Goal: Contribute content: Contribute content

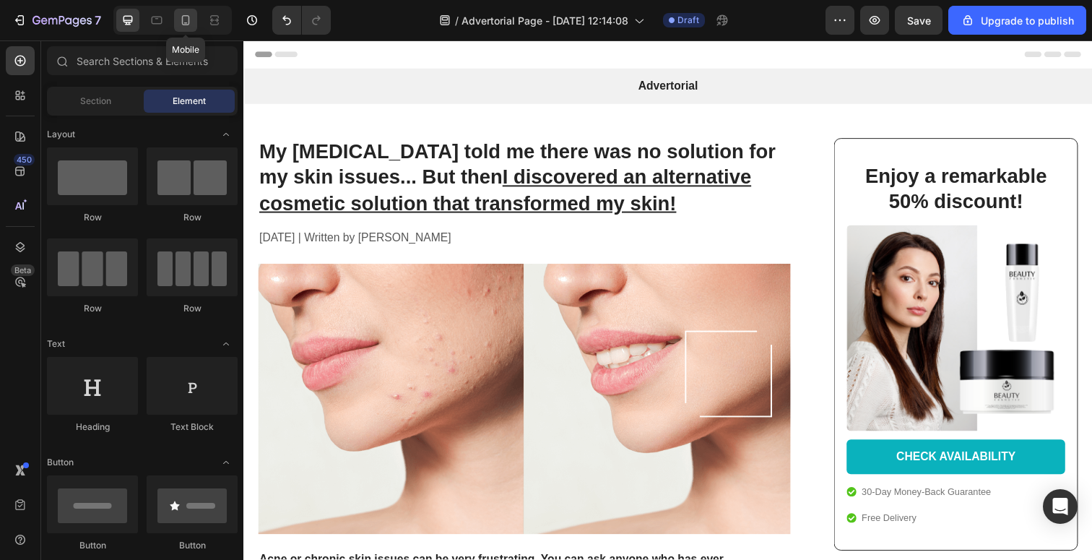
click at [181, 27] on icon at bounding box center [185, 20] width 14 height 14
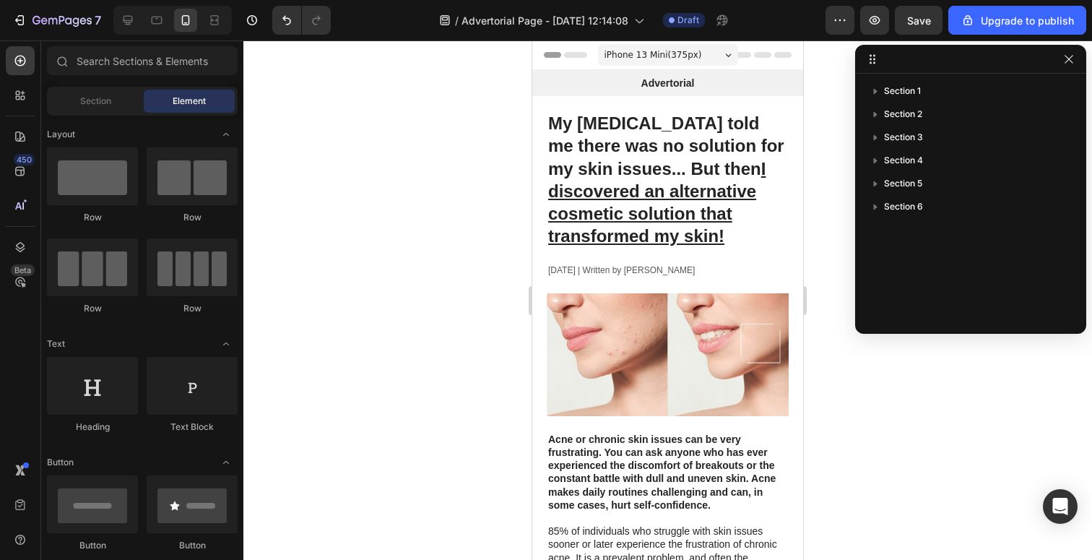
click at [673, 57] on span "iPhone 13 Mini ( 375 px)" at bounding box center [654, 55] width 98 height 14
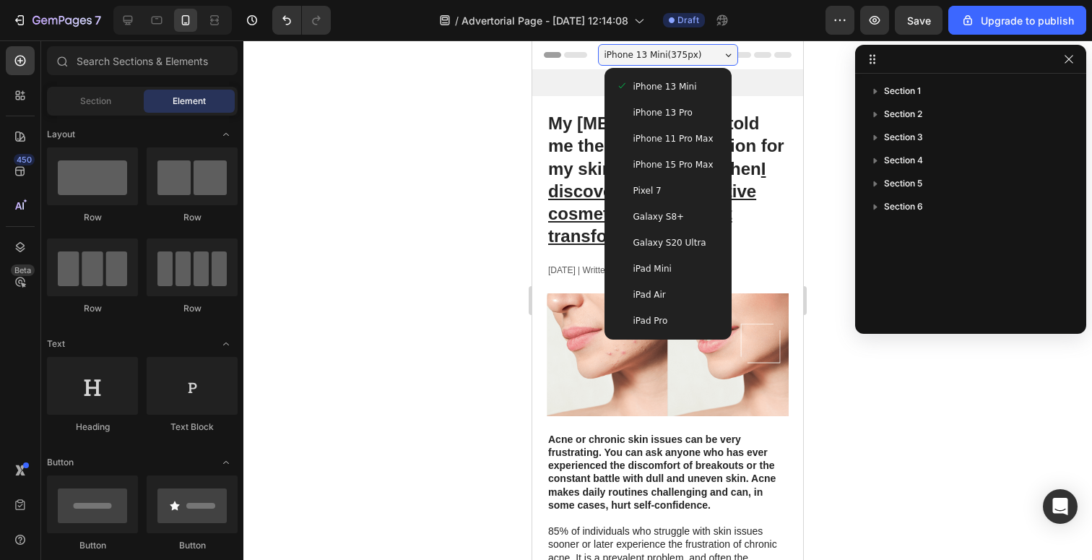
click at [663, 111] on span "iPhone 13 Pro" at bounding box center [663, 112] width 59 height 14
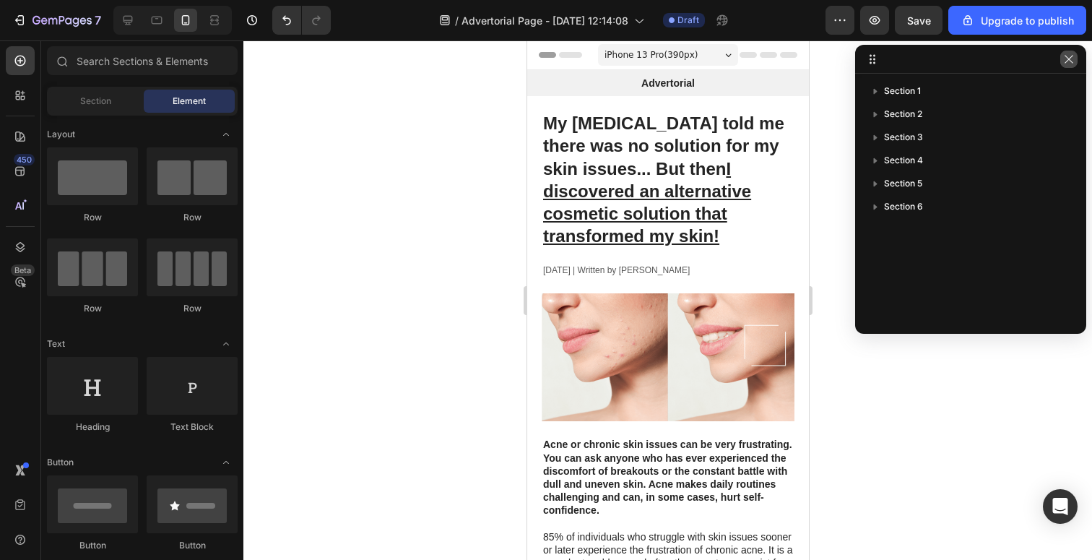
click at [1075, 61] on button "button" at bounding box center [1069, 59] width 17 height 17
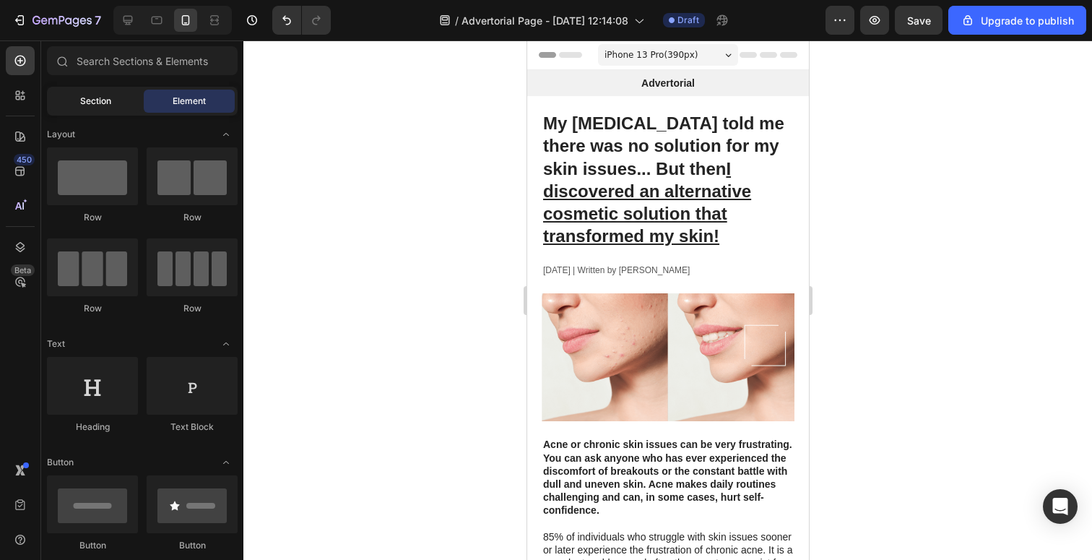
click at [104, 95] on span "Section" at bounding box center [95, 101] width 31 height 13
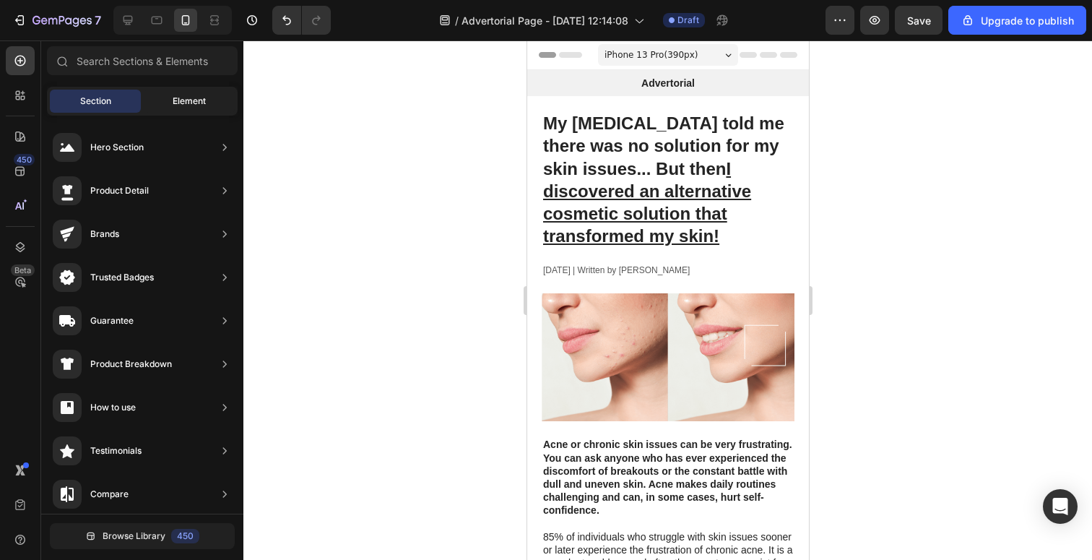
click at [179, 96] on span "Element" at bounding box center [189, 101] width 33 height 13
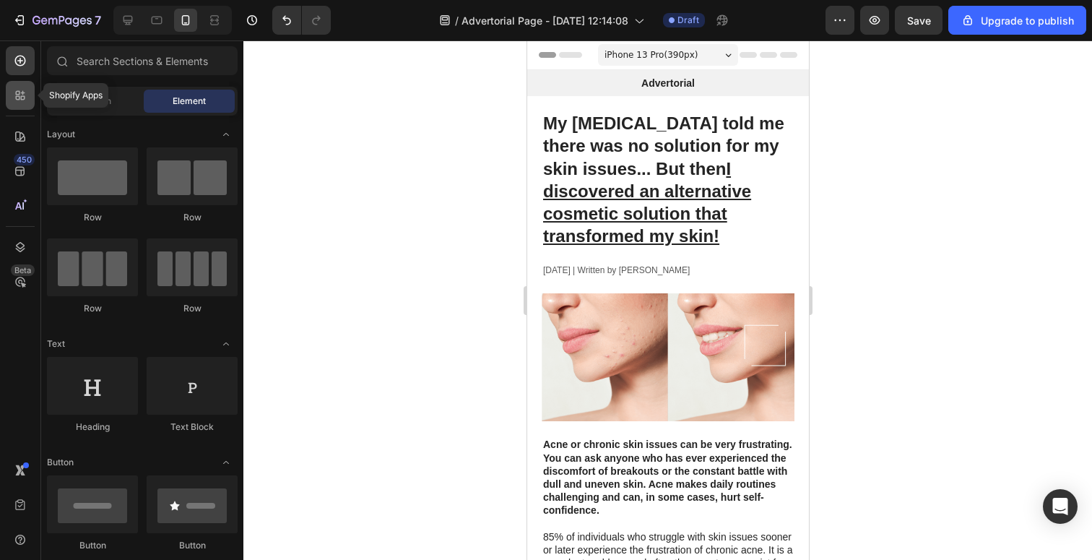
click at [16, 100] on icon at bounding box center [20, 95] width 14 height 14
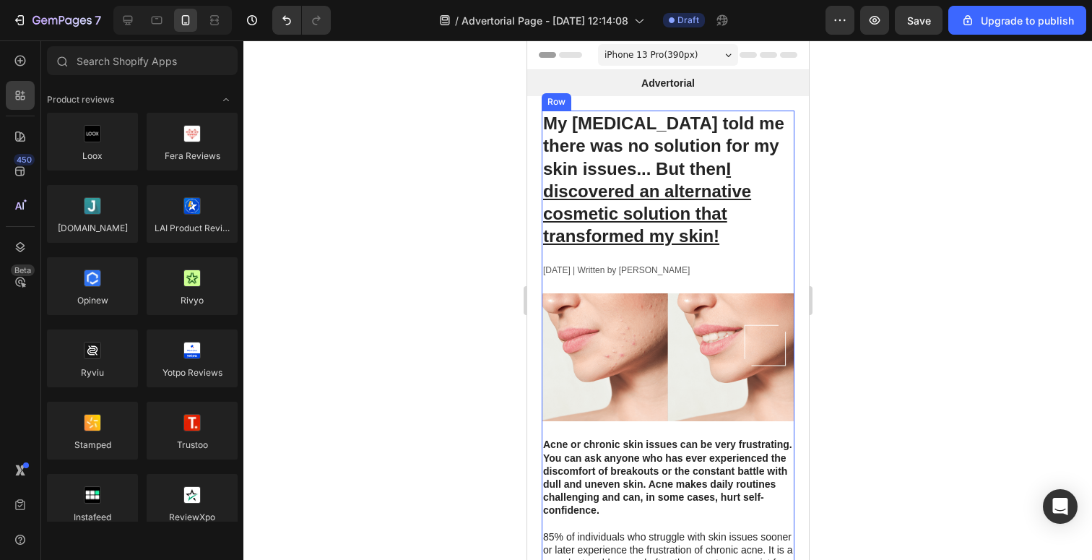
click at [634, 173] on h1 "My [MEDICAL_DATA] told me there was no solution for my skin issues... But then …" at bounding box center [667, 180] width 253 height 138
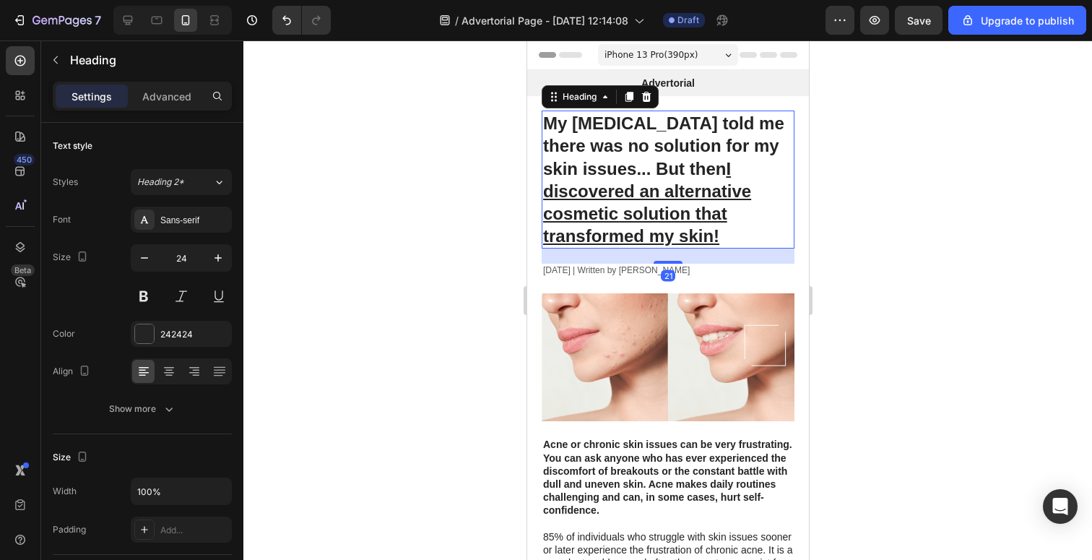
click at [661, 157] on h1 "My [MEDICAL_DATA] told me there was no solution for my skin issues... But then …" at bounding box center [667, 180] width 253 height 138
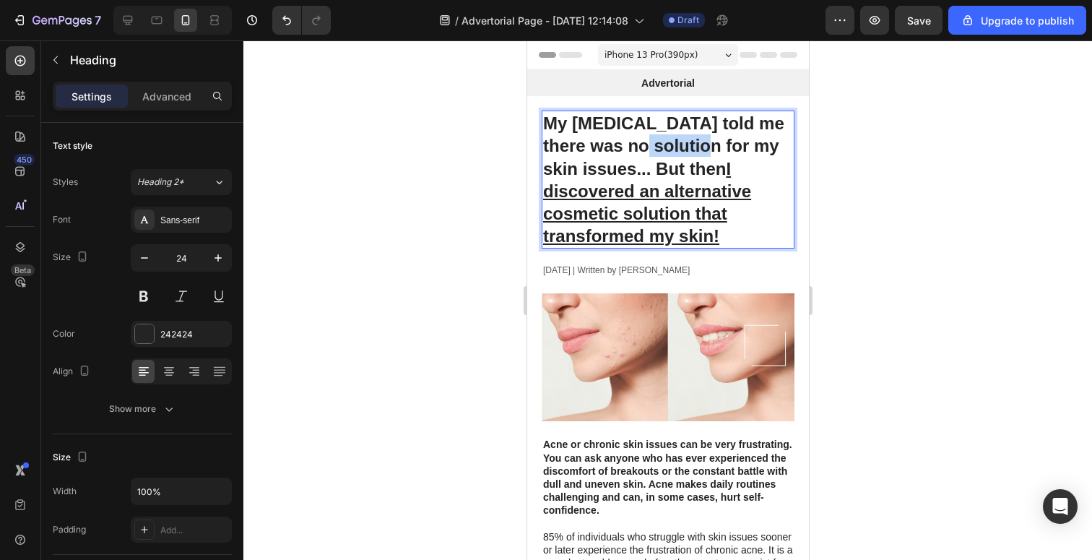
click at [661, 157] on p "My [MEDICAL_DATA] told me there was no solution for my skin issues... But then …" at bounding box center [668, 179] width 250 height 135
click at [637, 147] on p "My [MEDICAL_DATA] told me there was no solution for my skin issues... But then …" at bounding box center [668, 179] width 250 height 135
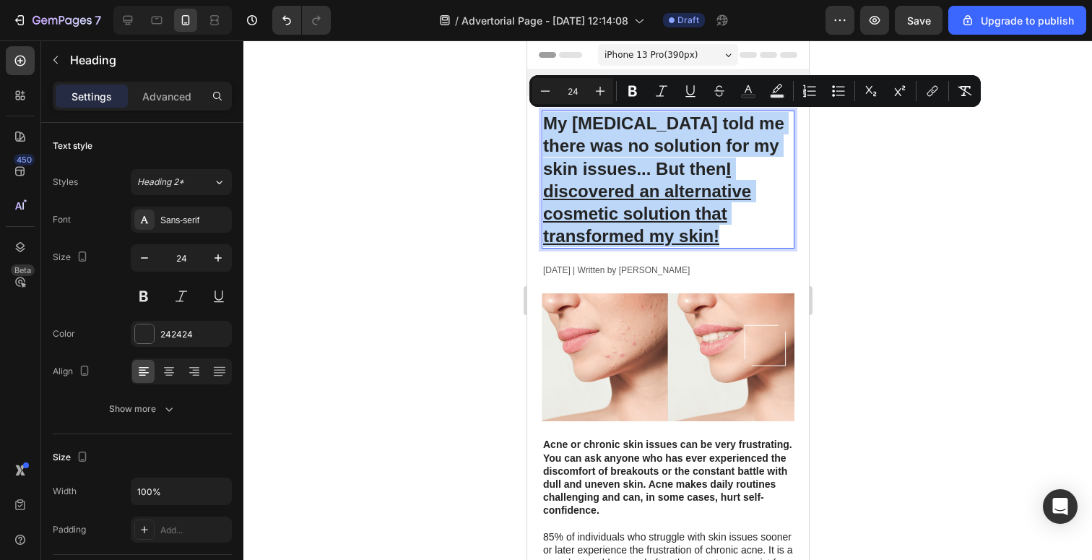
drag, startPoint x: 544, startPoint y: 120, endPoint x: 791, endPoint y: 249, distance: 278.9
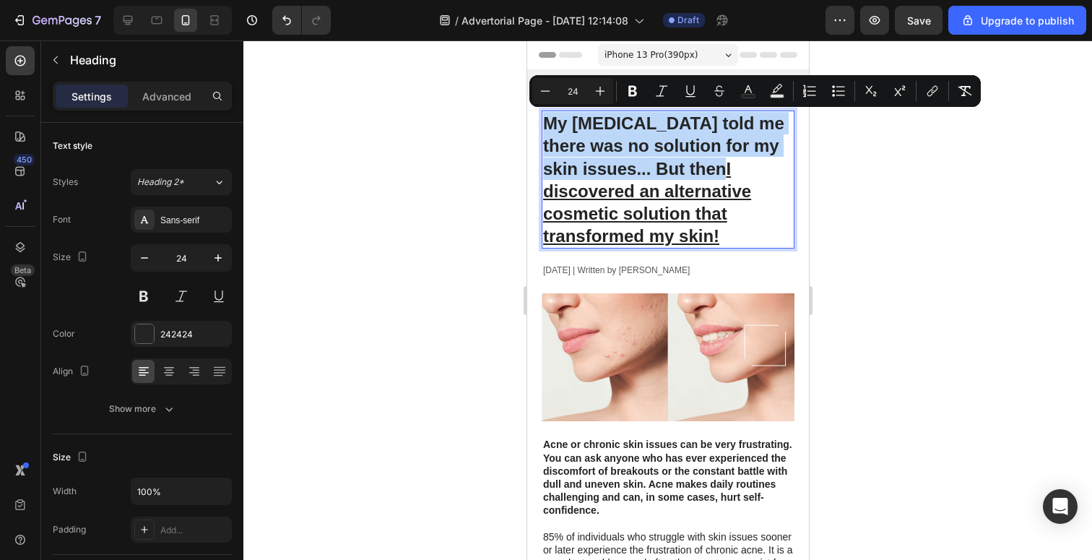
click at [626, 189] on u "I discovered an alternative cosmetic solution that transformed my skin!" at bounding box center [647, 202] width 208 height 87
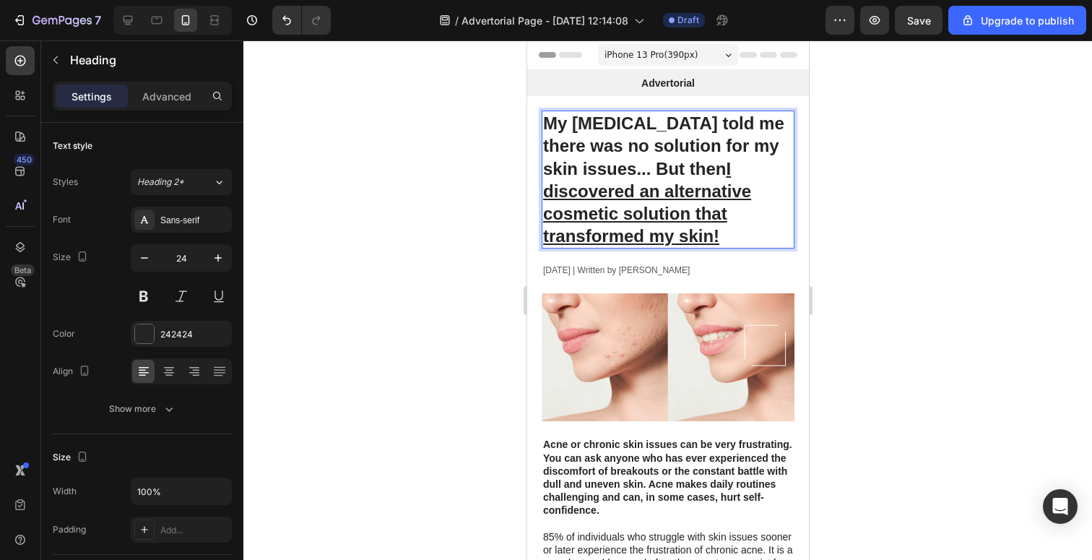
click at [605, 149] on p "My [MEDICAL_DATA] told me there was no solution for my skin issues... But then …" at bounding box center [668, 179] width 250 height 135
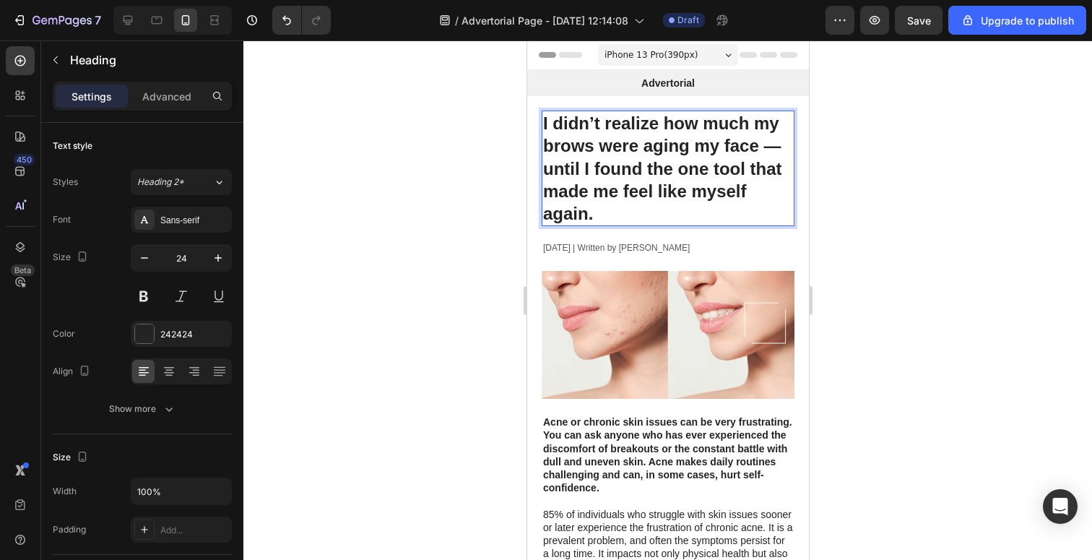
click at [688, 218] on p "I didn’t realize how much my brows were aging my face — until I found the one t…" at bounding box center [668, 168] width 250 height 113
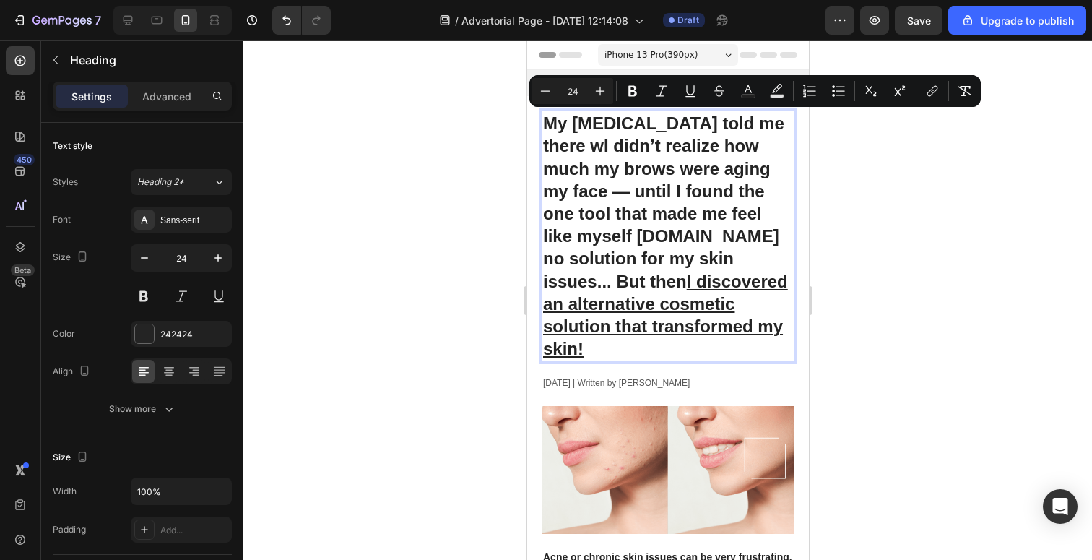
click at [642, 204] on p "My [MEDICAL_DATA] told me there wI didn’t realize how much my brows were aging …" at bounding box center [668, 236] width 250 height 248
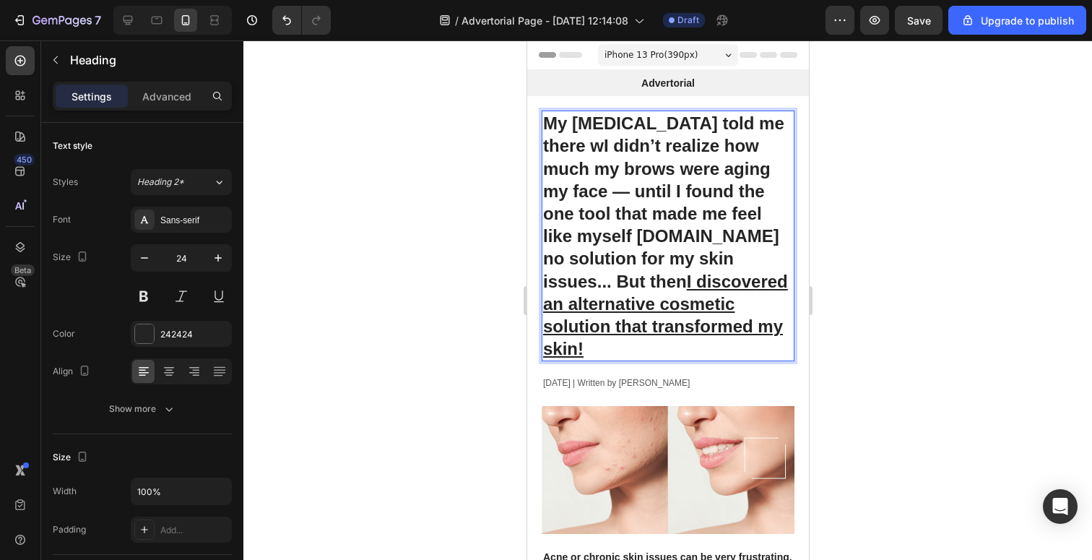
click at [695, 212] on p "My [MEDICAL_DATA] told me there wI didn’t realize how much my brows were aging …" at bounding box center [668, 236] width 250 height 248
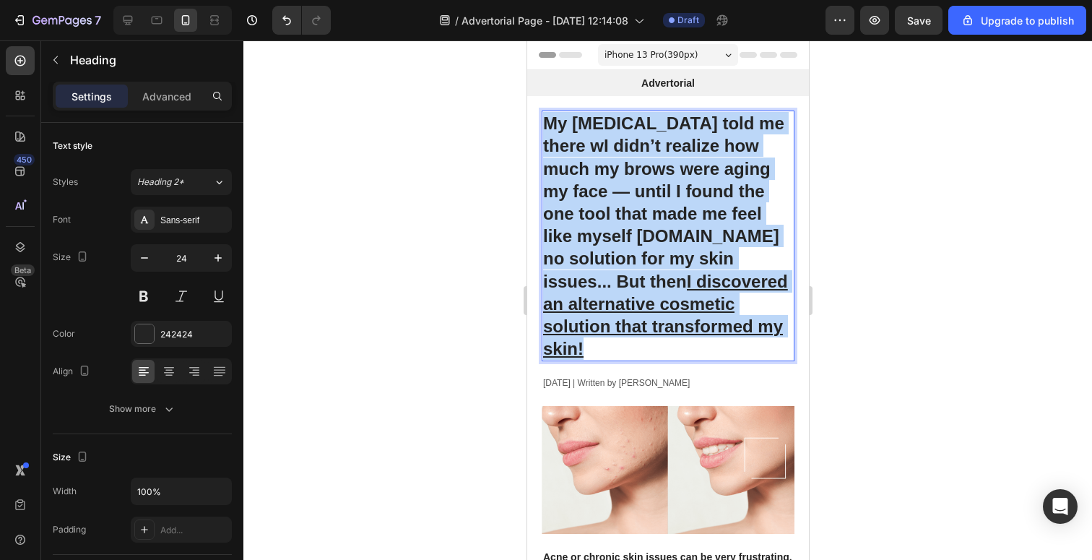
click at [695, 212] on p "My [MEDICAL_DATA] told me there wI didn’t realize how much my brows were aging …" at bounding box center [668, 236] width 250 height 248
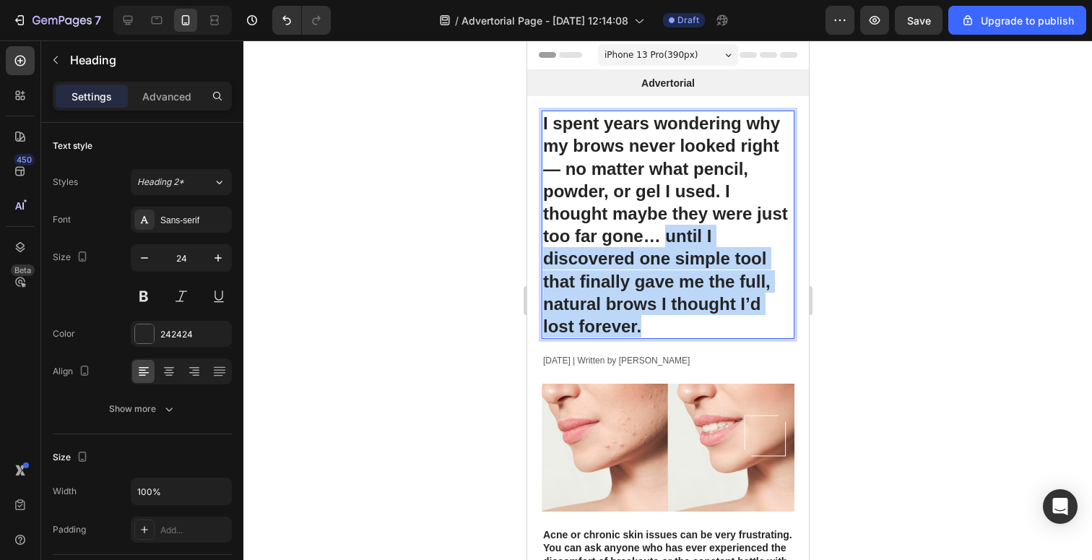
drag, startPoint x: 642, startPoint y: 332, endPoint x: 669, endPoint y: 238, distance: 97.9
click at [669, 238] on p "I spent years wondering why my brows never looked right — no matter what pencil…" at bounding box center [668, 224] width 250 height 225
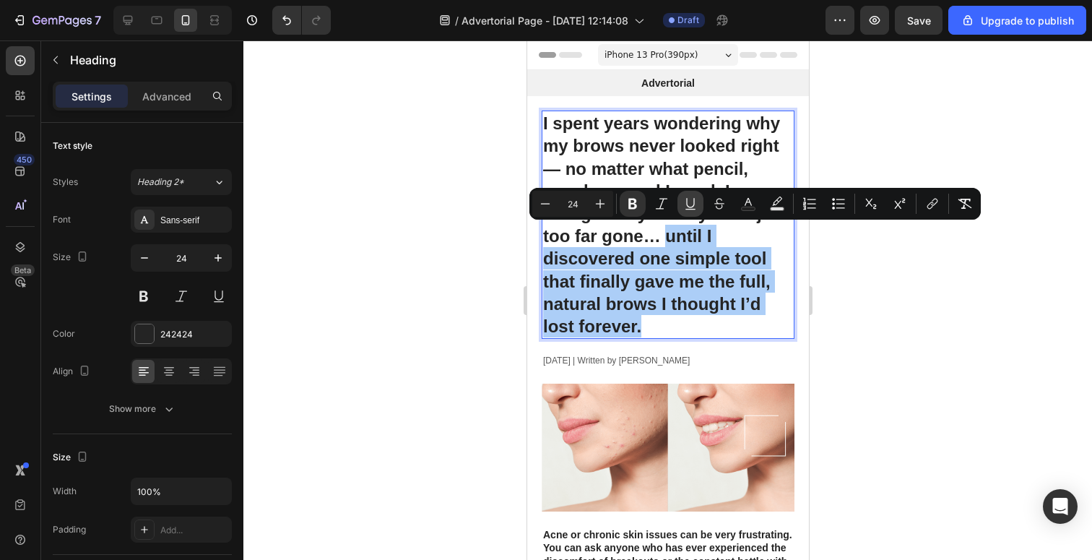
click at [693, 205] on icon "Editor contextual toolbar" at bounding box center [691, 204] width 14 height 14
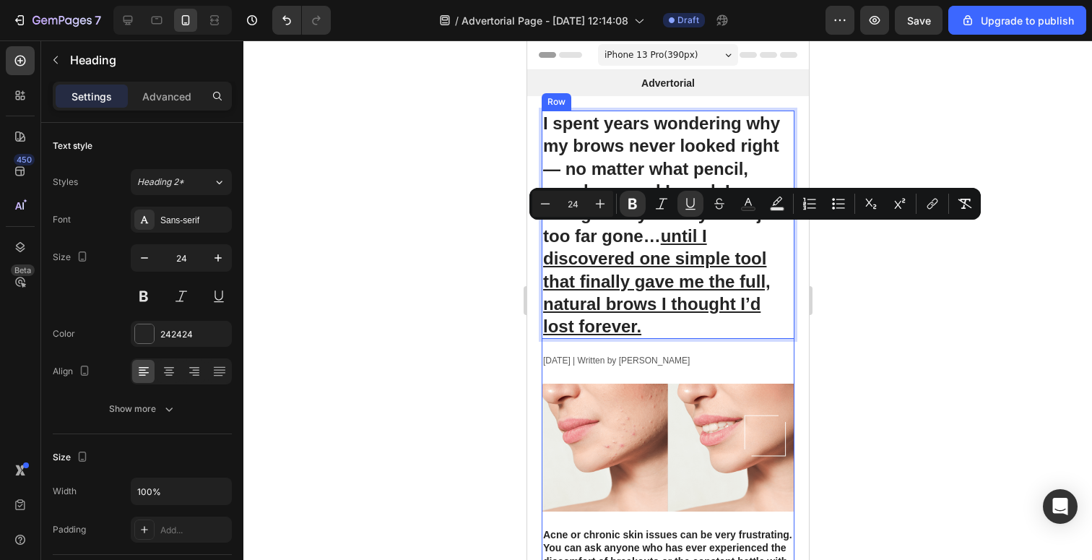
click at [699, 330] on p "I spent years wondering why my brows never looked right — no matter what pencil…" at bounding box center [668, 224] width 250 height 225
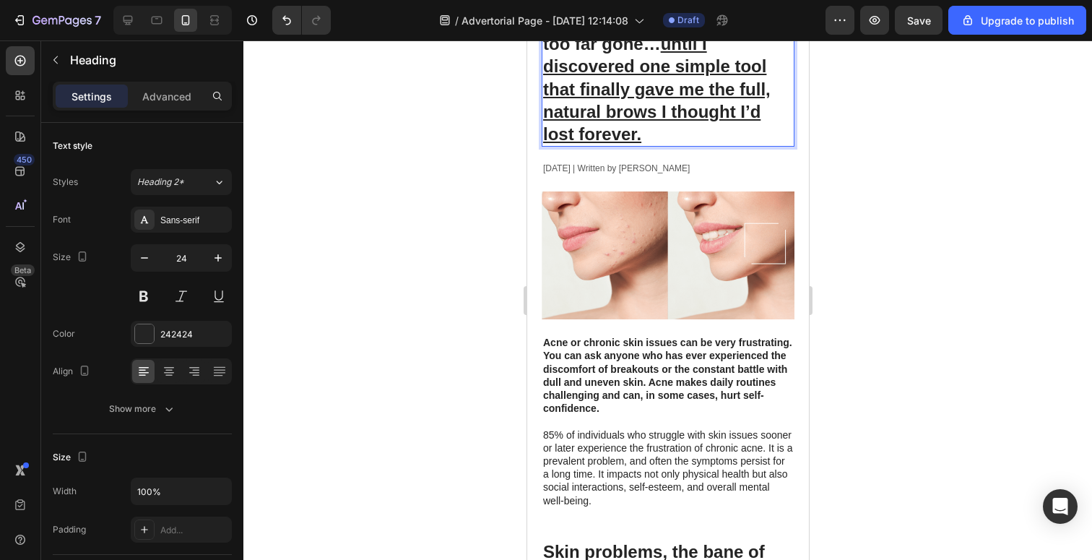
scroll to position [194, 0]
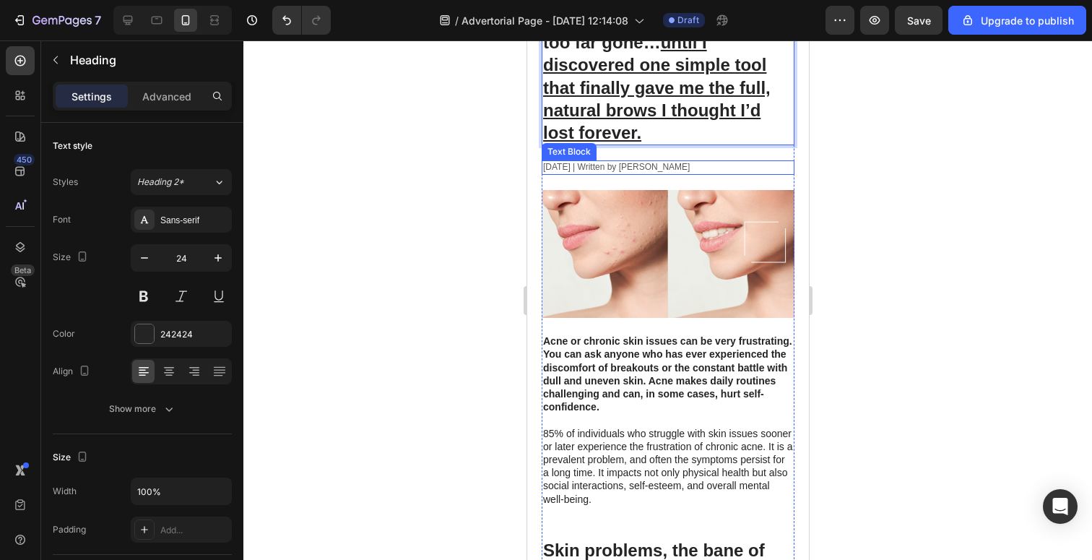
click at [687, 169] on p "[DATE] | Written by [PERSON_NAME]" at bounding box center [668, 168] width 250 height 12
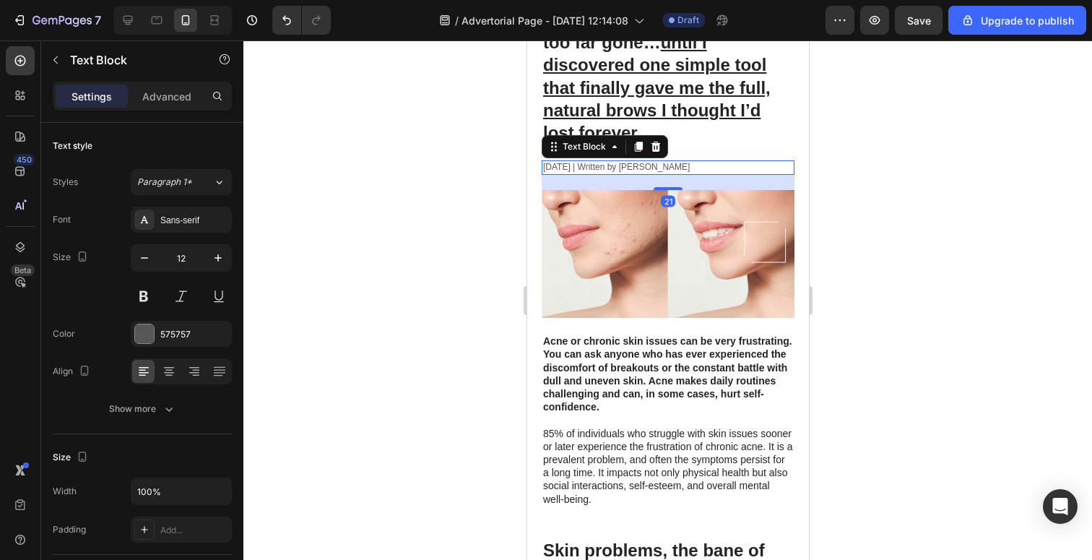
click at [710, 171] on p "[DATE] | Written by [PERSON_NAME]" at bounding box center [668, 168] width 250 height 12
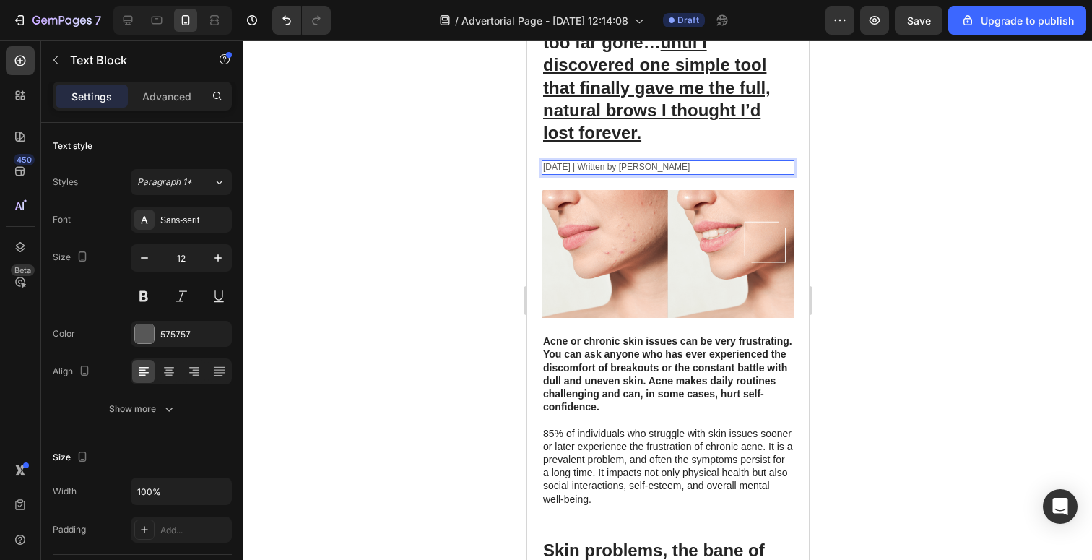
click at [724, 169] on p "[DATE] | Written by [PERSON_NAME]" at bounding box center [668, 168] width 250 height 12
click at [586, 170] on p "[DATE] | Written by [PERSON_NAME]" at bounding box center [668, 168] width 250 height 12
click at [590, 168] on p "[DATE] | Written by [PERSON_NAME]" at bounding box center [668, 168] width 250 height 12
click at [625, 168] on p "[DATE] | Written by [PERSON_NAME]" at bounding box center [668, 168] width 250 height 12
click at [747, 168] on p "[DATE] | Written by [PERSON_NAME]" at bounding box center [668, 168] width 250 height 12
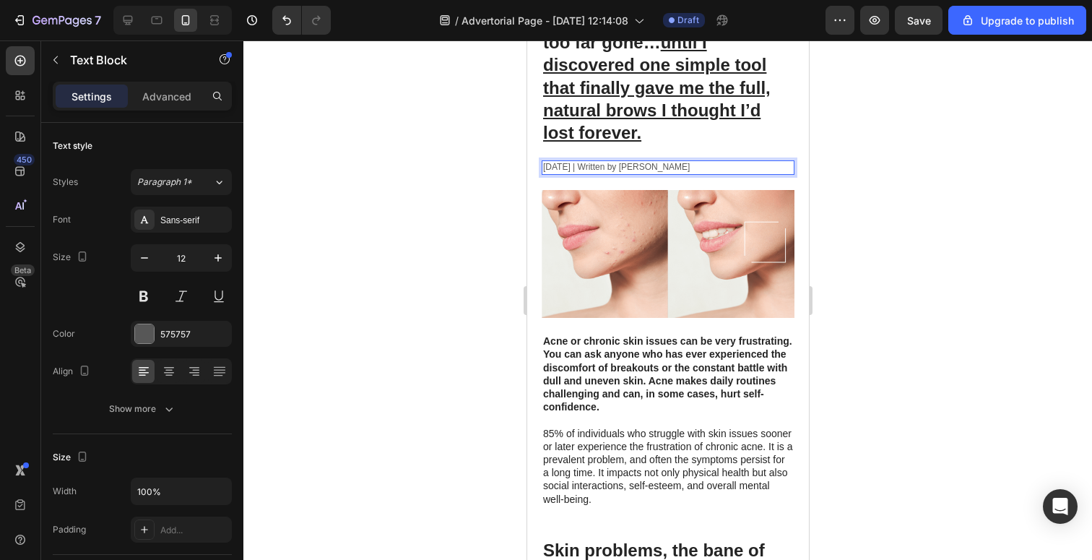
drag, startPoint x: 737, startPoint y: 165, endPoint x: 678, endPoint y: 167, distance: 59.3
click at [678, 167] on p "[DATE] | Written by [PERSON_NAME]" at bounding box center [668, 168] width 250 height 12
click at [609, 229] on img at bounding box center [667, 254] width 253 height 128
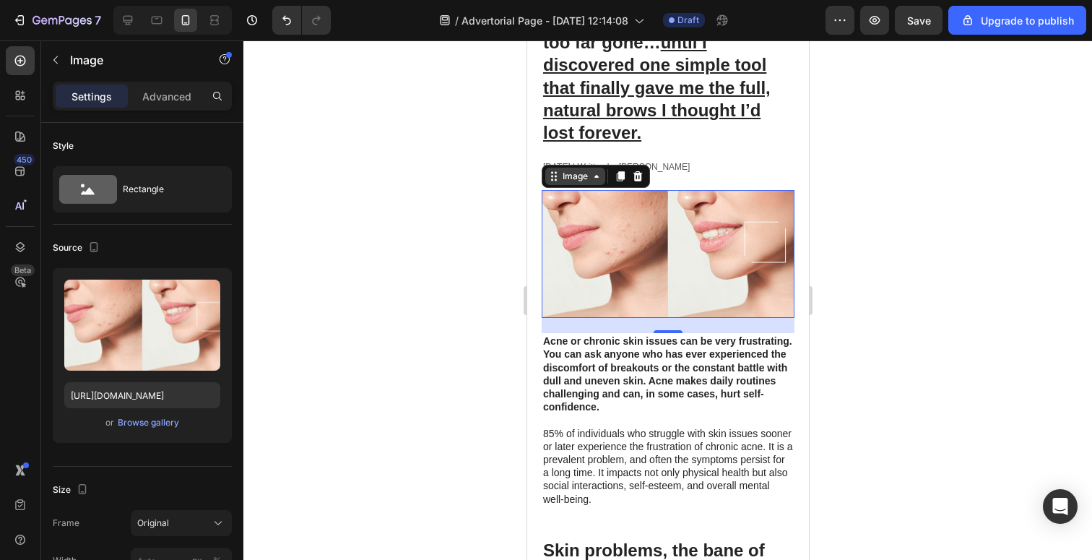
click at [562, 181] on div "Image" at bounding box center [574, 176] width 31 height 13
click at [143, 423] on div "Browse gallery" at bounding box center [148, 422] width 61 height 13
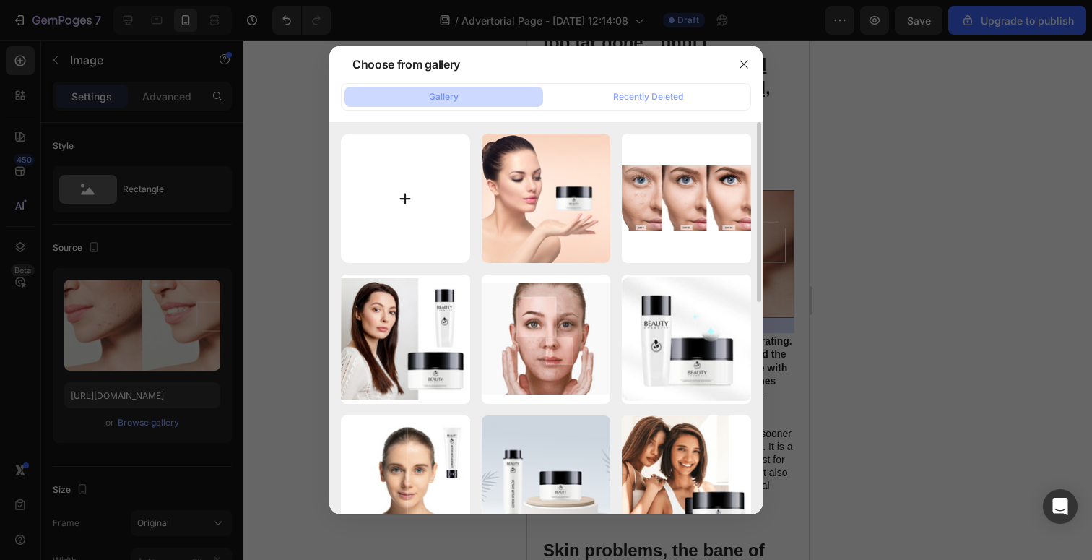
click at [397, 165] on input "file" at bounding box center [405, 198] width 129 height 129
type input "C:\fakepath\SA::TESTIMONIAL6::[DATE].png"
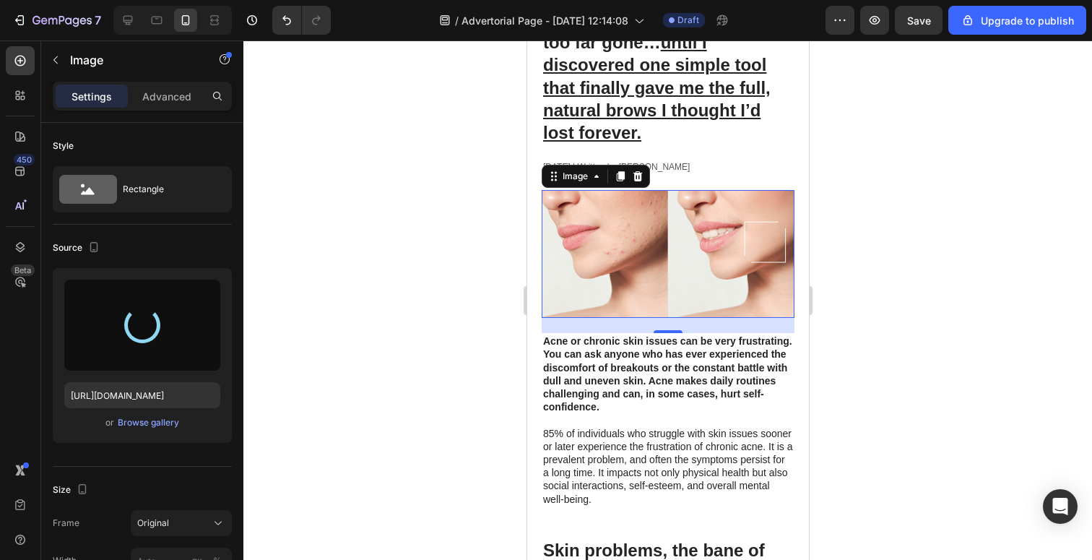
type input "[URL][DOMAIN_NAME]"
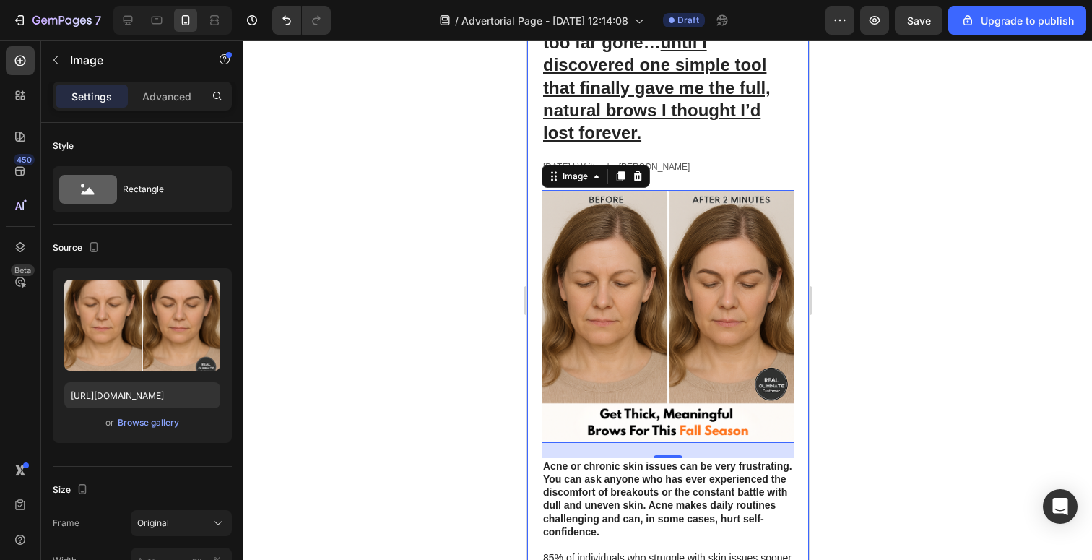
click at [831, 310] on div at bounding box center [667, 300] width 849 height 520
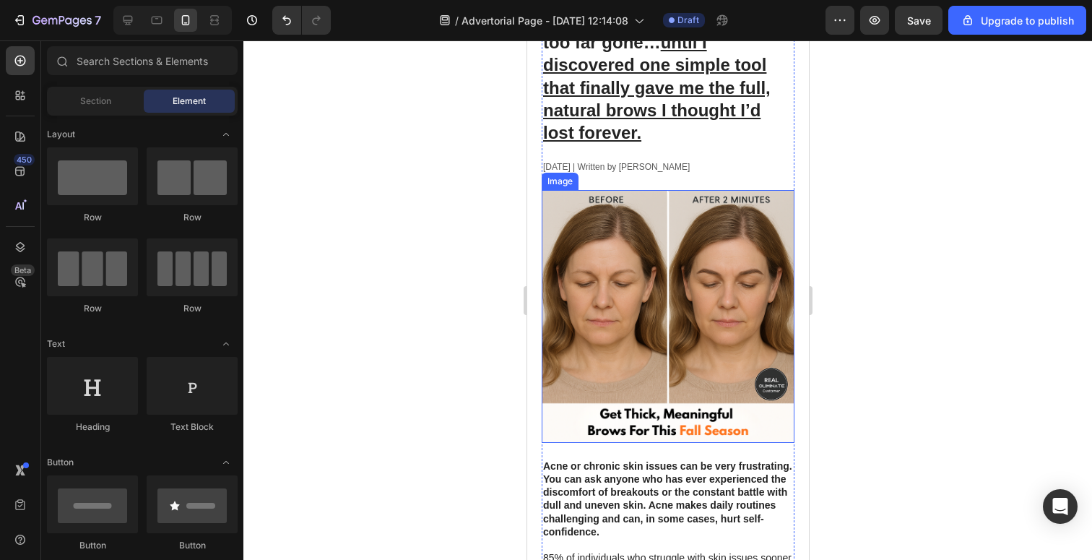
click at [697, 342] on img at bounding box center [667, 316] width 253 height 253
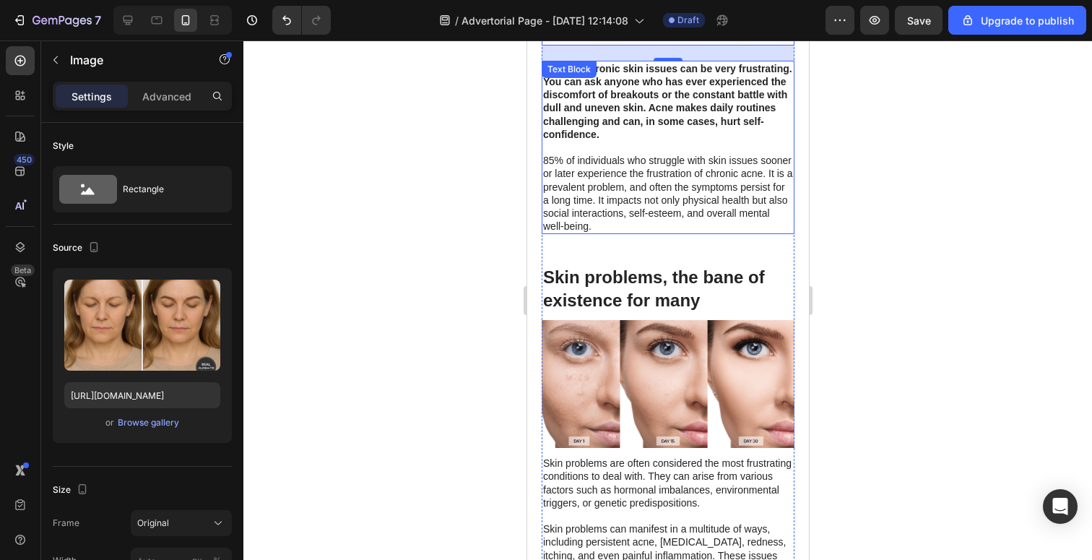
scroll to position [604, 0]
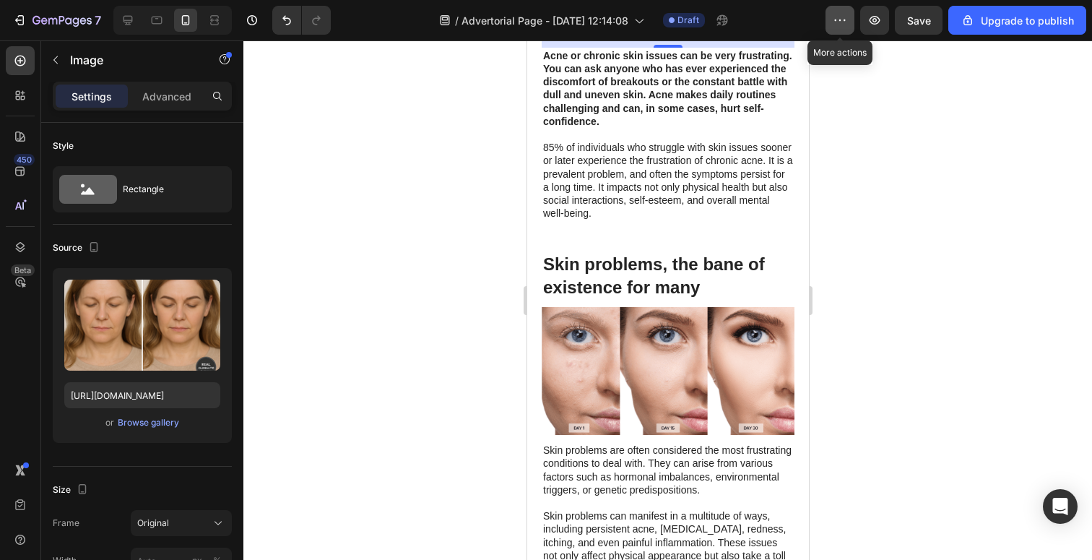
click at [842, 20] on icon "button" at bounding box center [841, 20] width 2 height 1
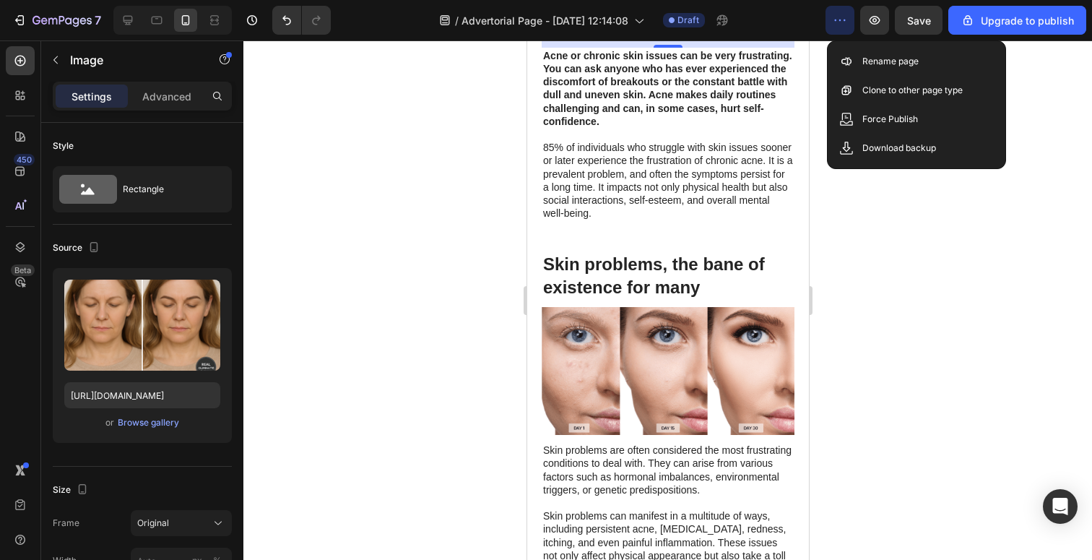
click at [842, 20] on icon "button" at bounding box center [841, 20] width 2 height 1
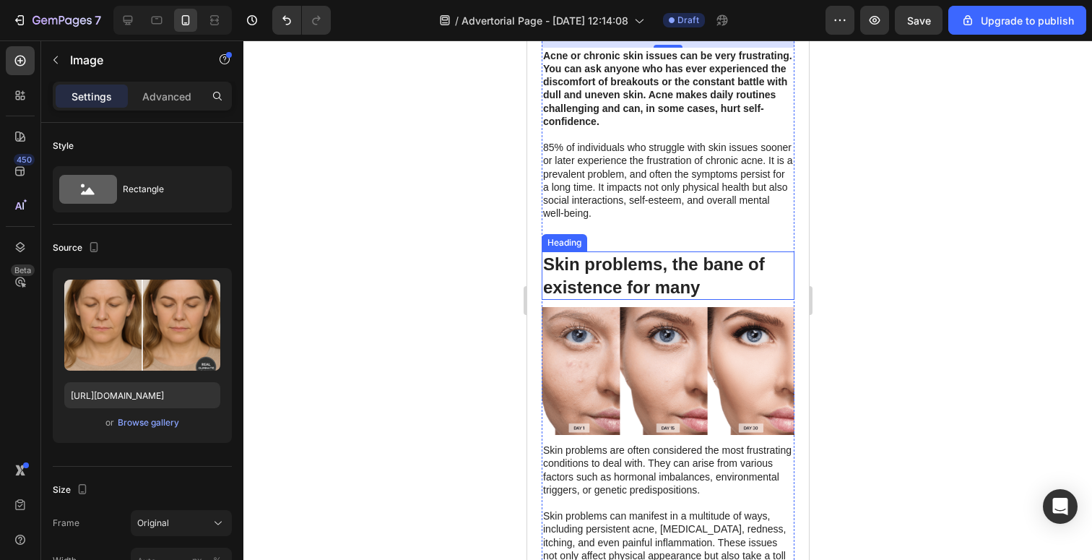
scroll to position [0, 0]
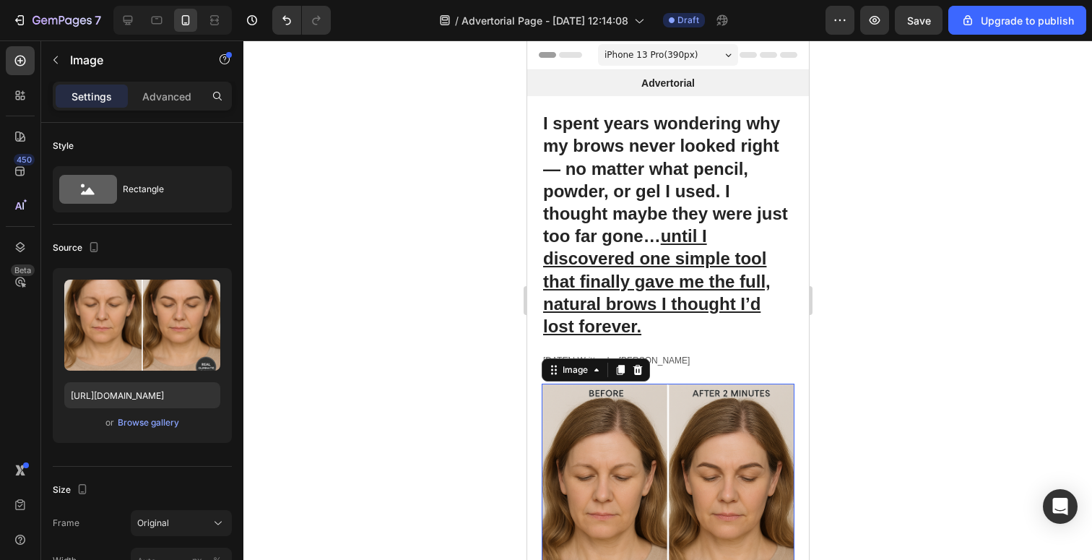
click at [676, 56] on span "iPhone 13 Pro ( 390 px)" at bounding box center [650, 55] width 93 height 14
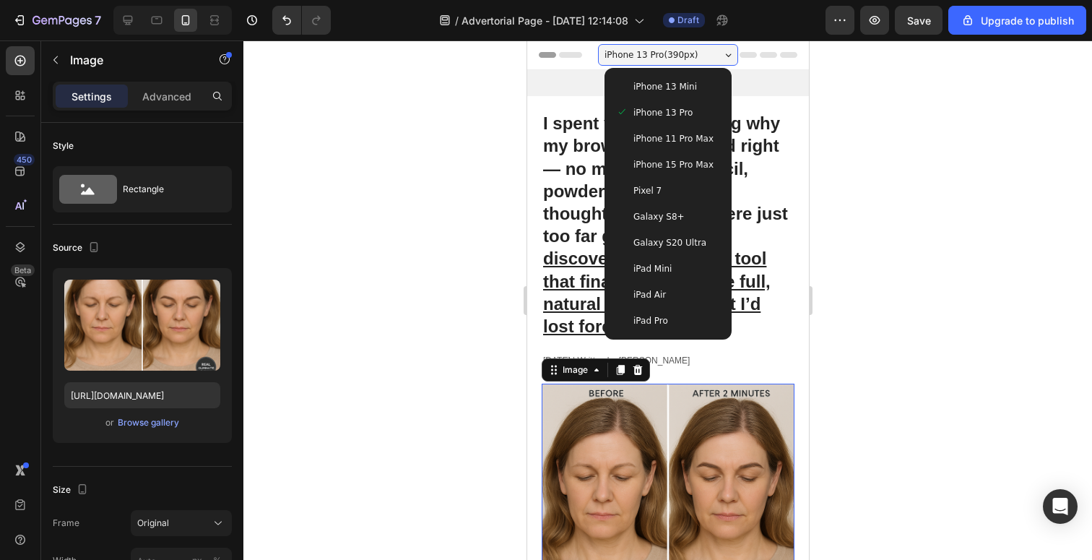
click at [703, 51] on div "iPhone 13 Pro ( 390 px)" at bounding box center [668, 55] width 140 height 22
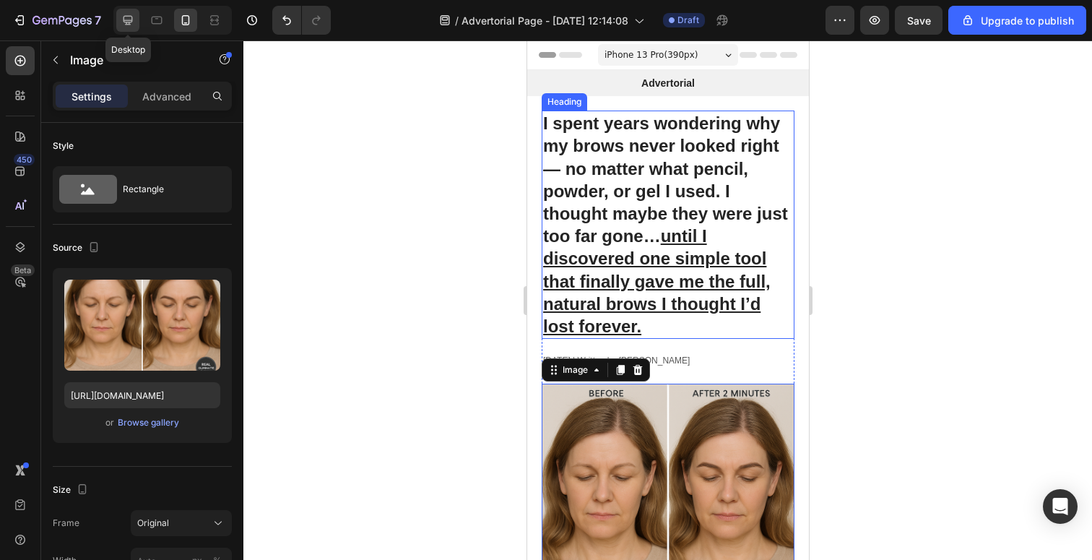
click at [121, 23] on icon at bounding box center [128, 20] width 14 height 14
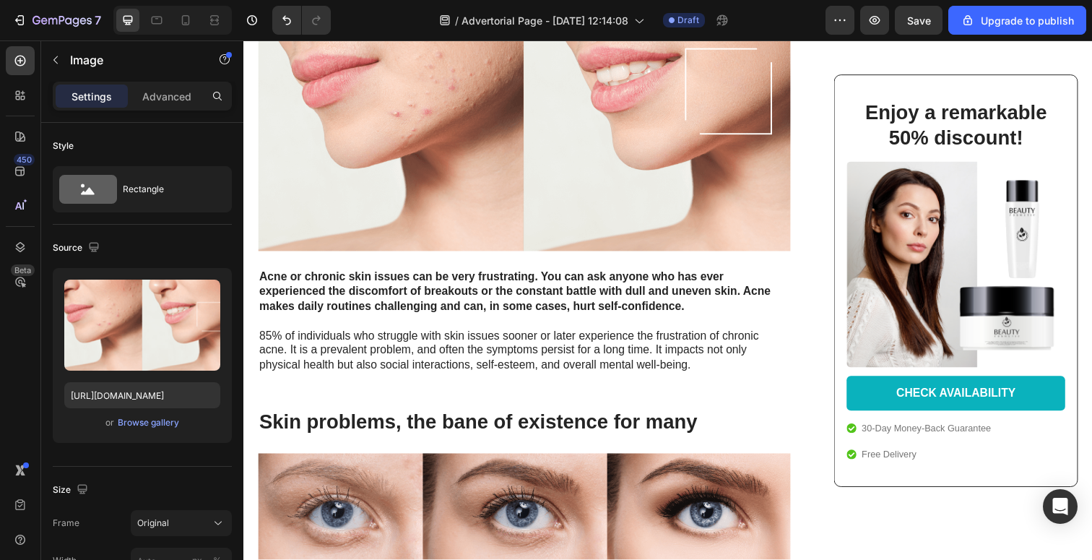
scroll to position [337, 0]
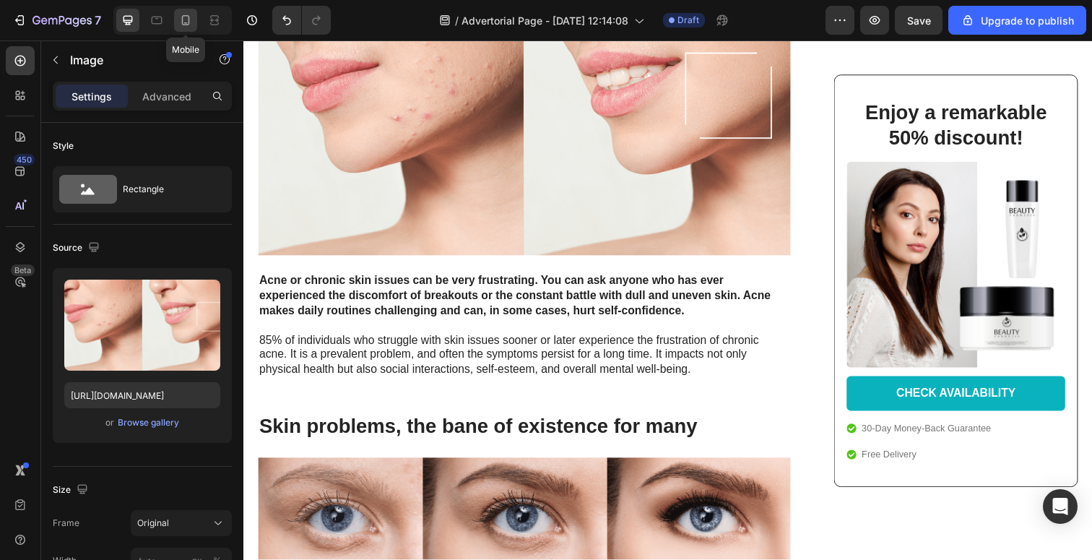
click at [189, 18] on icon at bounding box center [186, 20] width 8 height 10
type input "[URL][DOMAIN_NAME]"
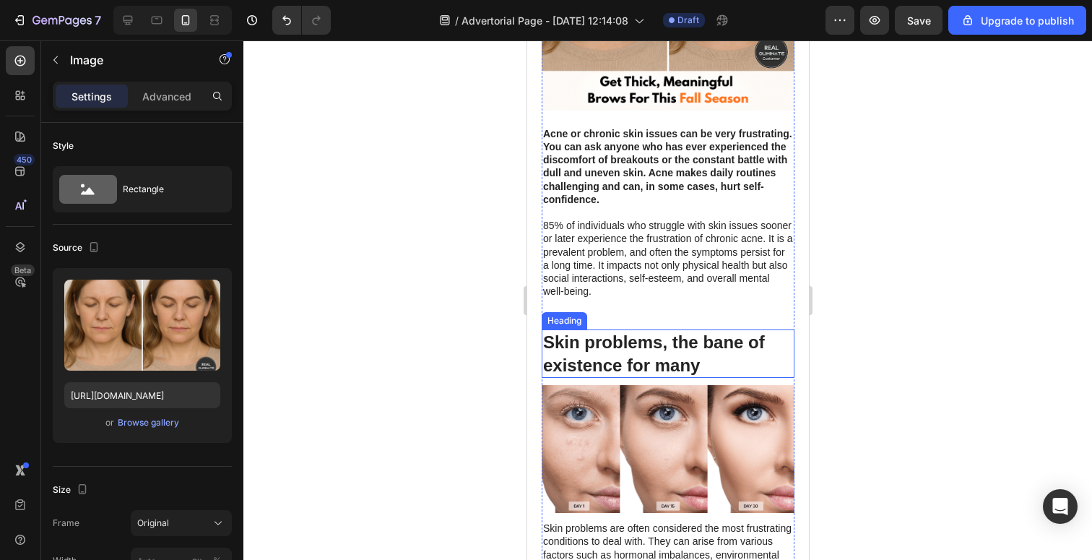
scroll to position [509, 0]
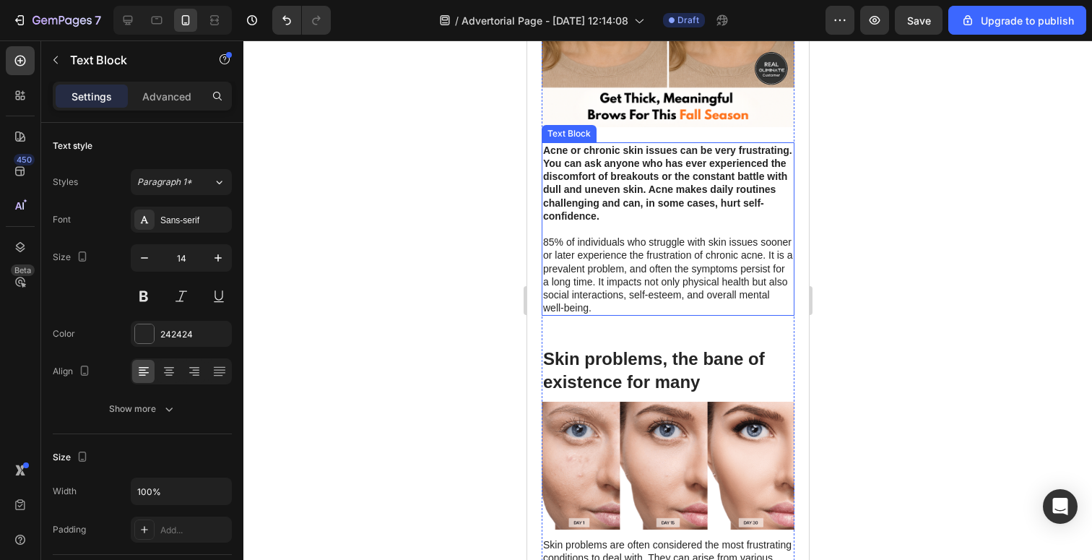
click at [646, 185] on strong "Acne or chronic skin issues can be very frustrating. You can ask anyone who has…" at bounding box center [667, 183] width 249 height 77
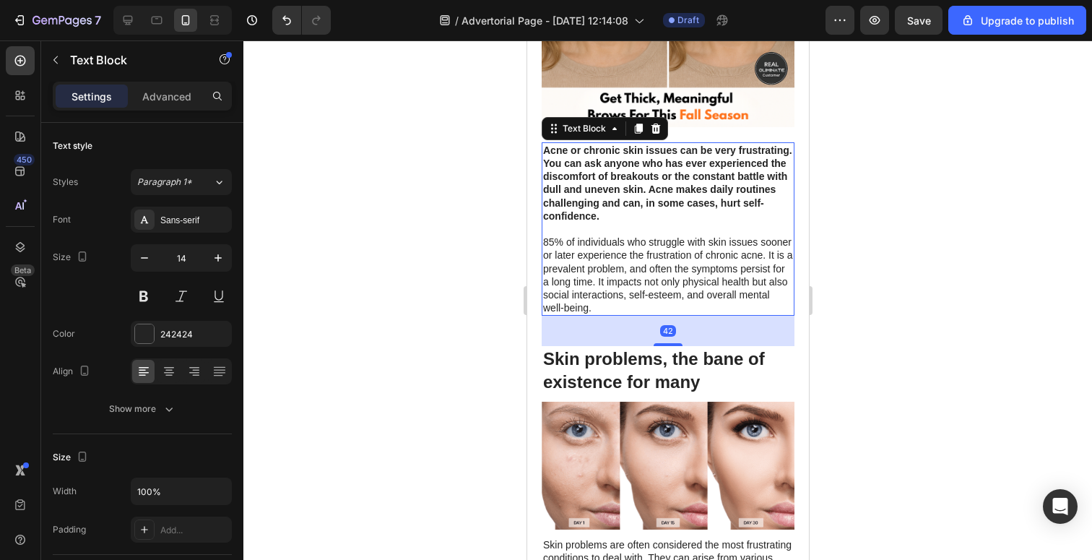
click at [634, 213] on p "Acne or chronic skin issues can be very frustrating. You can ask anyone who has…" at bounding box center [668, 229] width 250 height 171
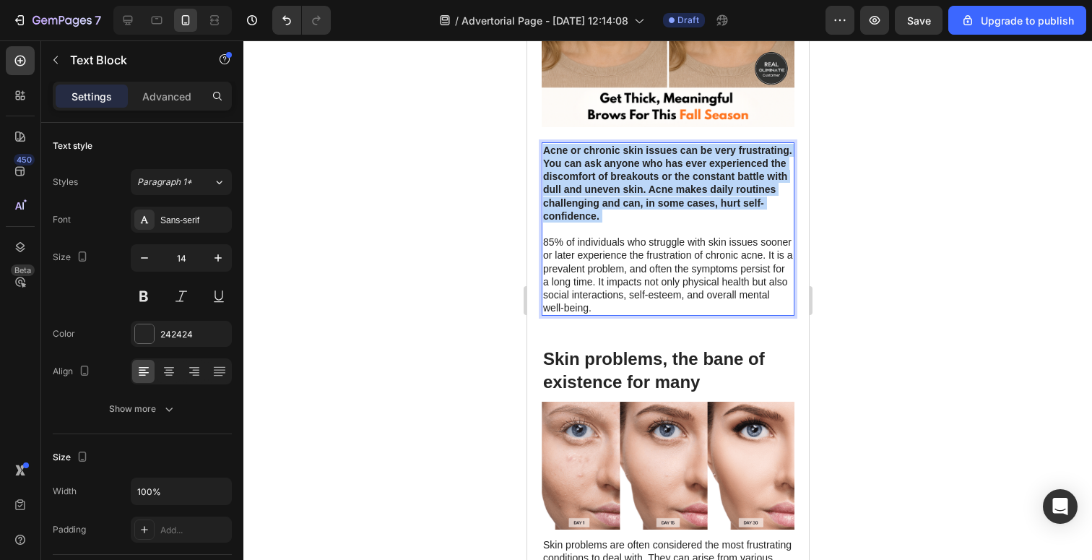
click at [634, 213] on p "Acne or chronic skin issues can be very frustrating. You can ask anyone who has…" at bounding box center [668, 229] width 250 height 171
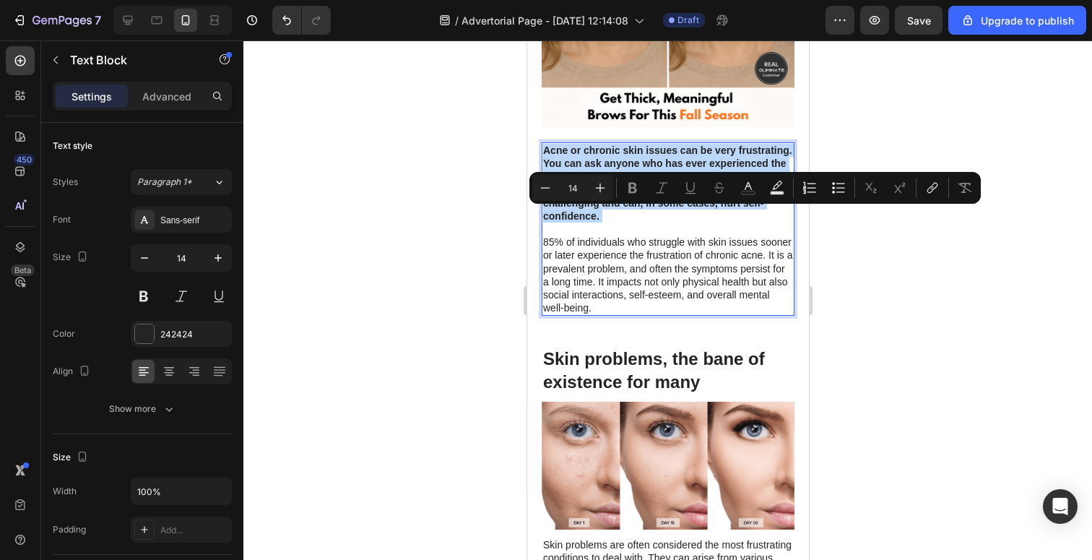
click at [613, 224] on p "Acne or chronic skin issues can be very frustrating. You can ask anyone who has…" at bounding box center [668, 229] width 250 height 171
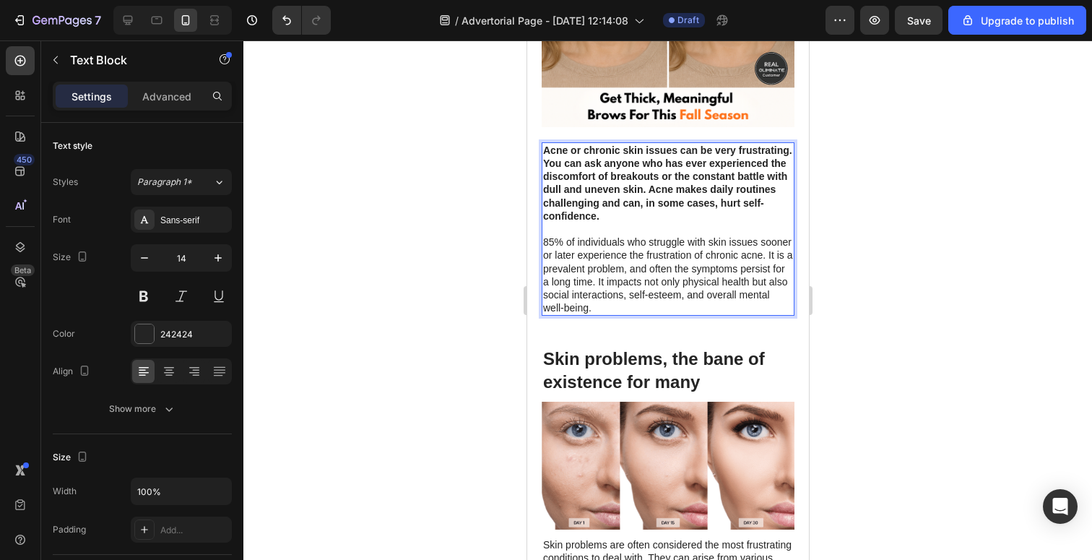
click at [602, 217] on p "Acne or chronic skin issues can be very frustrating. You can ask anyone who has…" at bounding box center [668, 229] width 250 height 171
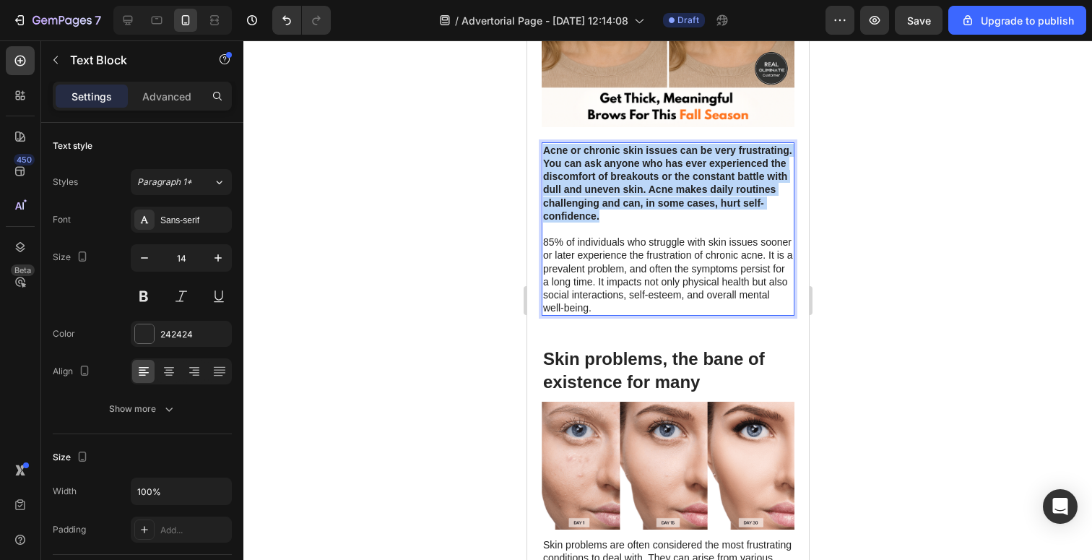
drag, startPoint x: 601, startPoint y: 213, endPoint x: 543, endPoint y: 152, distance: 84.3
click at [543, 152] on p "Acne or chronic skin issues can be very frustrating. You can ask anyone who has…" at bounding box center [668, 229] width 250 height 171
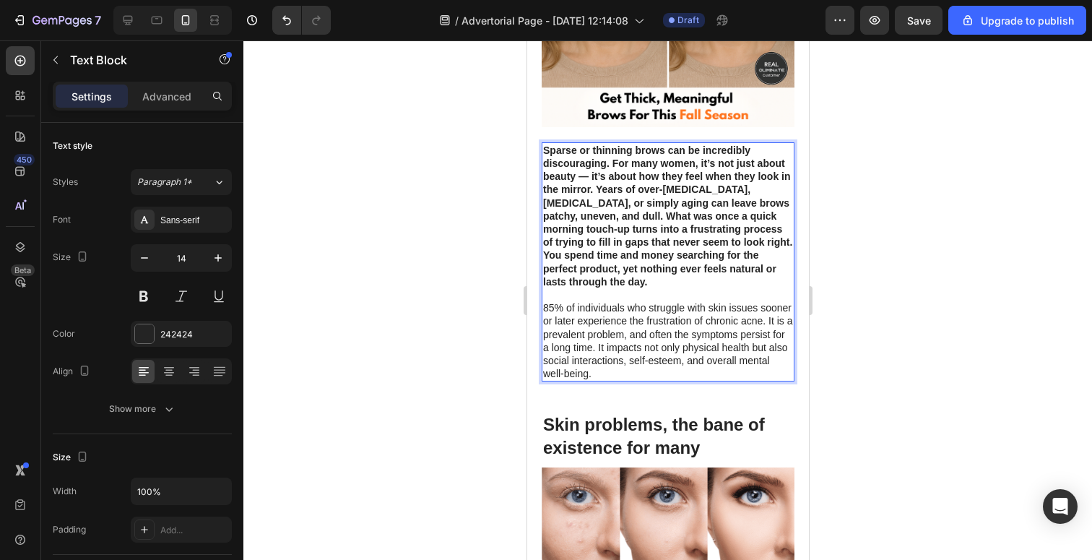
click at [566, 320] on p "Sparse or thinning brows can be incredibly discouraging. For many women, it’s n…" at bounding box center [668, 262] width 250 height 237
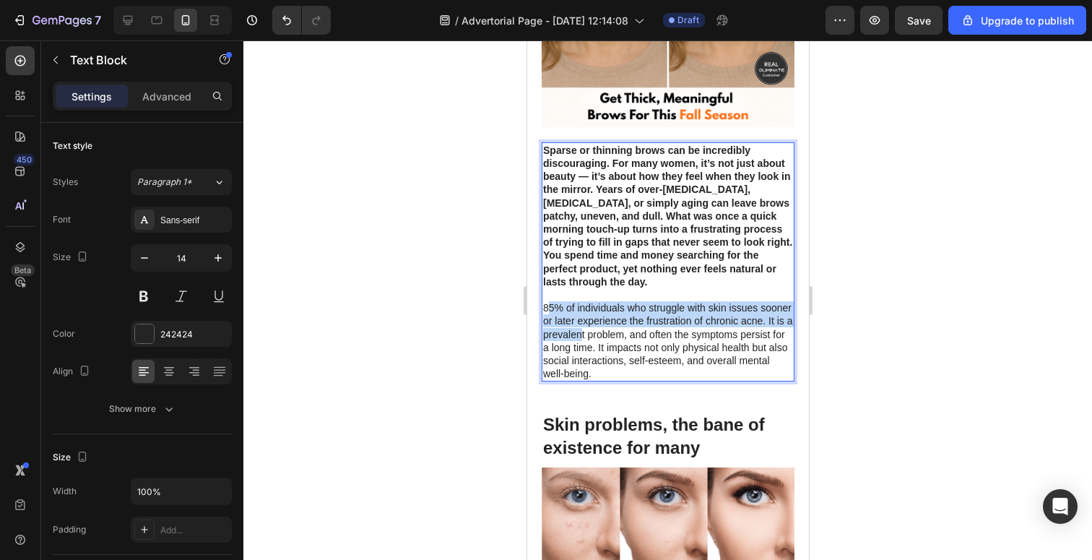
drag, startPoint x: 546, startPoint y: 308, endPoint x: 582, endPoint y: 327, distance: 40.7
click at [582, 328] on p "Sparse or thinning brows can be incredibly discouraging. For many women, it’s n…" at bounding box center [668, 262] width 250 height 237
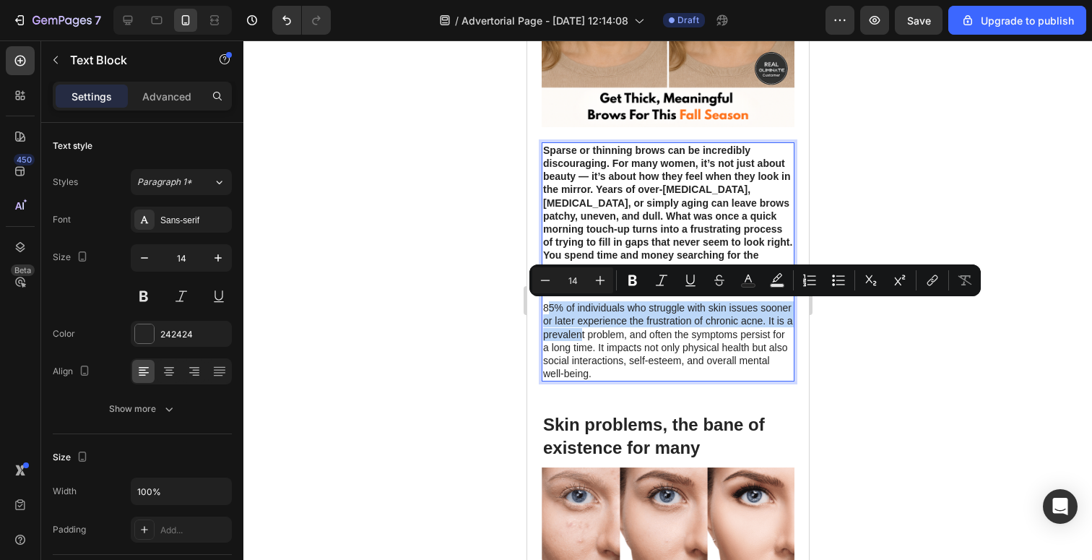
click at [551, 306] on p "Sparse or thinning brows can be incredibly discouraging. For many women, it’s n…" at bounding box center [668, 262] width 250 height 237
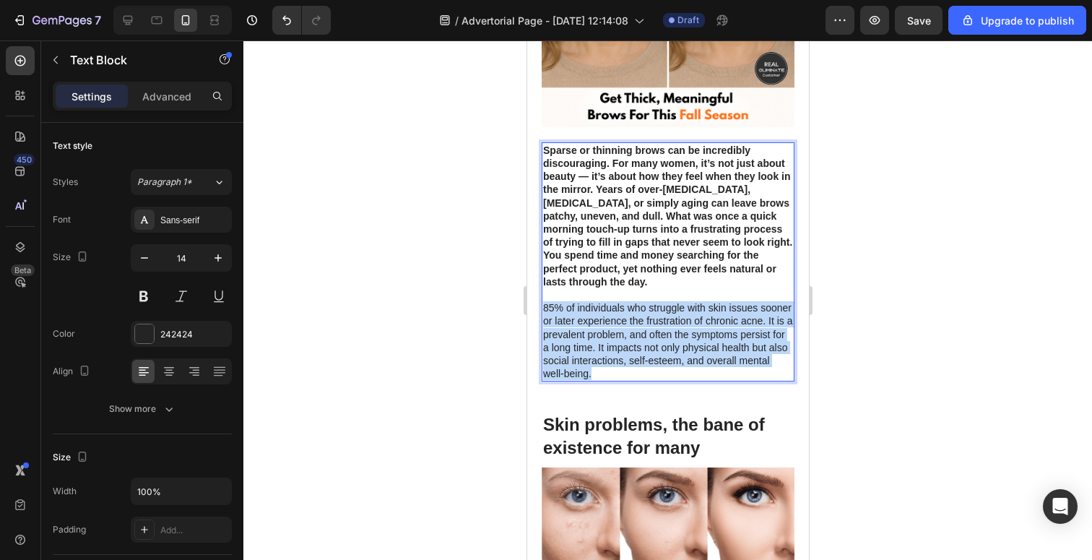
drag, startPoint x: 544, startPoint y: 307, endPoint x: 599, endPoint y: 370, distance: 83.5
click at [599, 370] on p "Sparse or thinning brows can be incredibly discouraging. For many women, it’s n…" at bounding box center [668, 262] width 250 height 237
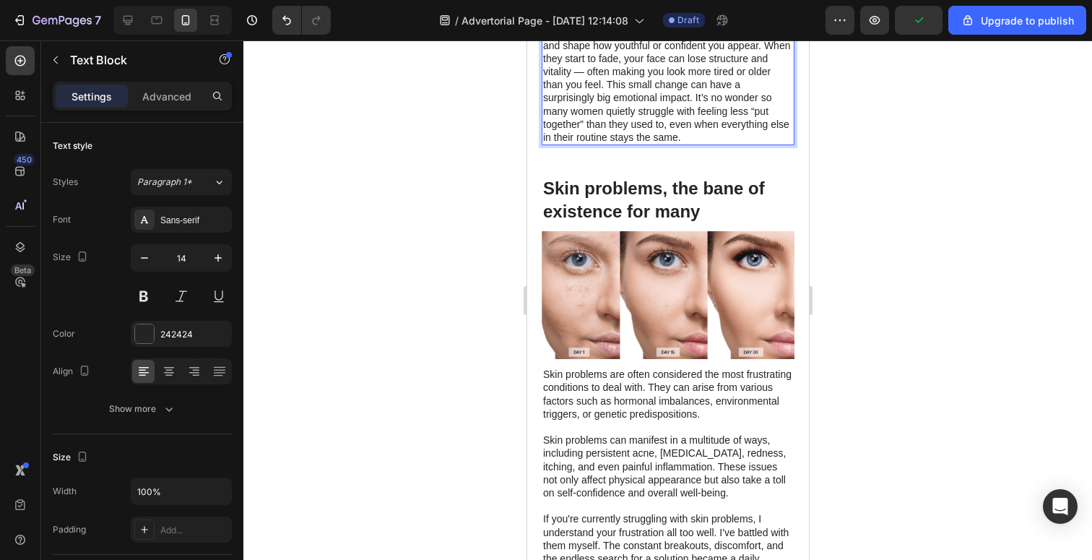
scroll to position [806, 0]
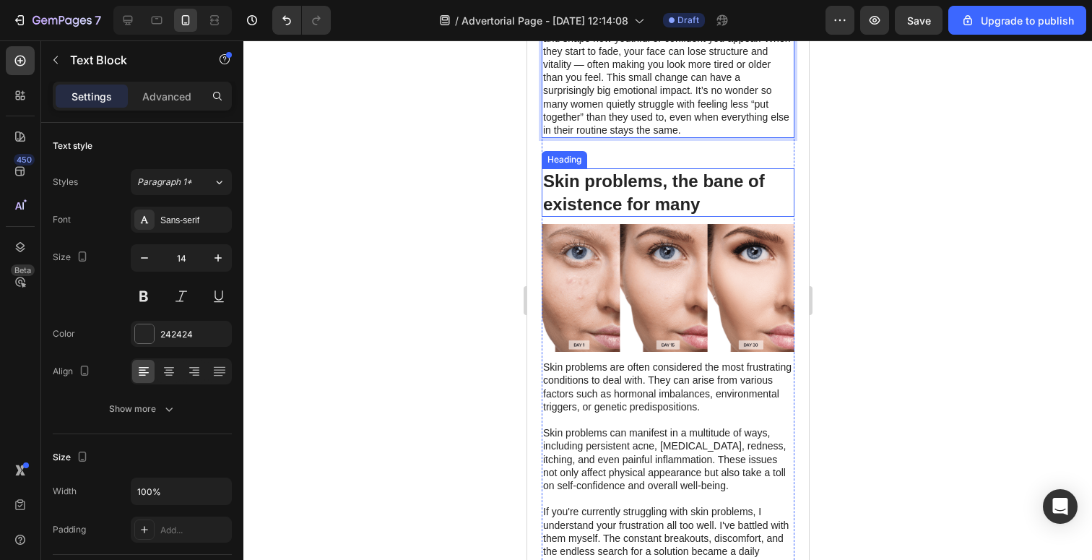
click at [659, 207] on h2 "Skin problems, the bane of existence for many" at bounding box center [667, 192] width 253 height 48
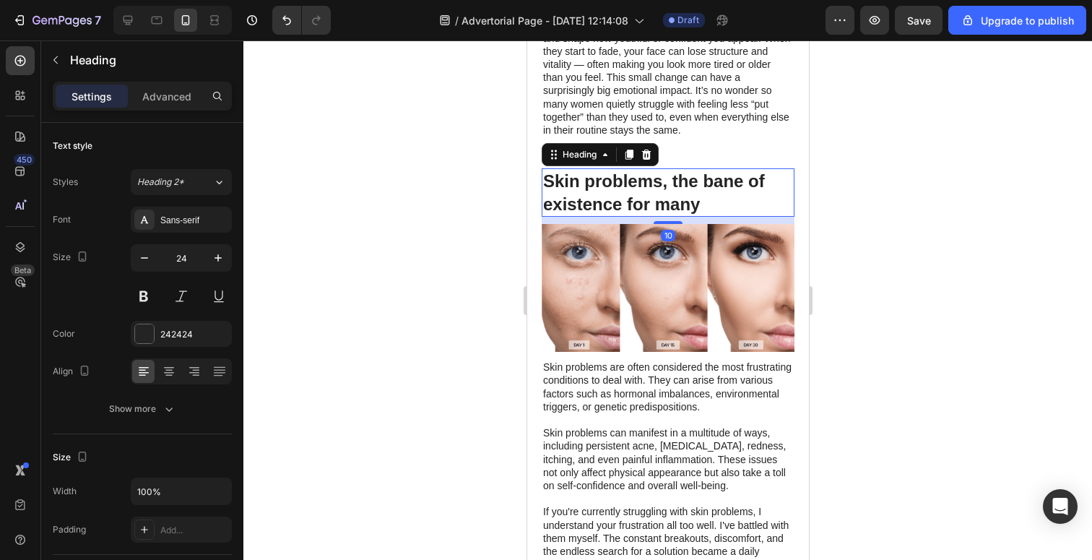
scroll to position [832, 0]
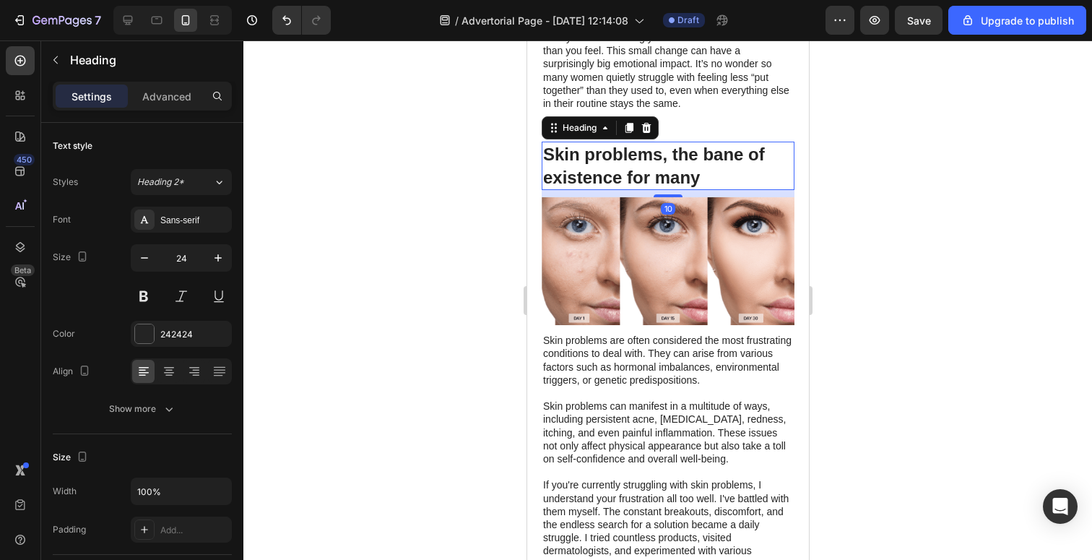
click at [655, 153] on h2 "Skin problems, the bane of existence for many" at bounding box center [667, 166] width 253 height 48
click at [577, 158] on p "Skin problems, the bane of existence for many" at bounding box center [668, 165] width 250 height 45
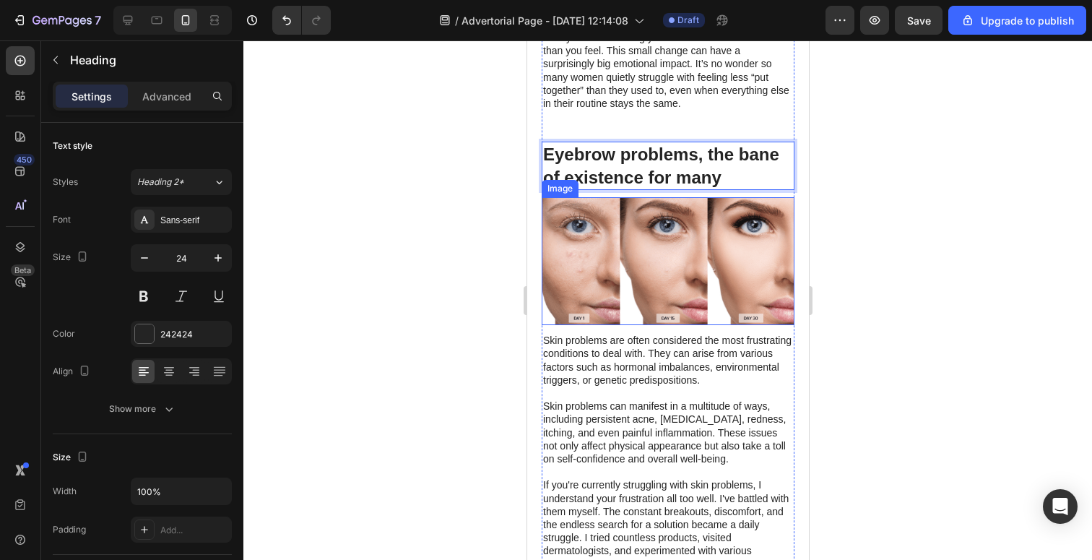
scroll to position [868, 0]
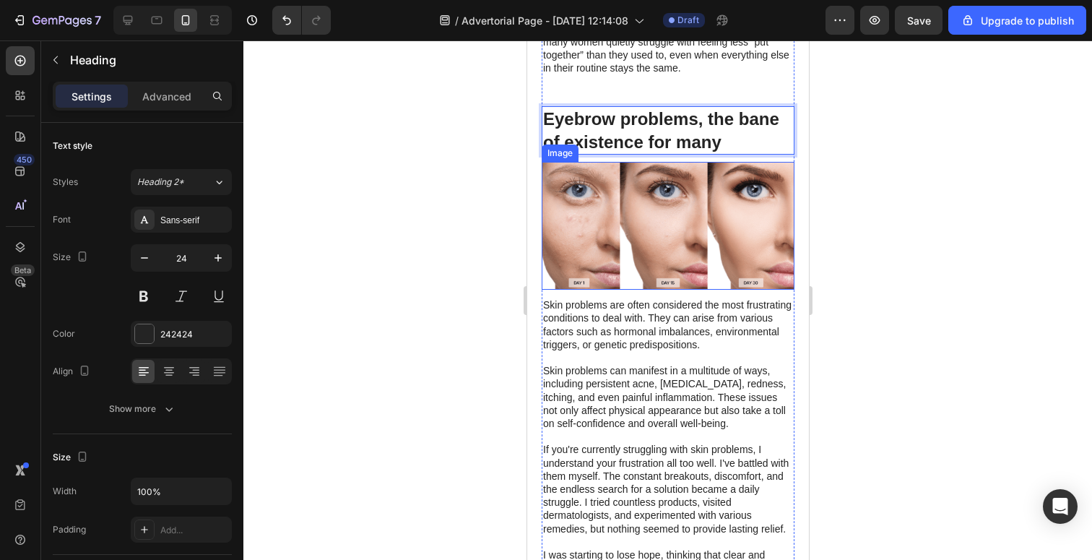
click at [675, 245] on img at bounding box center [667, 226] width 253 height 128
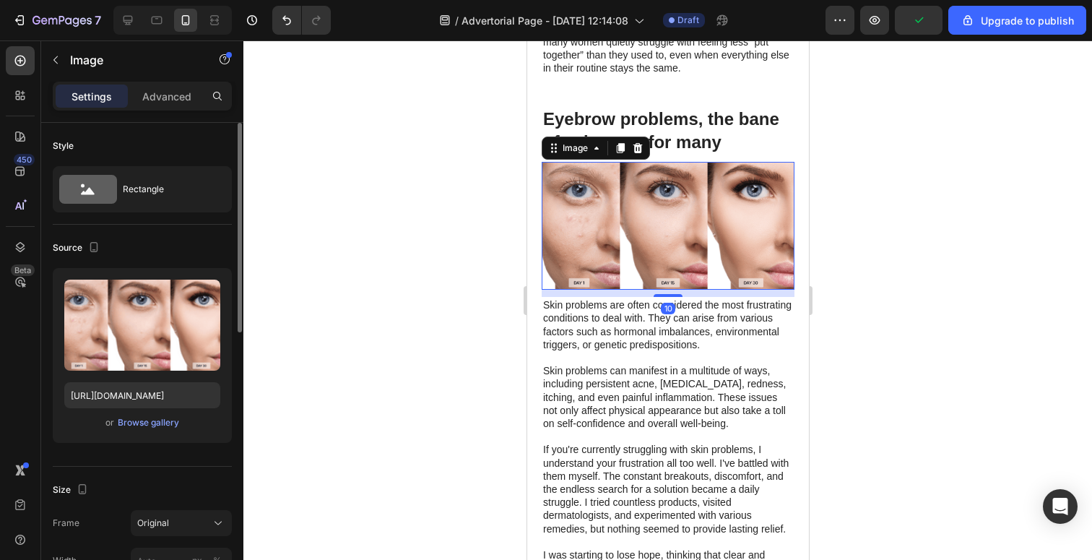
click at [154, 431] on div "or Browse gallery" at bounding box center [142, 422] width 156 height 17
click at [145, 423] on div "Browse gallery" at bounding box center [148, 422] width 61 height 13
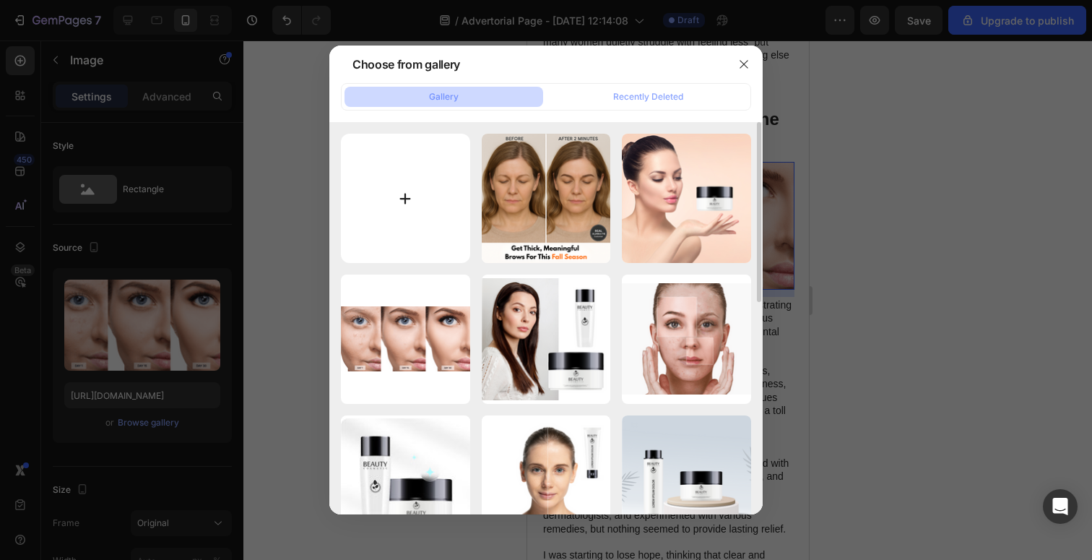
click at [394, 181] on input "file" at bounding box center [405, 198] width 129 height 129
type input "C:\fakepath\SA::TESTIMONIAL1::[DATE].png"
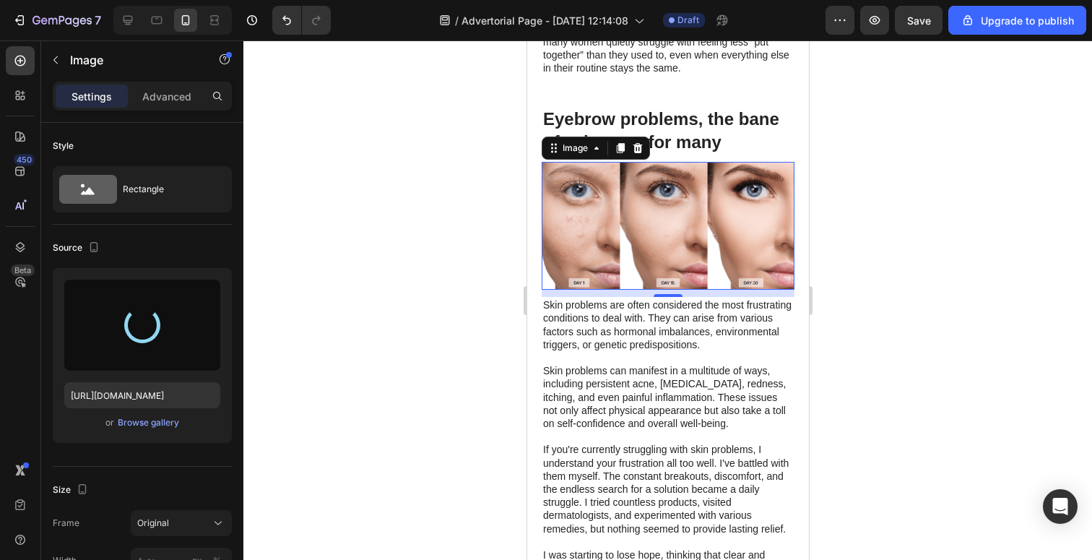
type input "[URL][DOMAIN_NAME]"
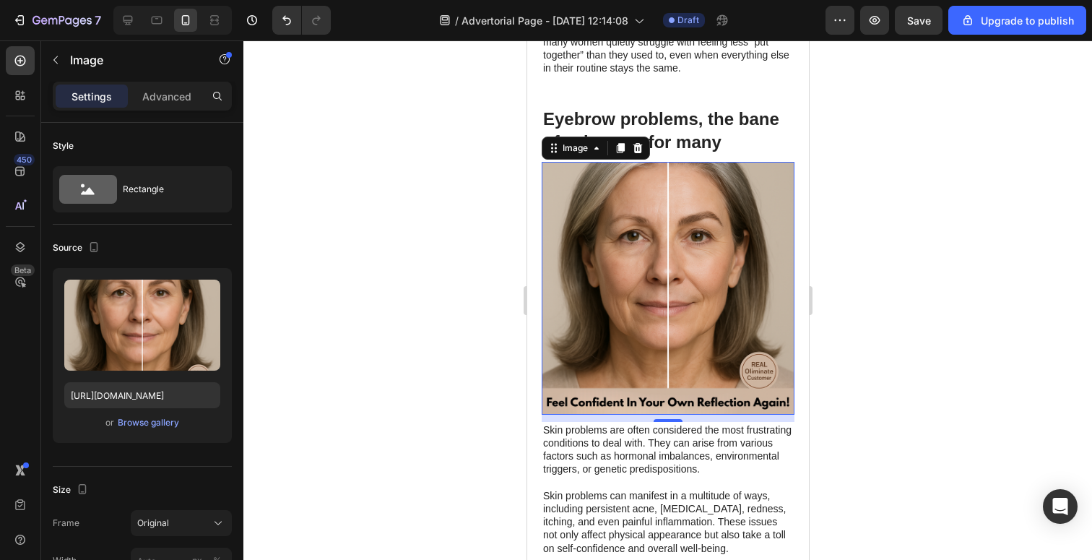
click at [696, 298] on img at bounding box center [667, 288] width 253 height 253
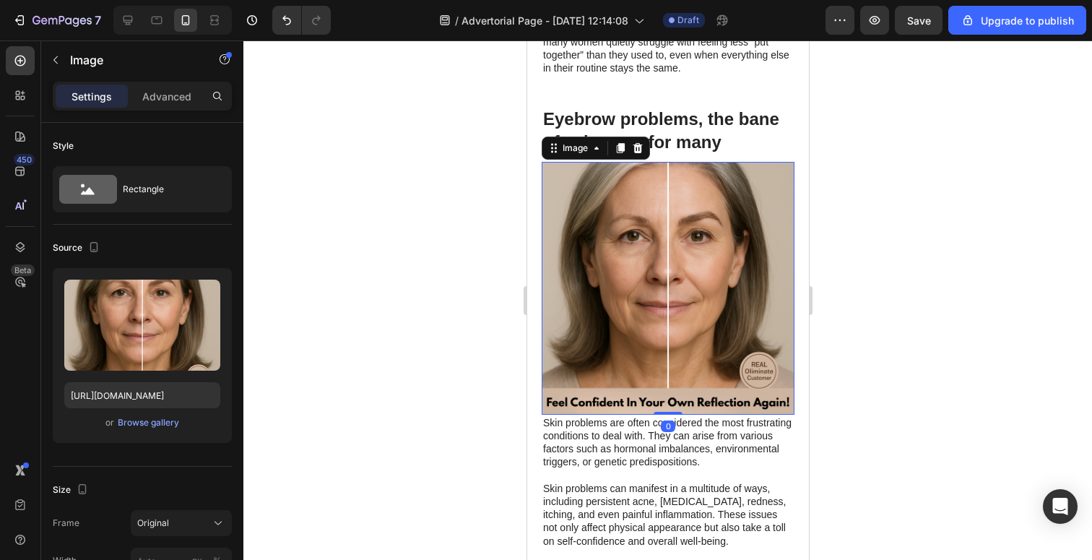
drag, startPoint x: 673, startPoint y: 419, endPoint x: 673, endPoint y: 402, distance: 17.3
click at [673, 402] on div "Image 0" at bounding box center [667, 288] width 253 height 253
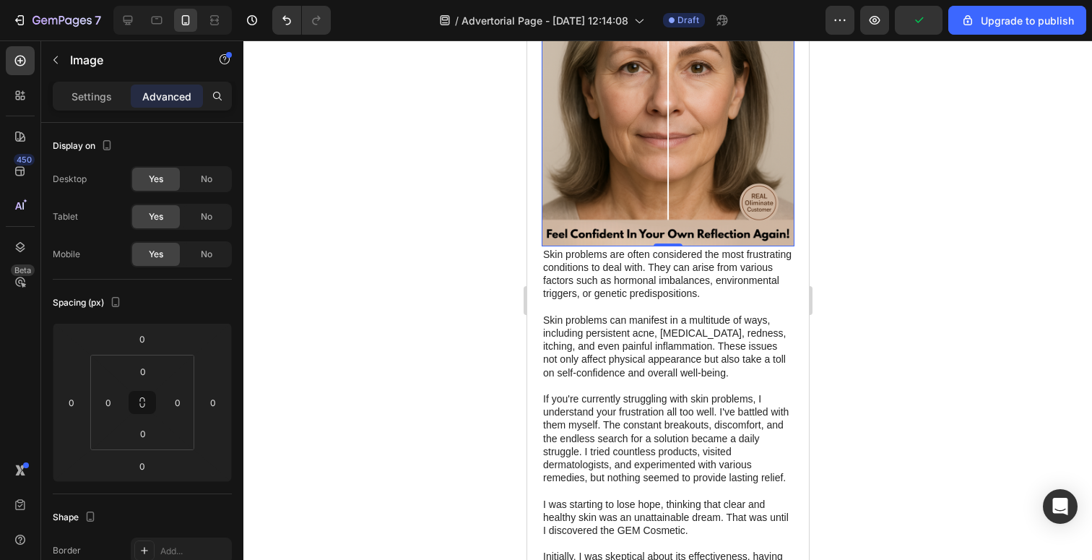
scroll to position [1053, 0]
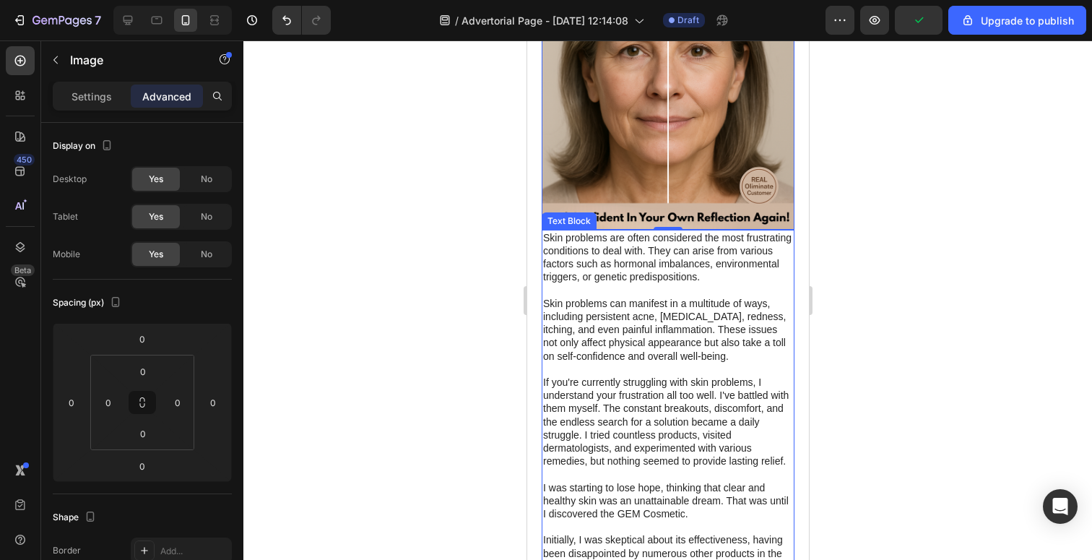
click at [618, 254] on p "Skin problems are often considered the most frustrating conditions to deal with…" at bounding box center [668, 408] width 250 height 355
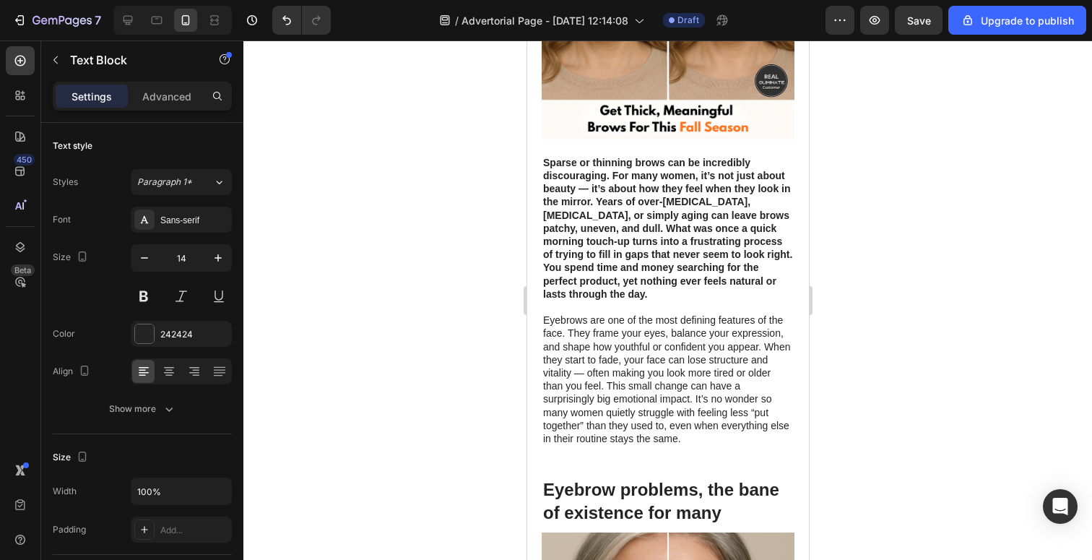
scroll to position [494, 0]
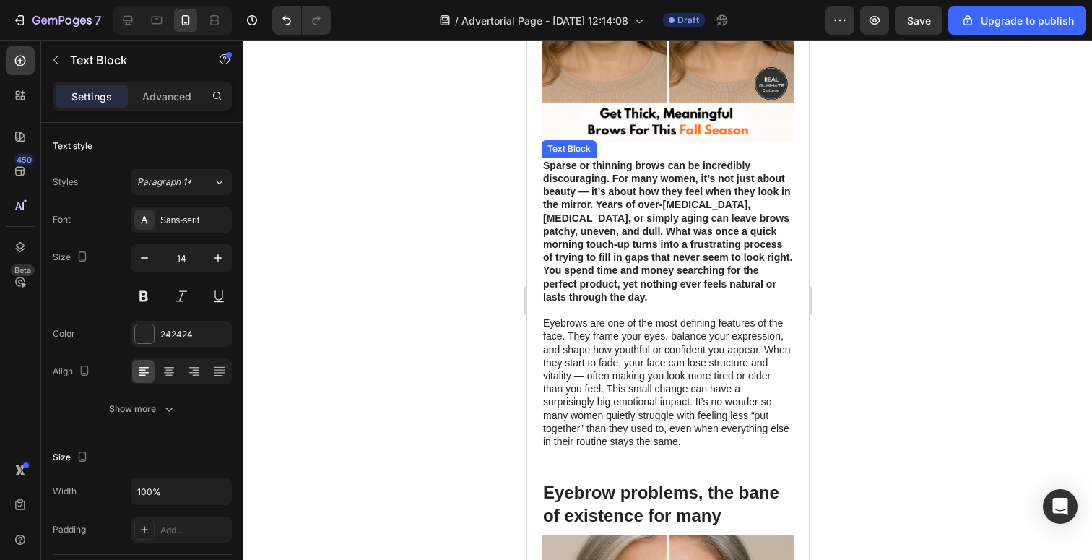
click at [624, 212] on strong "Sparse or thinning brows can be incredibly discouraging. For many women, it’s n…" at bounding box center [667, 231] width 249 height 143
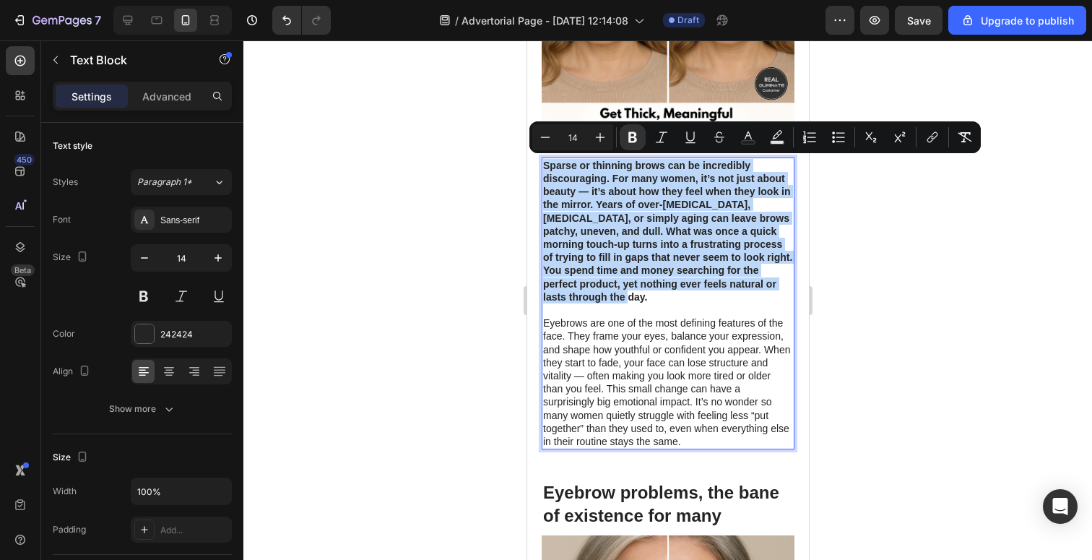
drag, startPoint x: 629, startPoint y: 301, endPoint x: 545, endPoint y: 163, distance: 162.5
click at [545, 163] on p "Sparse or thinning brows can be incredibly discouraging. For many women, it’s n…" at bounding box center [668, 303] width 250 height 289
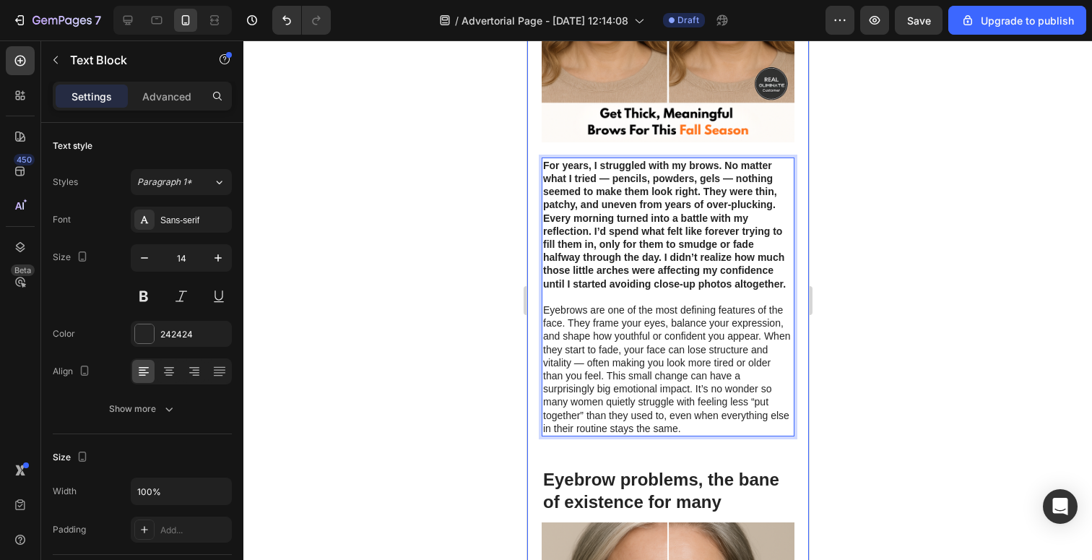
scroll to position [625, 0]
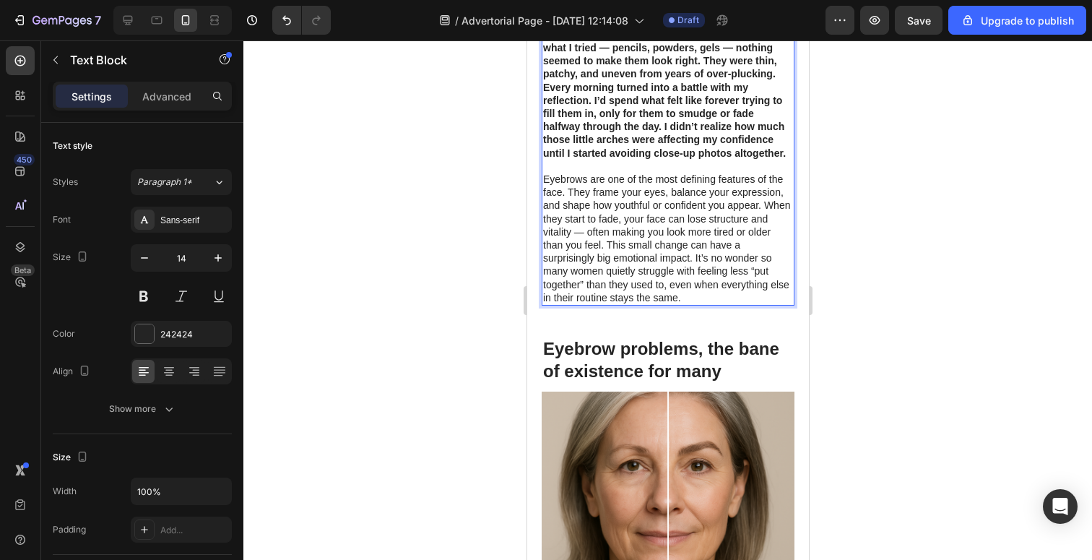
click at [586, 235] on p "For years, I struggled with my brows. No matter what I tried — pencils, powders…" at bounding box center [668, 166] width 250 height 276
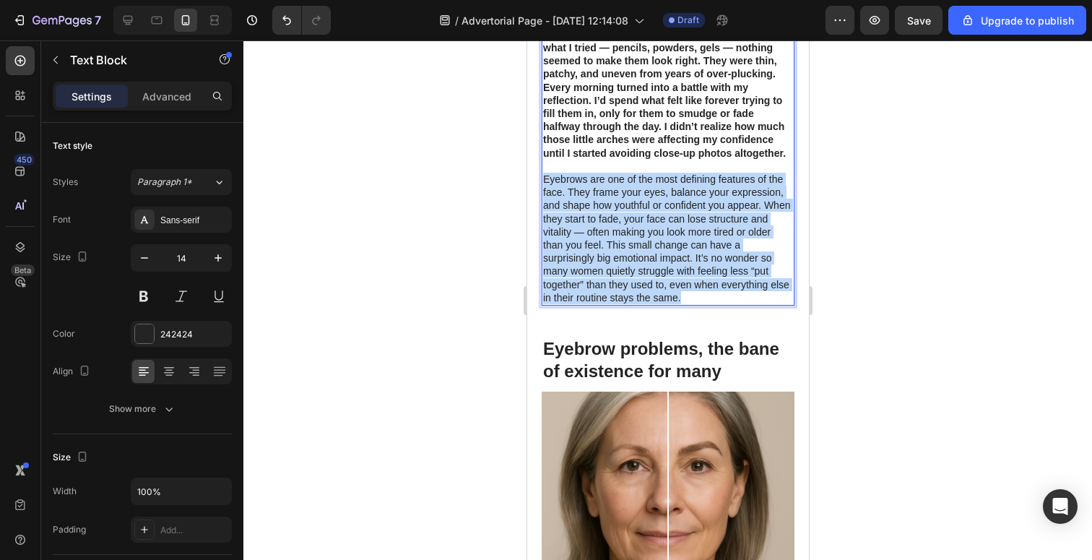
drag, startPoint x: 684, startPoint y: 297, endPoint x: 541, endPoint y: 181, distance: 183.8
click at [541, 181] on div "For years, I struggled with my brows. No matter what I tried — pencils, powders…" at bounding box center [667, 166] width 253 height 279
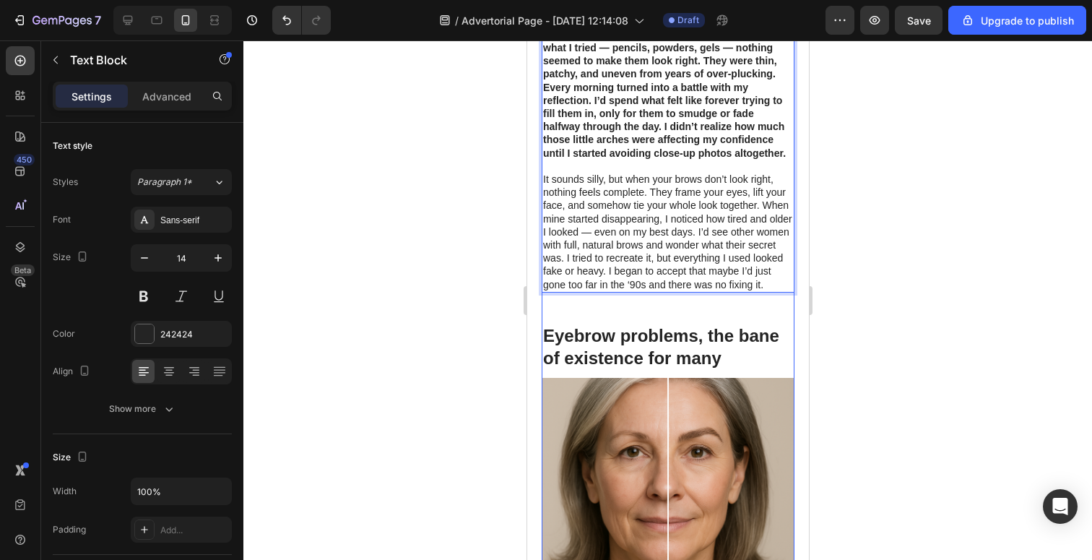
click at [656, 308] on div "I spent years wondering why my brows never looked right — no matter what pencil…" at bounding box center [667, 249] width 253 height 1527
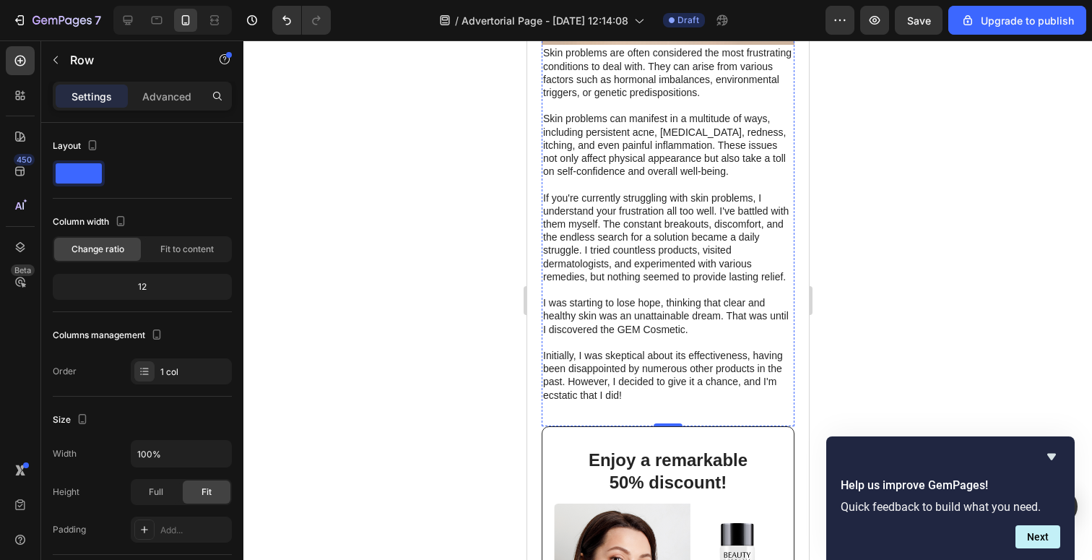
scroll to position [1166, 0]
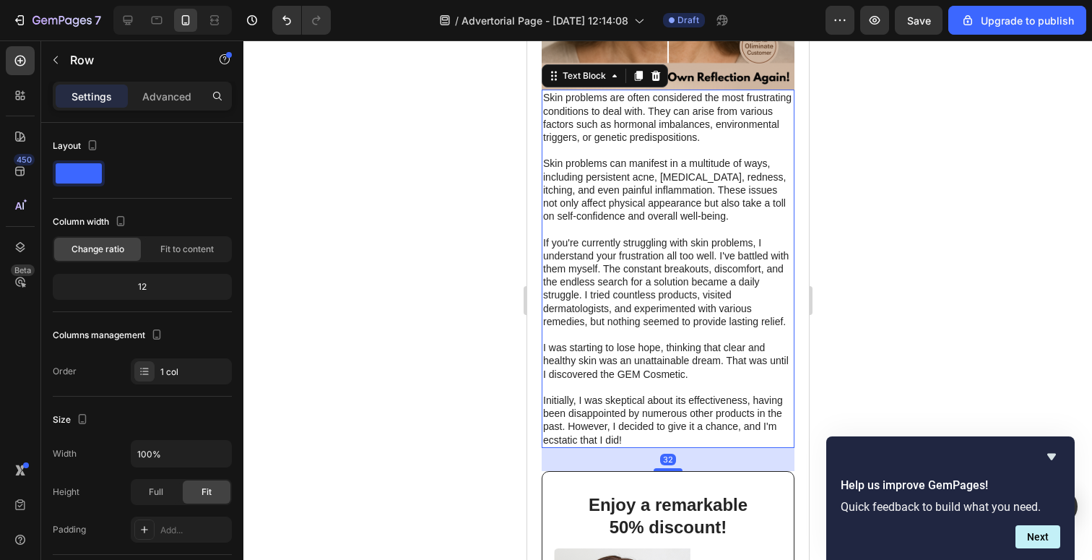
click at [644, 274] on p "Skin problems are often considered the most frustrating conditions to deal with…" at bounding box center [668, 268] width 250 height 355
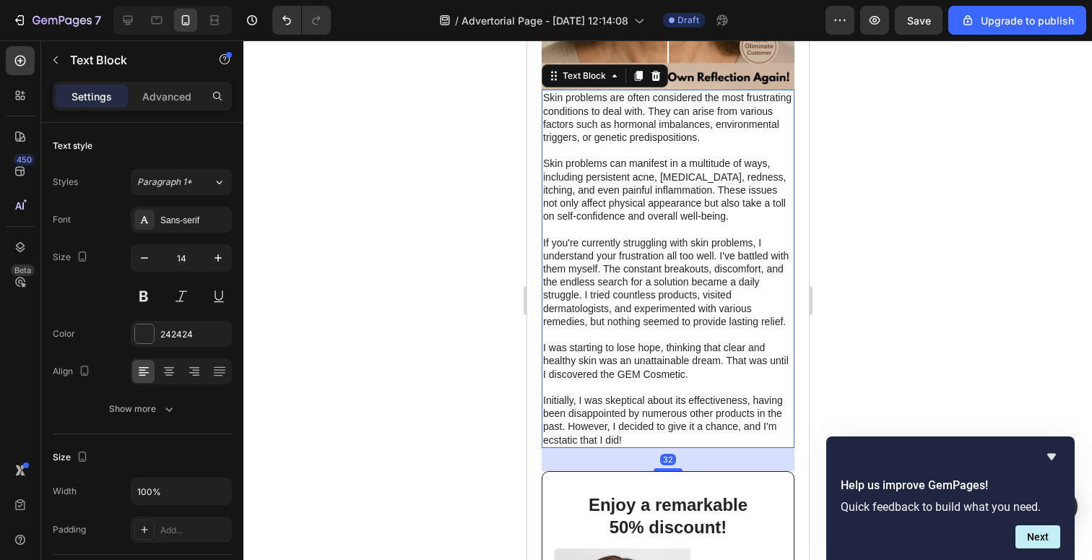
click at [654, 277] on p "Skin problems are often considered the most frustrating conditions to deal with…" at bounding box center [668, 268] width 250 height 355
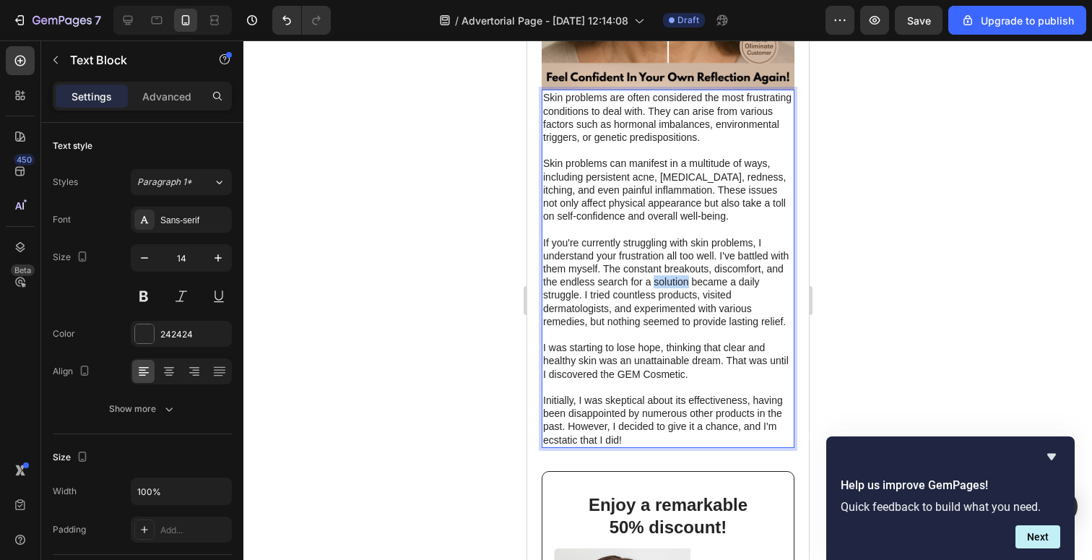
click at [654, 277] on p "Skin problems are often considered the most frustrating conditions to deal with…" at bounding box center [668, 268] width 250 height 355
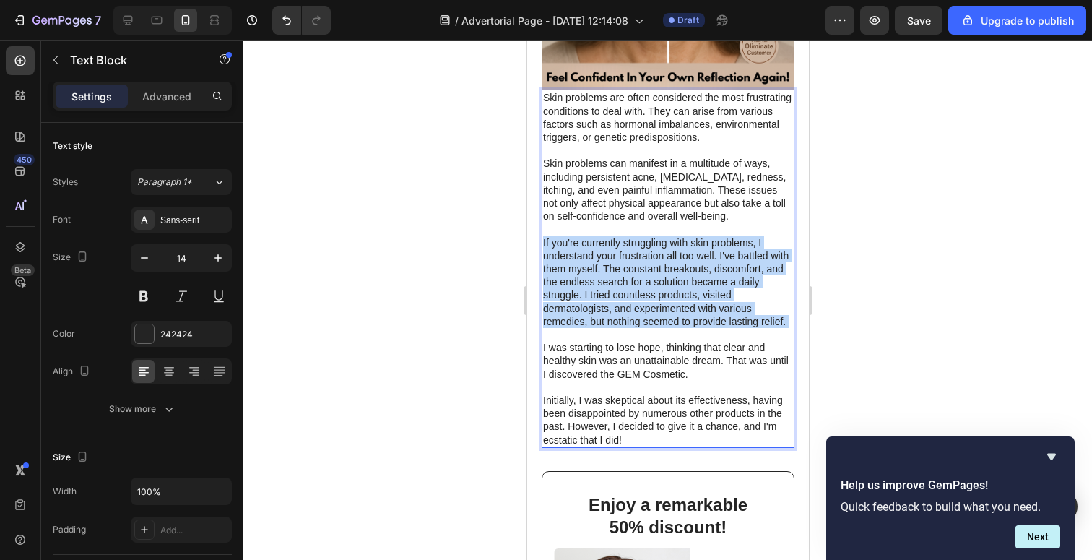
click at [654, 277] on p "Skin problems are often considered the most frustrating conditions to deal with…" at bounding box center [668, 268] width 250 height 355
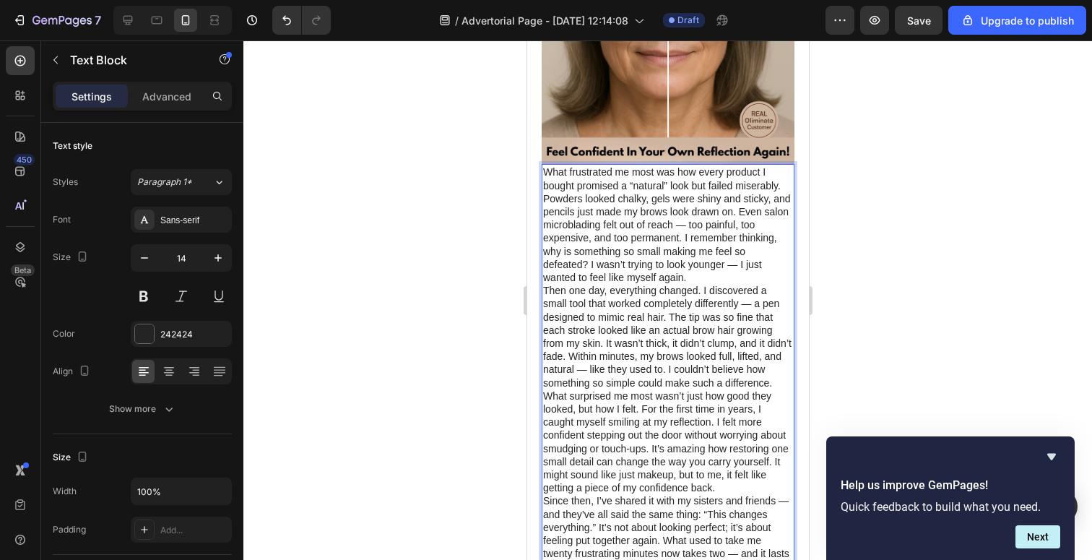
scroll to position [1156, 0]
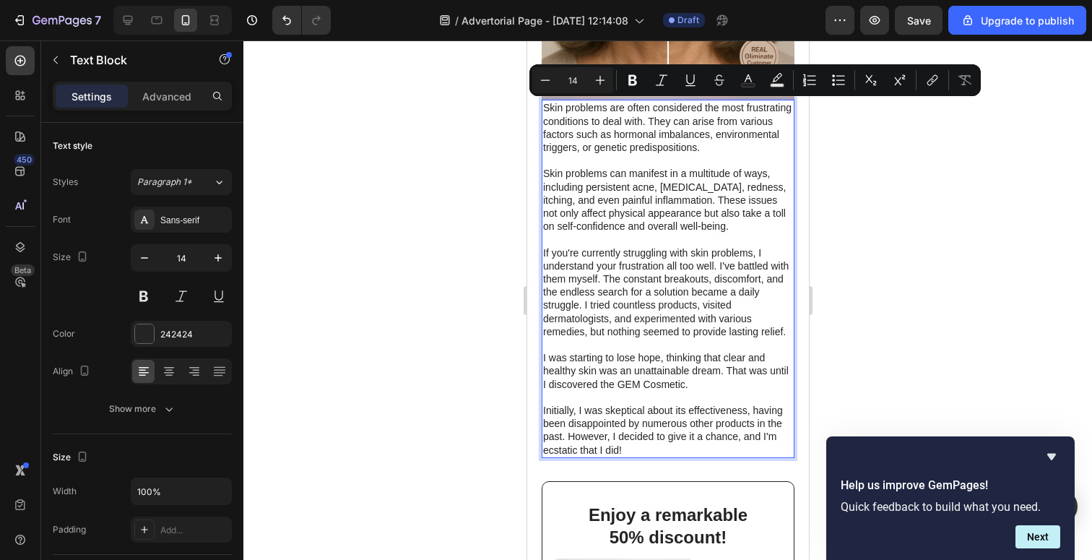
click at [673, 231] on p "Skin problems are often considered the most frustrating conditions to deal with…" at bounding box center [668, 278] width 250 height 355
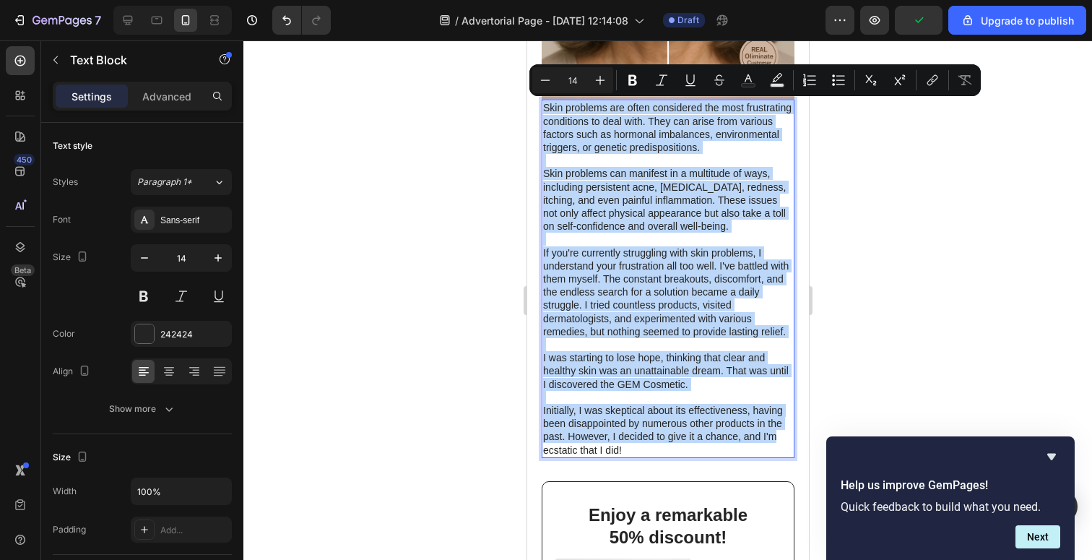
drag, startPoint x: 543, startPoint y: 108, endPoint x: 787, endPoint y: 433, distance: 405.6
click at [787, 433] on p "Skin problems are often considered the most frustrating conditions to deal with…" at bounding box center [668, 278] width 250 height 355
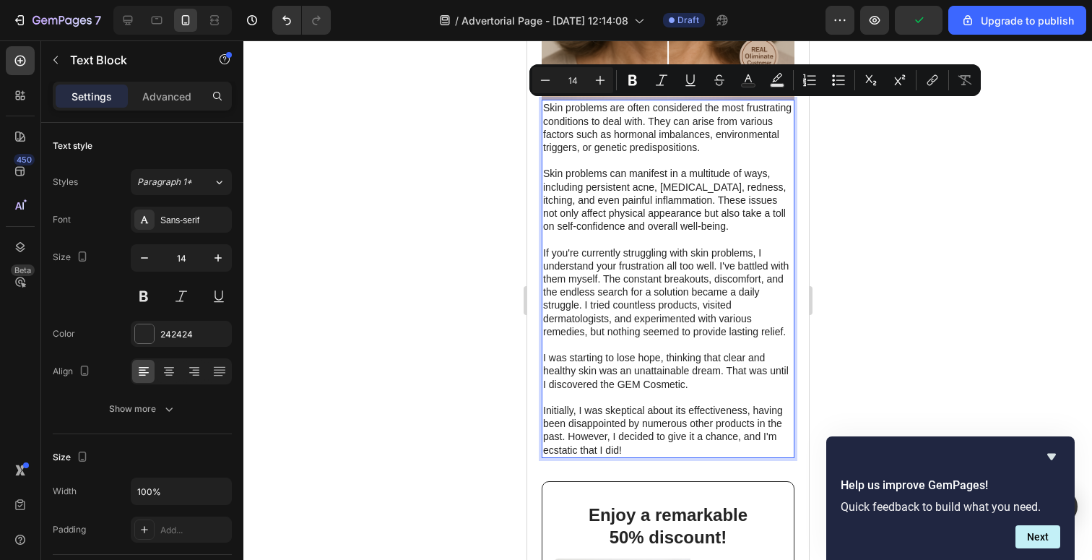
click at [723, 444] on p "Skin problems are often considered the most frustrating conditions to deal with…" at bounding box center [668, 278] width 250 height 355
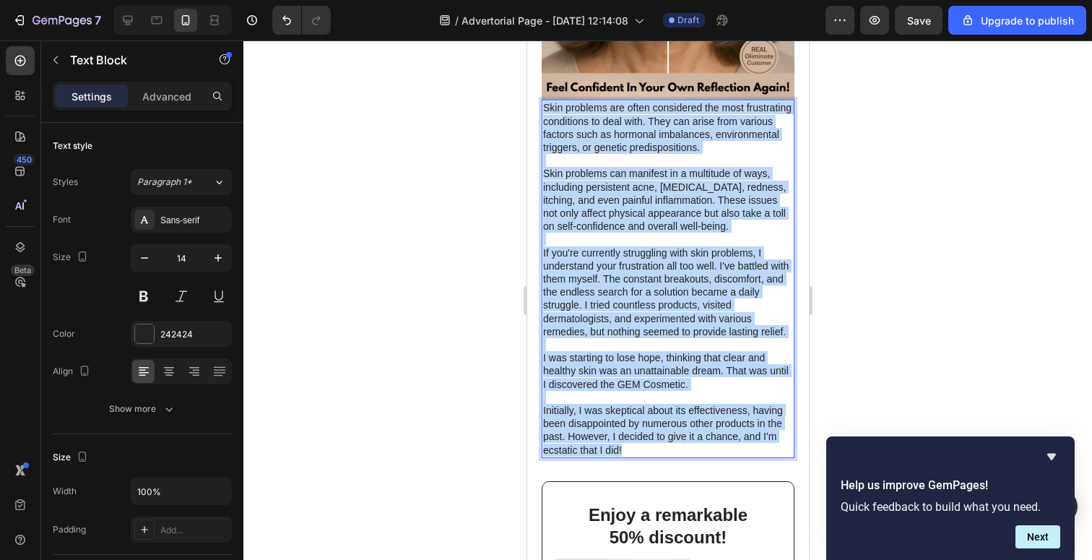
drag, startPoint x: 629, startPoint y: 449, endPoint x: 543, endPoint y: 105, distance: 353.6
click at [543, 105] on p "Skin problems are often considered the most frustrating conditions to deal with…" at bounding box center [668, 278] width 250 height 355
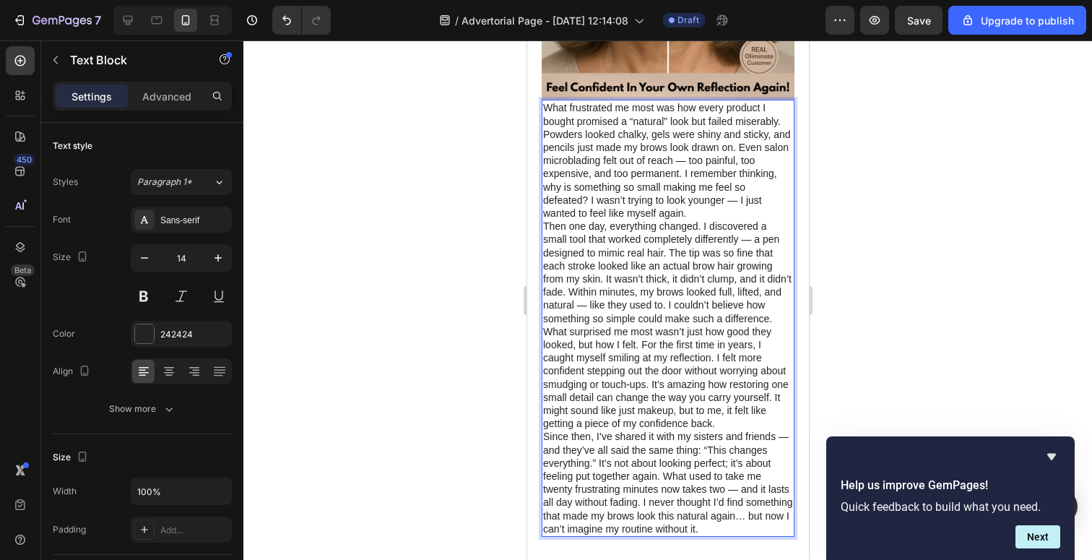
click at [702, 217] on p "What frustrated me most was how every product I bought promised a “natural” loo…" at bounding box center [668, 160] width 250 height 118
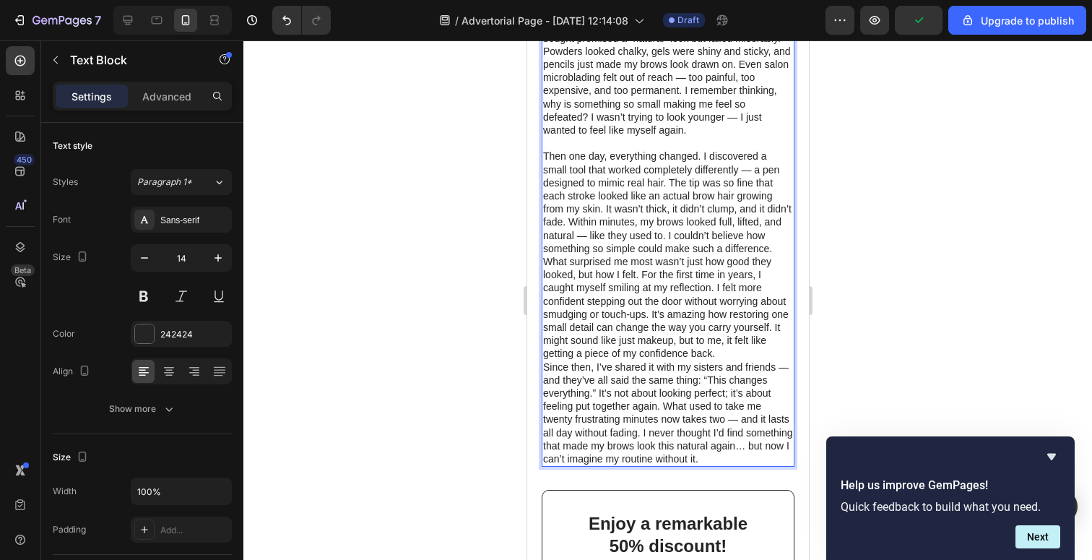
scroll to position [1249, 0]
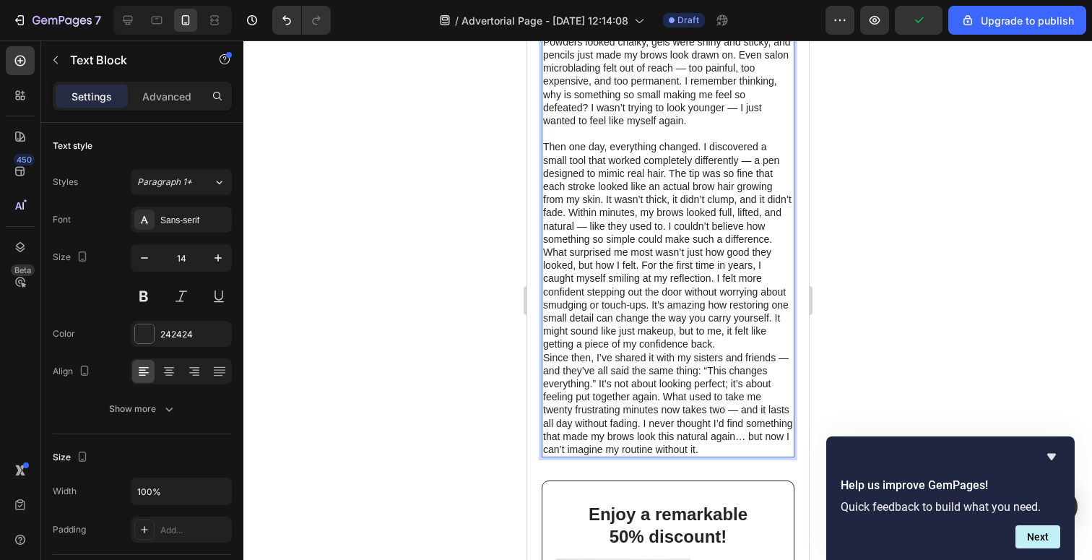
click at [775, 246] on p "What surprised me most wasn’t just how good they looked, but how I felt. For th…" at bounding box center [668, 298] width 250 height 105
click at [775, 243] on p "Then one day, everything changed. I discovered a small tool that worked complet…" at bounding box center [668, 192] width 250 height 105
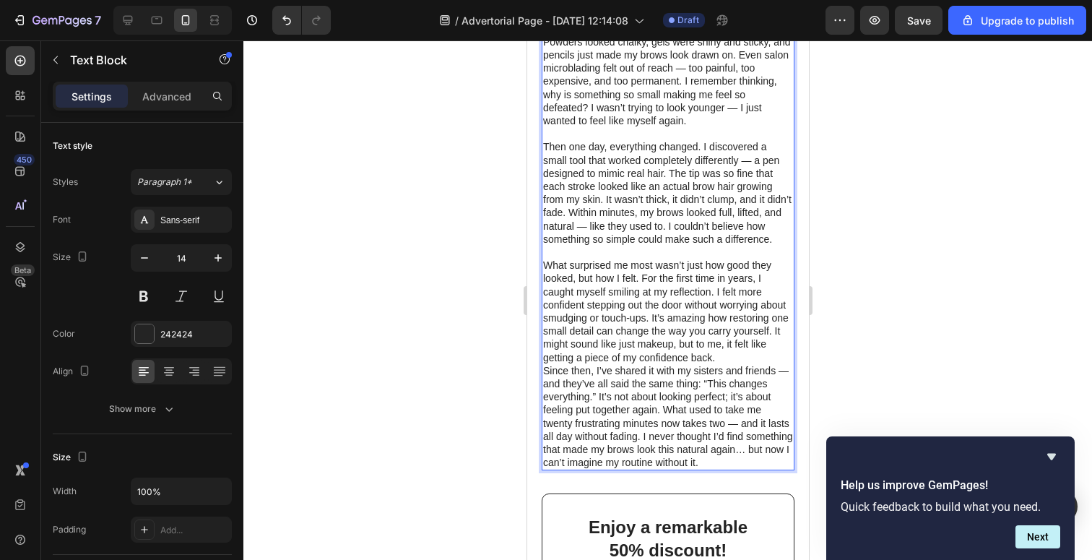
click at [723, 358] on p "What surprised me most wasn’t just how good they looked, but how I felt. For th…" at bounding box center [668, 311] width 250 height 105
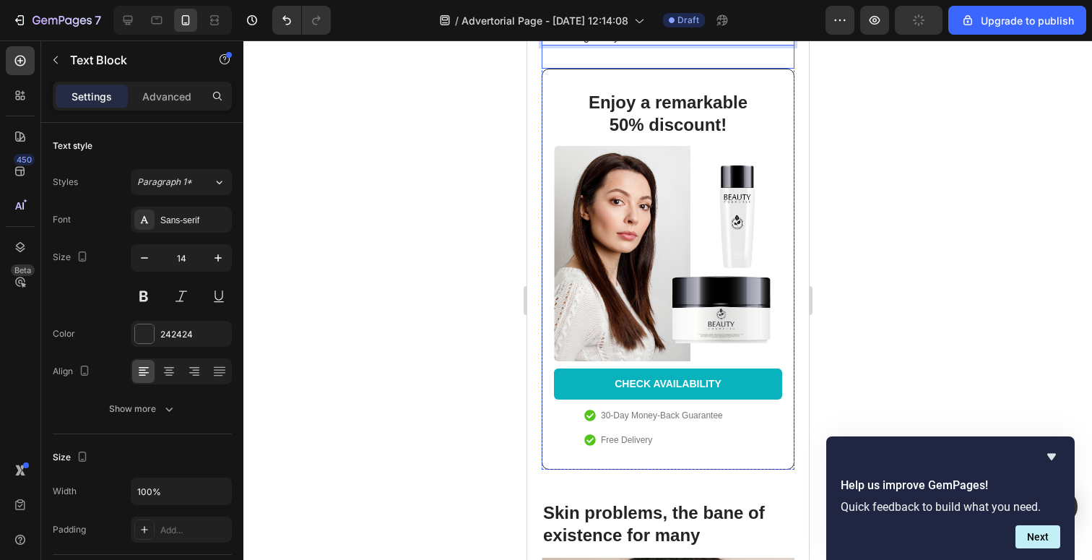
scroll to position [1697, 0]
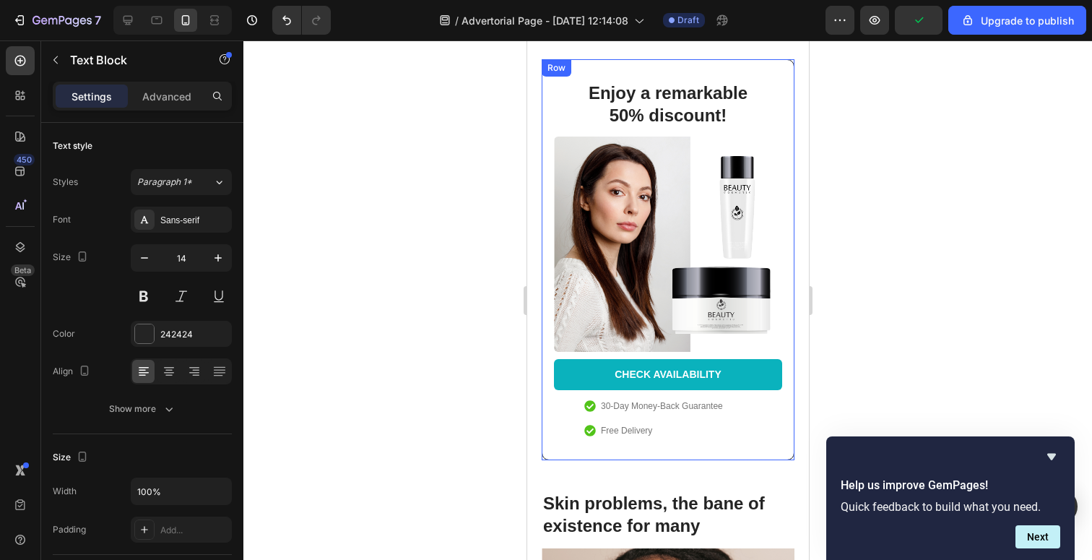
click at [684, 352] on div "Enjoy a remarkable 50% discount! Heading Image CHECK AVAILABILITY Button 30-Day…" at bounding box center [667, 259] width 228 height 359
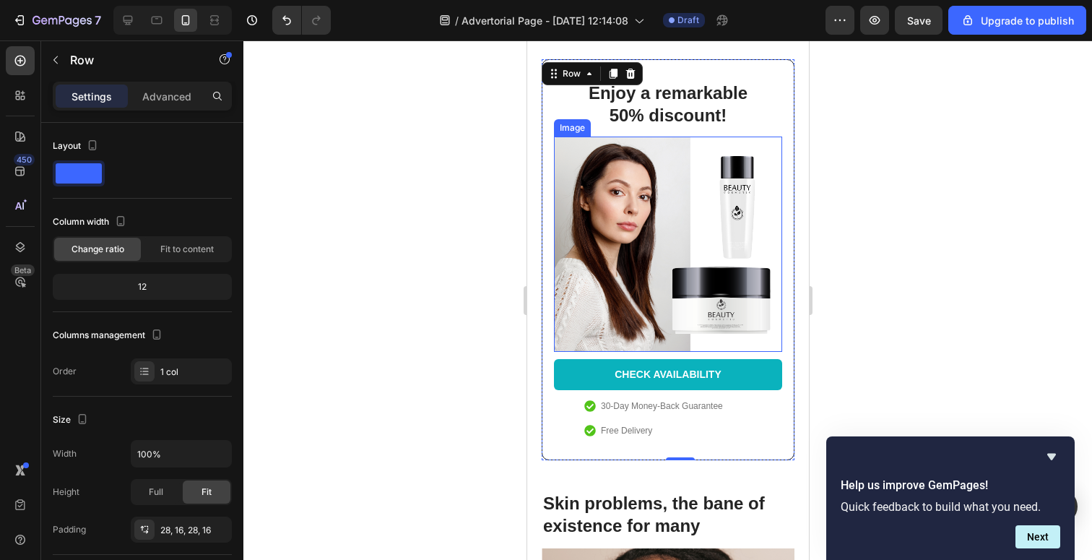
click at [686, 255] on img at bounding box center [667, 244] width 228 height 215
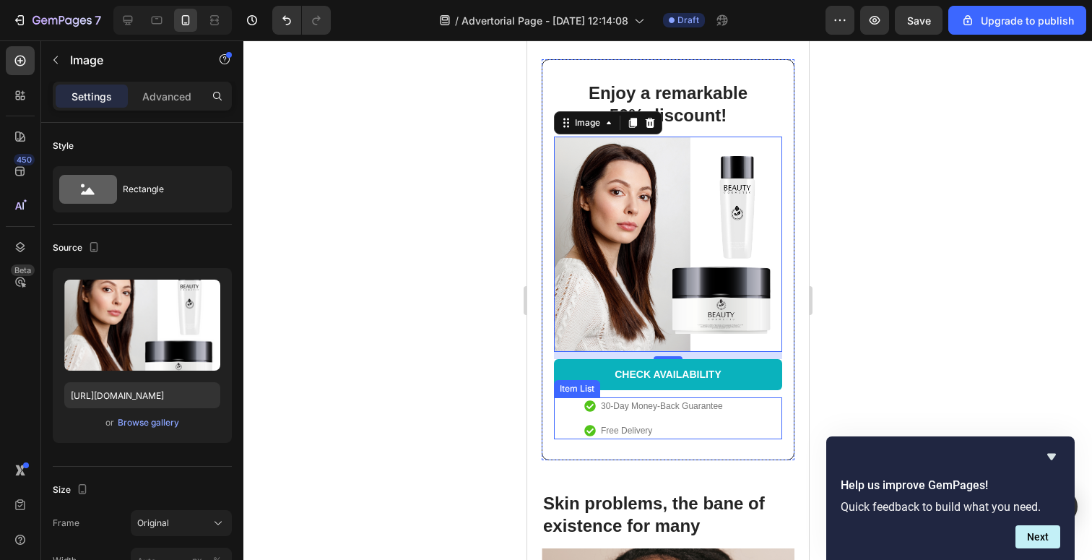
click at [629, 433] on p "Free Delivery" at bounding box center [661, 430] width 122 height 13
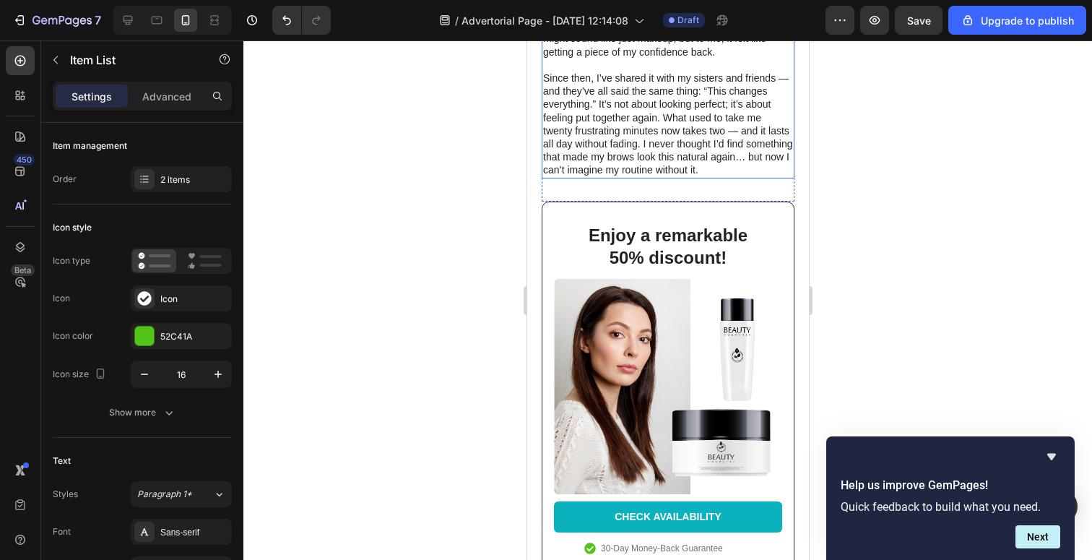
scroll to position [1562, 0]
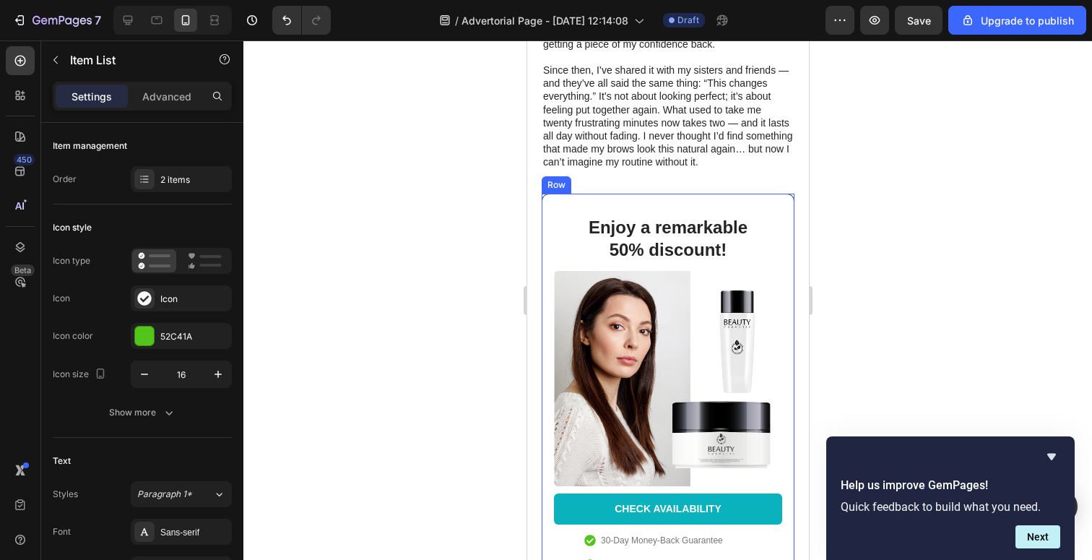
click at [656, 207] on div "Enjoy a remarkable 50% discount! Heading Image CHECK AVAILABILITY Button 30-Day…" at bounding box center [667, 394] width 253 height 401
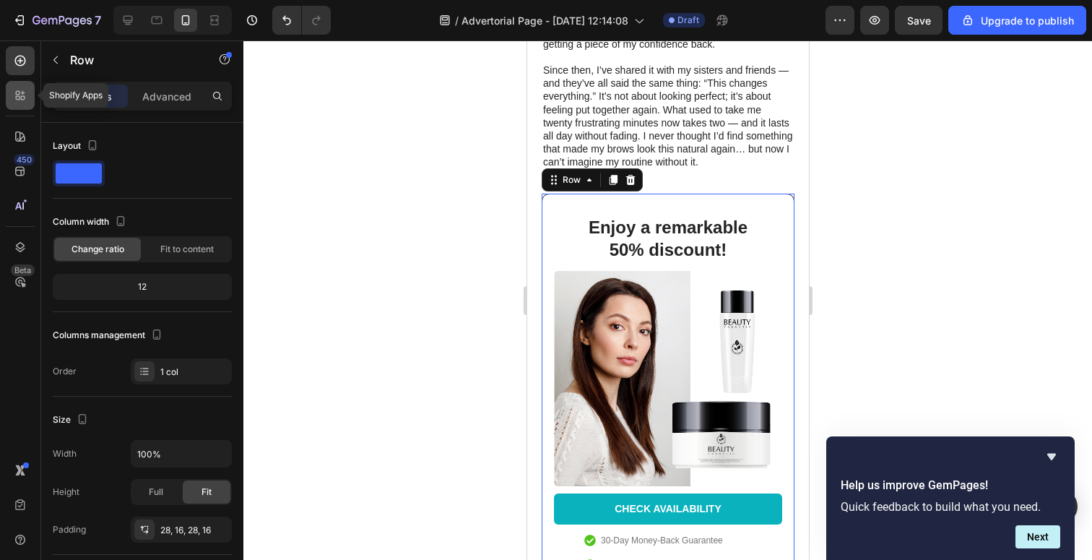
click at [22, 86] on div at bounding box center [20, 95] width 29 height 29
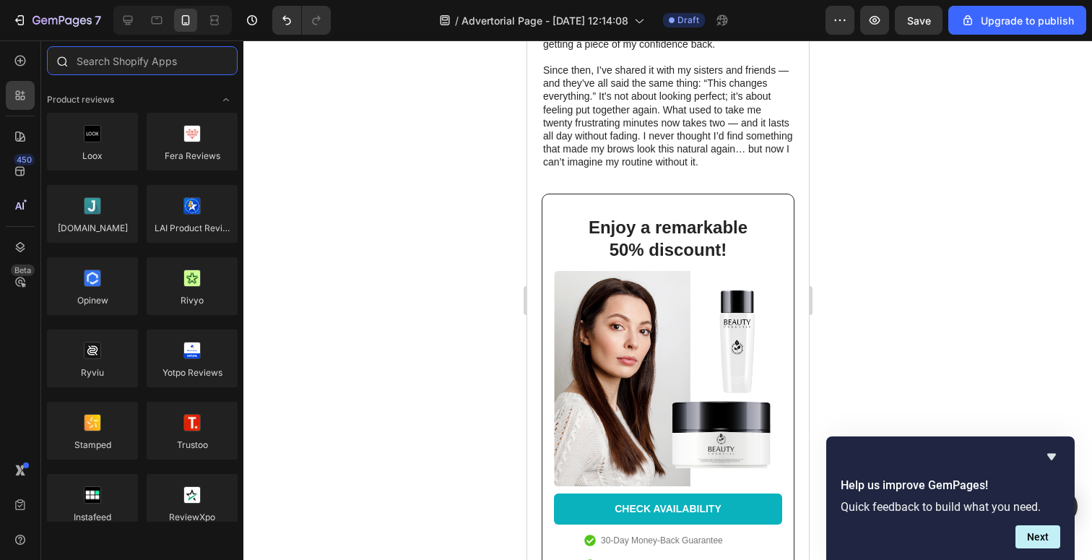
click at [120, 65] on input "text" at bounding box center [142, 60] width 191 height 29
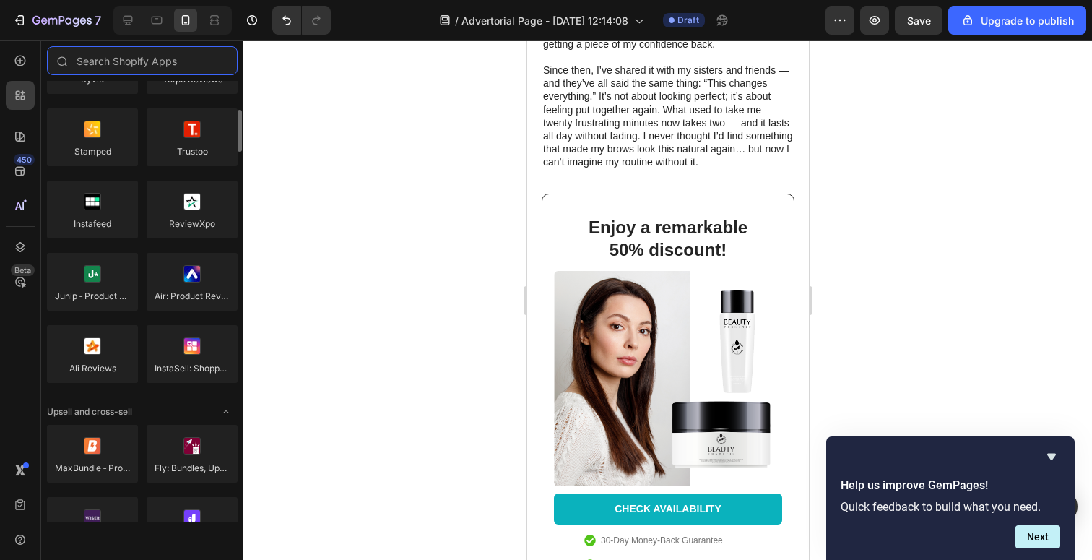
scroll to position [295, 0]
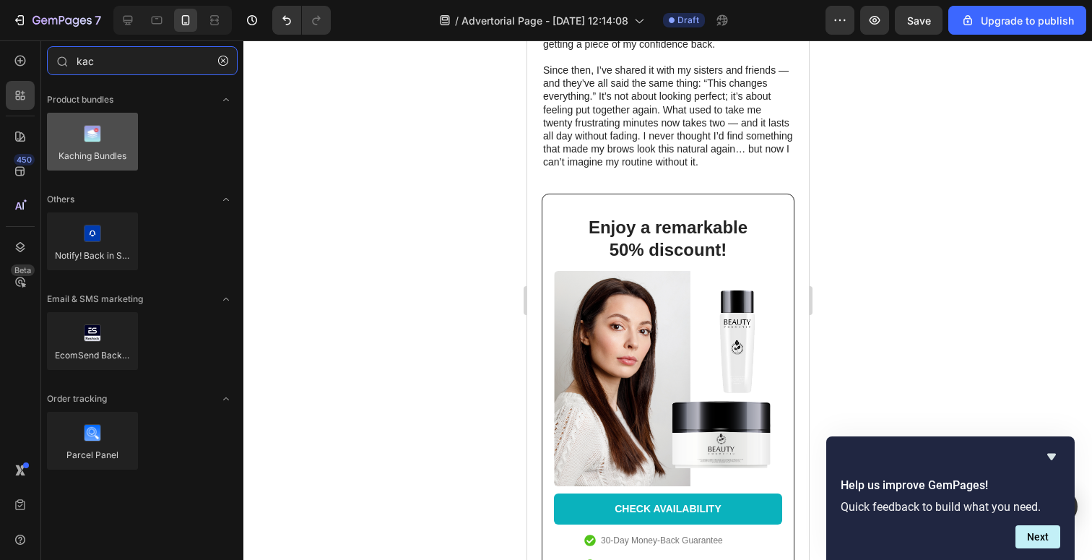
type input "kac"
click at [113, 147] on div at bounding box center [92, 142] width 91 height 58
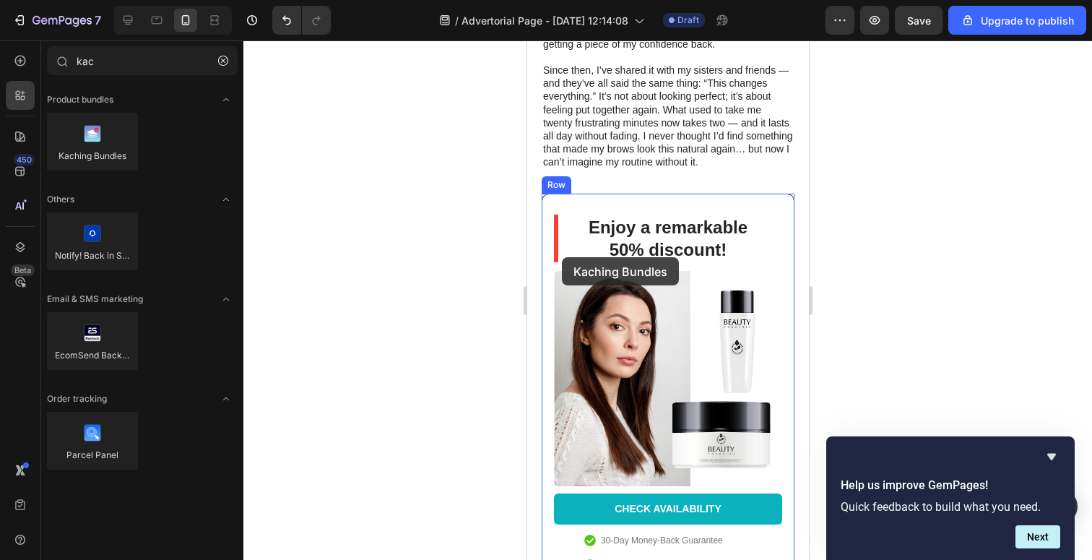
drag, startPoint x: 627, startPoint y: 172, endPoint x: 561, endPoint y: 257, distance: 107.7
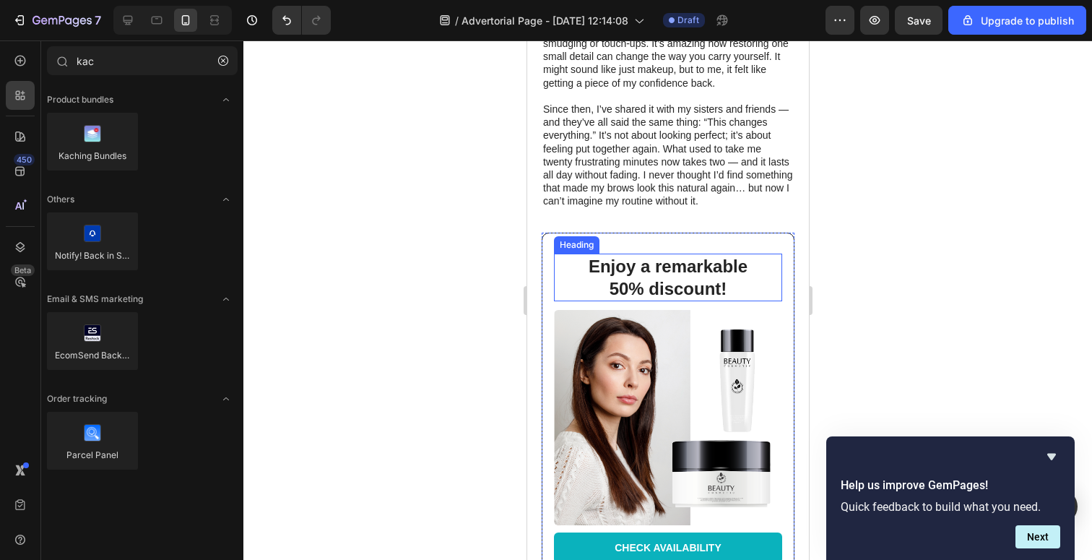
scroll to position [1525, 0]
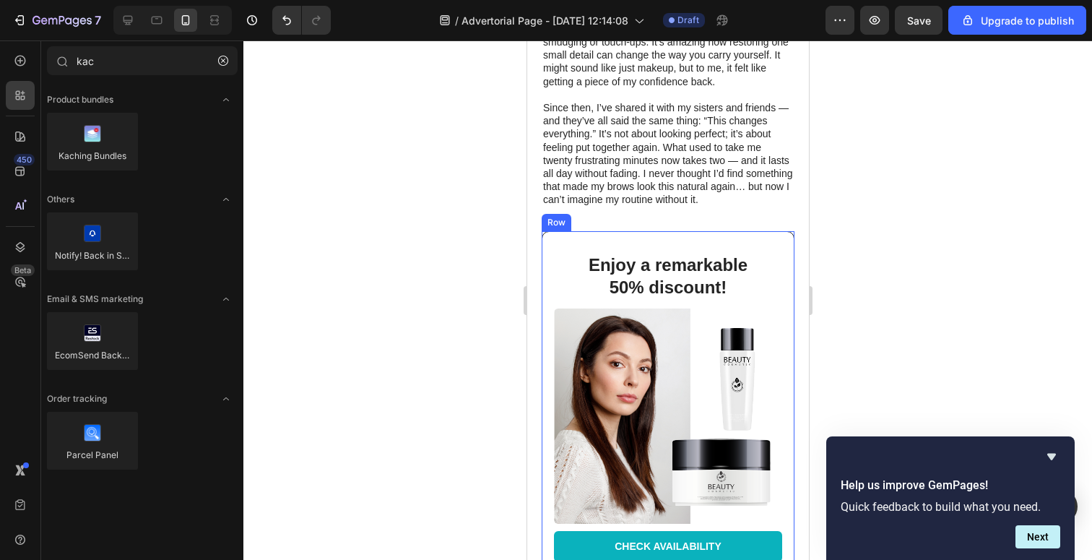
click at [658, 248] on div "Enjoy a remarkable 50% discount! Heading Image CHECK AVAILABILITY Button 30-Day…" at bounding box center [667, 431] width 253 height 401
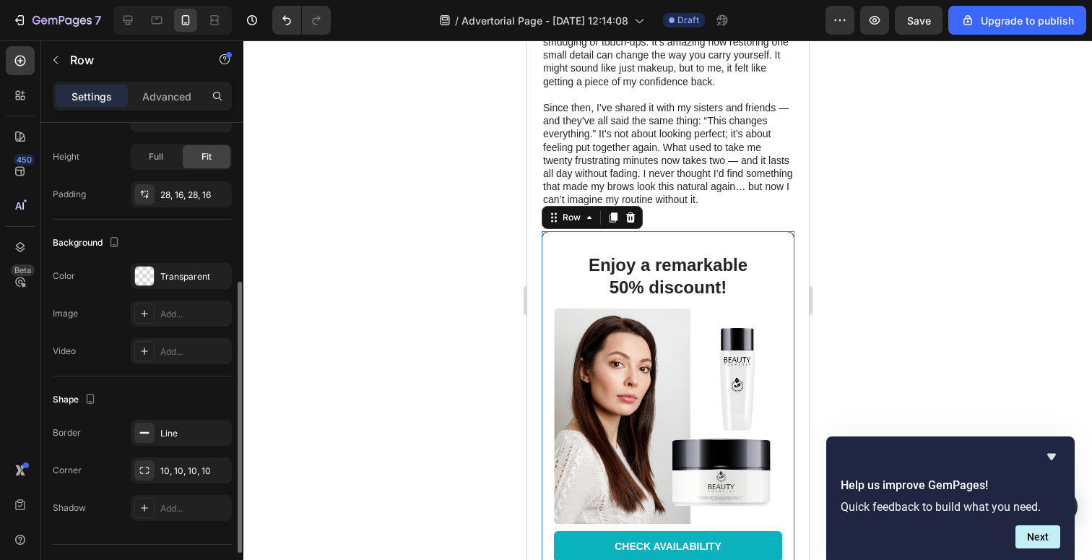
scroll to position [343, 0]
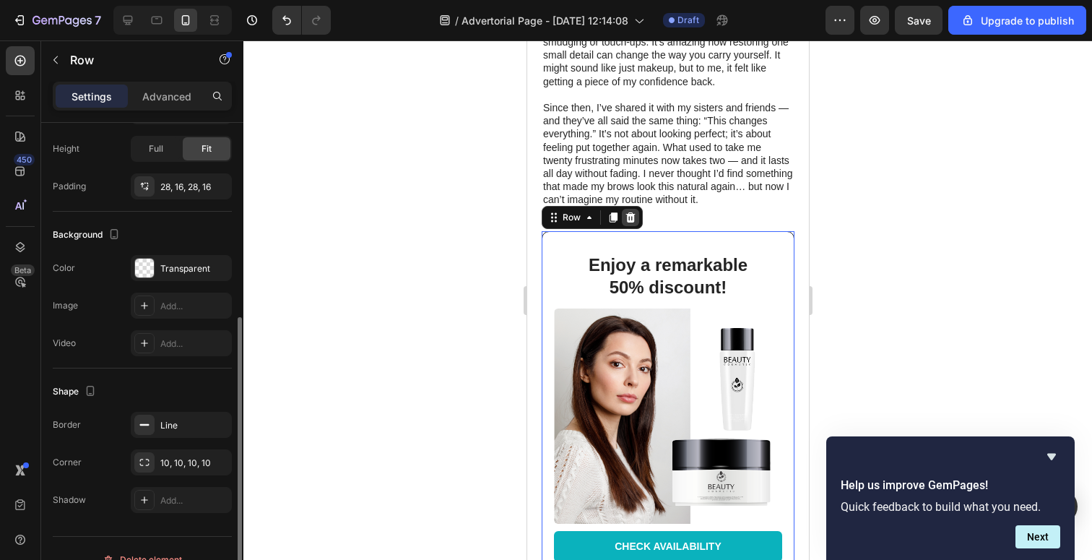
click at [635, 219] on icon at bounding box center [630, 218] width 12 height 12
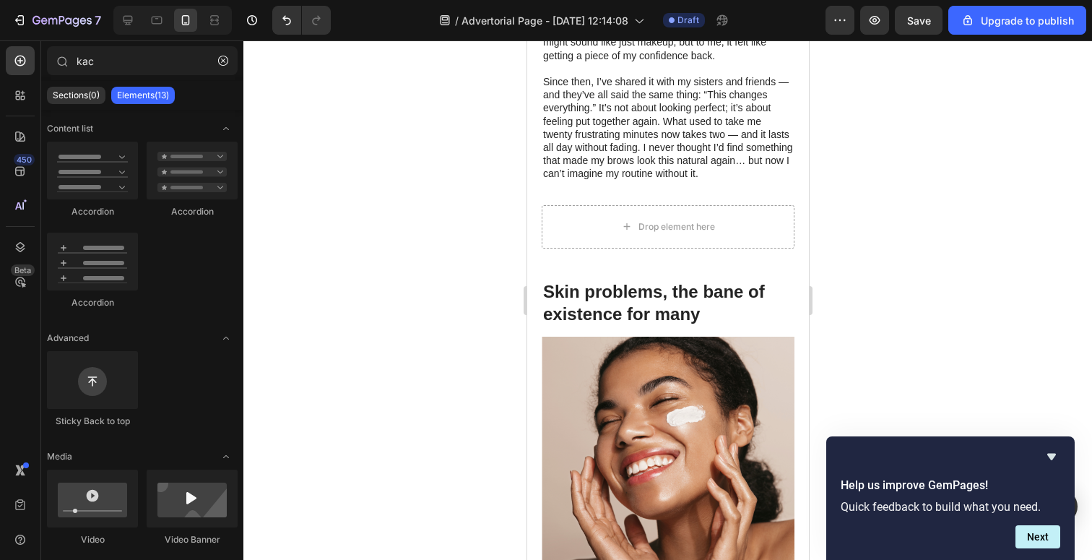
scroll to position [1521, 0]
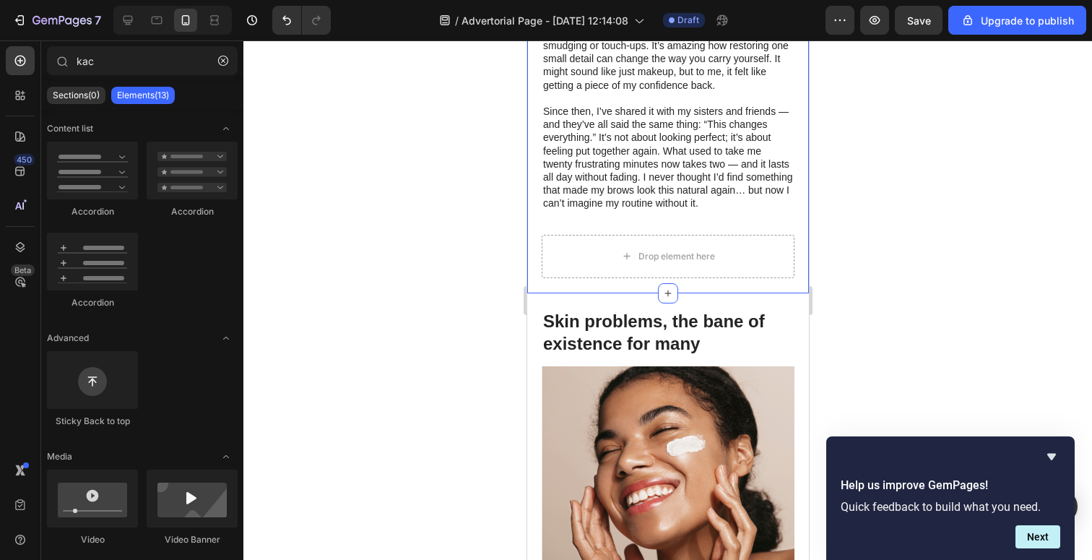
click at [654, 257] on div "Drop element here" at bounding box center [676, 257] width 77 height 12
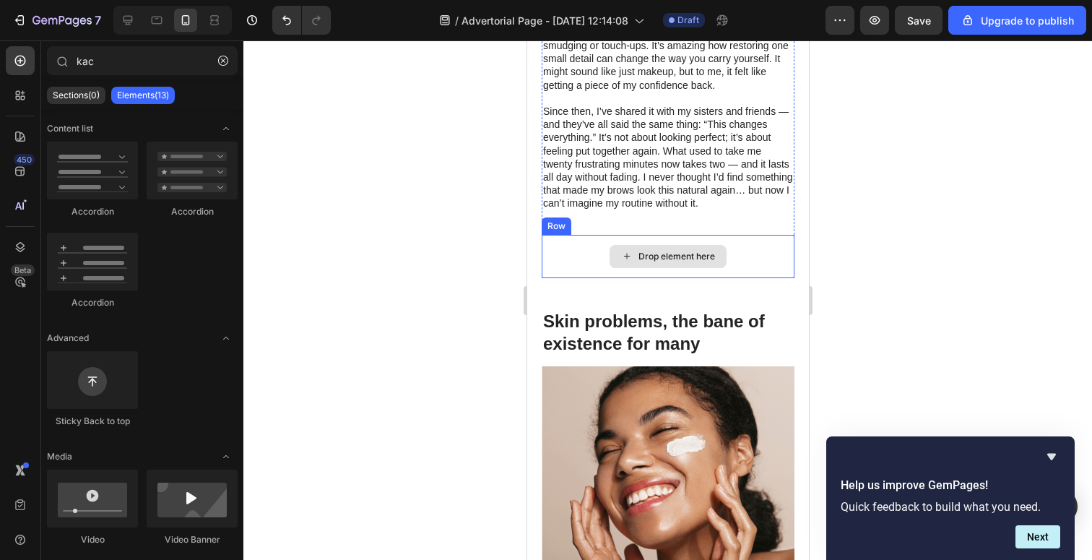
click at [642, 241] on div "Drop element here" at bounding box center [667, 256] width 253 height 43
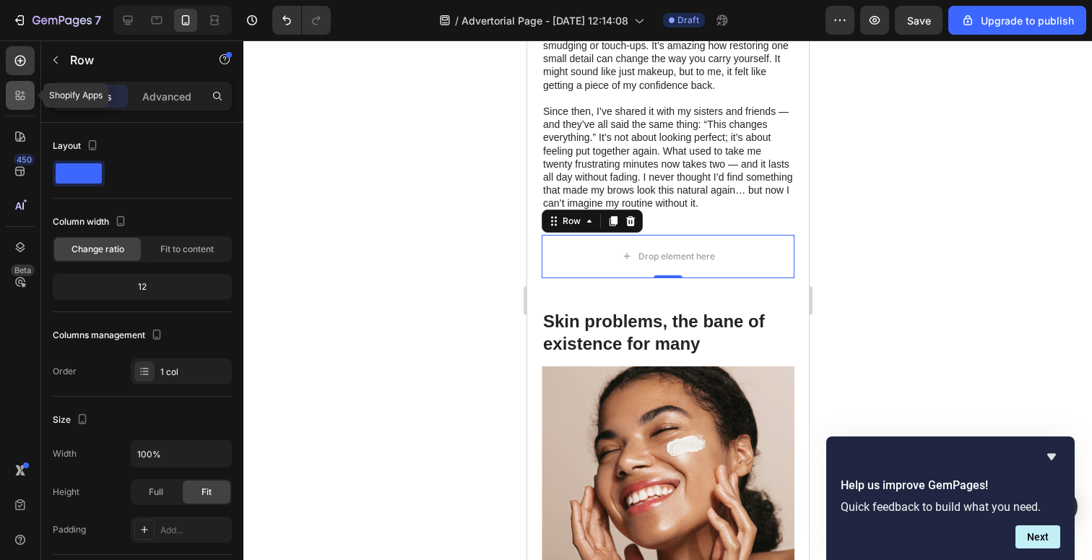
click at [25, 97] on icon at bounding box center [20, 95] width 14 height 14
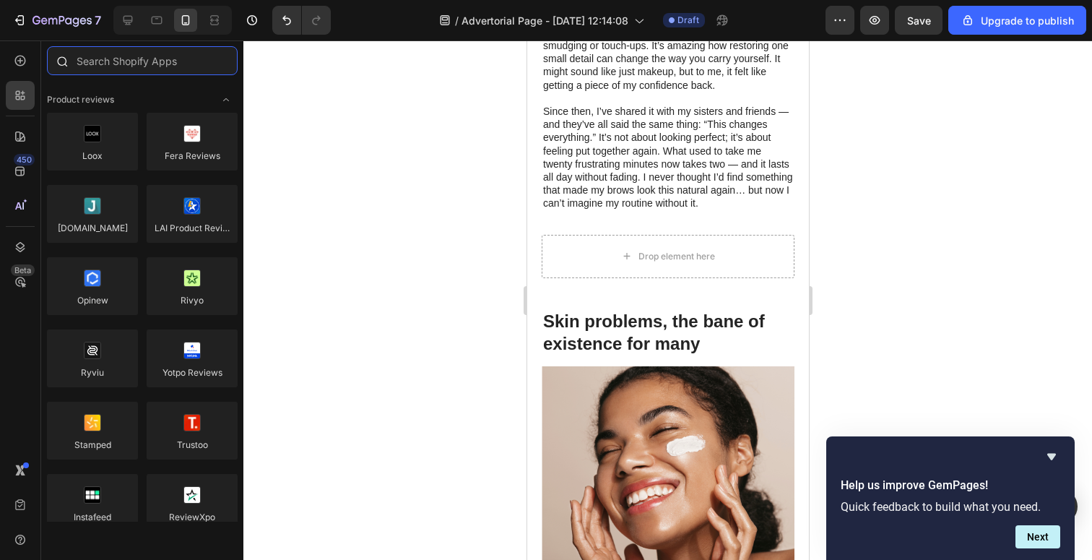
click at [113, 61] on input "text" at bounding box center [142, 60] width 191 height 29
type input "c"
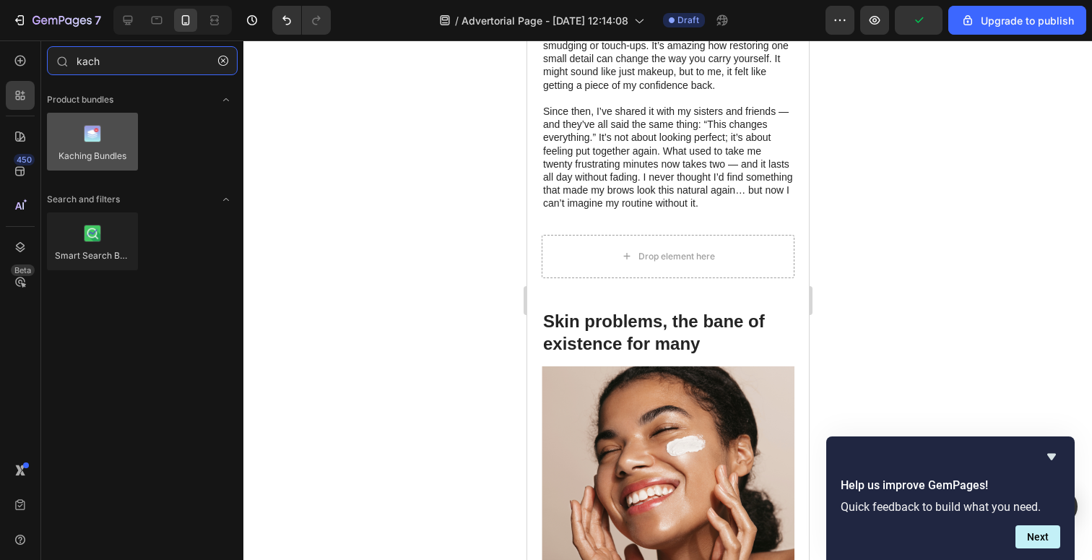
type input "kach"
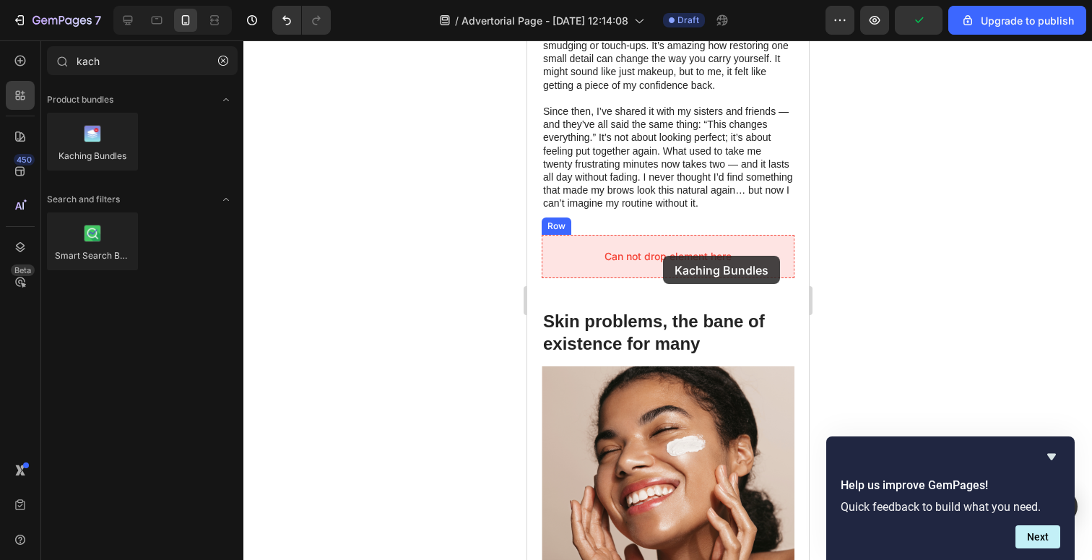
drag, startPoint x: 634, startPoint y: 172, endPoint x: 663, endPoint y: 256, distance: 88.7
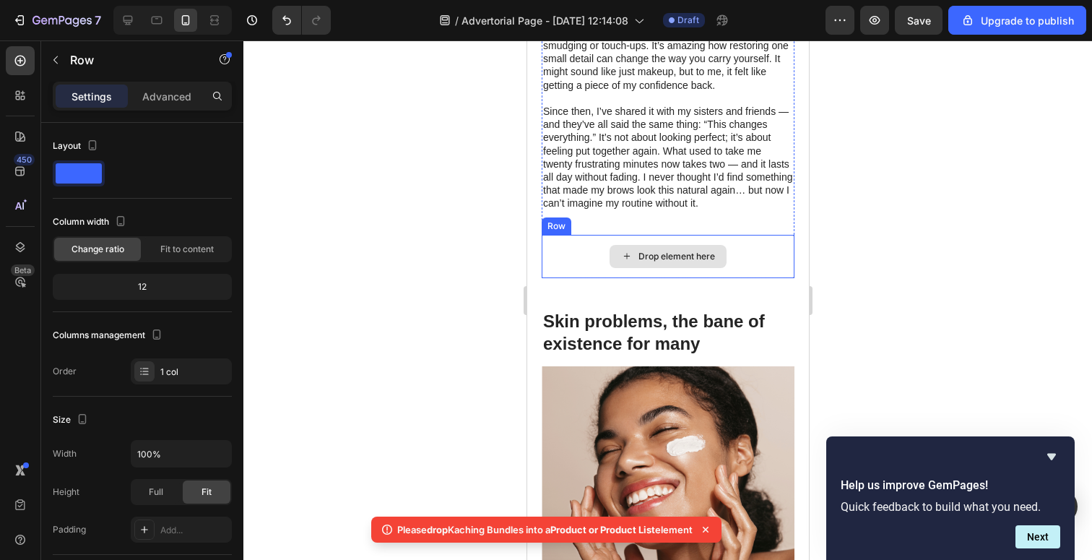
click at [743, 246] on div "Drop element here" at bounding box center [667, 256] width 253 height 43
click at [629, 223] on icon at bounding box center [630, 221] width 12 height 12
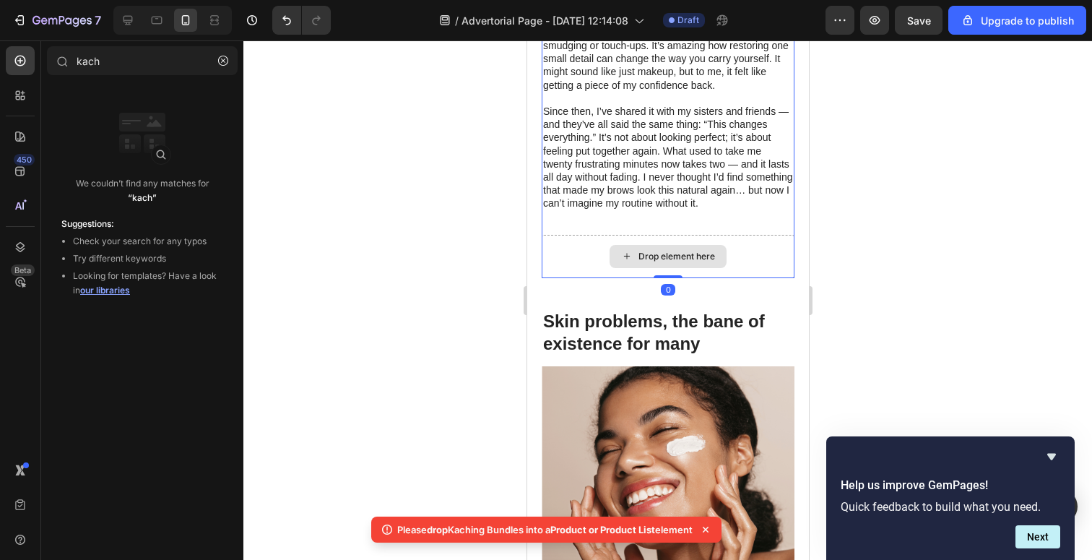
click at [605, 254] on div "Drop element here" at bounding box center [667, 256] width 253 height 43
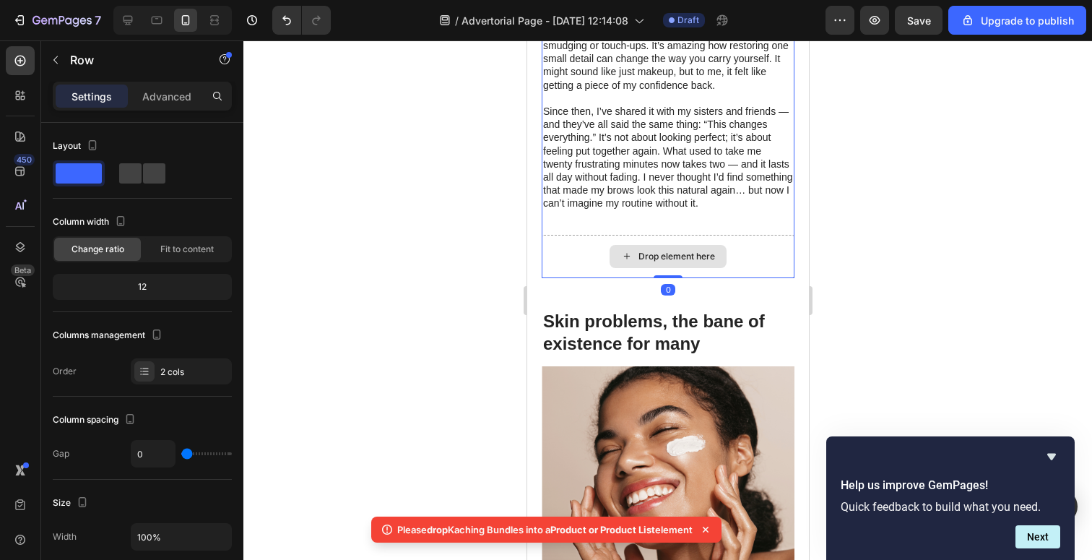
click at [582, 254] on div "Drop element here" at bounding box center [667, 256] width 253 height 43
click at [641, 241] on div "Drop element here" at bounding box center [667, 256] width 253 height 43
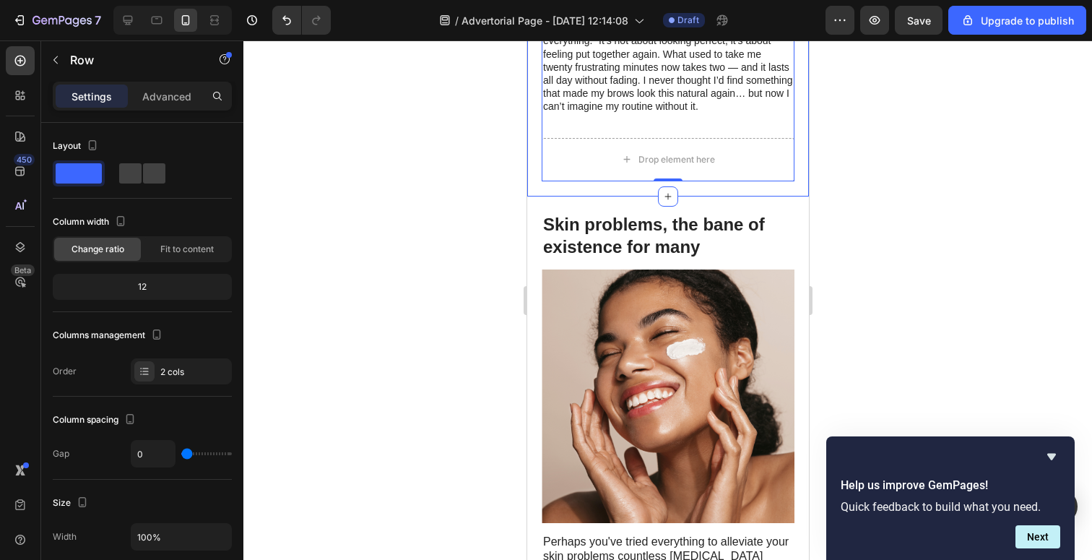
scroll to position [1630, 0]
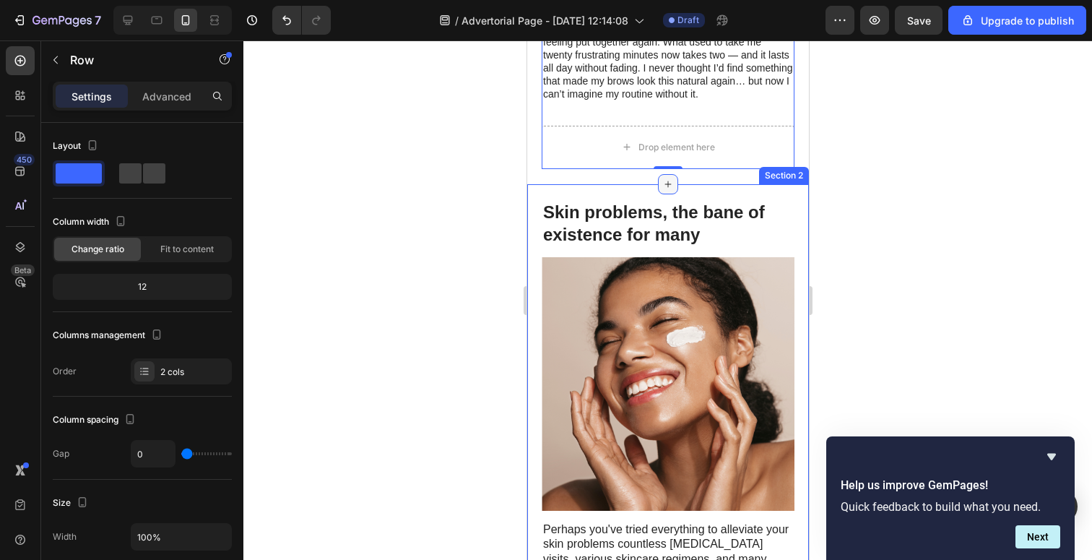
click at [664, 182] on icon at bounding box center [668, 184] width 12 height 12
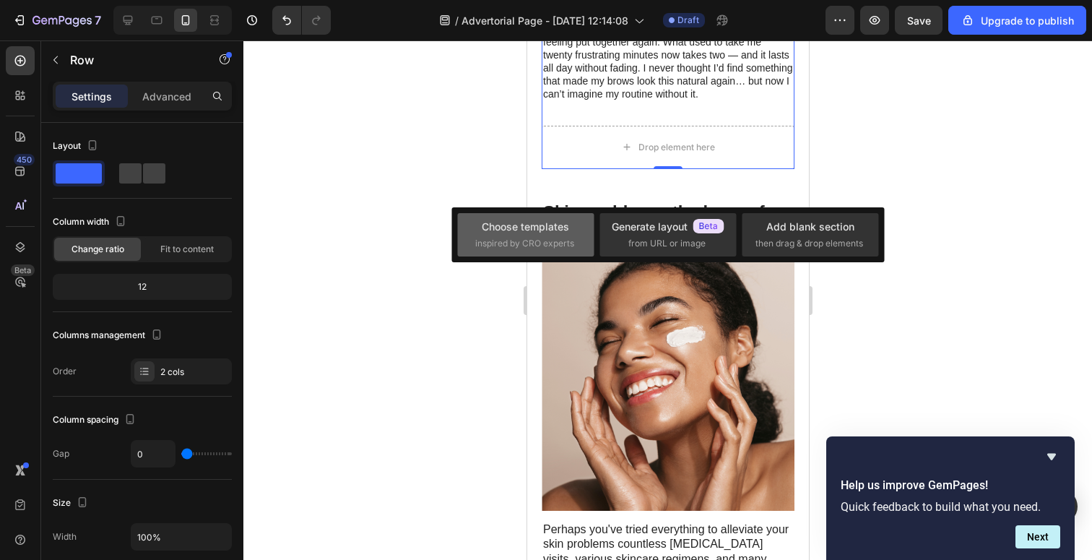
click at [543, 233] on div "Choose templates" at bounding box center [525, 226] width 87 height 15
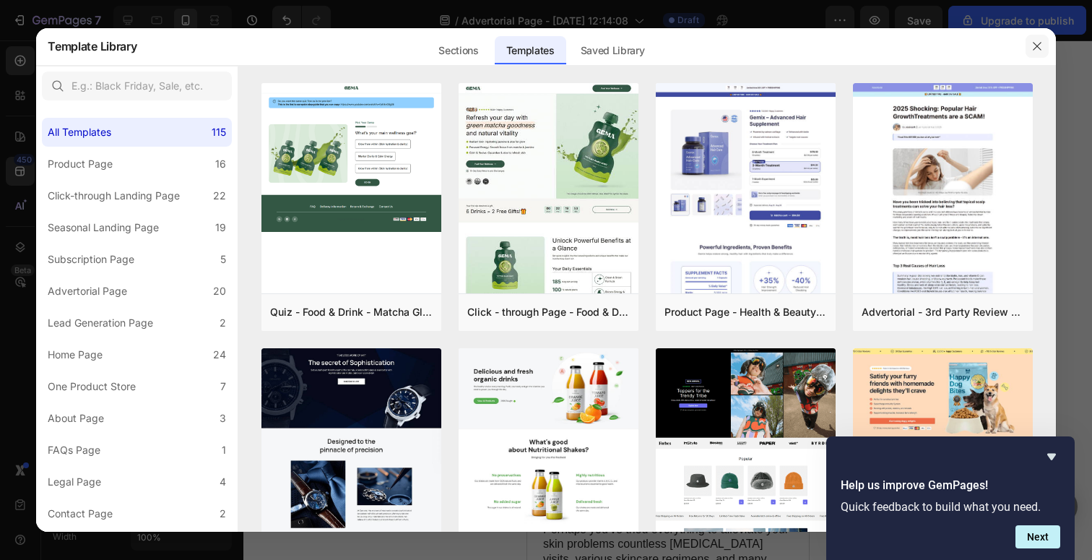
click at [1037, 51] on icon "button" at bounding box center [1038, 46] width 12 height 12
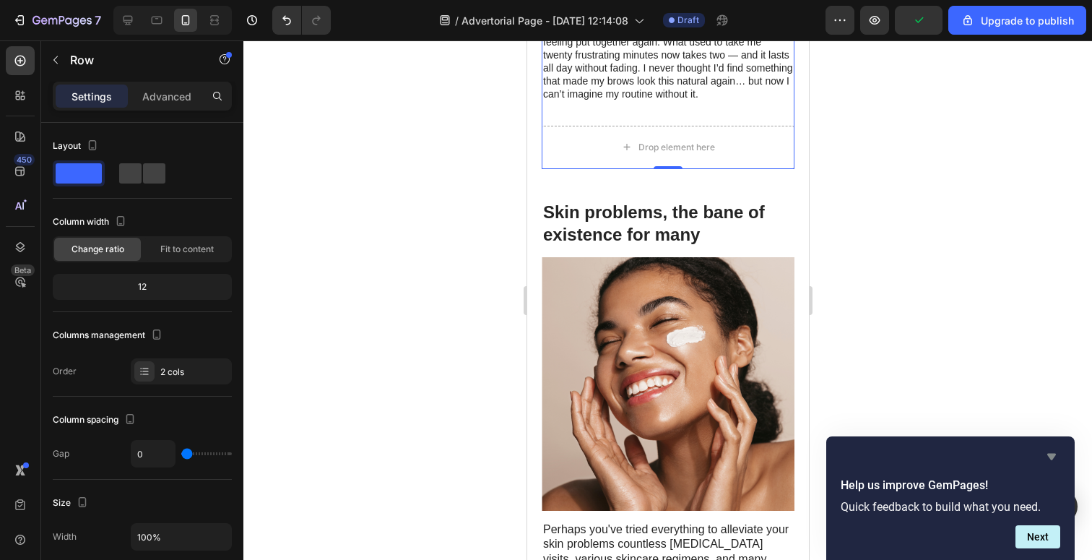
click at [1055, 455] on icon "Hide survey" at bounding box center [1052, 457] width 9 height 7
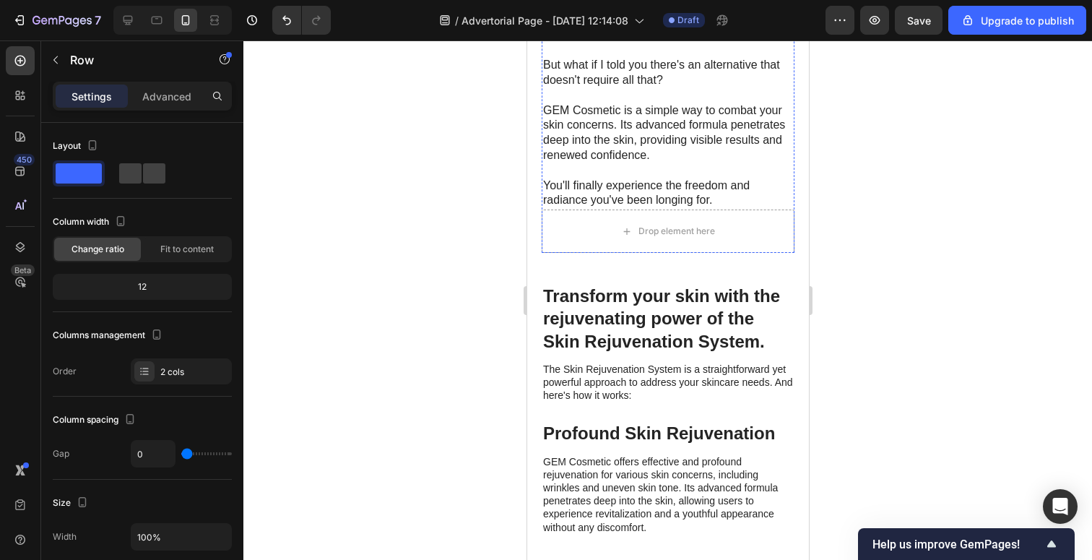
scroll to position [2207, 0]
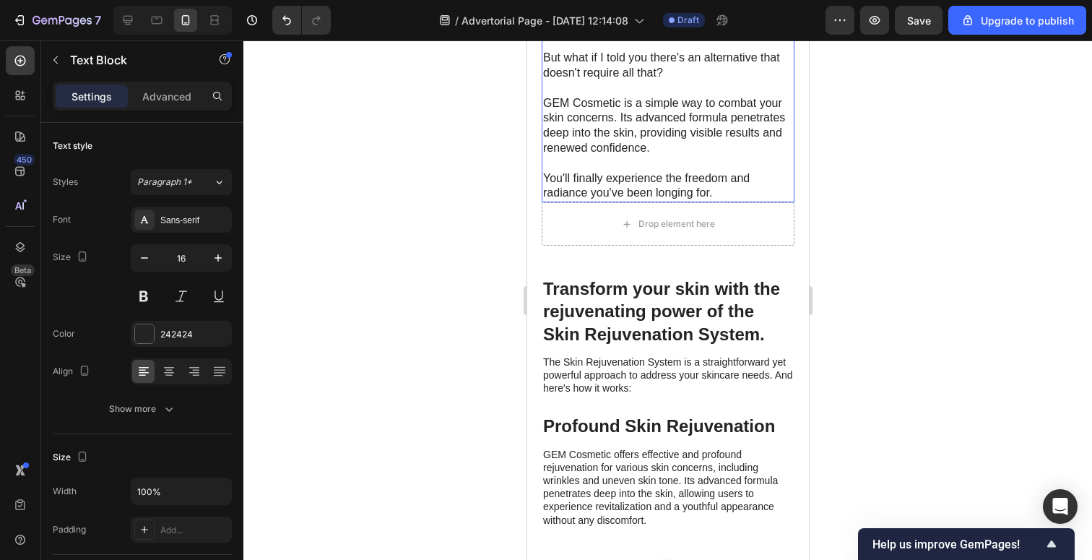
click at [664, 172] on p "Perhaps you've tried everything to alleviate your skin problems countless [MEDI…" at bounding box center [668, 74] width 250 height 256
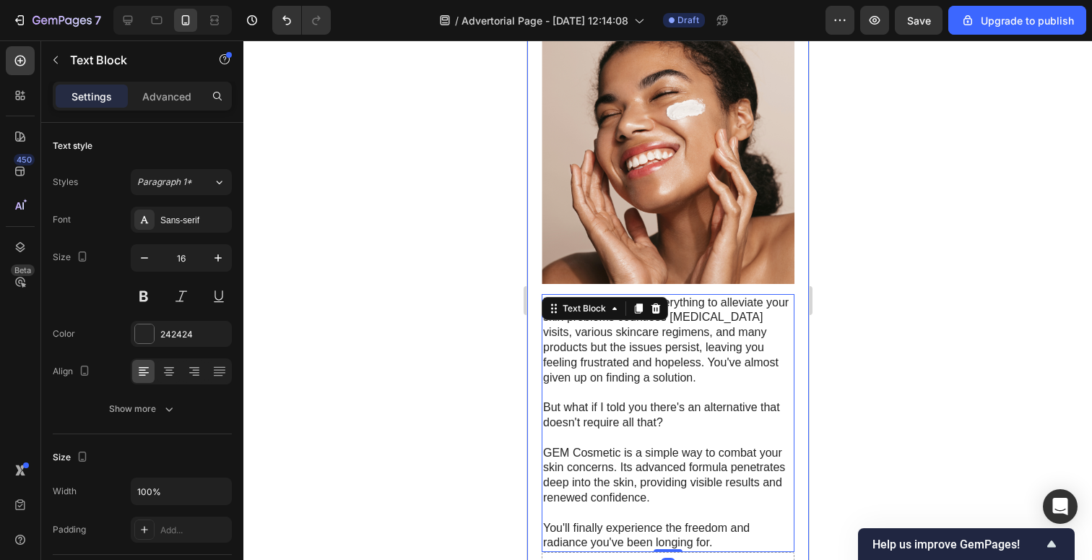
scroll to position [1832, 0]
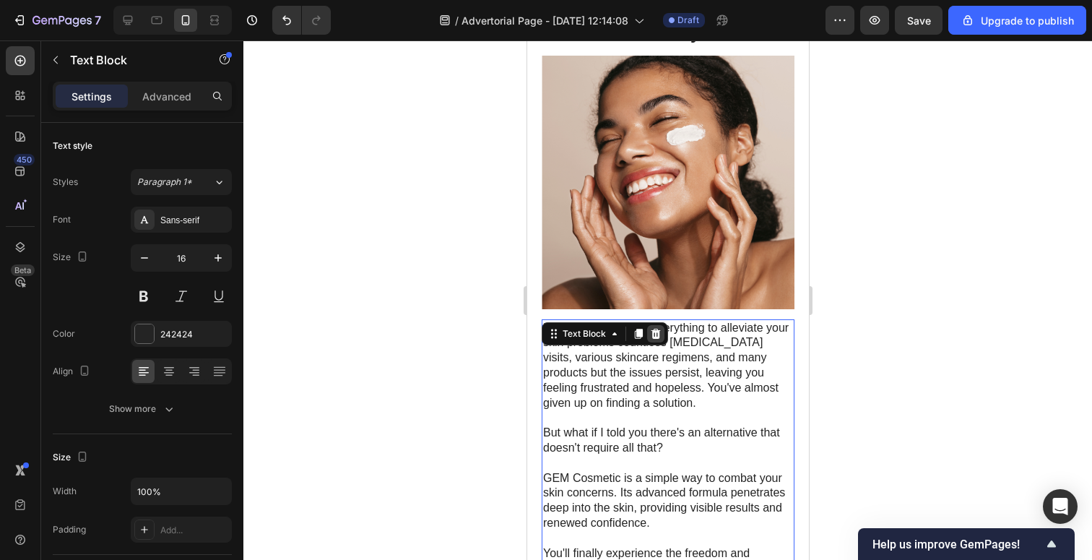
click at [653, 332] on icon at bounding box center [656, 334] width 12 height 12
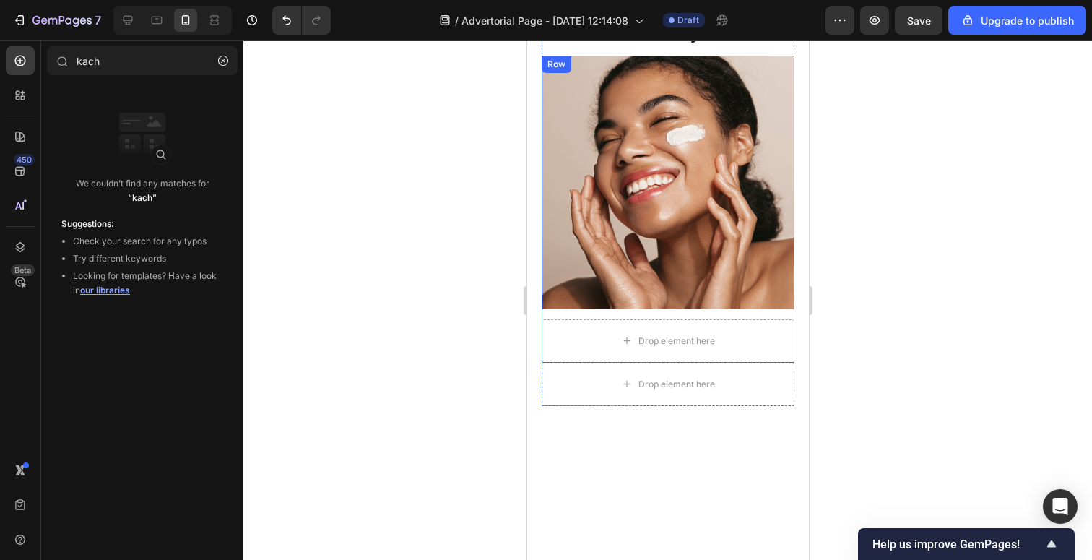
click at [655, 233] on img at bounding box center [667, 183] width 253 height 254
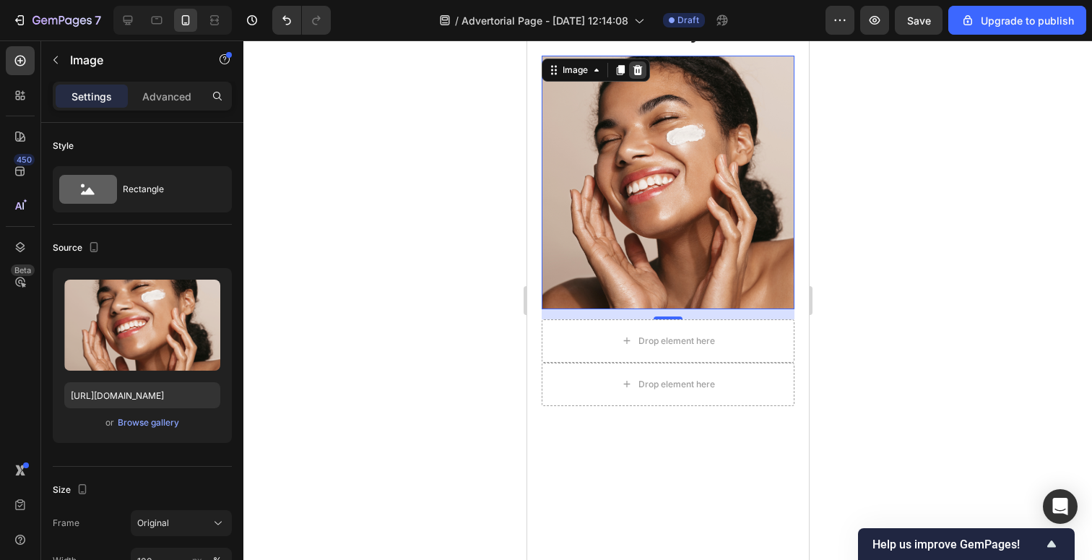
click at [636, 72] on icon at bounding box center [638, 70] width 12 height 12
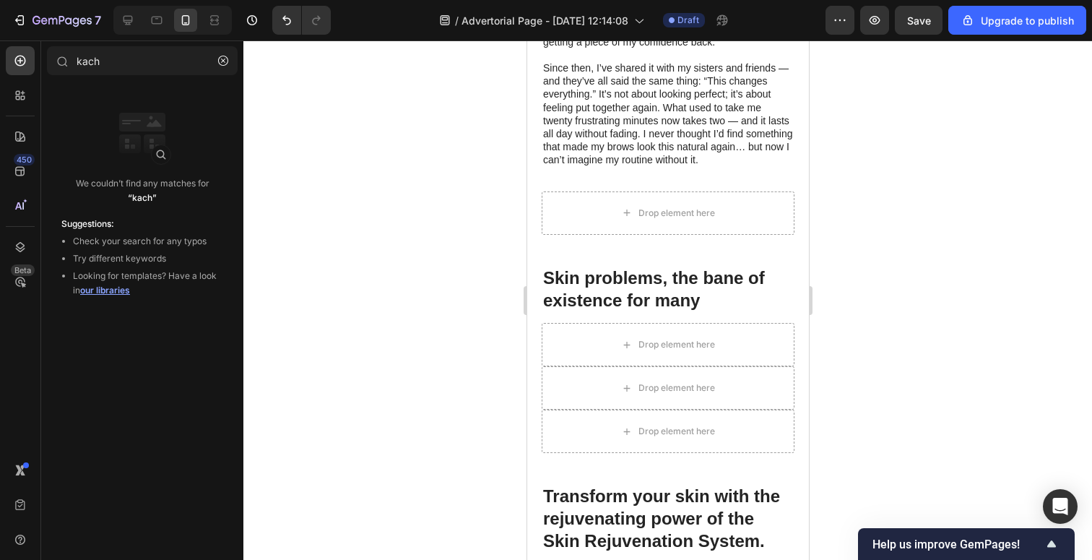
scroll to position [1578, 0]
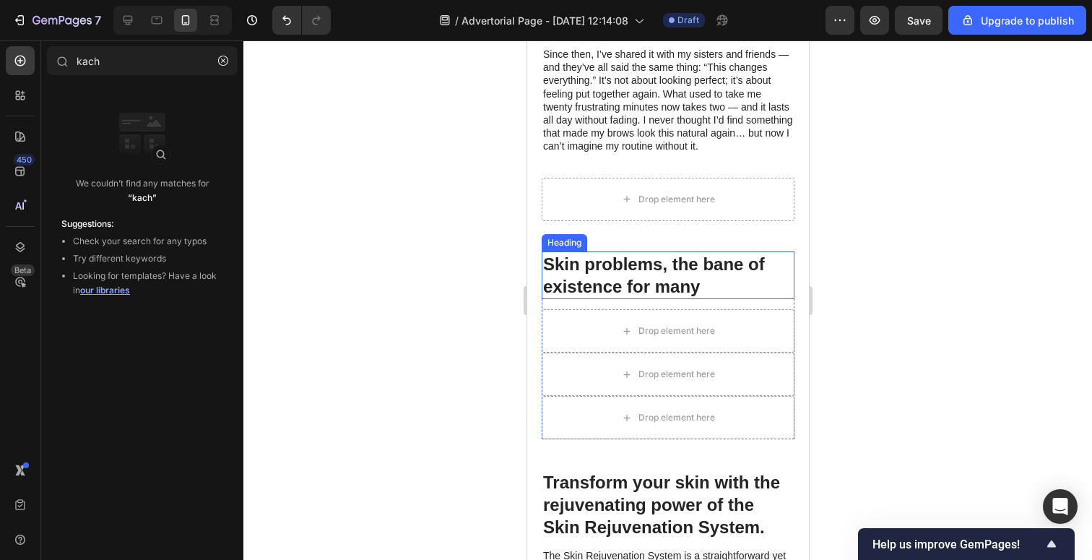
click at [658, 265] on h2 "Skin problems, the bane of existence for many" at bounding box center [667, 275] width 253 height 48
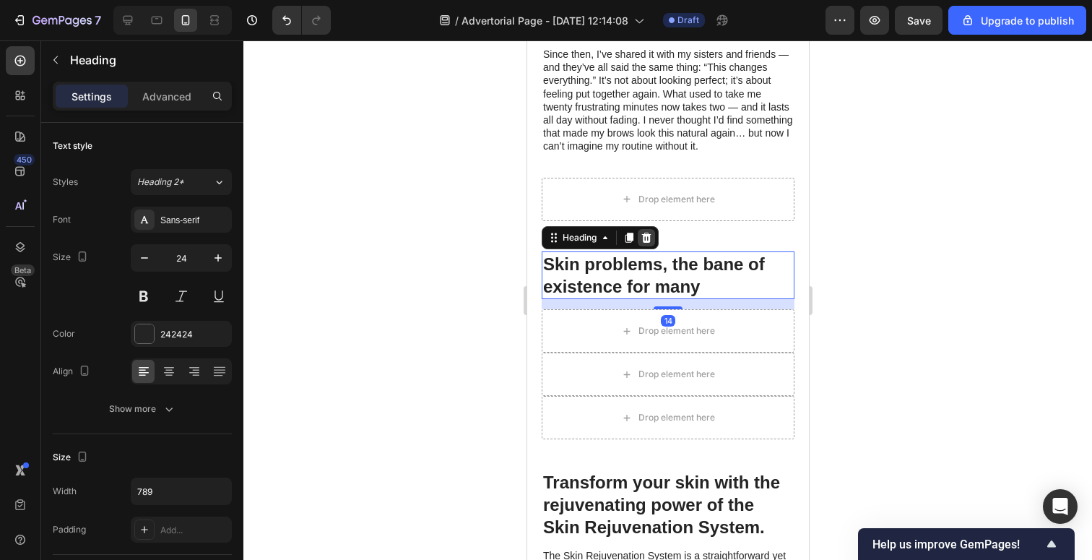
click at [642, 230] on div at bounding box center [645, 237] width 17 height 17
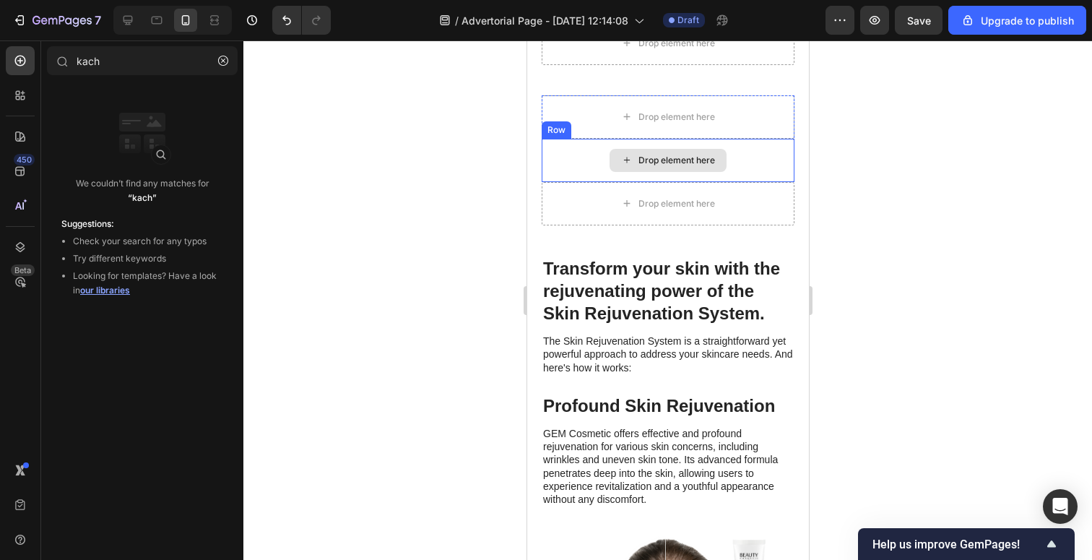
scroll to position [1739, 0]
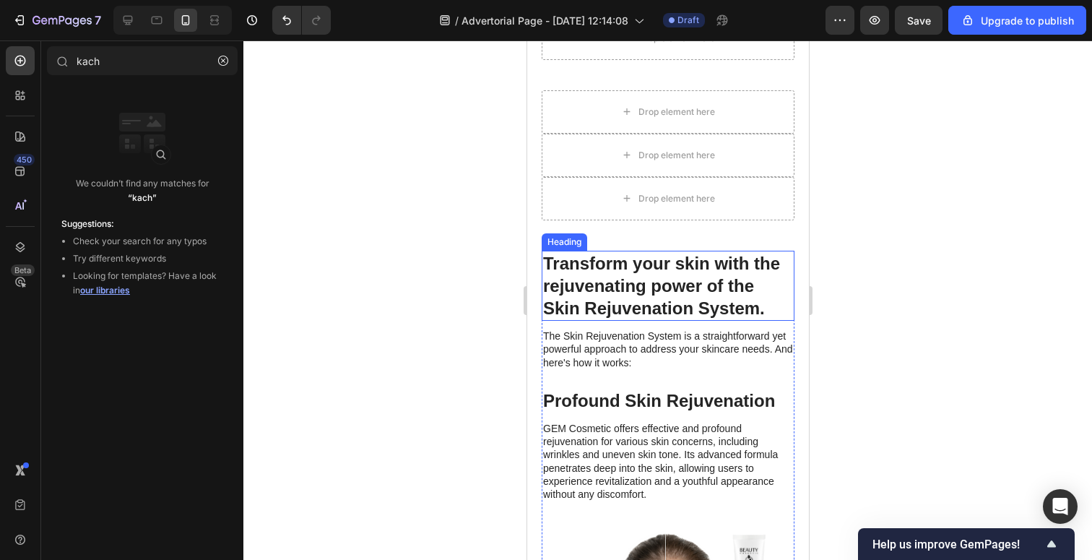
click at [652, 293] on h2 "Transform your skin with the rejuvenating power of the Skin Rejuvenation System." at bounding box center [667, 286] width 253 height 71
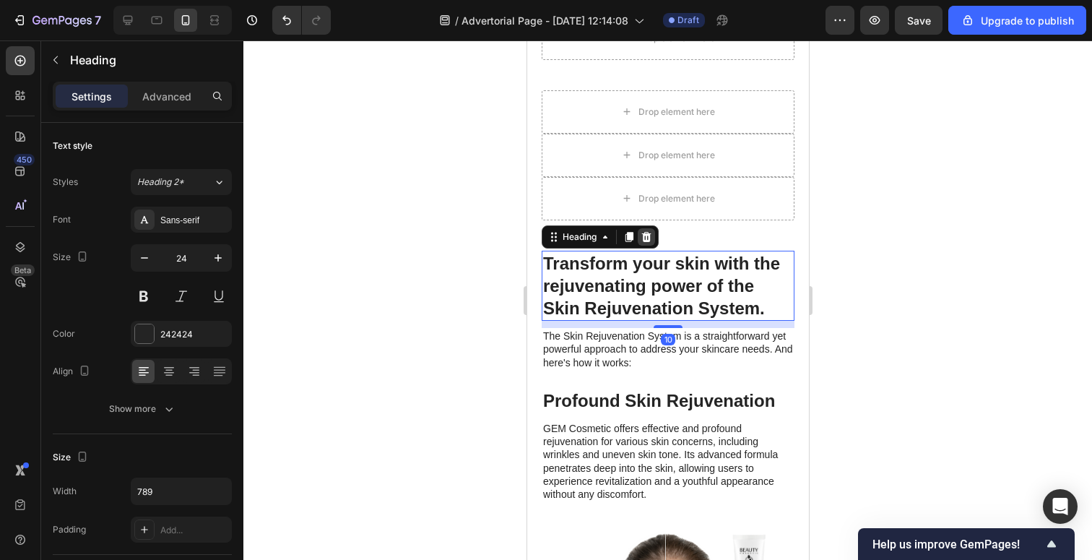
click at [649, 232] on icon at bounding box center [646, 237] width 12 height 12
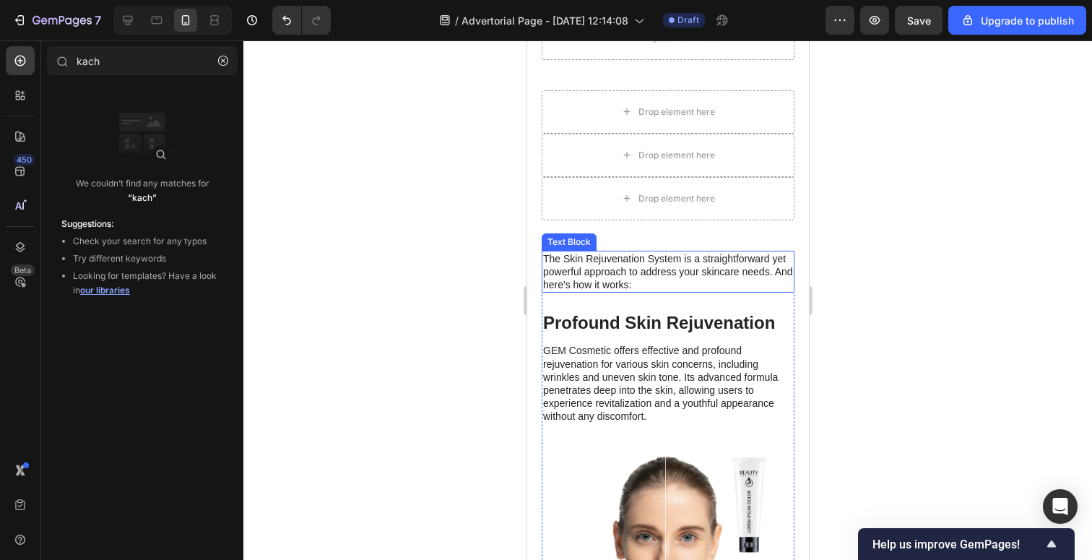
scroll to position [1811, 0]
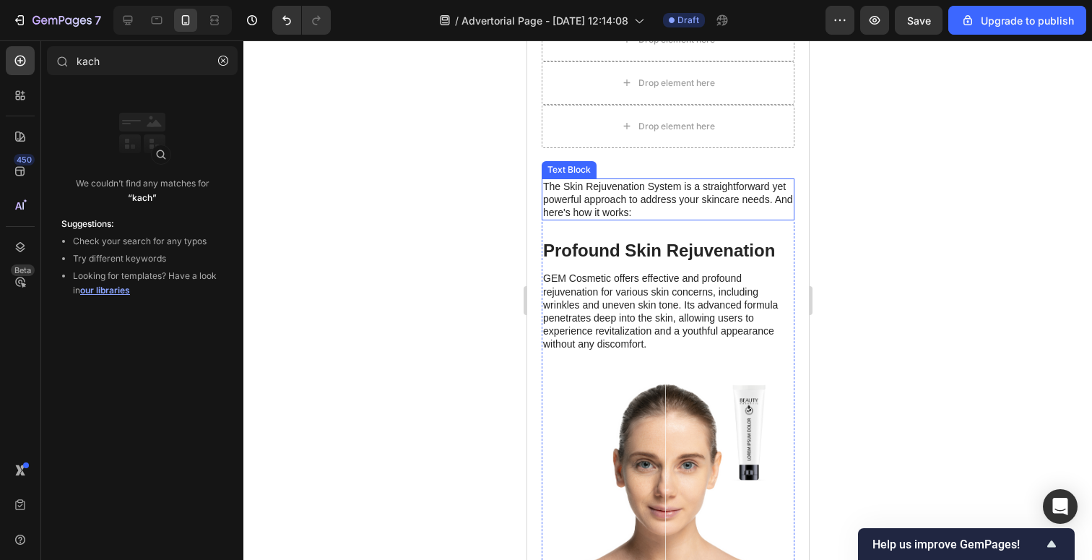
click at [699, 256] on h3 "Profound Skin Rejuvenation" at bounding box center [667, 250] width 253 height 25
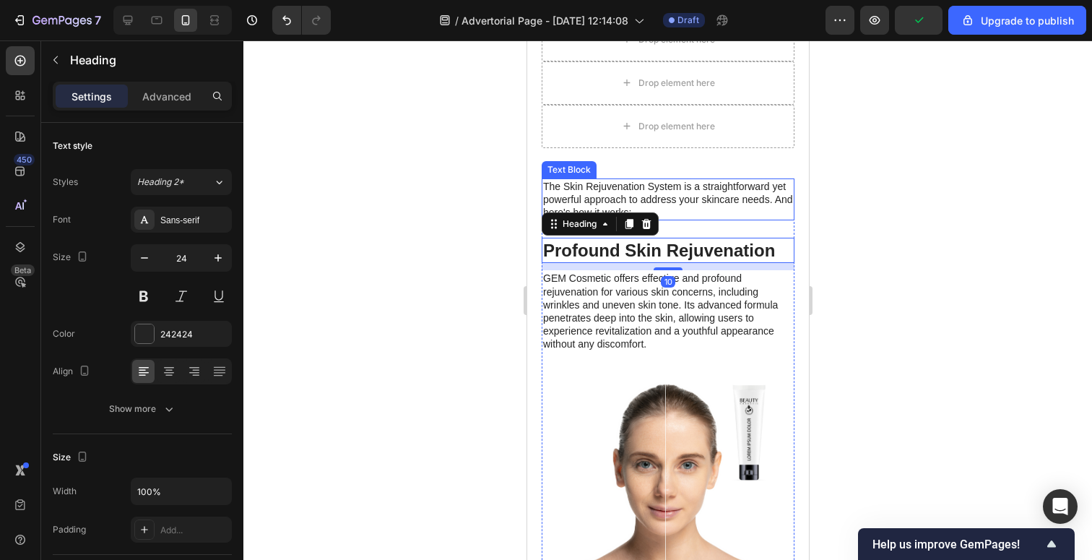
click at [702, 195] on p "The Skin Rejuvenation System is a straightforward yet powerful approach to addr…" at bounding box center [668, 200] width 250 height 40
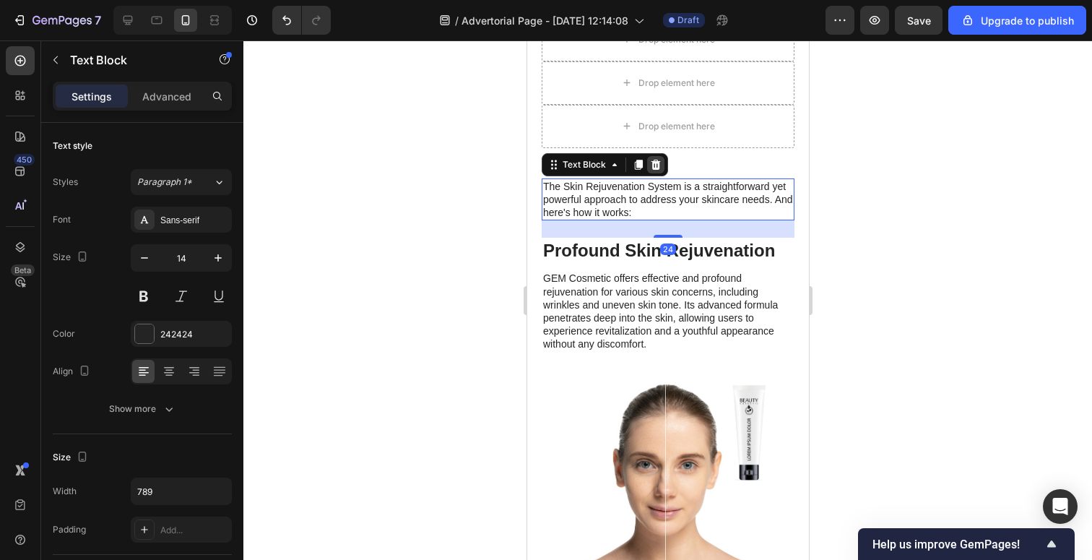
click at [655, 167] on icon at bounding box center [655, 164] width 9 height 10
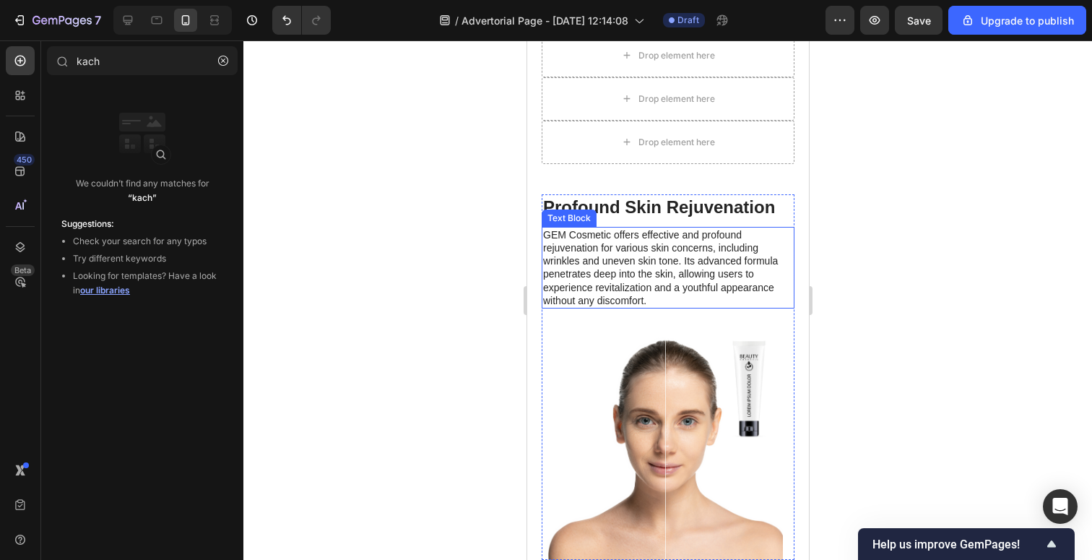
scroll to position [1787, 0]
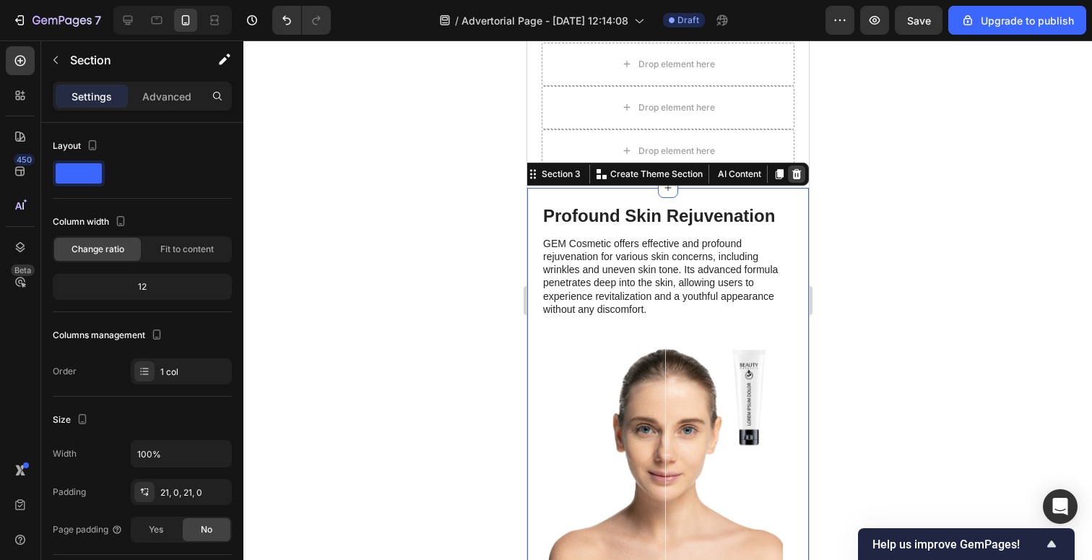
click at [794, 172] on icon at bounding box center [796, 173] width 9 height 10
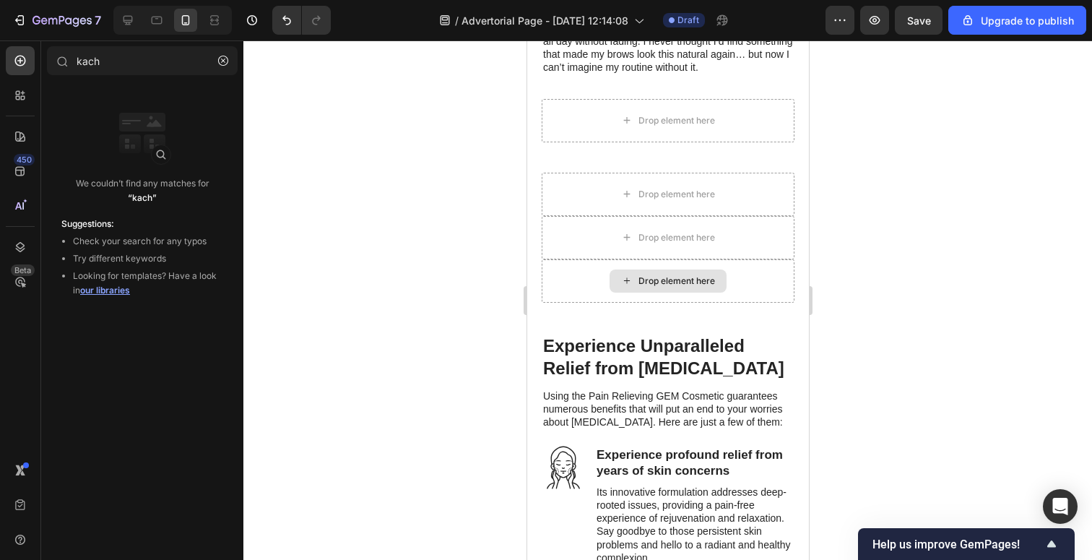
scroll to position [1658, 0]
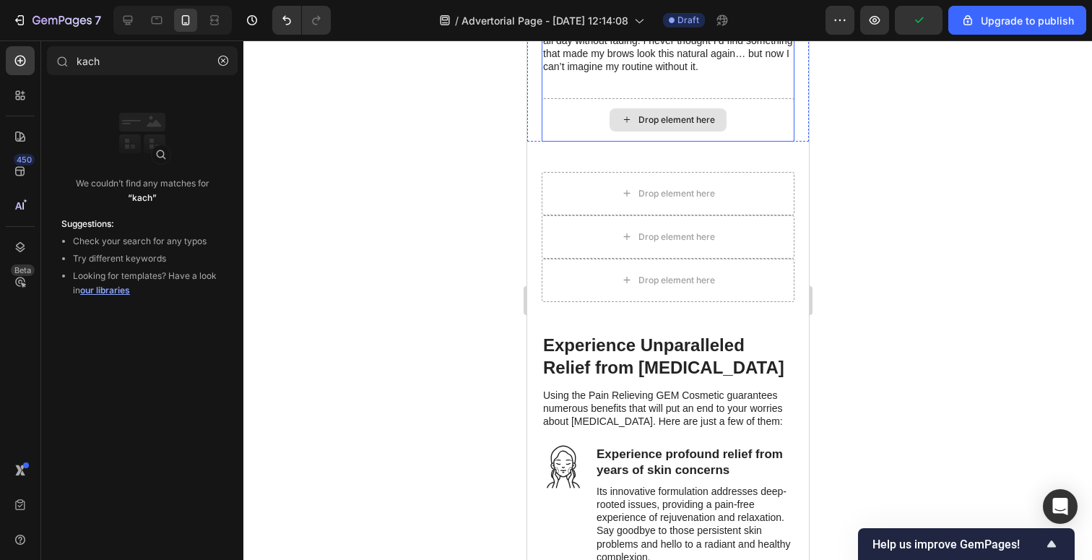
click at [608, 132] on div "Drop element here" at bounding box center [667, 119] width 253 height 43
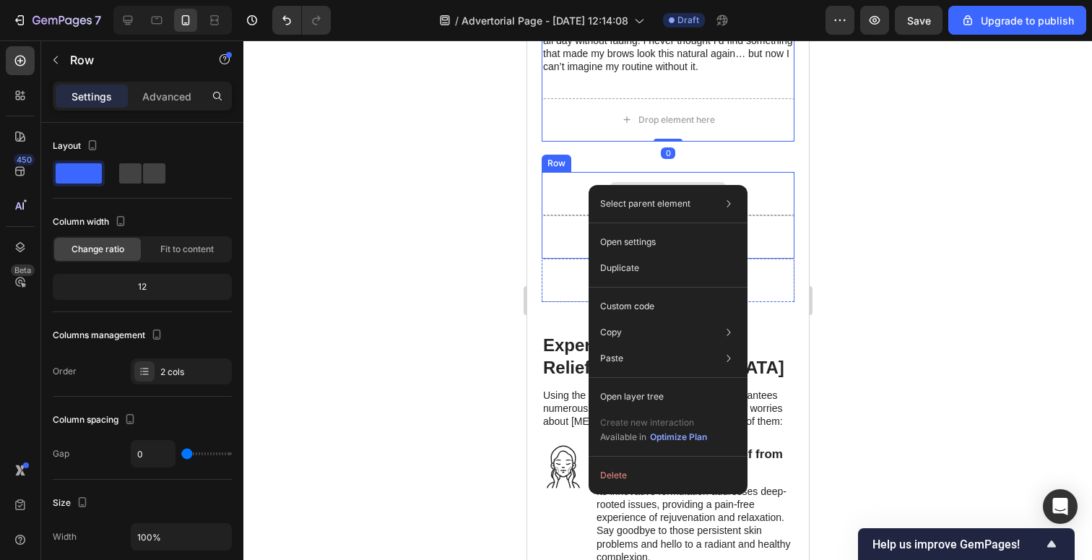
scroll to position [343, 0]
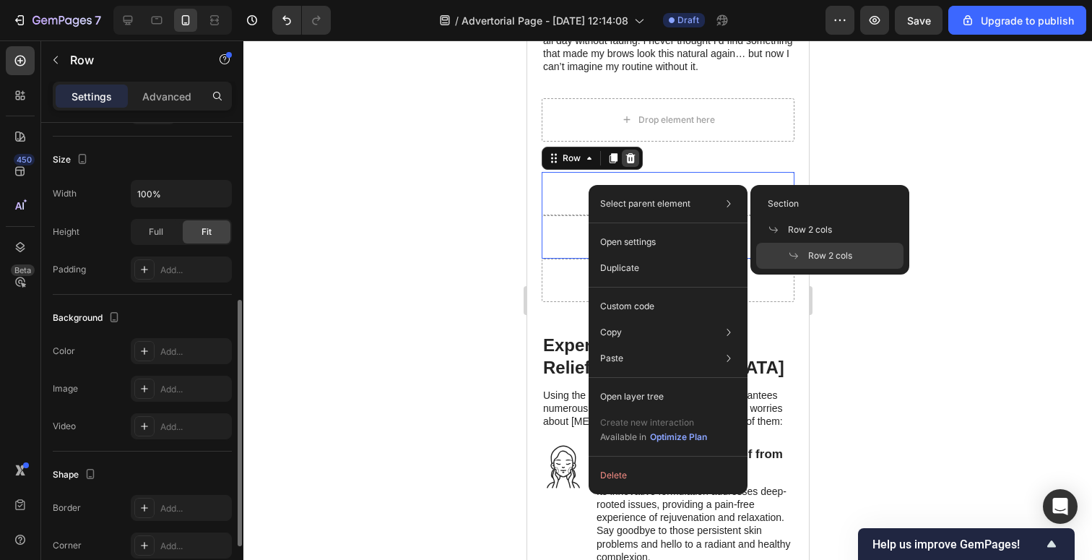
click at [634, 160] on icon at bounding box center [630, 158] width 12 height 12
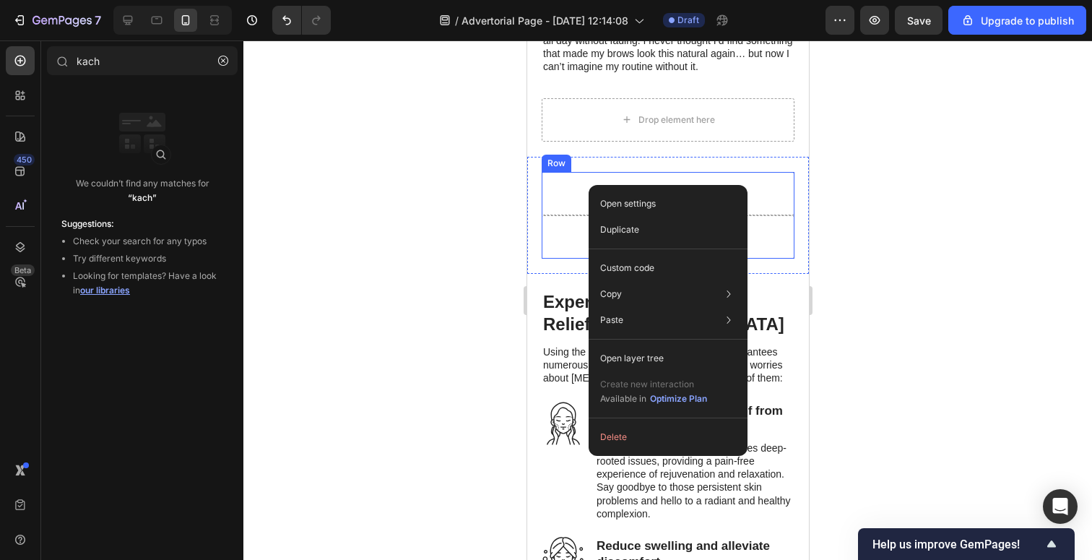
click at [576, 186] on div "Drop element here" at bounding box center [667, 193] width 253 height 43
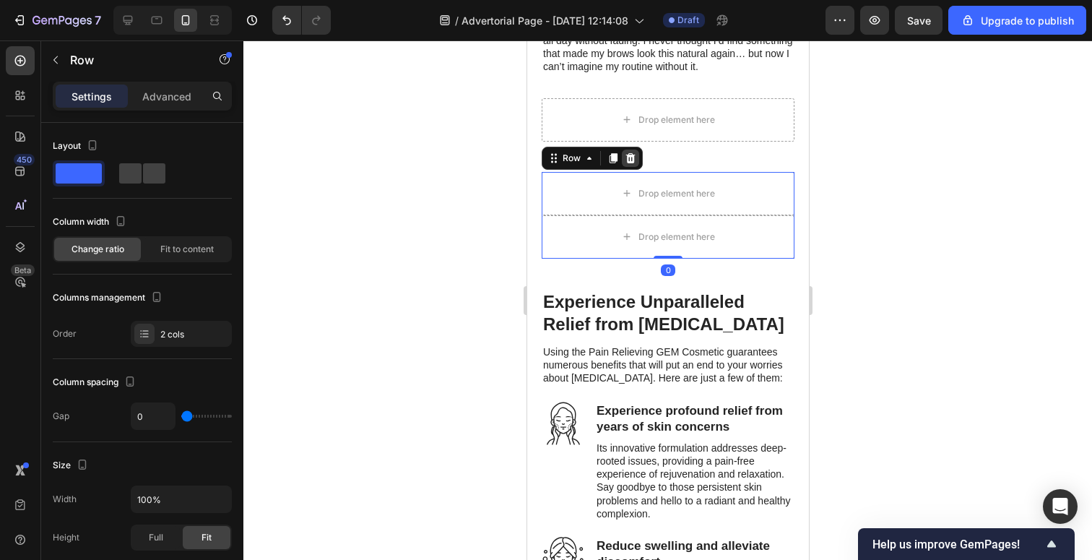
click at [626, 157] on icon at bounding box center [630, 158] width 12 height 12
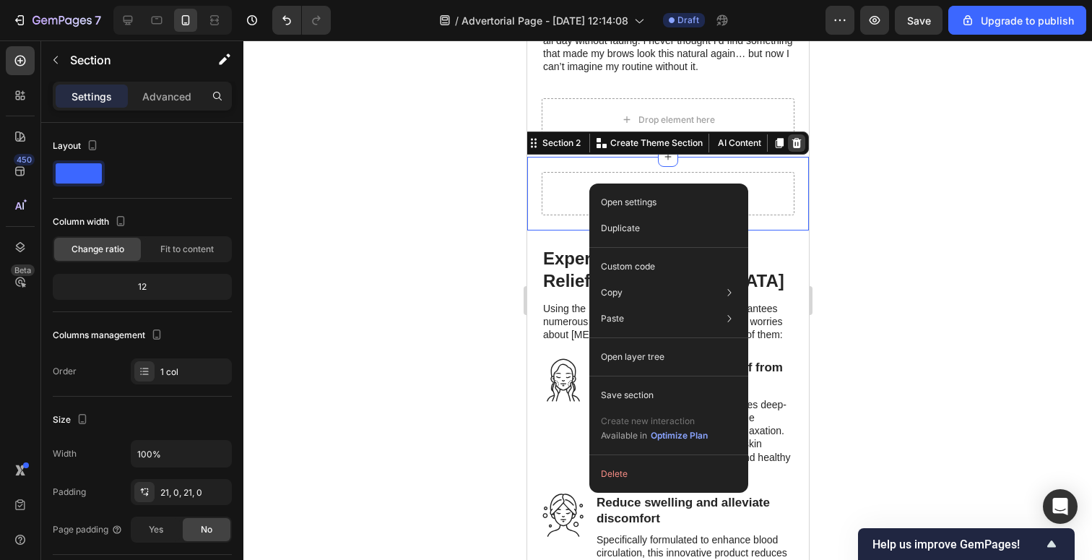
click at [798, 140] on icon at bounding box center [796, 142] width 9 height 10
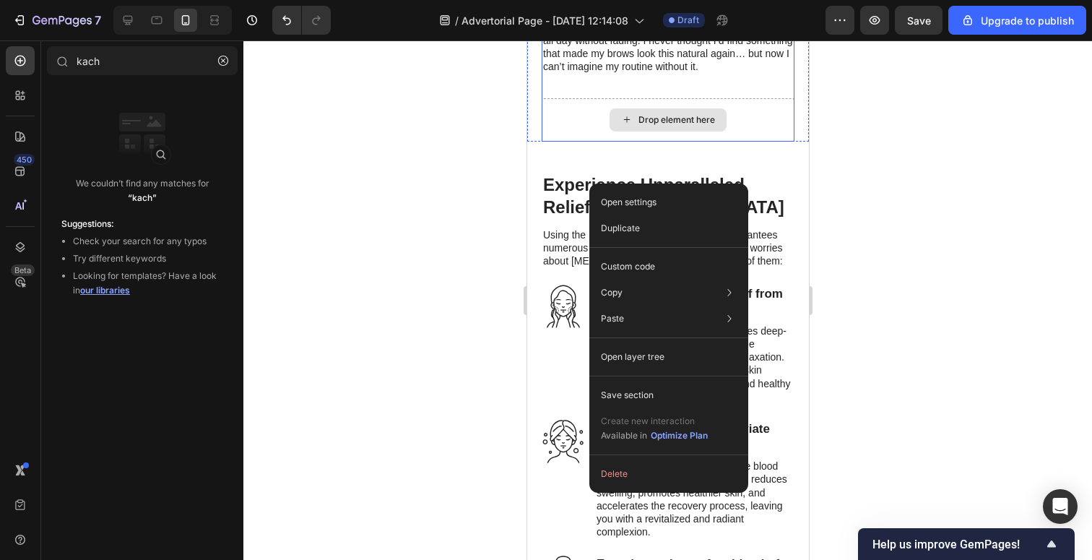
click at [673, 114] on div "Drop element here" at bounding box center [676, 120] width 77 height 12
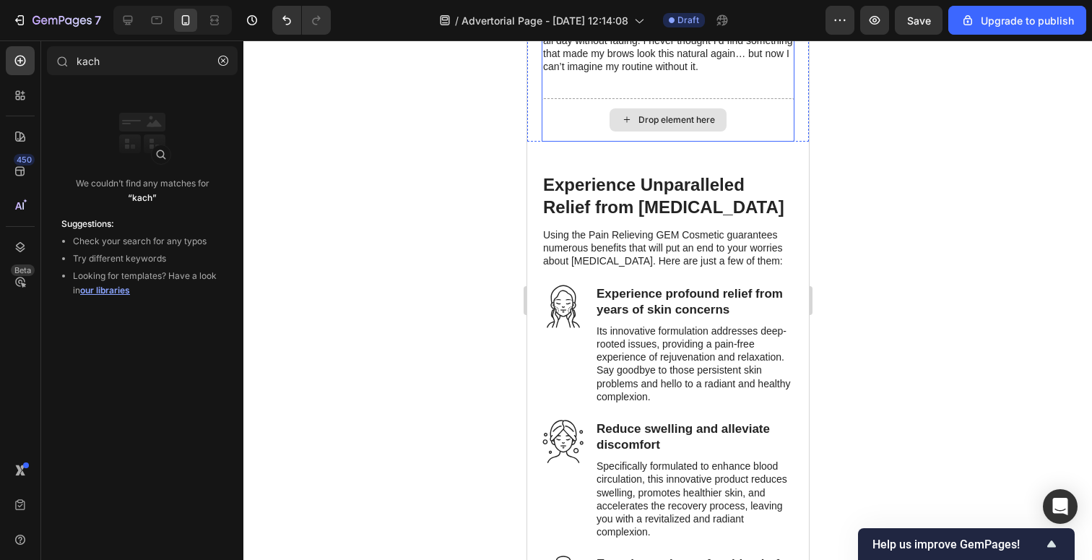
click at [574, 124] on div "Drop element here" at bounding box center [667, 119] width 253 height 43
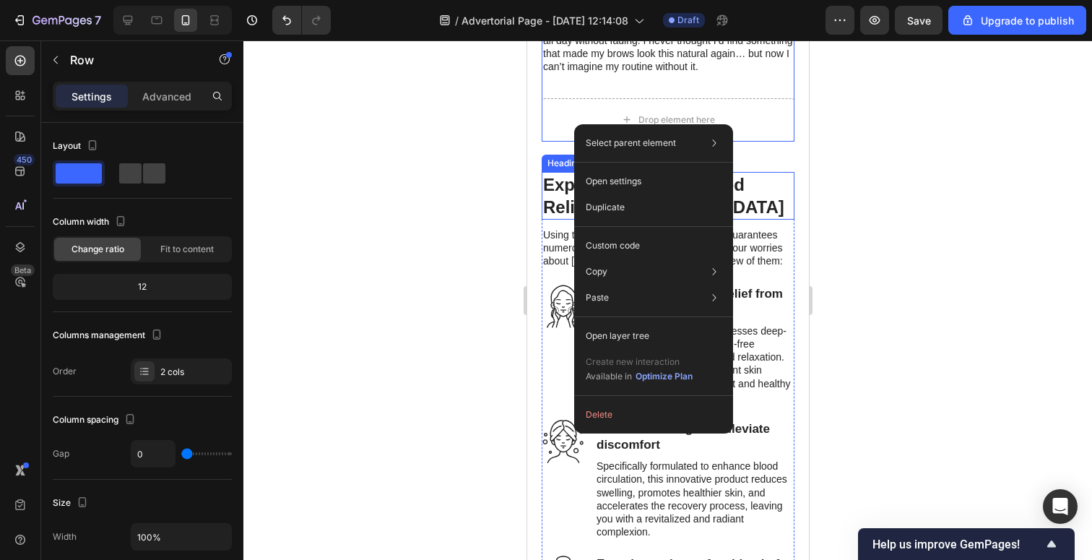
click at [553, 163] on div "Heading" at bounding box center [564, 163] width 40 height 13
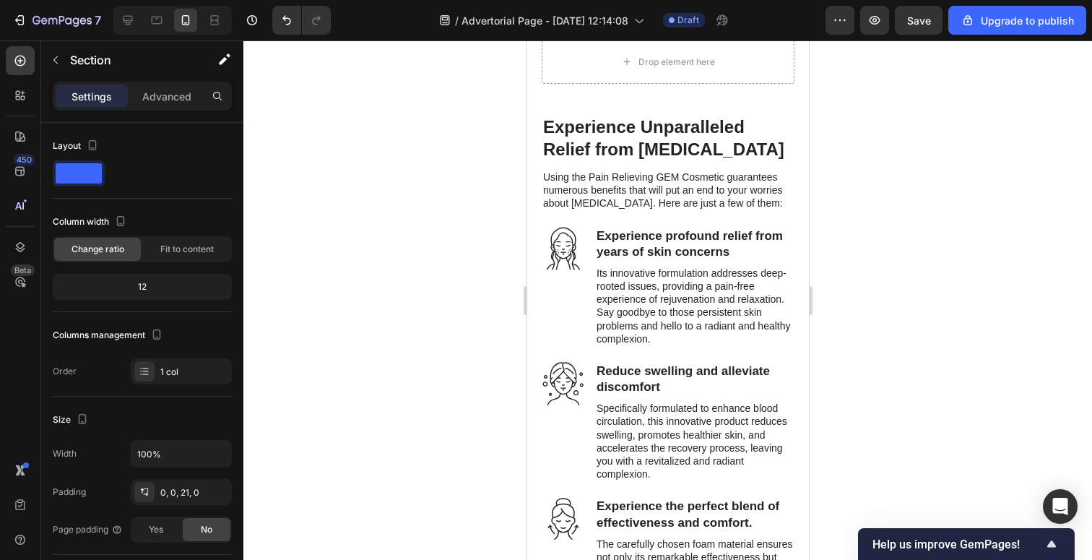
scroll to position [1684, 0]
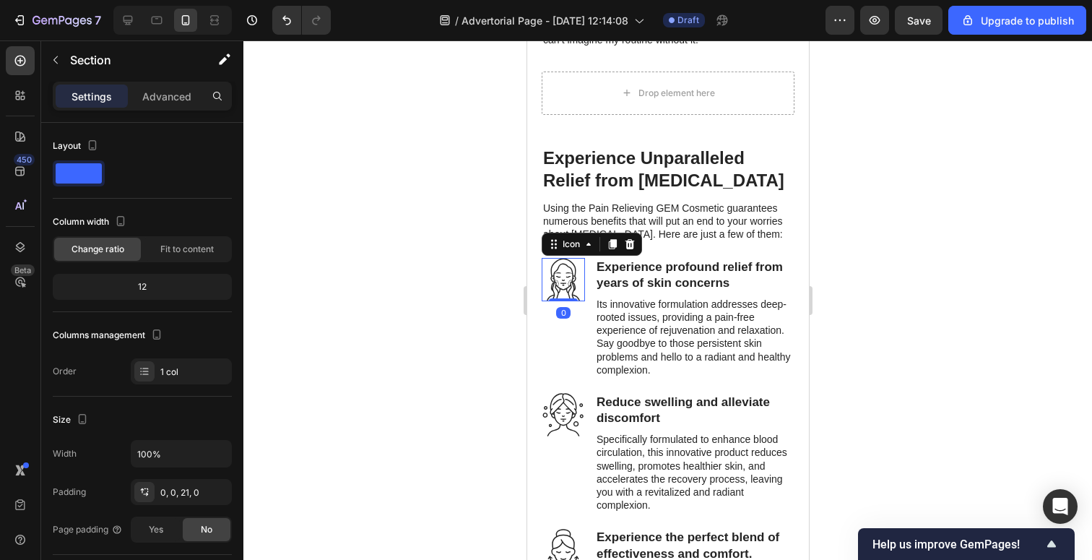
click at [559, 273] on icon at bounding box center [562, 279] width 43 height 43
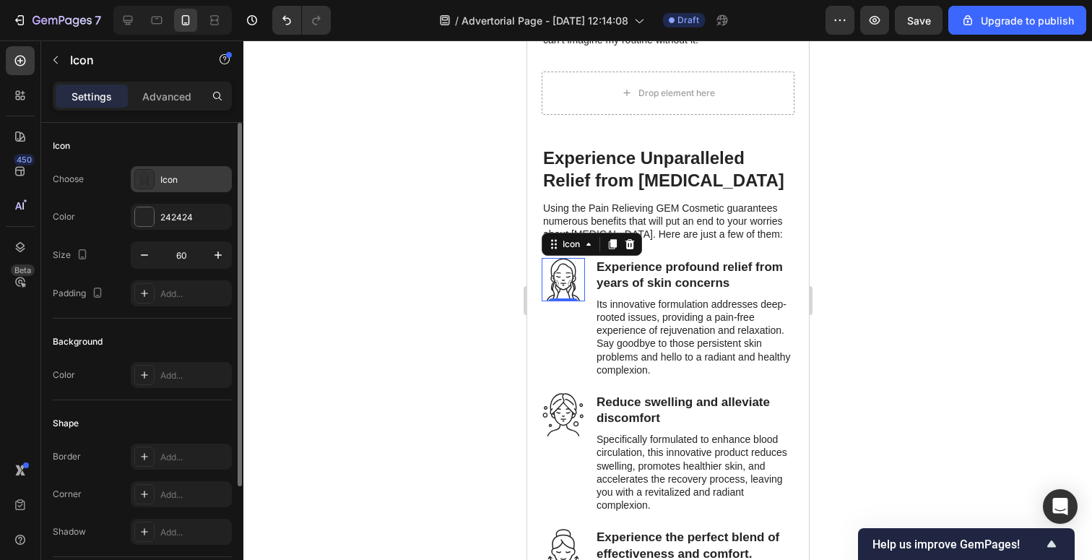
click at [160, 177] on div "Icon" at bounding box center [194, 179] width 68 height 13
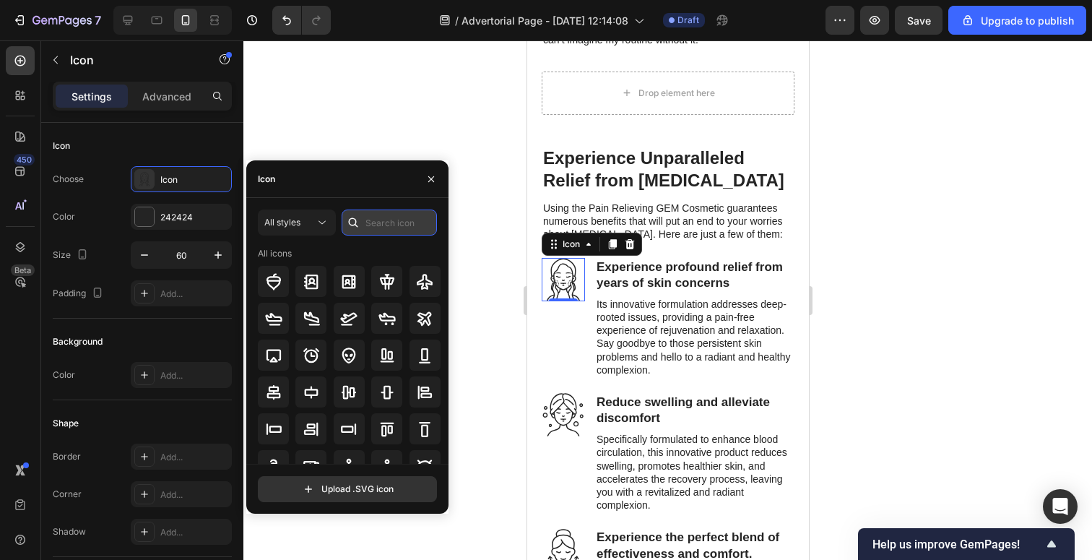
click at [369, 224] on input "text" at bounding box center [389, 223] width 95 height 26
type input "o"
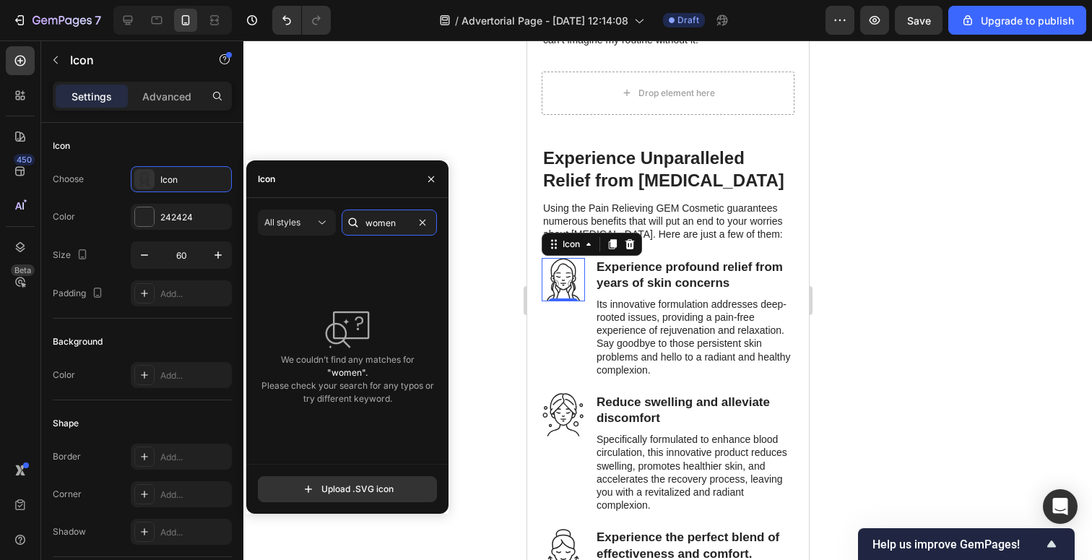
type input "women"
click at [350, 235] on div at bounding box center [353, 223] width 23 height 26
click at [398, 230] on input "women" at bounding box center [389, 223] width 95 height 26
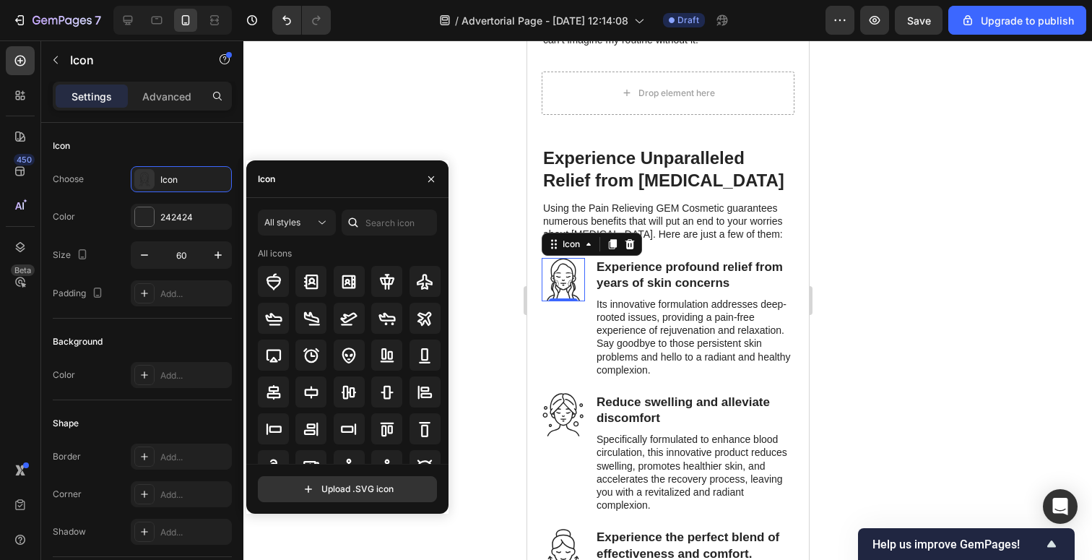
click at [383, 160] on div "Icon" at bounding box center [347, 179] width 202 height 38
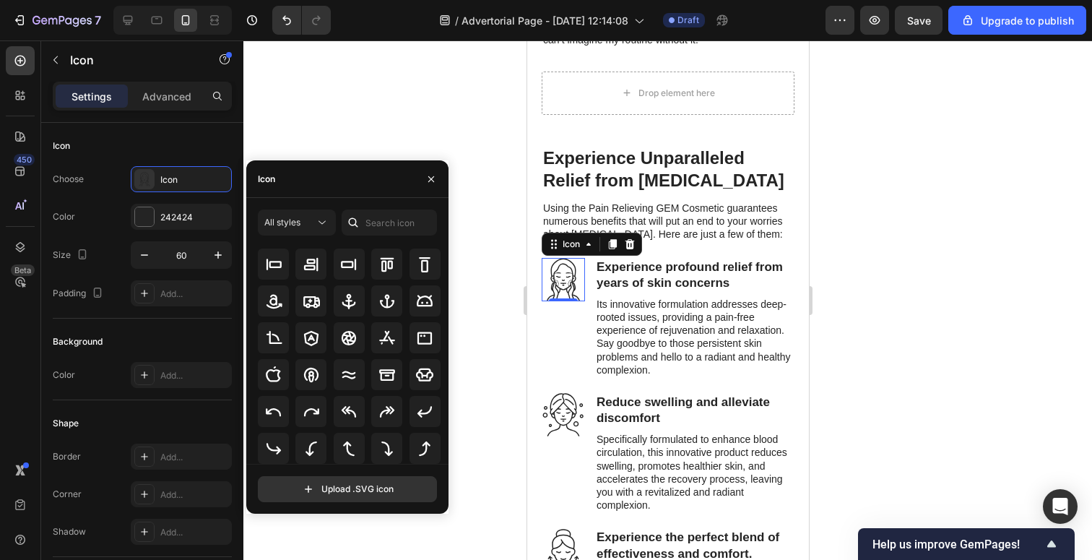
scroll to position [0, 0]
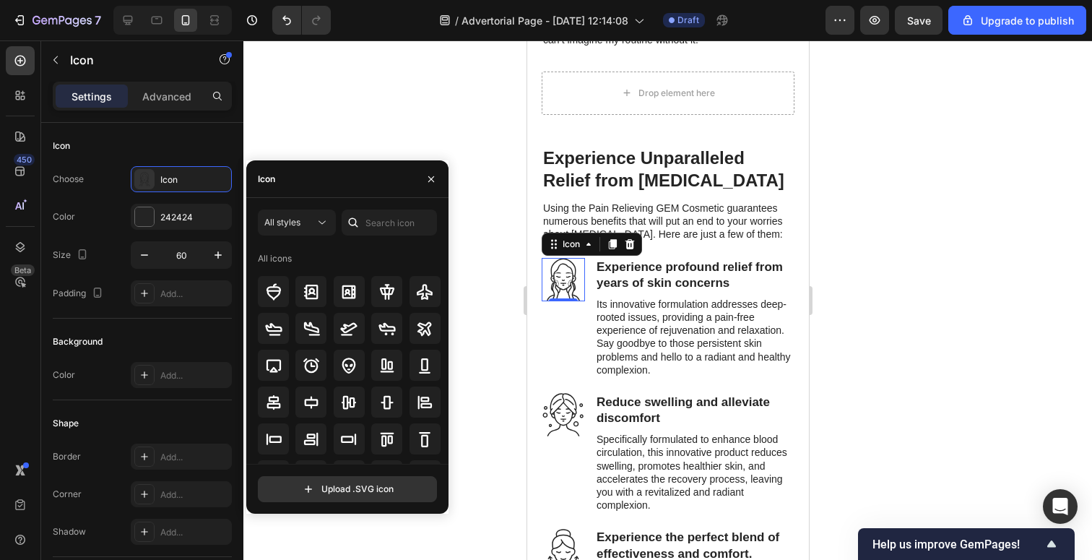
click at [485, 253] on div at bounding box center [667, 300] width 849 height 520
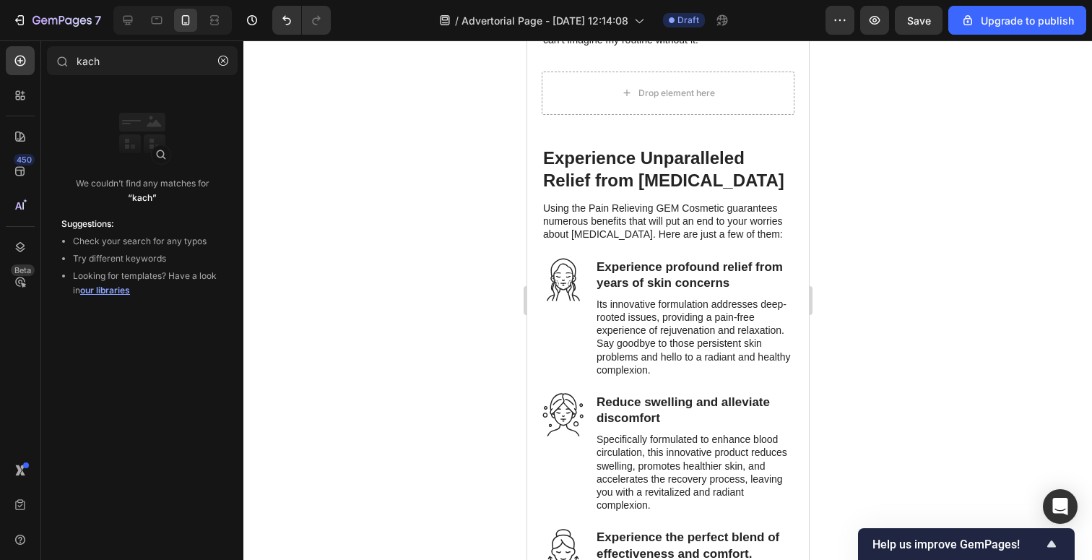
click at [485, 253] on div at bounding box center [667, 300] width 849 height 520
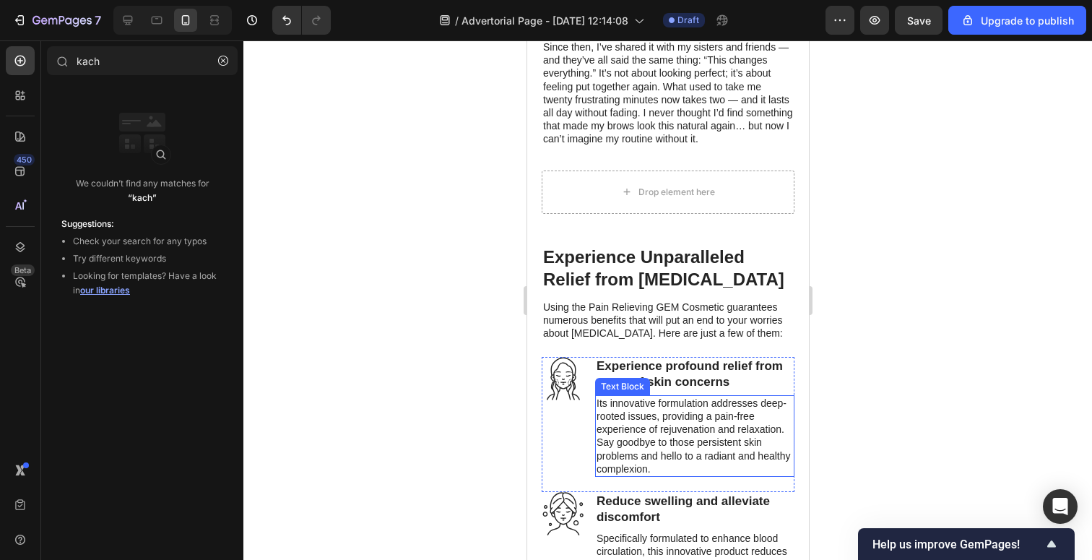
scroll to position [1568, 0]
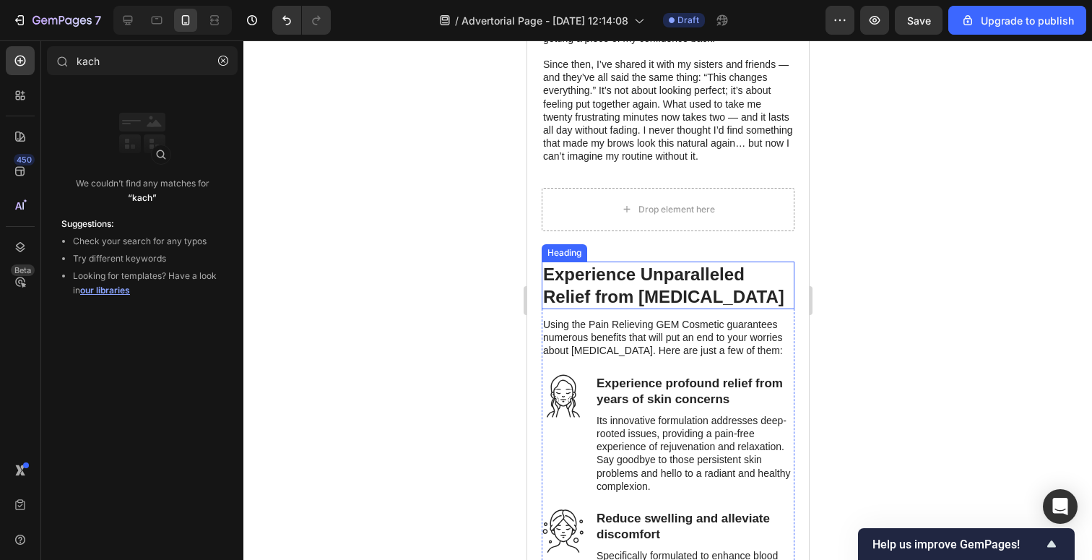
click at [635, 294] on h2 "Experience Unparalleled Relief from [MEDICAL_DATA]" at bounding box center [667, 286] width 253 height 48
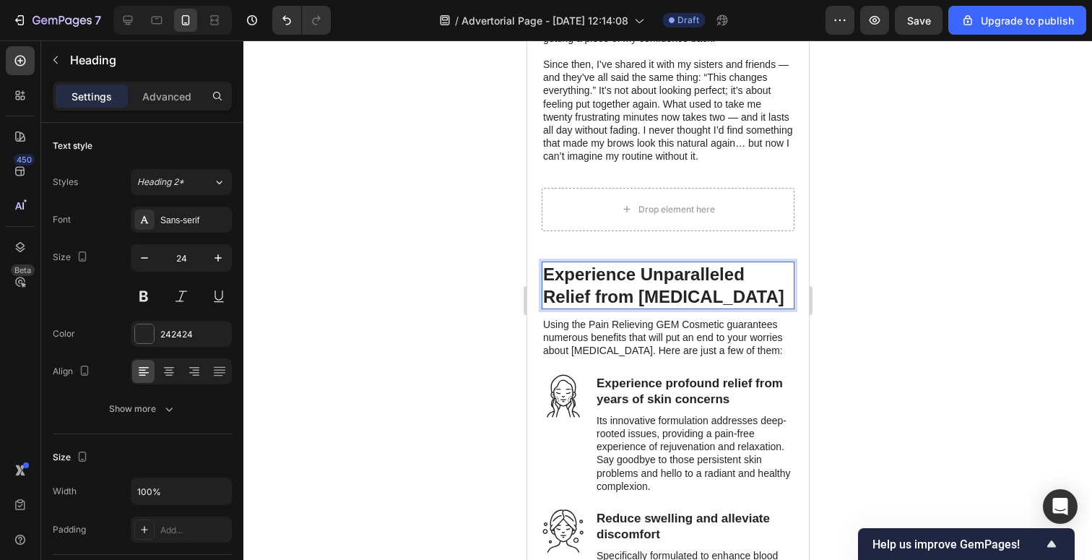
click at [618, 285] on h2 "Experience Unparalleled Relief from [MEDICAL_DATA]" at bounding box center [667, 286] width 253 height 48
click at [618, 285] on p "Experience Unparalleled Relief from [MEDICAL_DATA]" at bounding box center [668, 285] width 250 height 45
click at [678, 287] on p "Experience Unparalleled Relief from [MEDICAL_DATA]" at bounding box center [668, 285] width 250 height 45
click at [740, 272] on p "Experience Unparalleled Relief from [MEDICAL_DATA]" at bounding box center [668, 285] width 250 height 45
click at [738, 297] on p "Experience Unparalleled Relief from [MEDICAL_DATA]" at bounding box center [668, 285] width 250 height 45
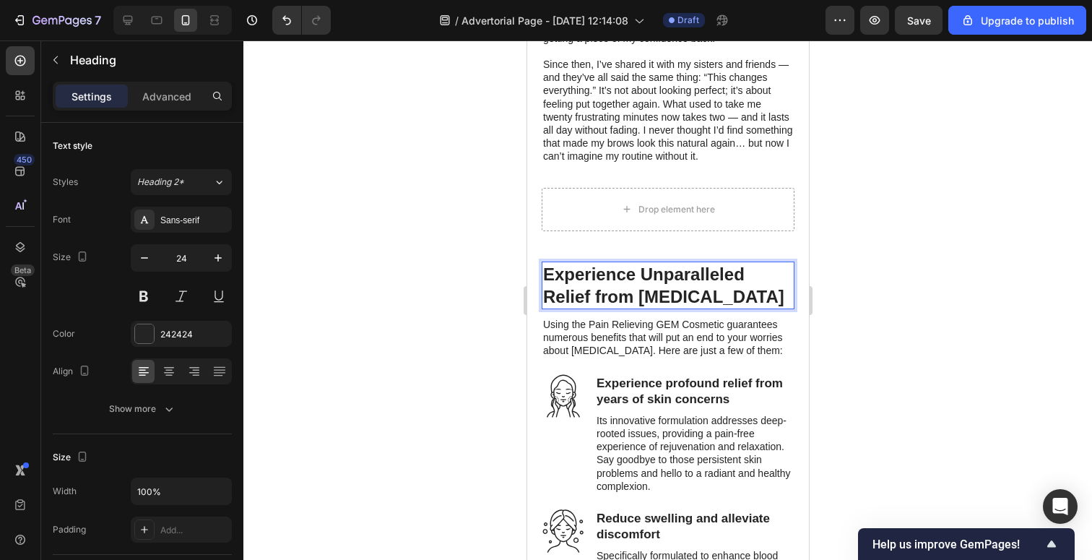
click at [545, 294] on p "Experience Unparalleled Relief from [MEDICAL_DATA]" at bounding box center [668, 285] width 250 height 45
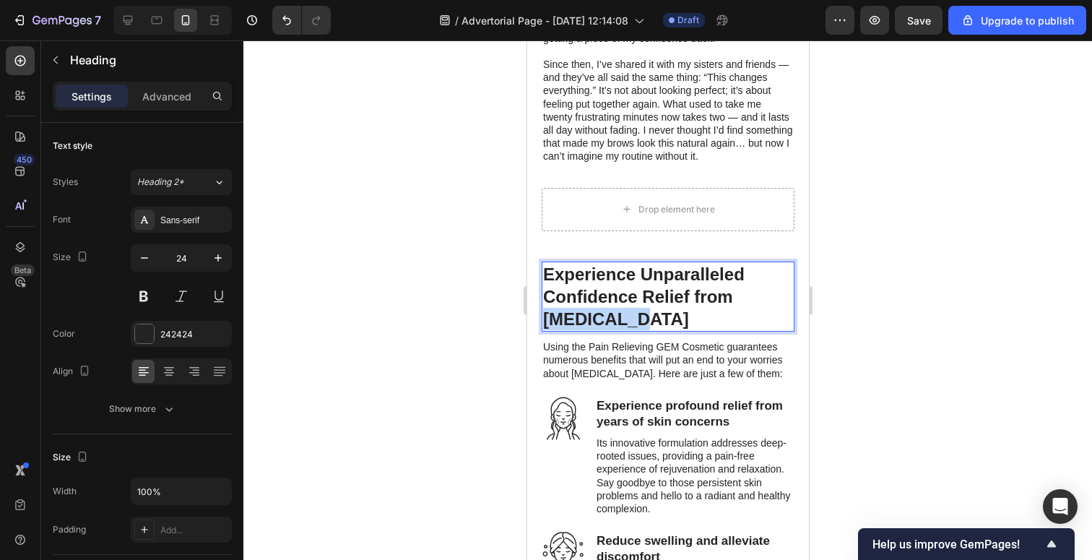
drag, startPoint x: 640, startPoint y: 316, endPoint x: 548, endPoint y: 316, distance: 91.8
click at [548, 316] on p "Experience Unparalleled Confidence Relief from [MEDICAL_DATA]" at bounding box center [668, 297] width 250 height 68
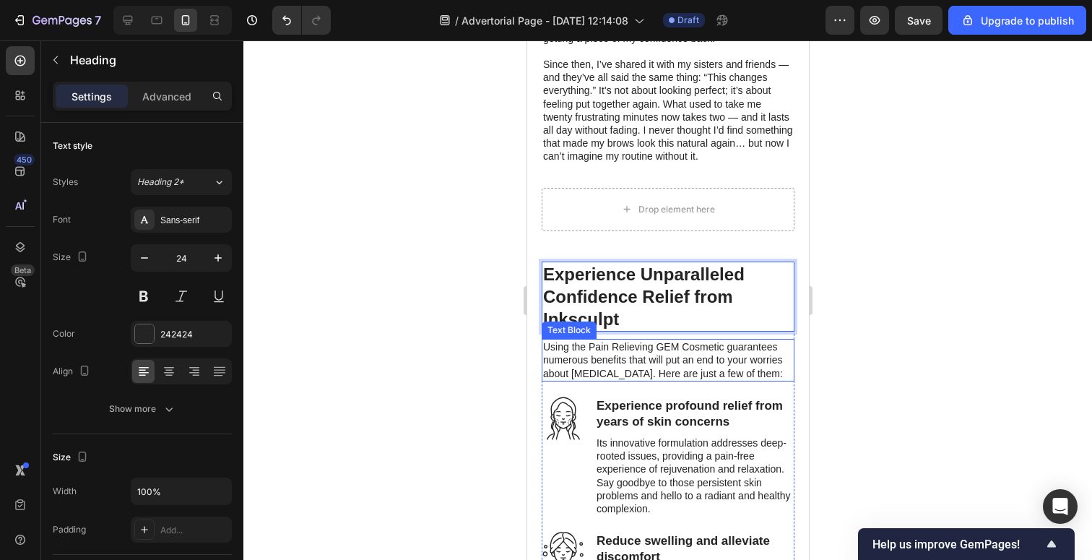
click at [609, 348] on p "Using the Pain Relieving GEM Cosmetic guarantees numerous benefits that will pu…" at bounding box center [668, 360] width 250 height 40
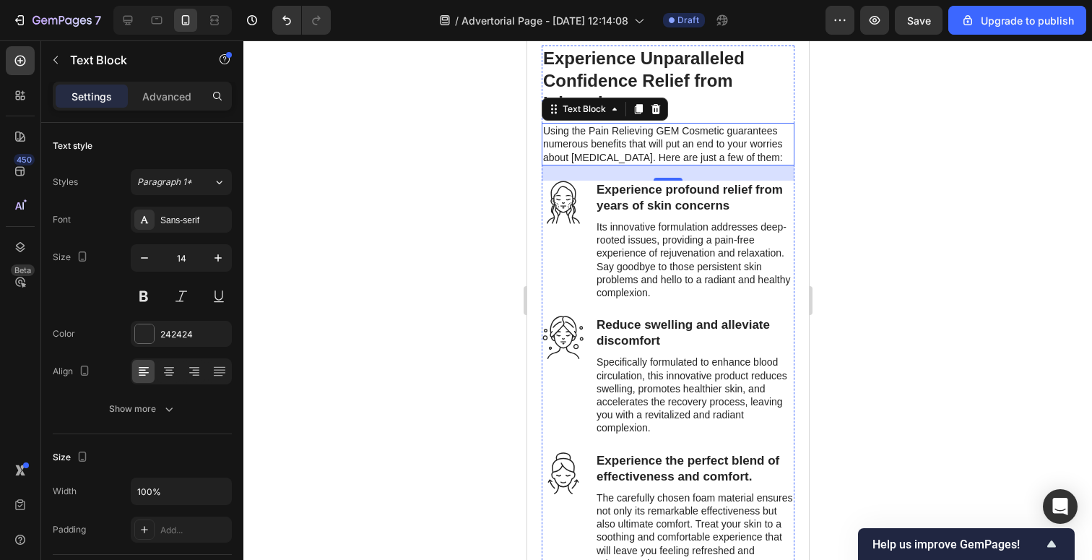
scroll to position [1762, 0]
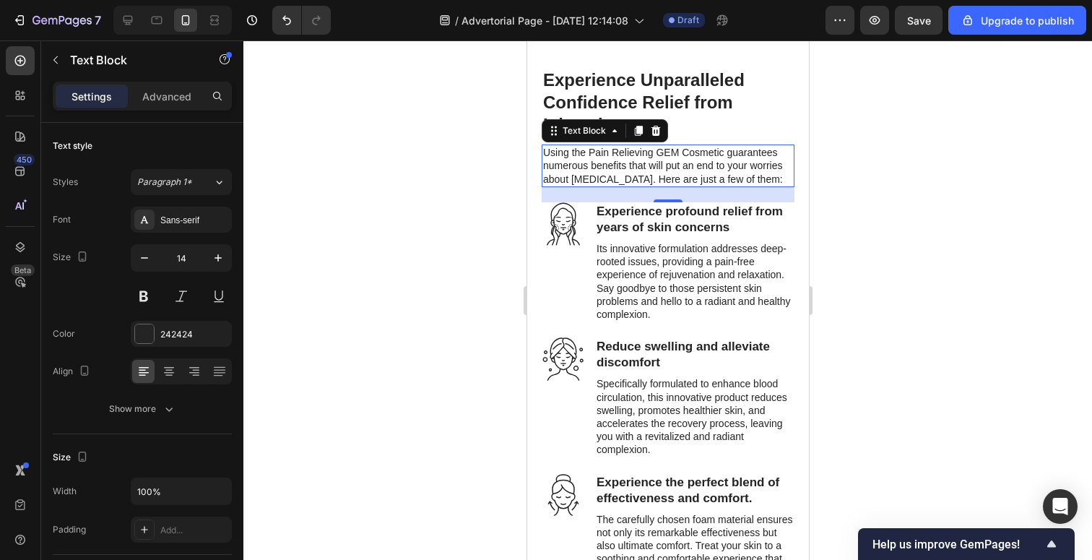
click at [632, 156] on p "Using the Pain Relieving GEM Cosmetic guarantees numerous benefits that will pu…" at bounding box center [668, 166] width 250 height 40
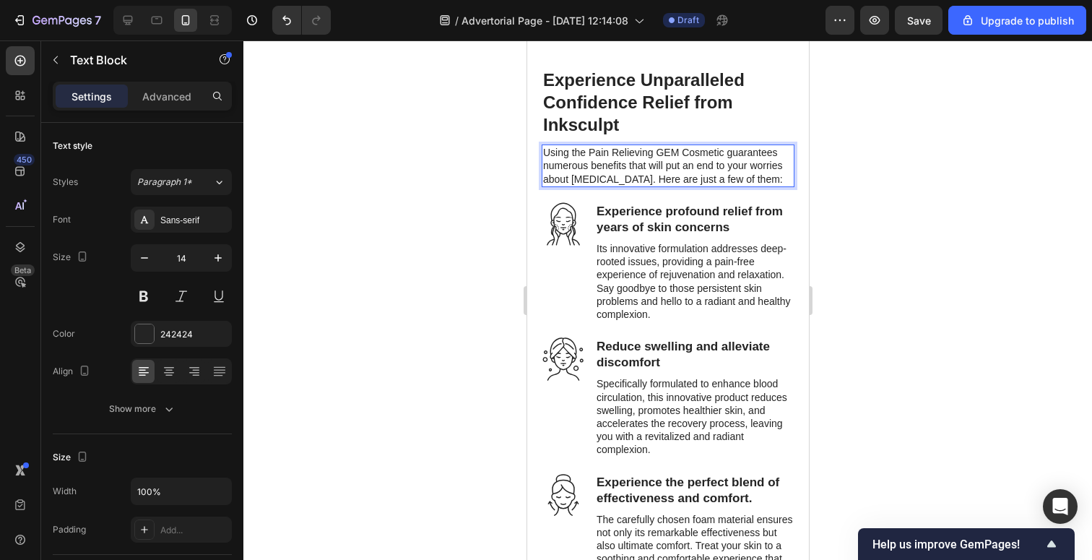
click at [627, 159] on p "Using the Pain Relieving GEM Cosmetic guarantees numerous benefits that will pu…" at bounding box center [668, 166] width 250 height 40
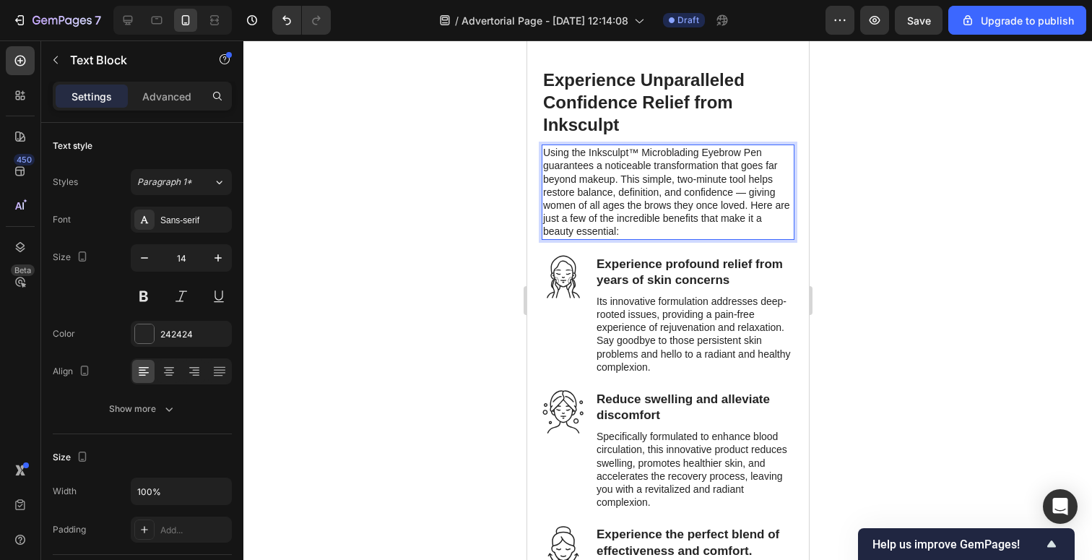
click at [697, 152] on p "Using the Inksculpt™ Microblading Eyebrow Pen guarantees a noticeable transform…" at bounding box center [668, 192] width 250 height 92
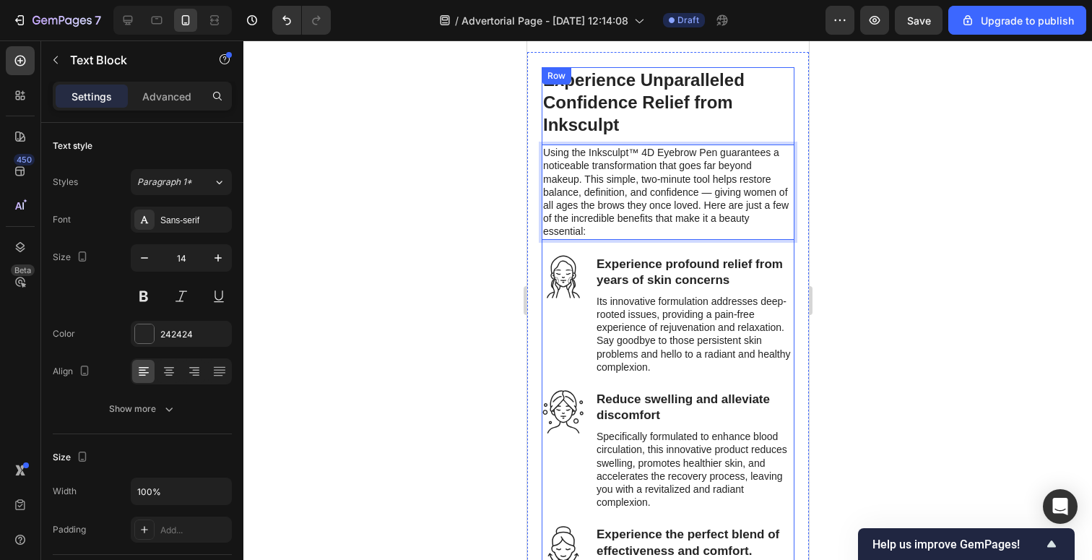
click at [678, 241] on div "Experience Unparalleled Confidence Relief from Inksculpt Heading Using the Inks…" at bounding box center [667, 560] width 253 height 986
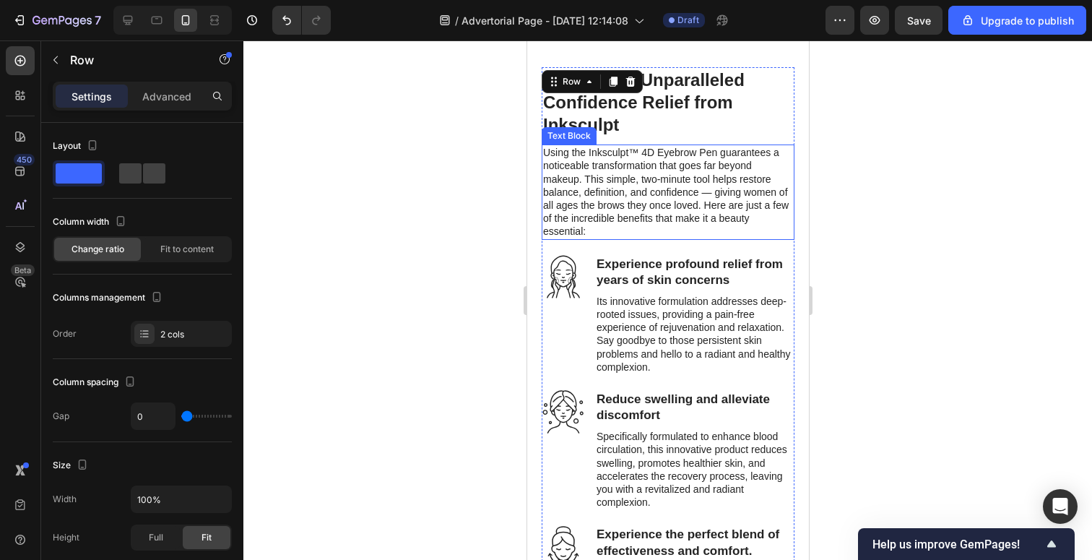
click at [665, 232] on p "Using the Inksculpt™ 4D Eyebrow Pen guarantees a noticeable transformation that…" at bounding box center [668, 192] width 250 height 92
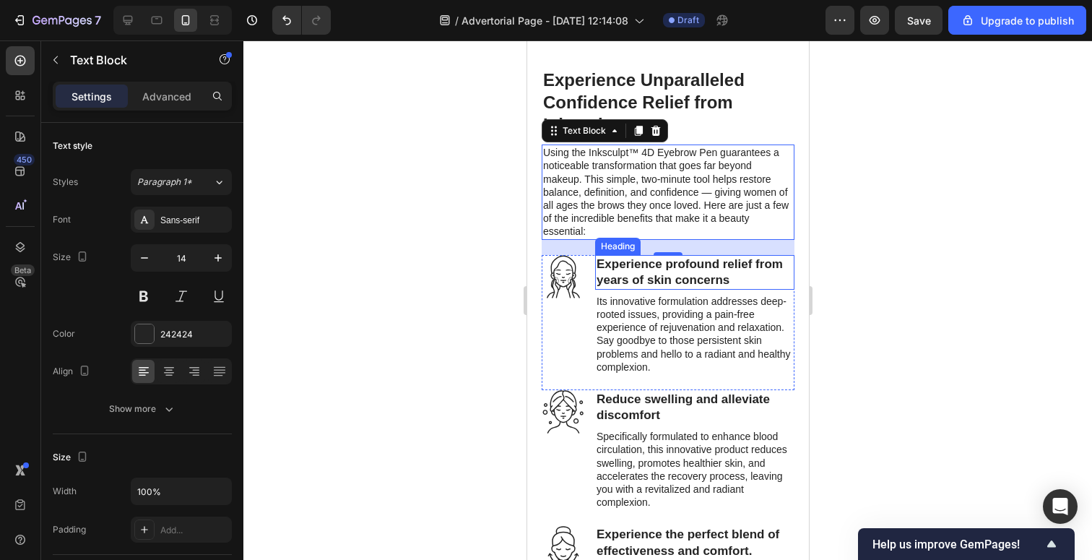
click at [631, 272] on h3 "Experience profound relief from years of skin concerns" at bounding box center [694, 272] width 199 height 35
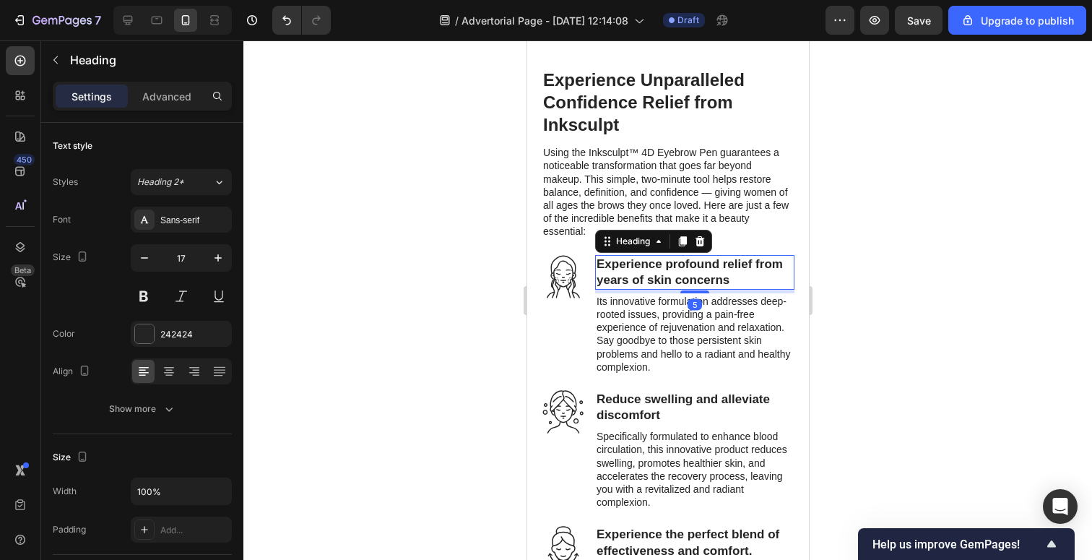
click at [657, 273] on h3 "Experience profound relief from years of skin concerns" at bounding box center [694, 272] width 199 height 35
click at [657, 273] on p "Experience profound relief from years of skin concerns" at bounding box center [694, 273] width 197 height 32
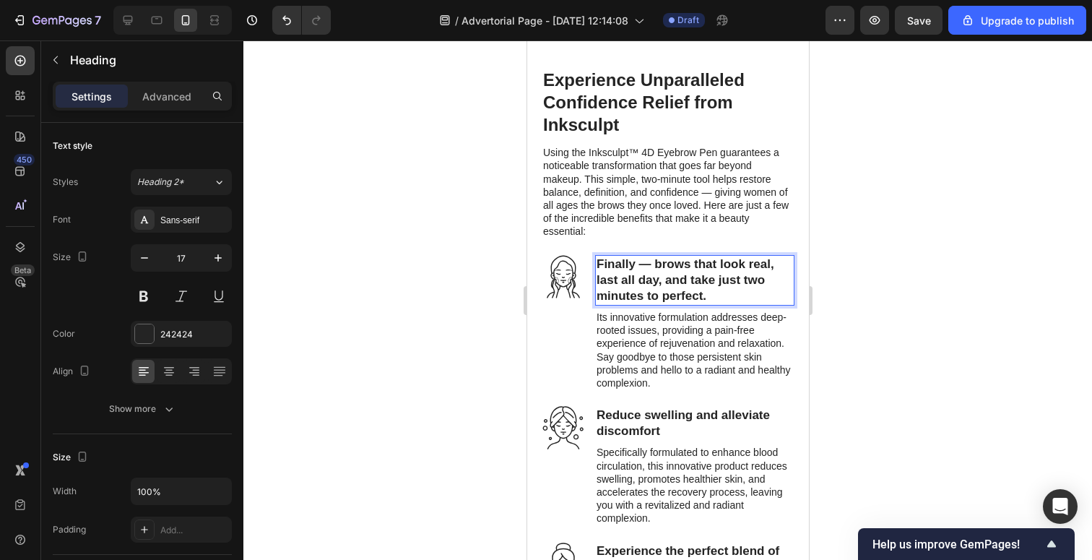
click at [649, 345] on p "Its innovative formulation addresses deep-rooted issues, providing a pain-free …" at bounding box center [694, 350] width 197 height 79
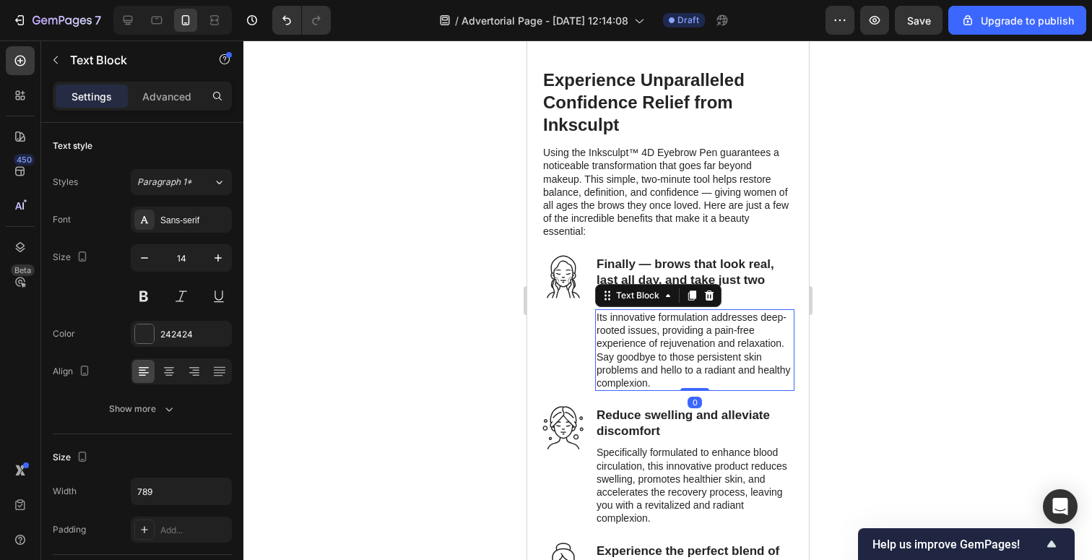
click at [649, 345] on p "Its innovative formulation addresses deep-rooted issues, providing a pain-free …" at bounding box center [694, 350] width 197 height 79
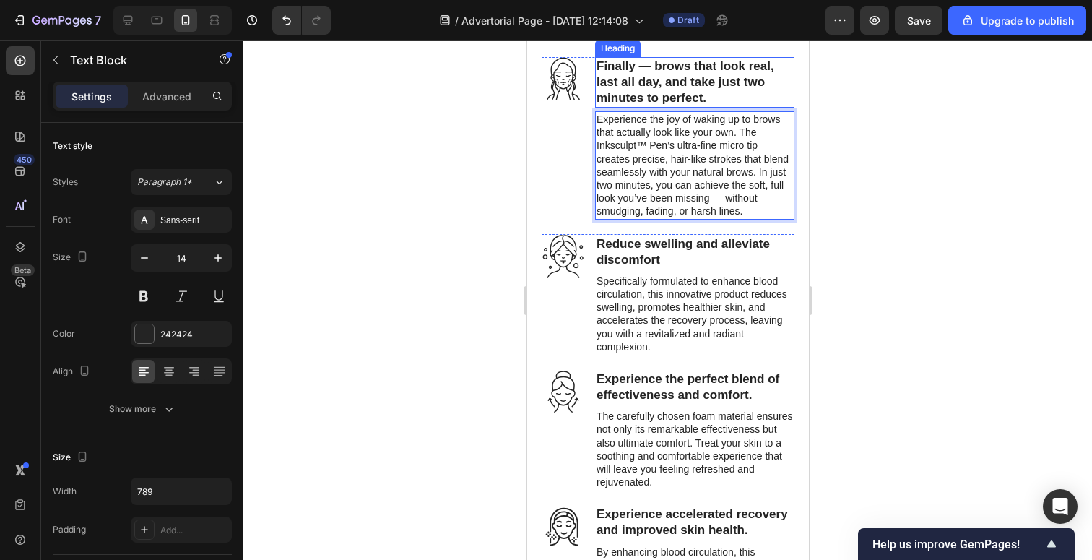
scroll to position [1966, 0]
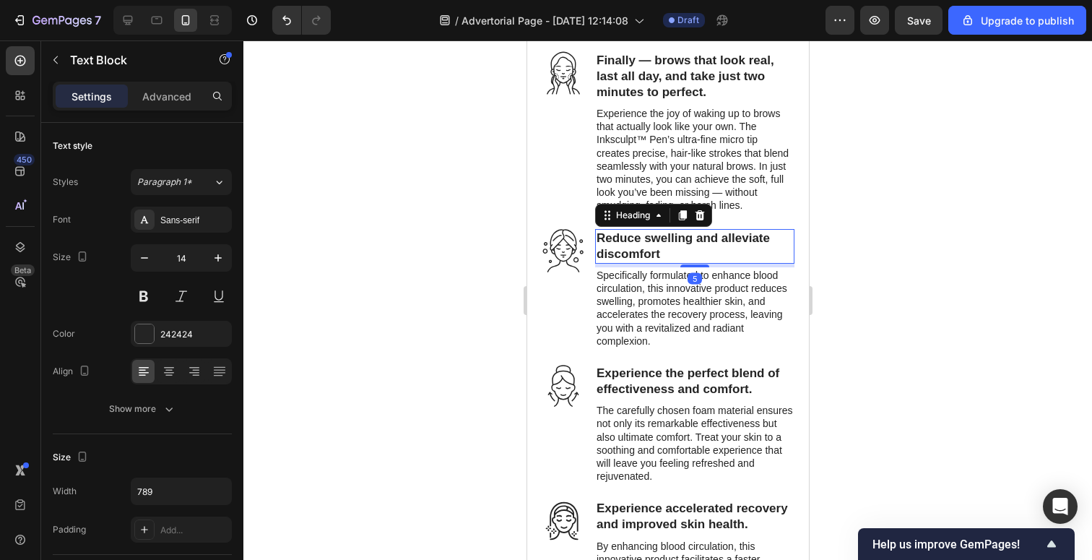
click at [692, 236] on h3 "Reduce swelling and alleviate discomfort" at bounding box center [694, 246] width 199 height 35
click at [664, 245] on h3 "Reduce swelling and alleviate discomfort" at bounding box center [694, 246] width 199 height 35
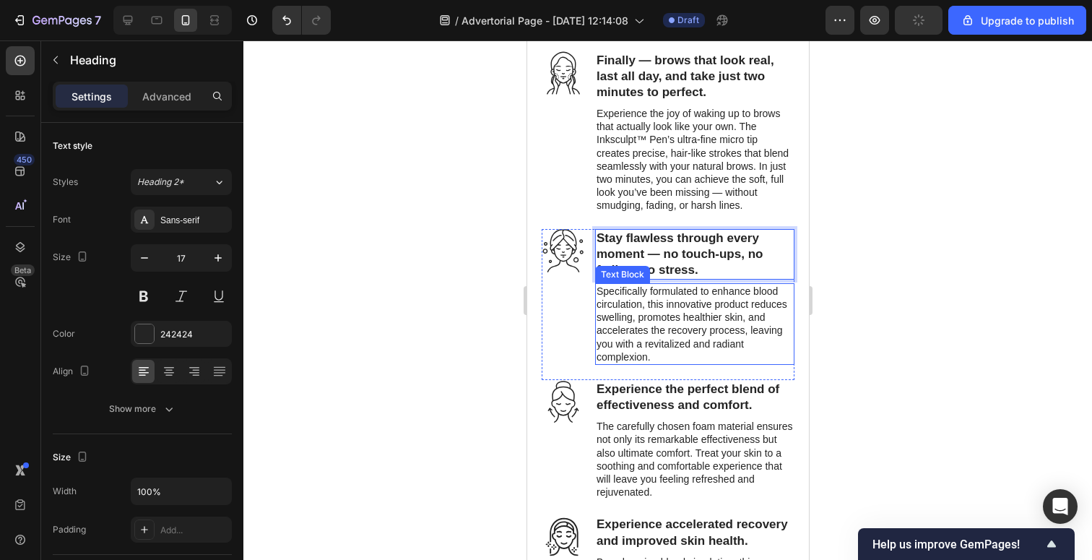
click at [675, 311] on p "Specifically formulated to enhance blood circulation, this innovative product r…" at bounding box center [694, 324] width 197 height 79
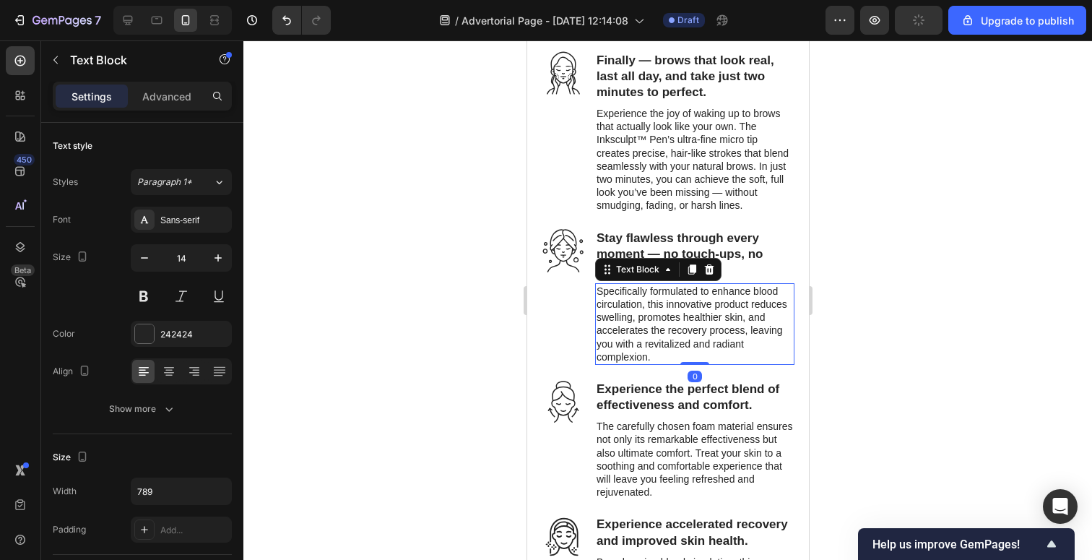
click at [647, 320] on p "Specifically formulated to enhance blood circulation, this innovative product r…" at bounding box center [694, 324] width 197 height 79
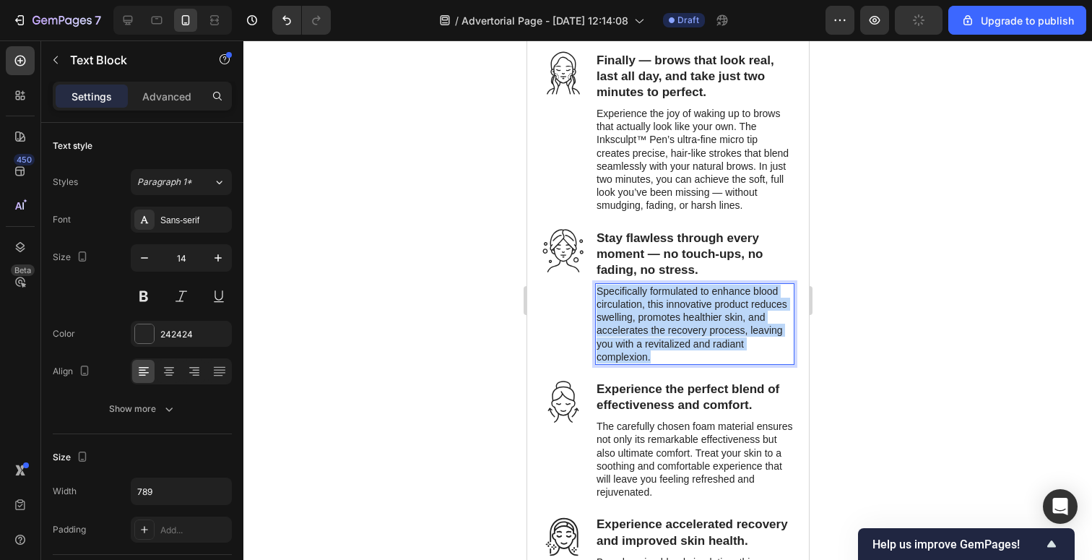
click at [647, 320] on p "Specifically formulated to enhance blood circulation, this innovative product r…" at bounding box center [694, 324] width 197 height 79
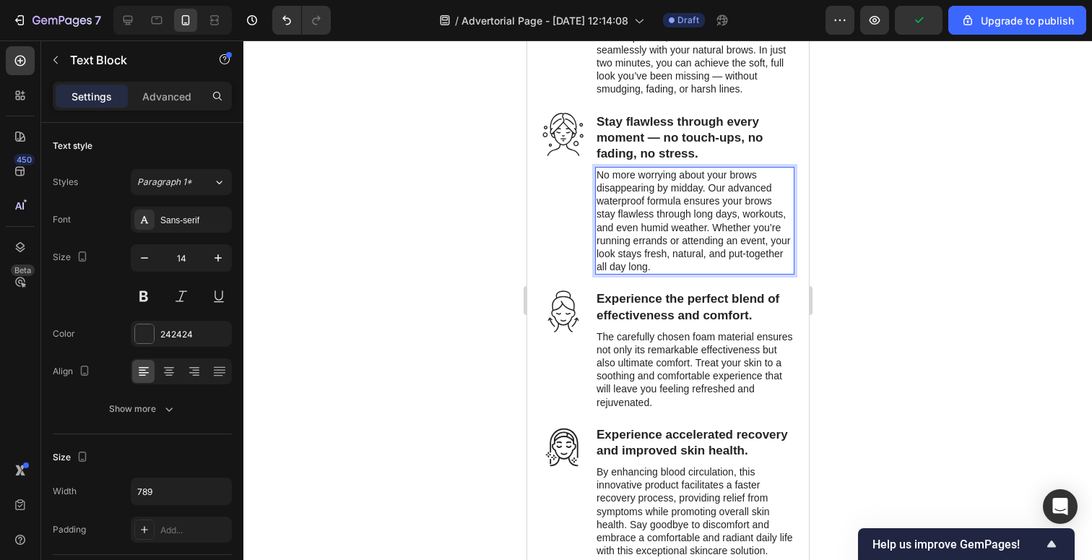
scroll to position [2085, 0]
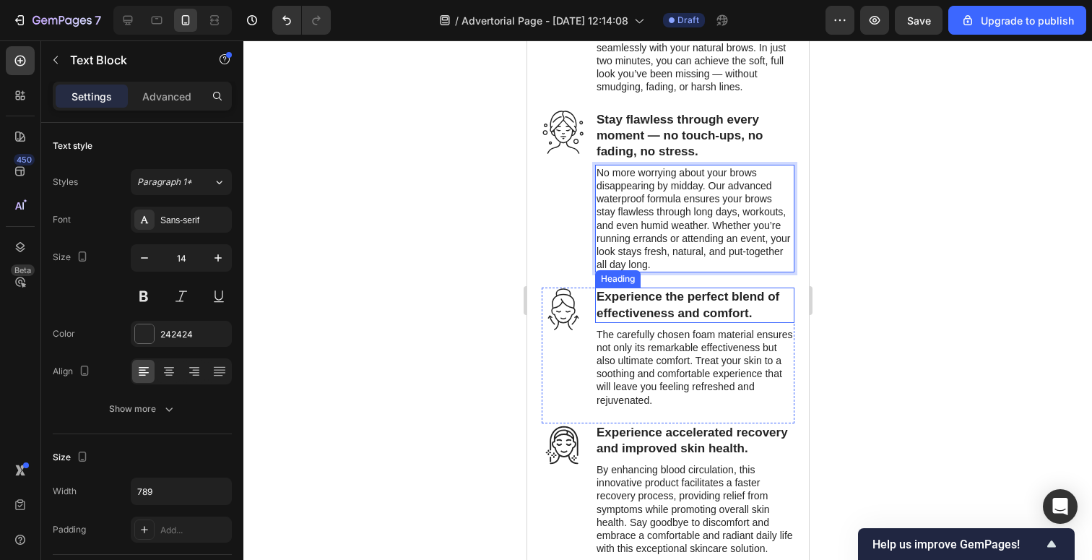
click at [665, 316] on h3 "Experience the perfect blend of effectiveness and comfort." at bounding box center [694, 305] width 199 height 35
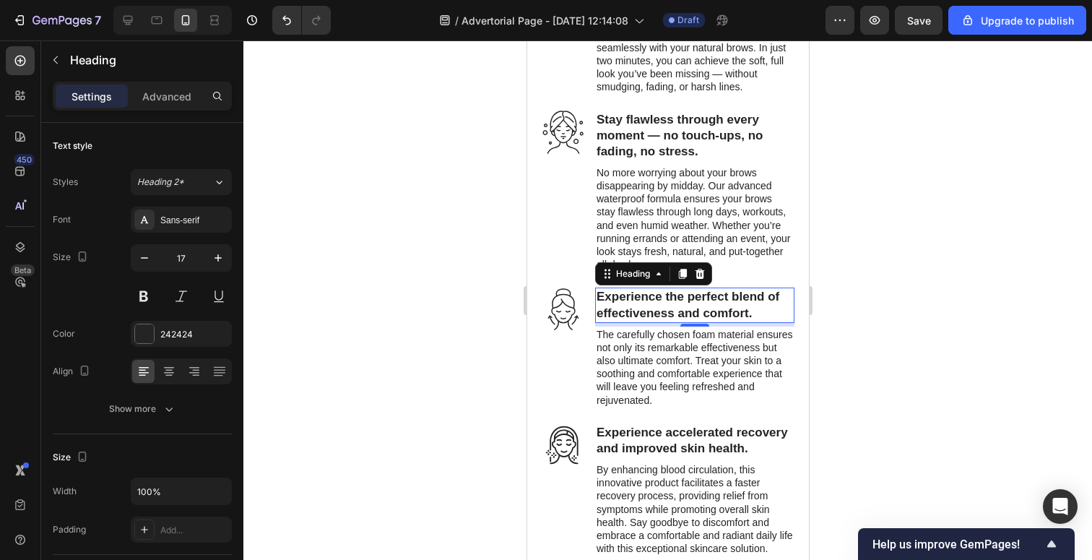
click at [653, 304] on h3 "Experience the perfect blend of effectiveness and comfort." at bounding box center [694, 305] width 199 height 35
click at [653, 304] on p "Experience the perfect blend of effectiveness and comfort." at bounding box center [694, 305] width 197 height 32
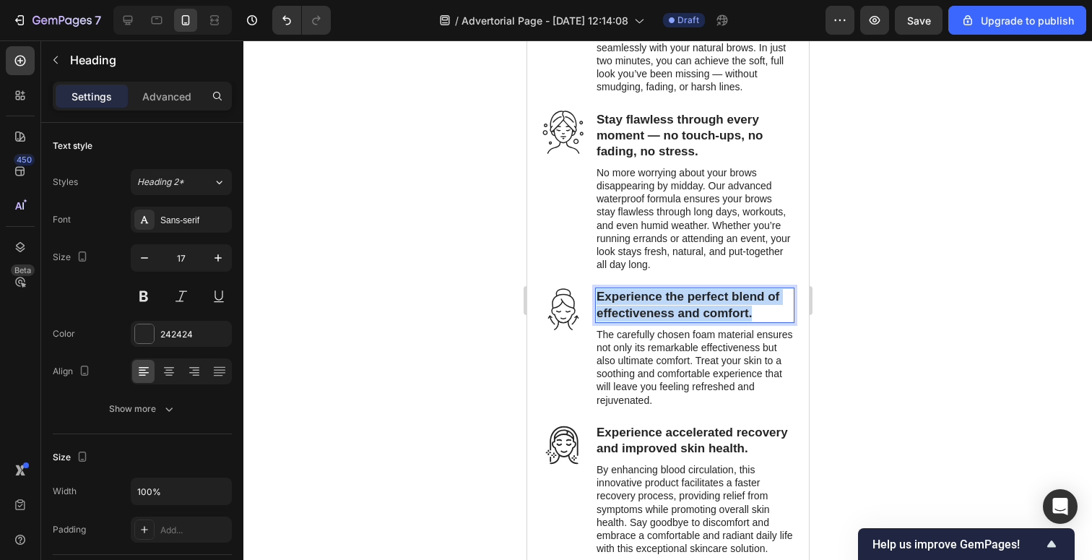
click at [653, 304] on p "Experience the perfect blend of effectiveness and comfort." at bounding box center [694, 305] width 197 height 32
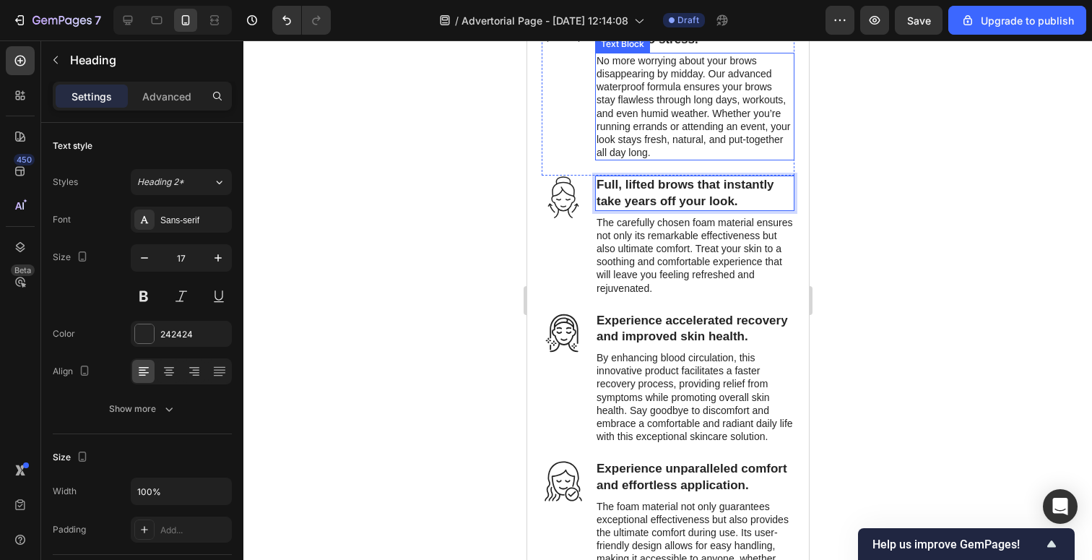
scroll to position [2201, 0]
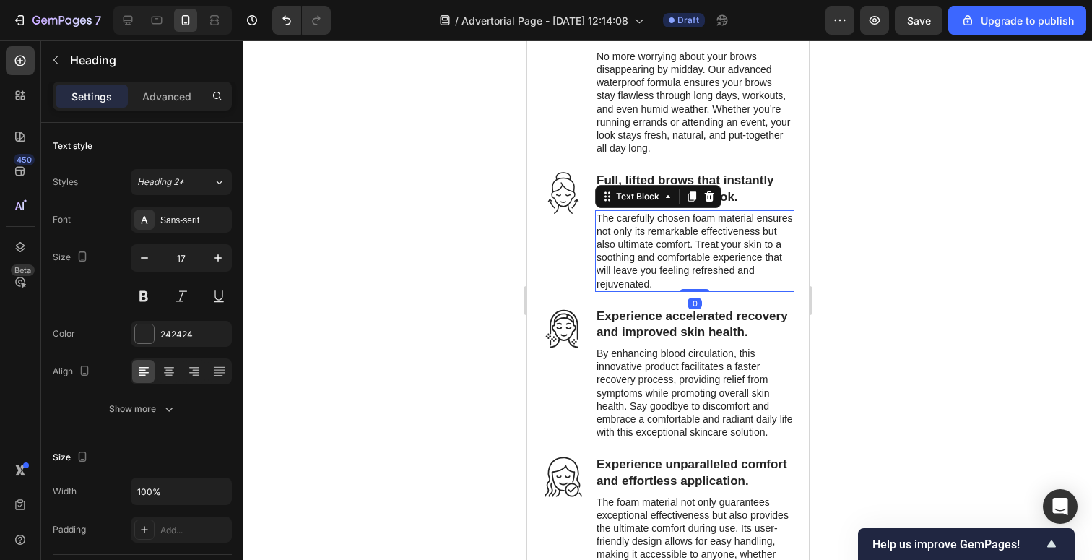
click at [651, 243] on p "The carefully chosen foam material ensures not only its remarkable effectivenes…" at bounding box center [694, 251] width 197 height 79
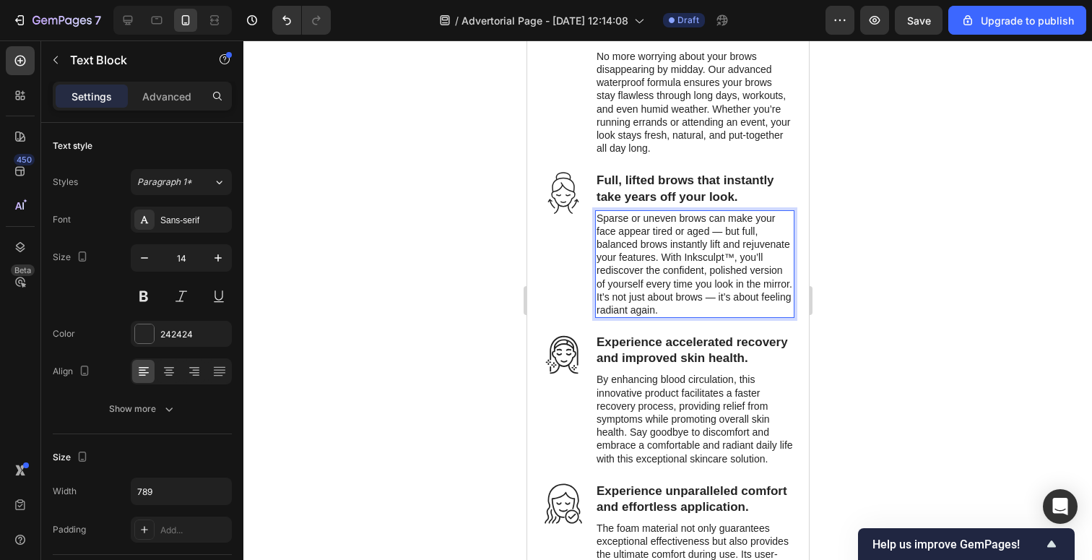
scroll to position [2237, 0]
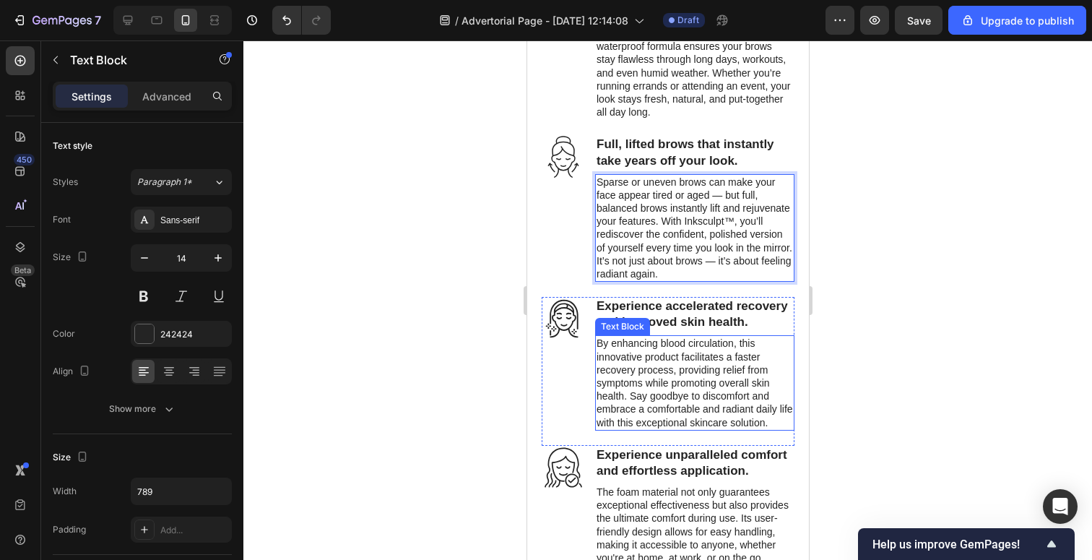
click at [694, 306] on h3 "Experience accelerated recovery and improved skin health." at bounding box center [694, 314] width 199 height 35
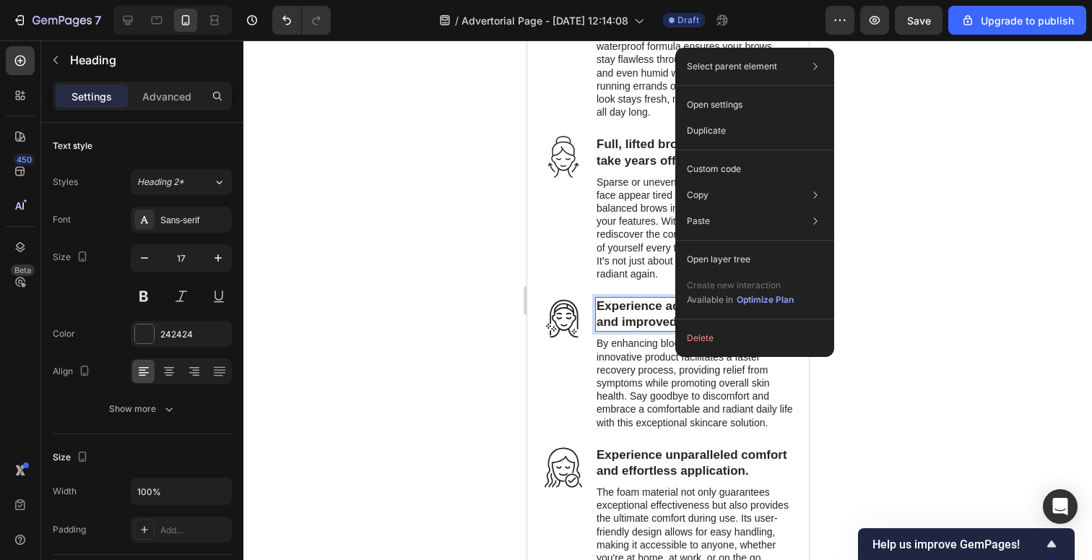
click at [628, 316] on h3 "Experience accelerated recovery and improved skin health." at bounding box center [694, 314] width 199 height 35
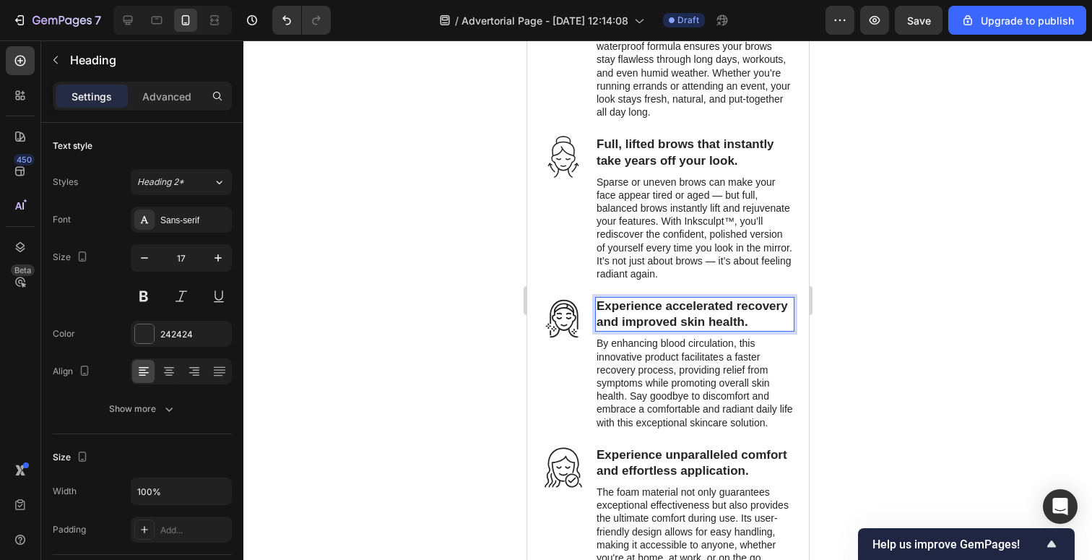
click at [663, 316] on p "Experience accelerated recovery and improved skin health." at bounding box center [694, 314] width 197 height 32
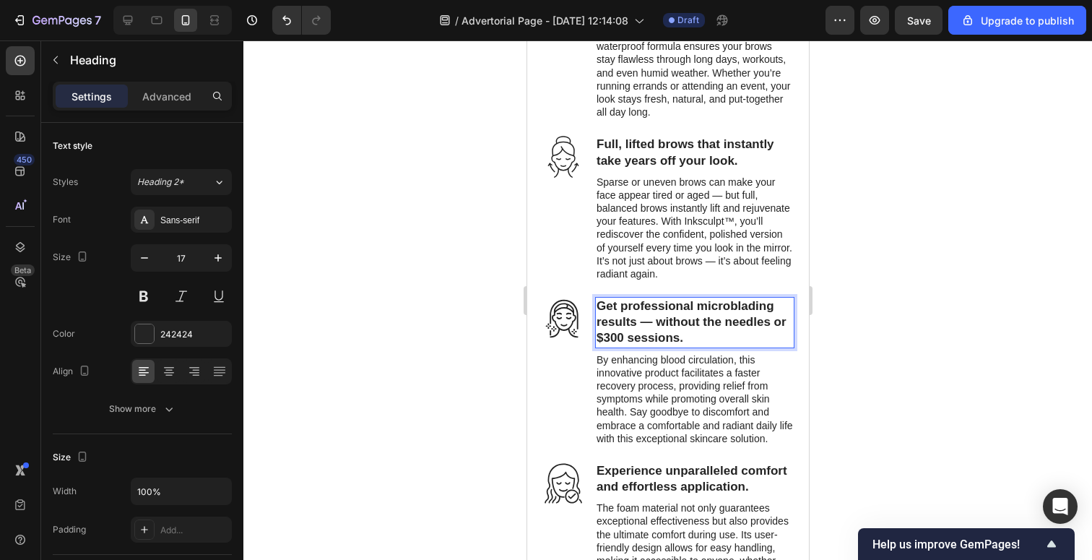
scroll to position [2340, 0]
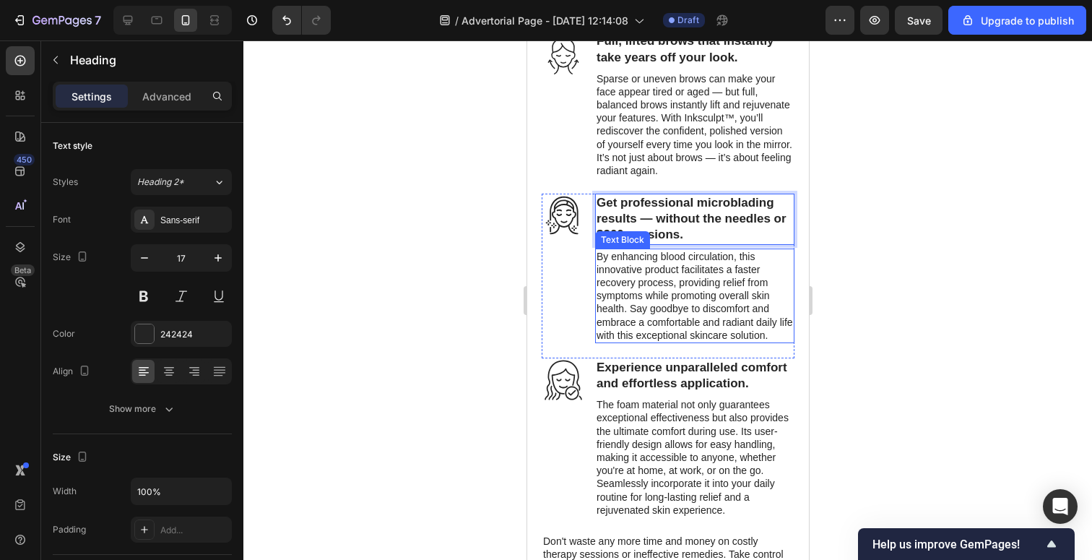
click at [690, 293] on p "By enhancing blood circulation, this innovative product facilitates a faster re…" at bounding box center [694, 296] width 197 height 92
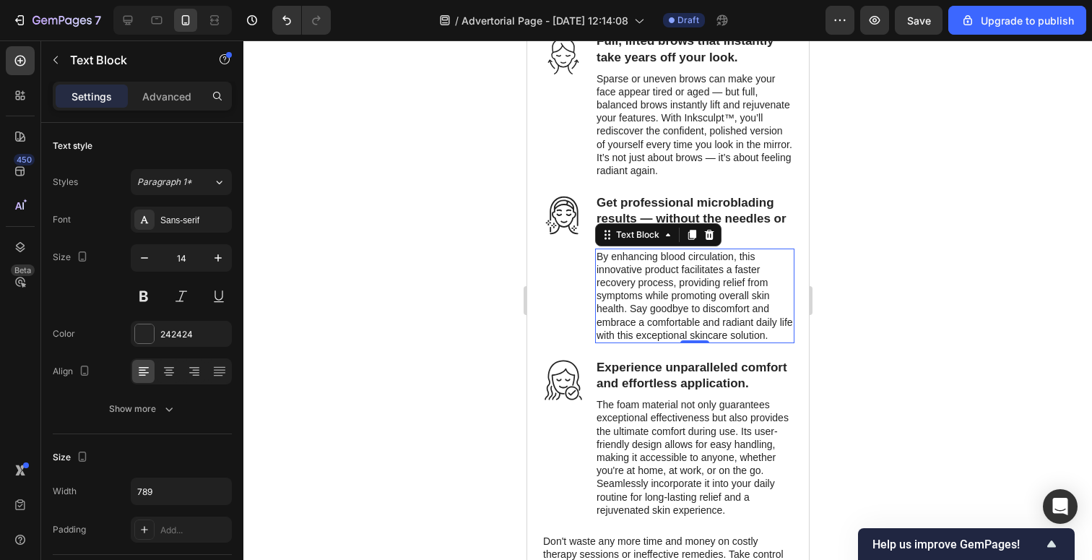
click at [728, 282] on p "By enhancing blood circulation, this innovative product facilitates a faster re…" at bounding box center [694, 296] width 197 height 92
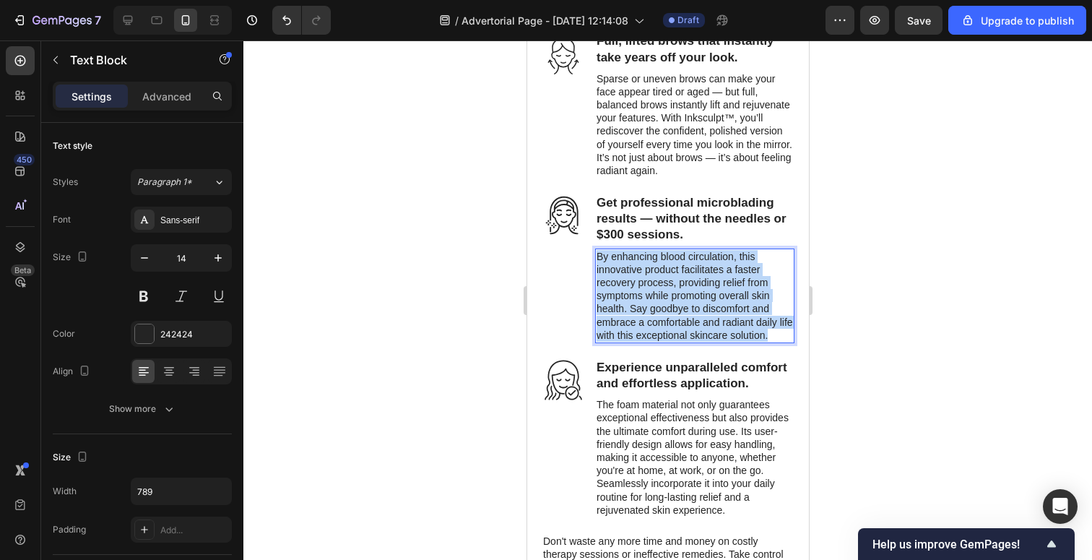
click at [728, 282] on p "By enhancing blood circulation, this innovative product facilitates a faster re…" at bounding box center [694, 296] width 197 height 92
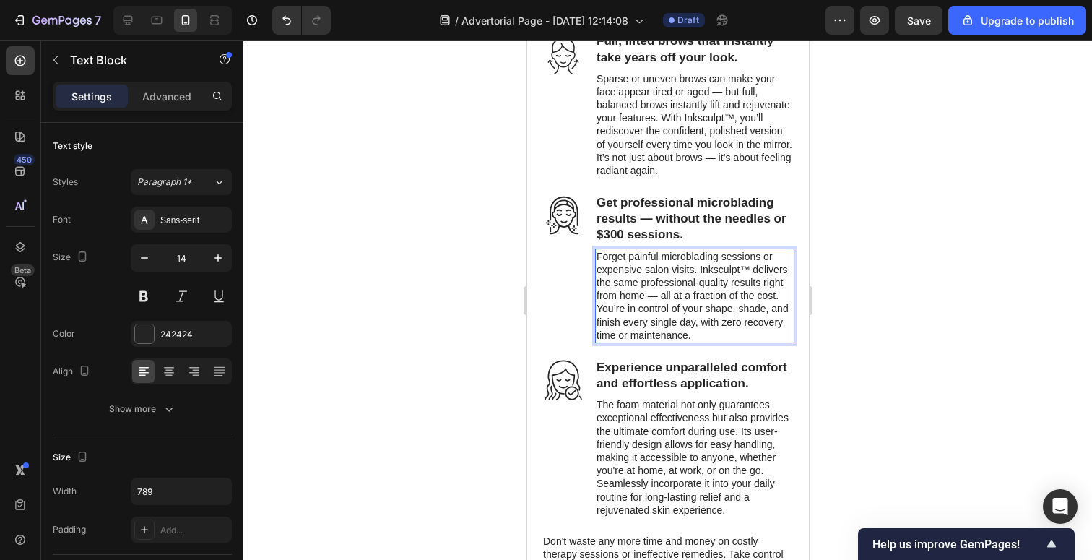
click at [691, 323] on p "Forget painful microblading sessions or expensive salon visits. Inksculpt™ deli…" at bounding box center [694, 296] width 197 height 92
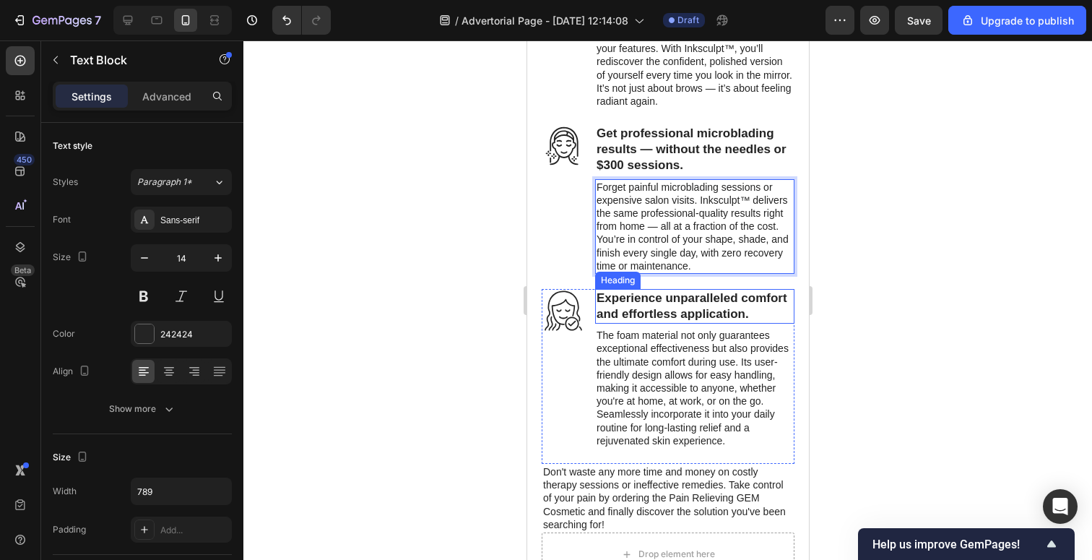
scroll to position [2413, 0]
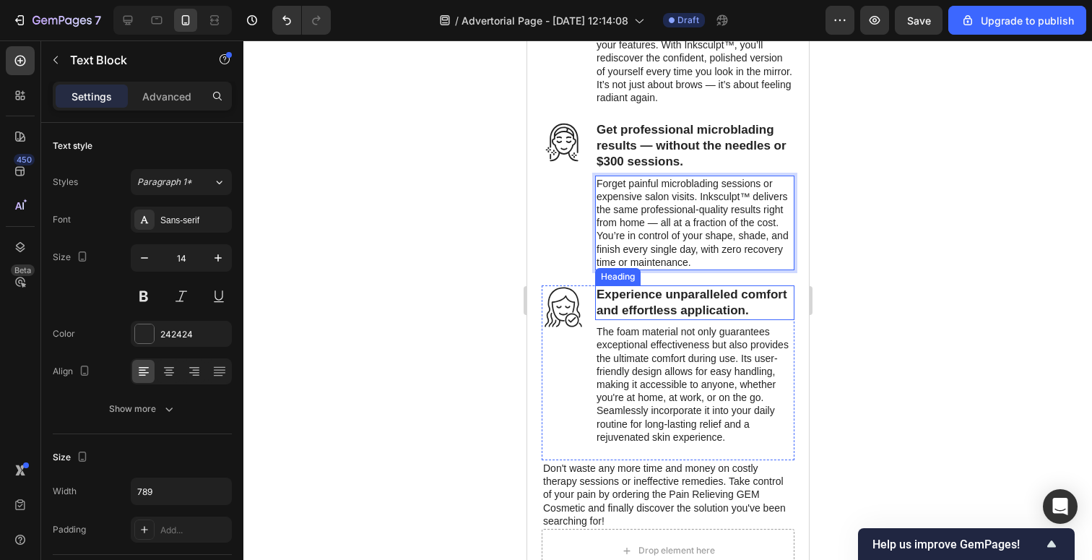
click at [683, 318] on h3 "Experience unparalleled comfort and effortless application." at bounding box center [694, 302] width 199 height 35
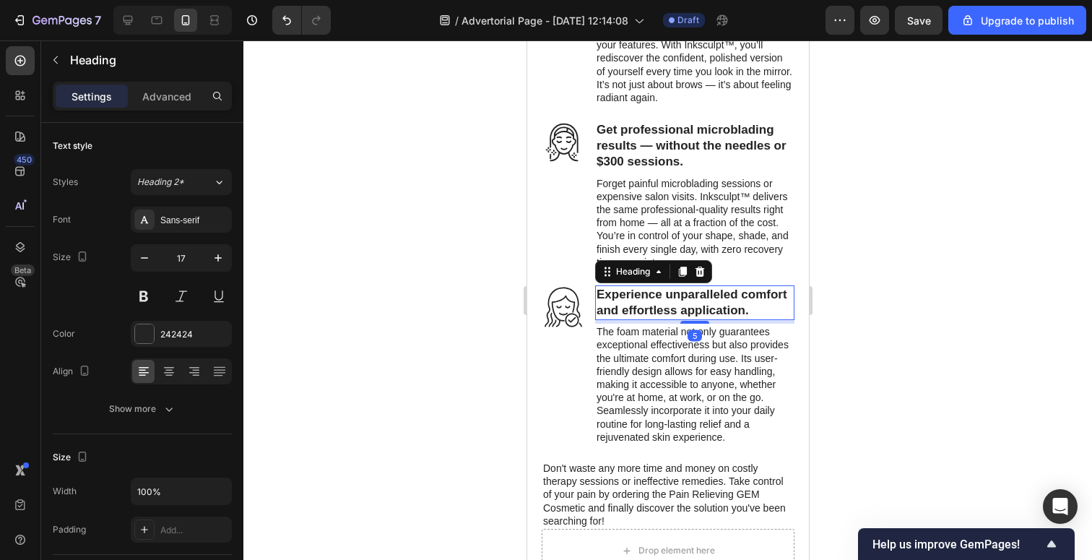
click at [694, 296] on h3 "Experience unparalleled comfort and effortless application." at bounding box center [694, 302] width 199 height 35
click at [694, 296] on p "Experience unparalleled comfort and effortless application." at bounding box center [694, 303] width 197 height 32
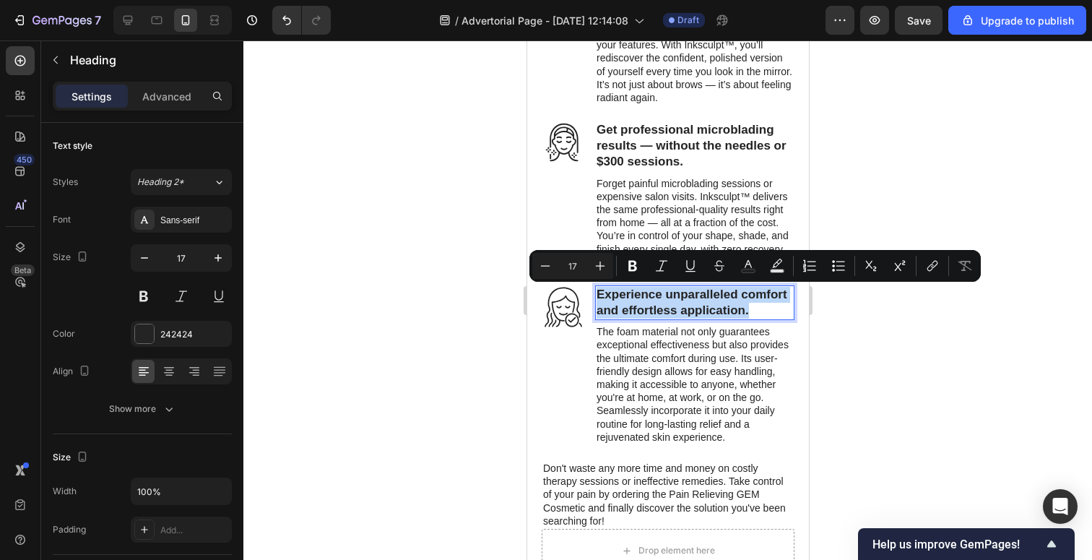
click at [694, 296] on p "Experience unparalleled comfort and effortless application." at bounding box center [694, 303] width 197 height 32
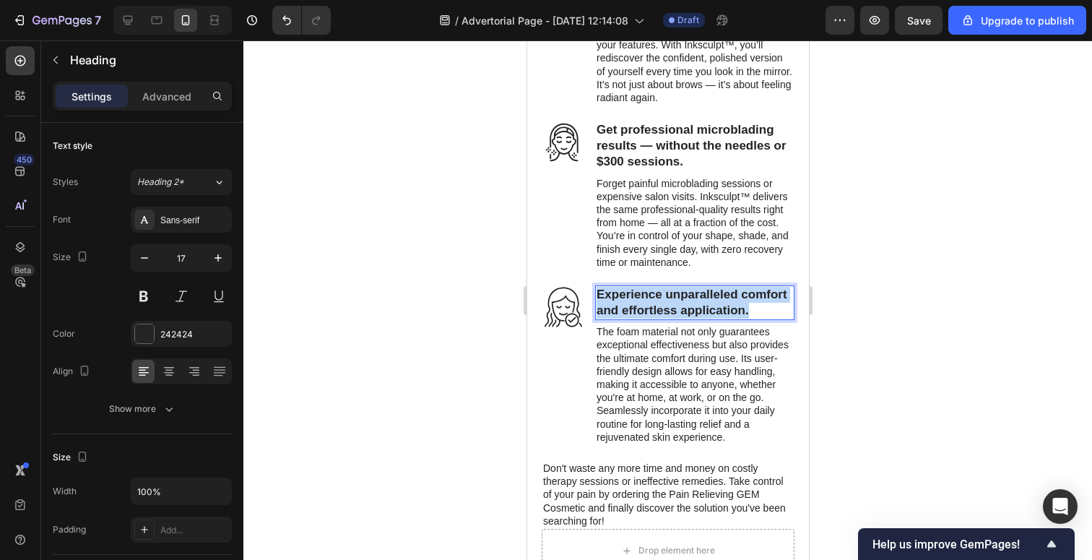
click at [694, 296] on p "Experience unparalleled comfort and effortless application." at bounding box center [694, 303] width 197 height 32
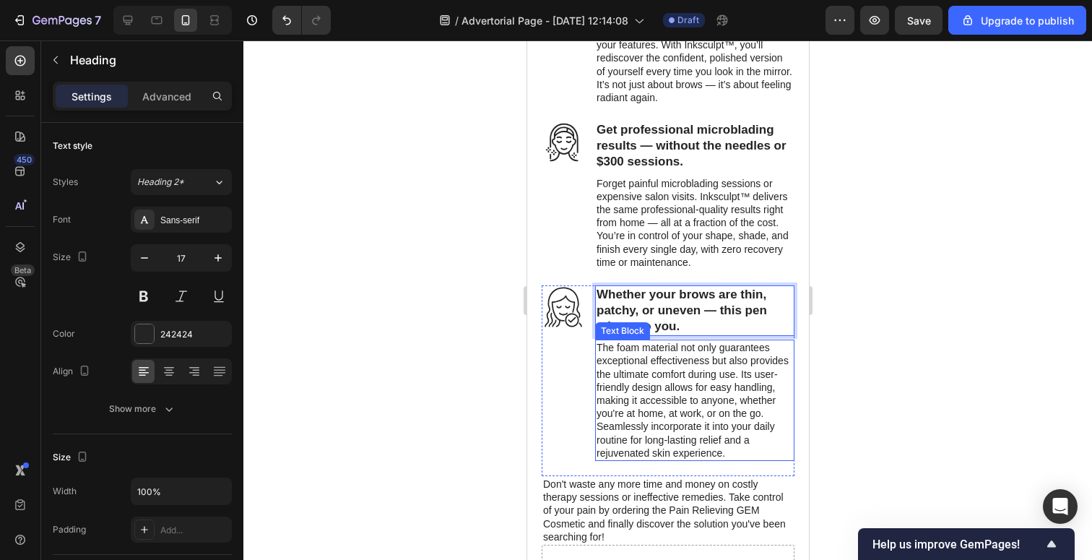
click at [736, 389] on p "The foam material not only guarantees exceptional effectiveness but also provid…" at bounding box center [694, 400] width 197 height 118
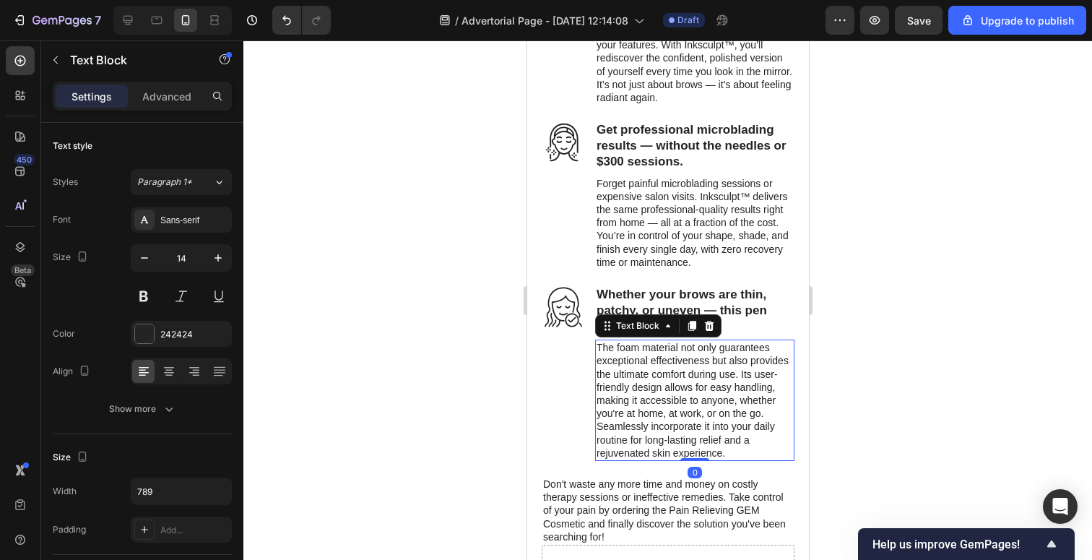
click at [677, 382] on p "The foam material not only guarantees exceptional effectiveness but also provid…" at bounding box center [694, 400] width 197 height 118
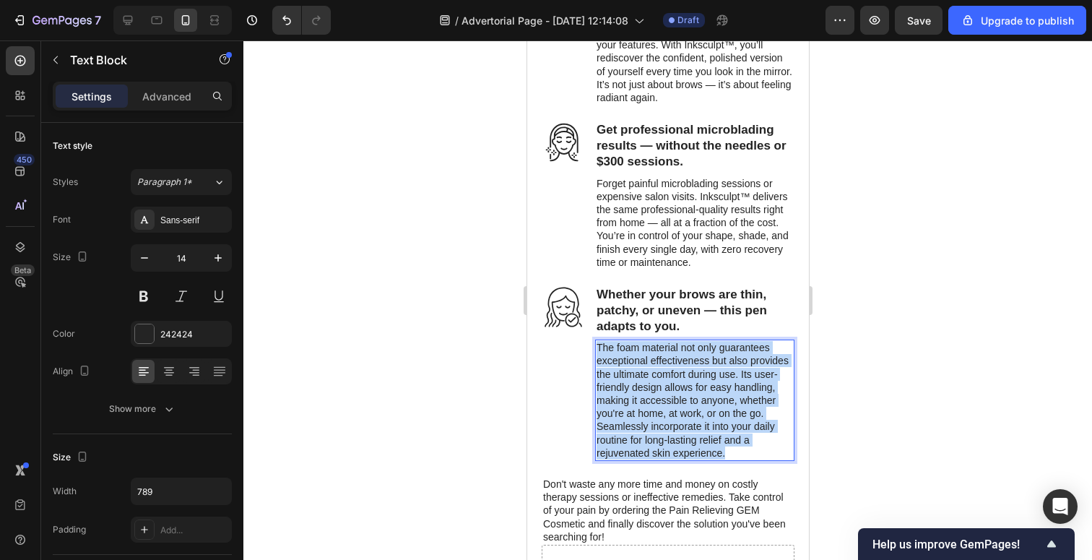
click at [677, 382] on p "The foam material not only guarantees exceptional effectiveness but also provid…" at bounding box center [694, 400] width 197 height 118
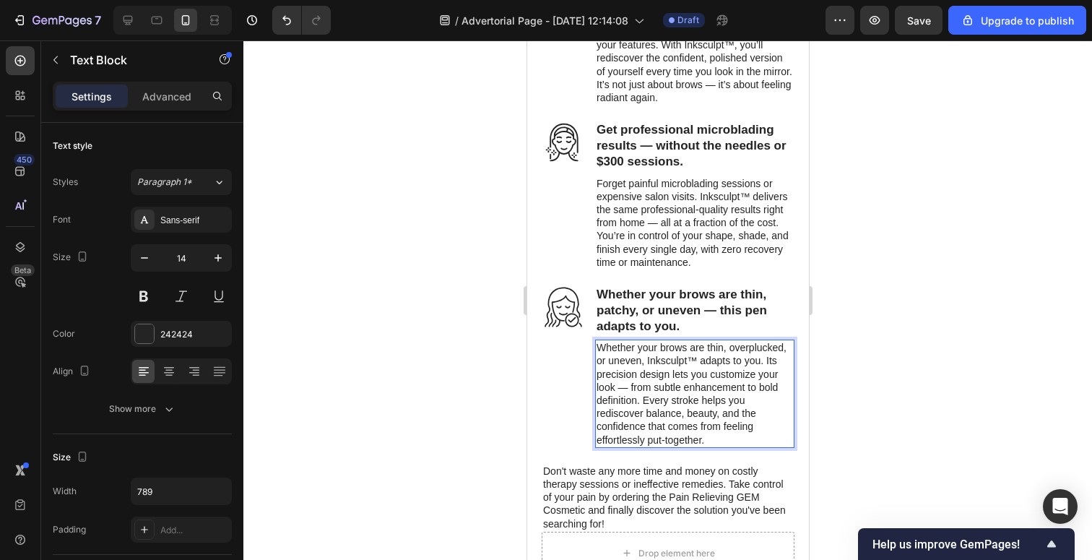
click at [657, 379] on p "Whether your brows are thin, overplucked, or uneven, Inksculpt™ adapts to you. …" at bounding box center [694, 393] width 197 height 105
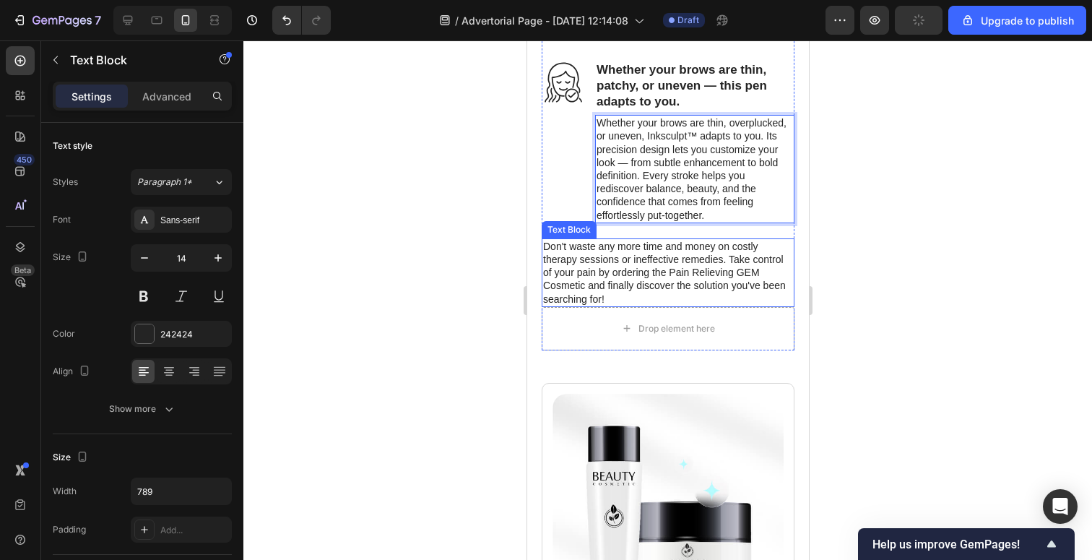
click at [642, 240] on p "Don't waste any more time and money on costly therapy sessions or ineffective r…" at bounding box center [668, 273] width 250 height 66
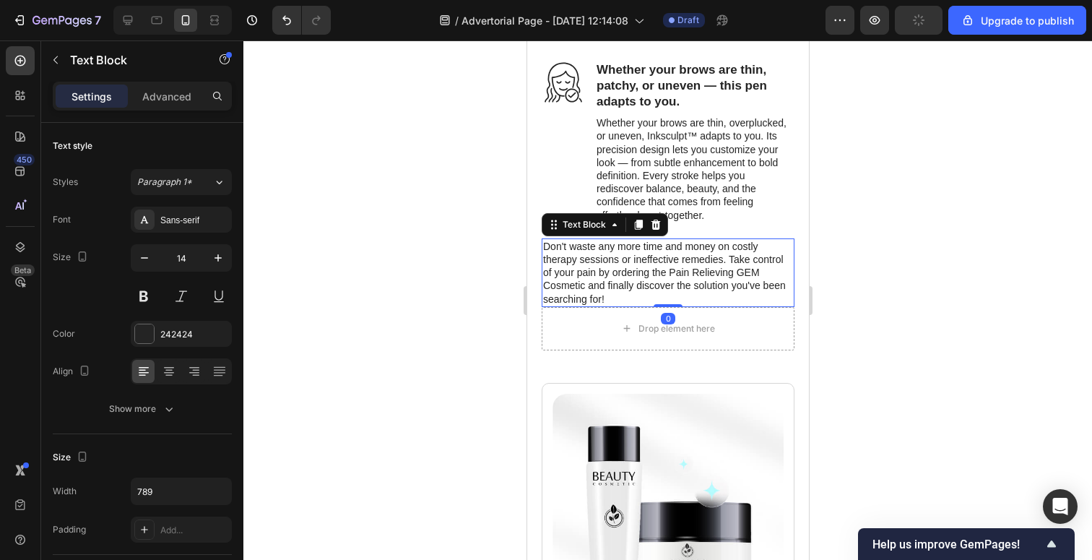
scroll to position [343, 0]
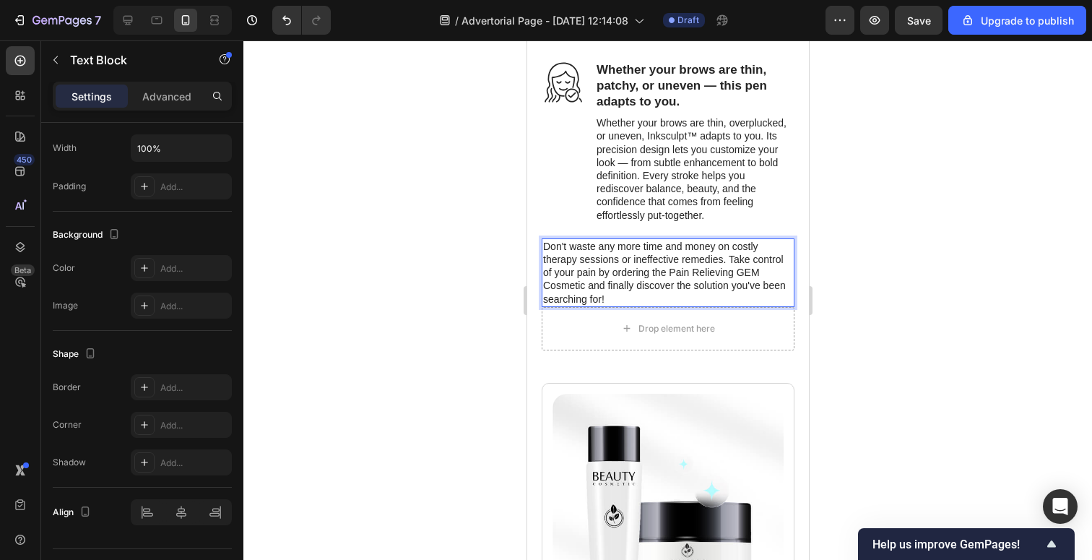
click at [663, 277] on p "Don't waste any more time and money on costly therapy sessions or ineffective r…" at bounding box center [668, 273] width 250 height 66
click at [631, 273] on p "Don't waste any more time and money on costly therapy sessions or ineffective r…" at bounding box center [668, 273] width 250 height 66
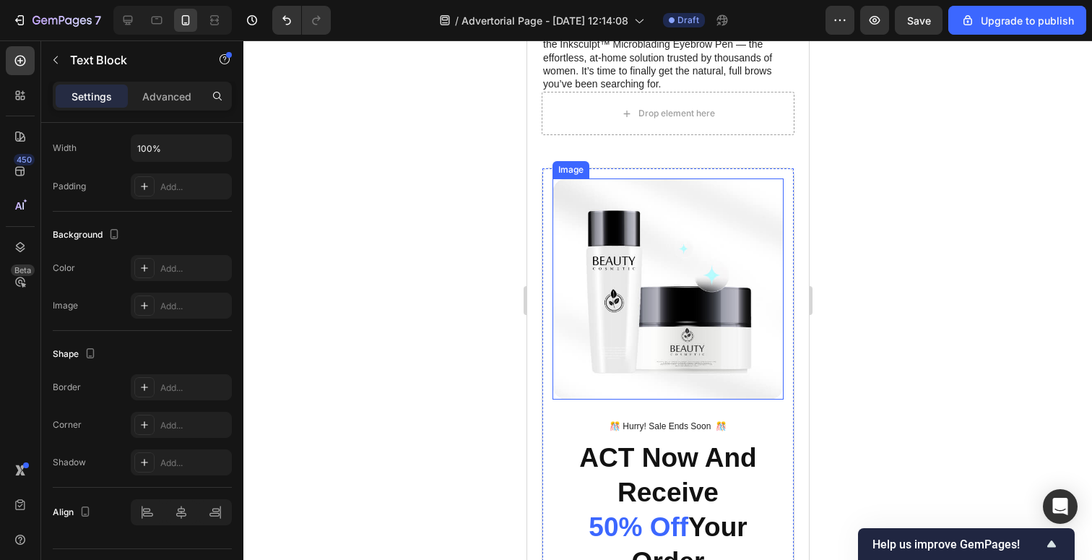
scroll to position [2902, 0]
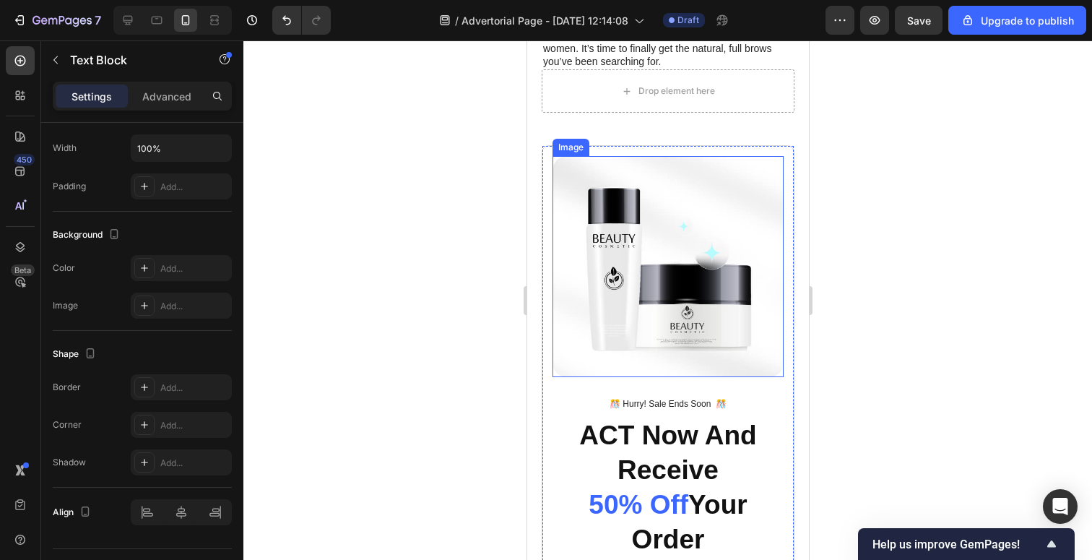
click at [702, 181] on img at bounding box center [667, 266] width 231 height 221
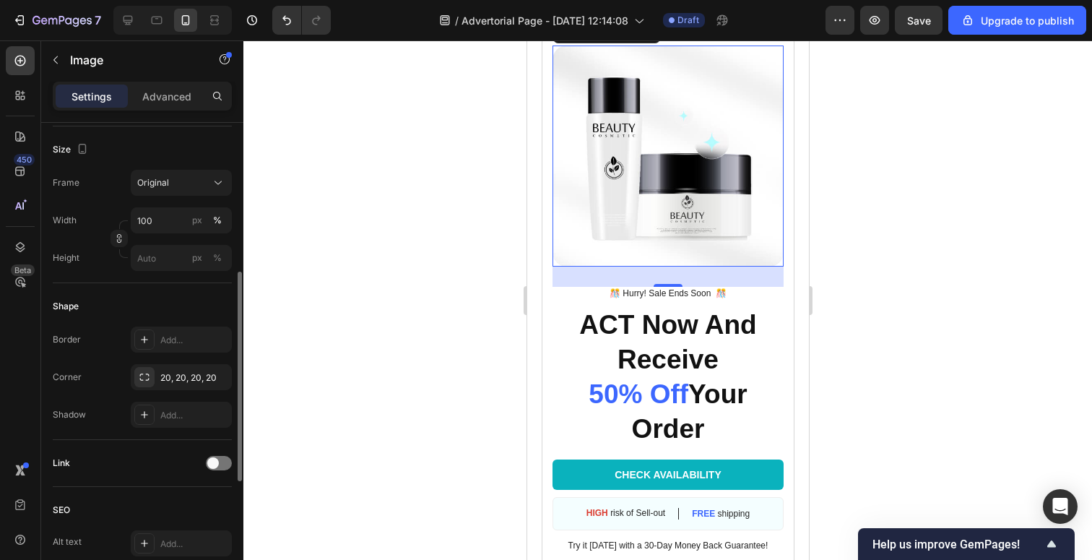
scroll to position [3027, 0]
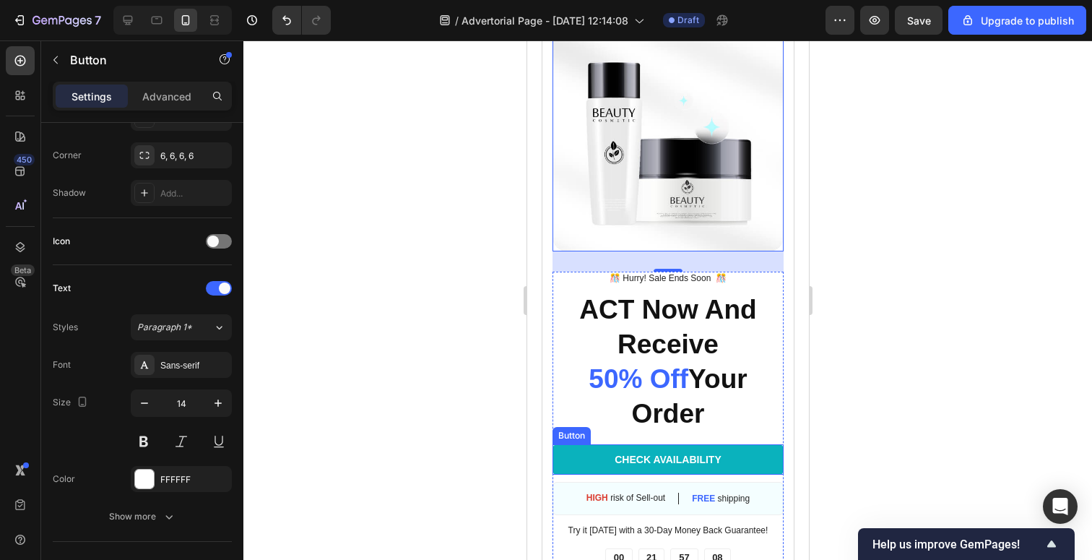
click at [598, 459] on link "CHECK AVAILABILITY" at bounding box center [667, 459] width 231 height 30
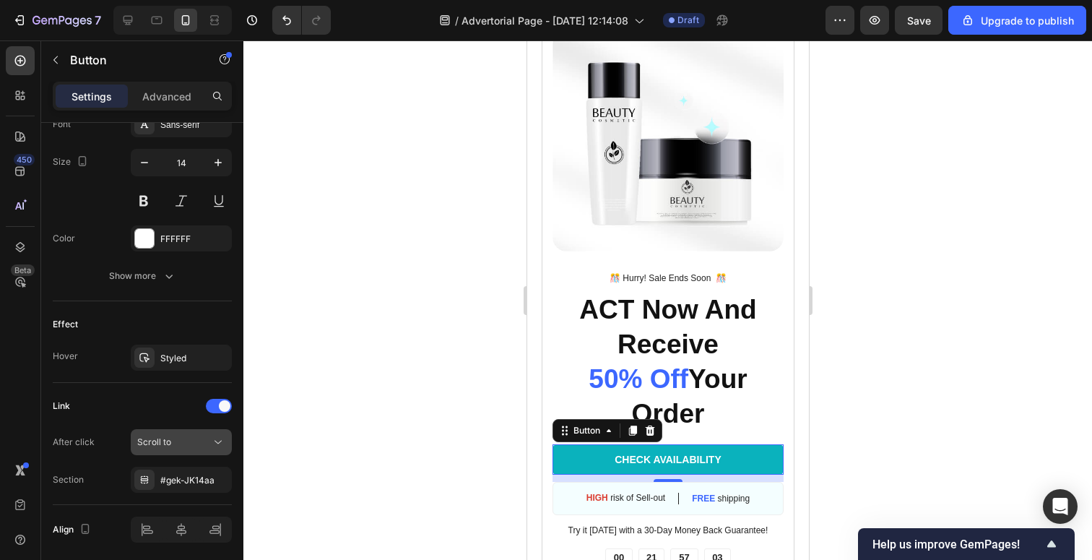
scroll to position [633, 0]
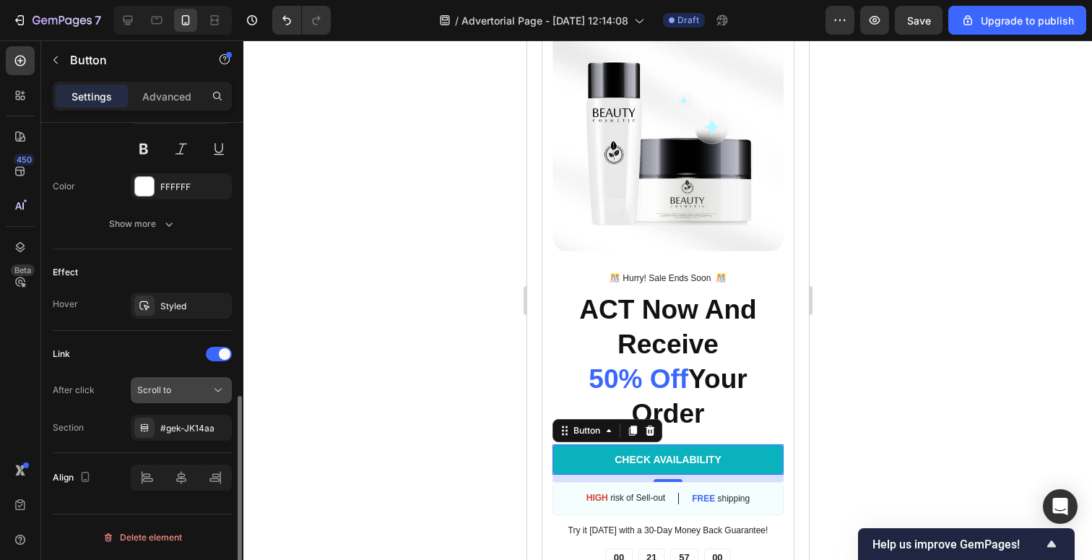
click at [183, 379] on button "Scroll to" at bounding box center [181, 390] width 101 height 26
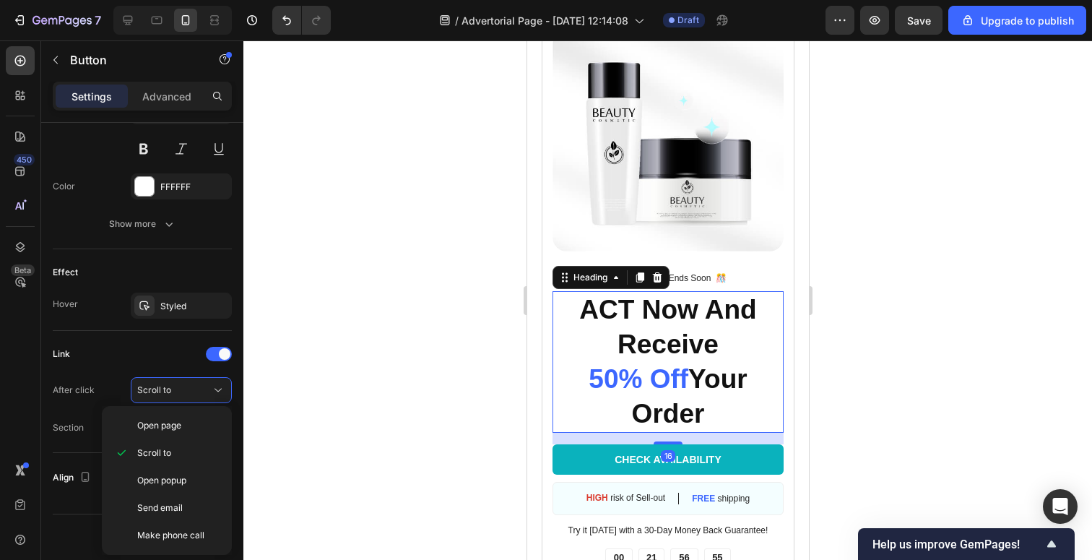
click at [574, 326] on h2 "ACT Now And Receive 50% Off Your Order" at bounding box center [667, 362] width 231 height 142
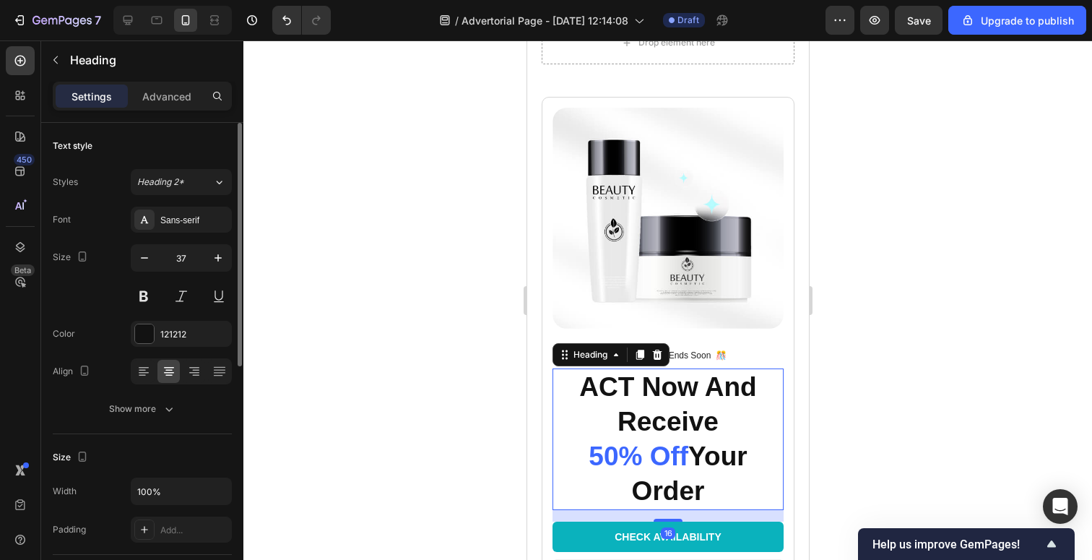
scroll to position [2948, 0]
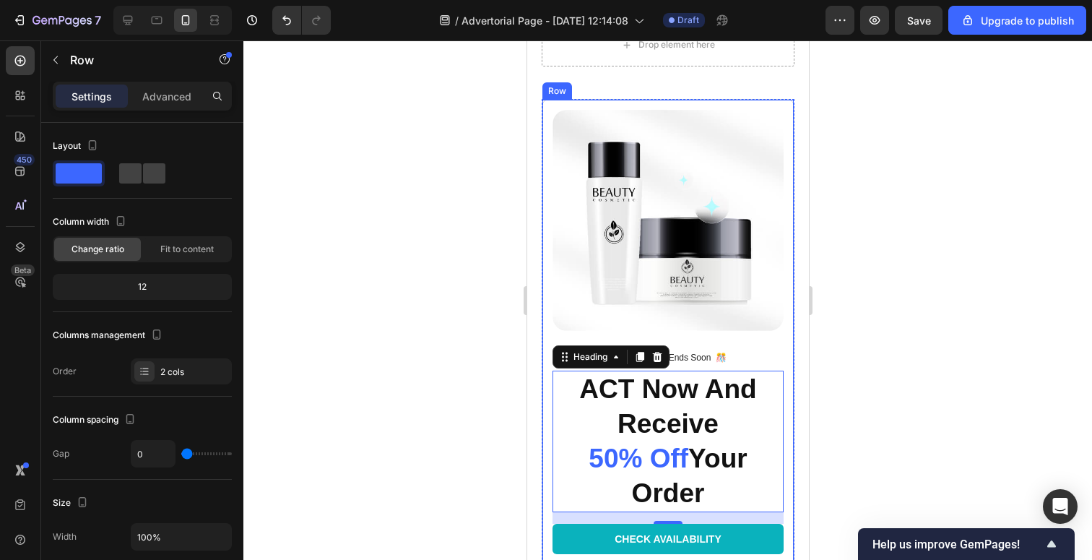
click at [730, 337] on div "Image" at bounding box center [667, 230] width 231 height 241
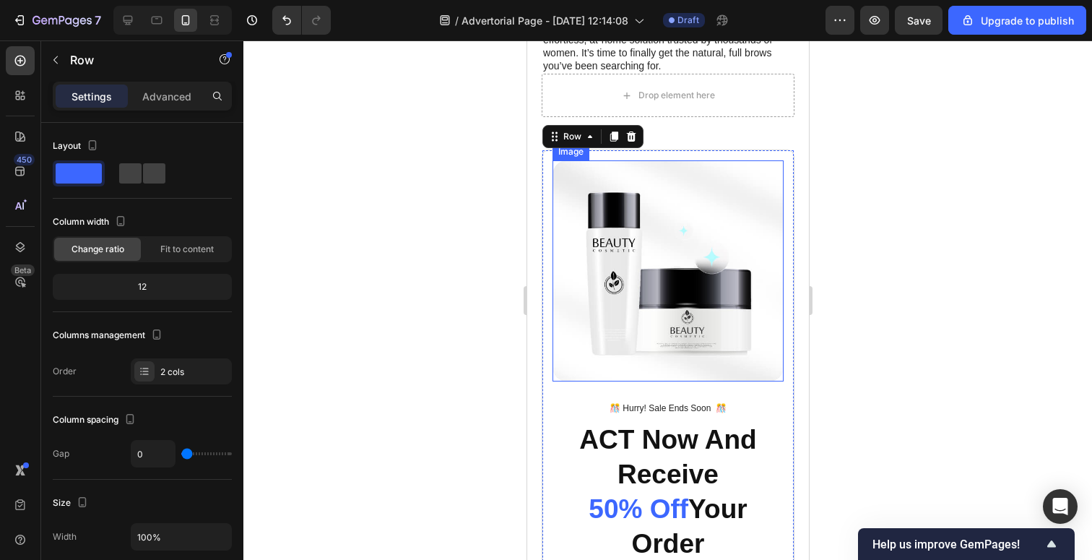
scroll to position [2856, 0]
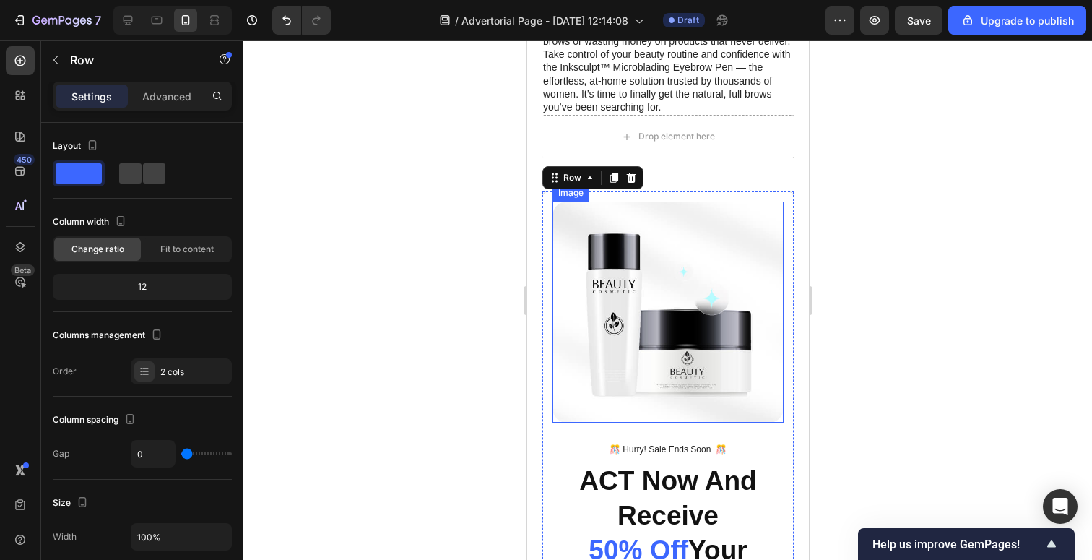
click at [719, 274] on img at bounding box center [667, 312] width 231 height 221
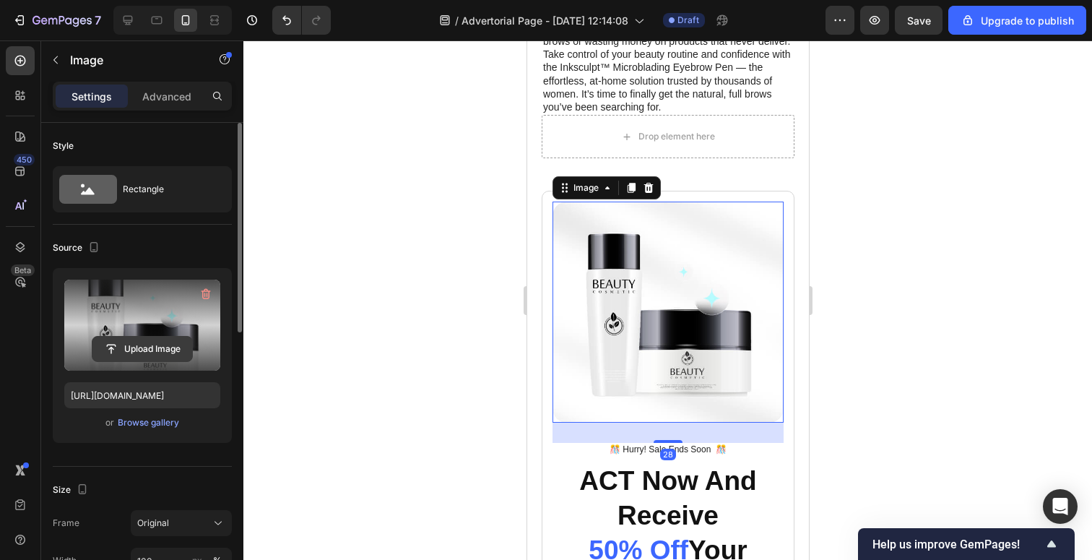
click at [145, 344] on input "file" at bounding box center [142, 349] width 100 height 25
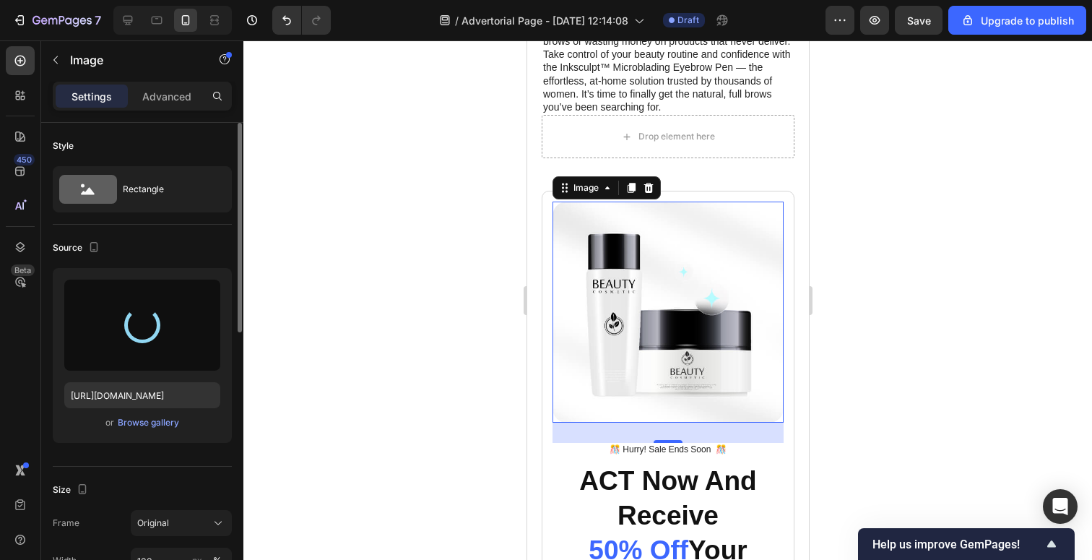
type input "[URL][DOMAIN_NAME]"
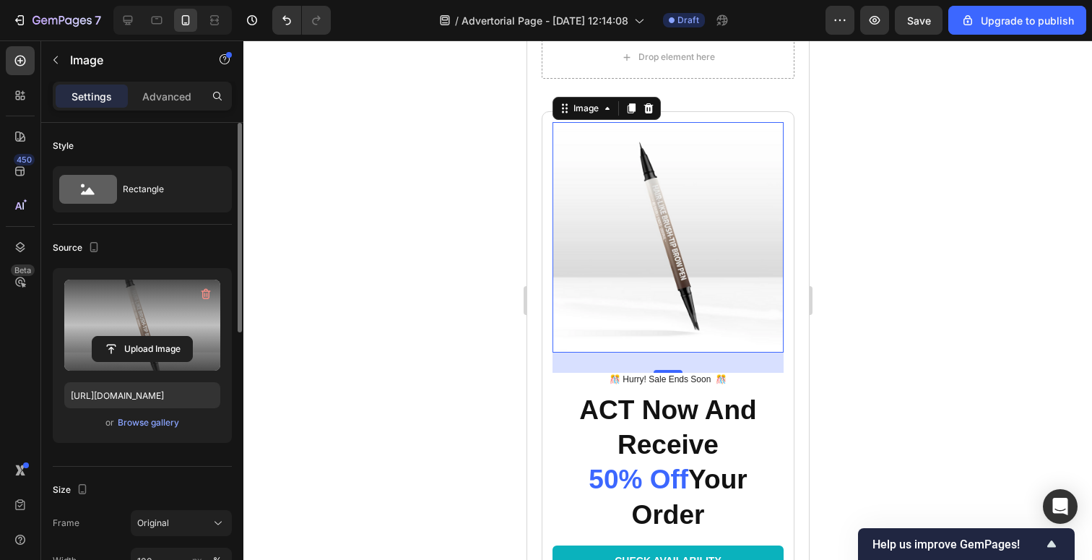
scroll to position [3022, 0]
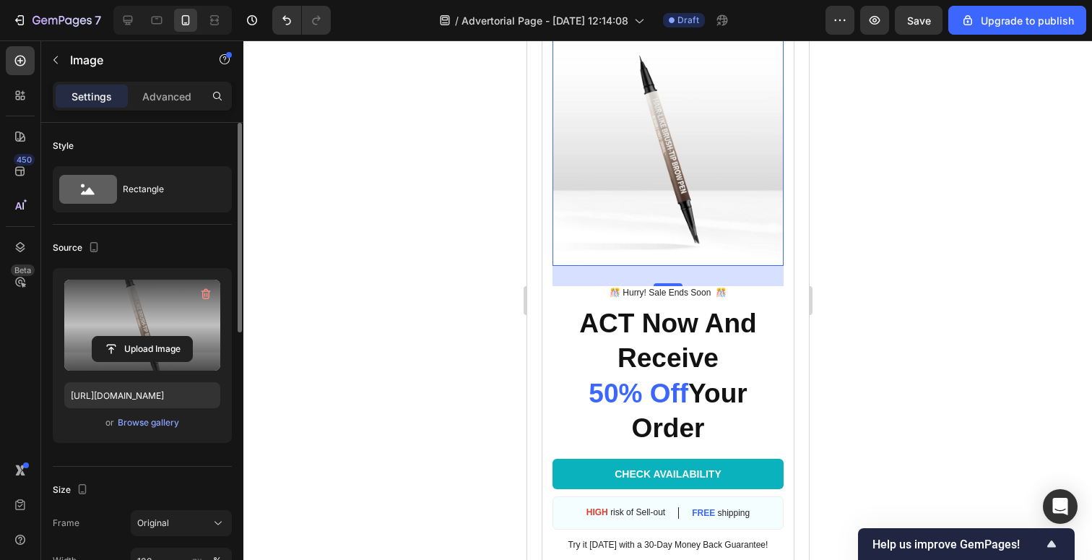
click at [668, 295] on div "28" at bounding box center [668, 298] width 16 height 12
click at [712, 292] on p "️🎊 Hurry! Sale Ends Soon ️🎊" at bounding box center [667, 294] width 228 height 12
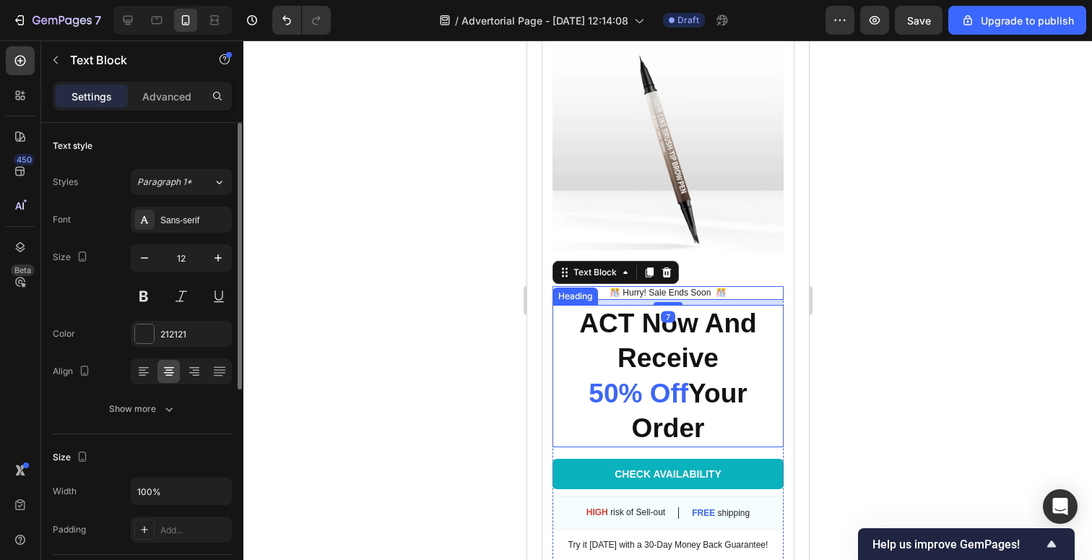
click at [663, 368] on h2 "ACT Now And Receive 50% Off Your Order" at bounding box center [667, 376] width 231 height 142
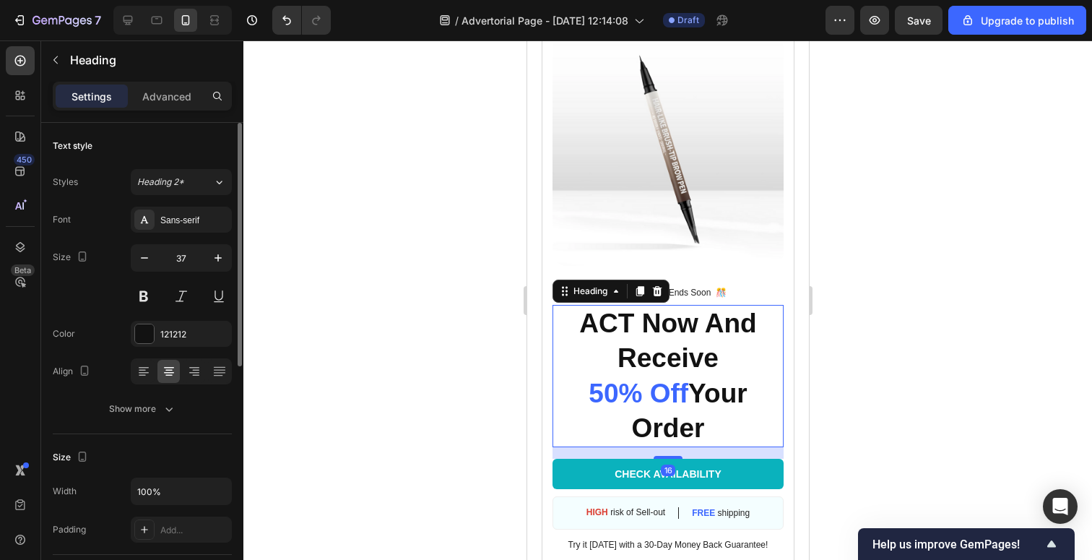
click at [688, 386] on h2 "ACT Now And Receive 50% Off Your Order" at bounding box center [667, 376] width 231 height 142
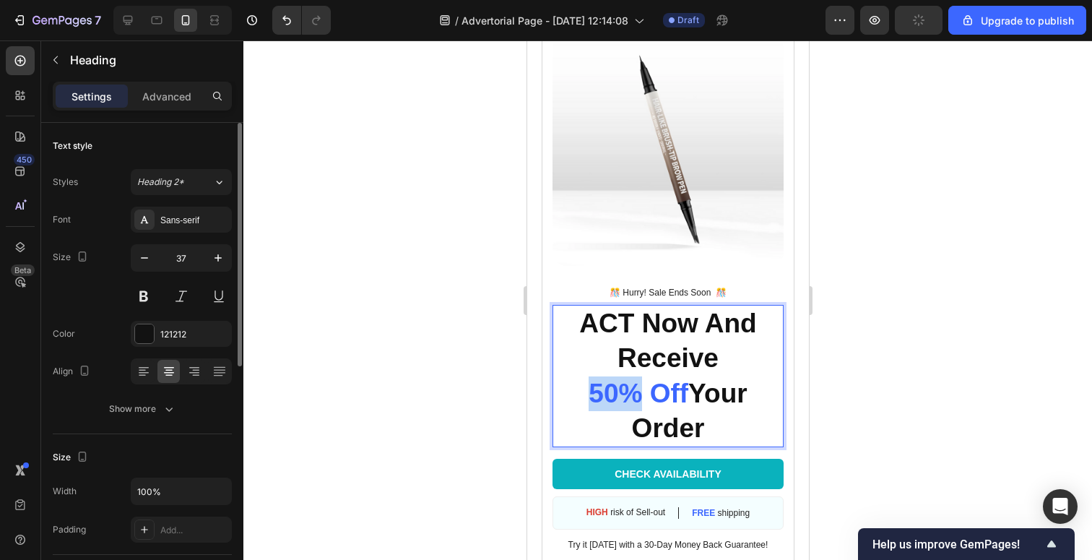
drag, startPoint x: 590, startPoint y: 392, endPoint x: 634, endPoint y: 394, distance: 44.8
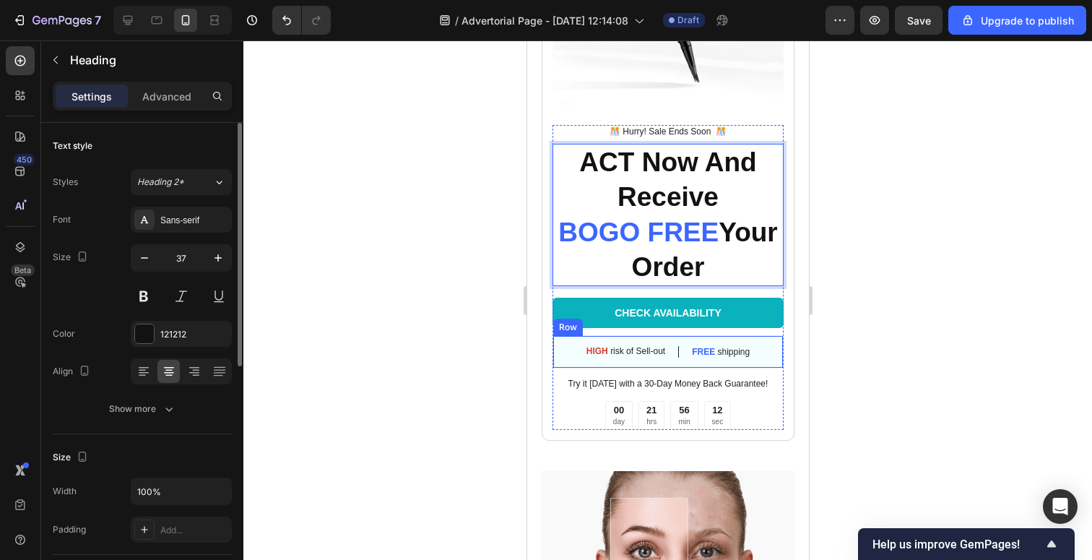
scroll to position [3192, 0]
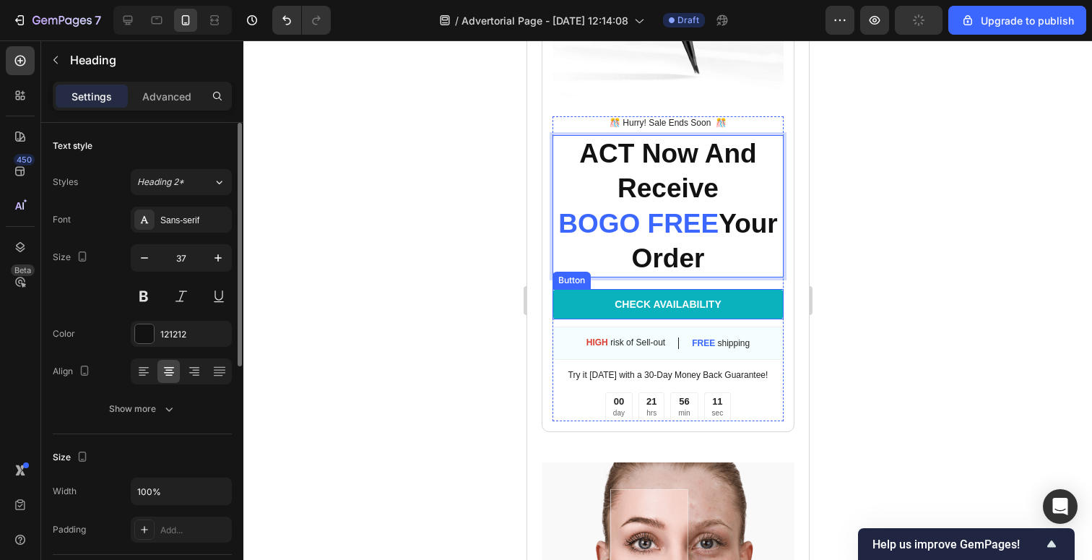
click at [591, 303] on link "CHECK AVAILABILITY" at bounding box center [667, 304] width 231 height 30
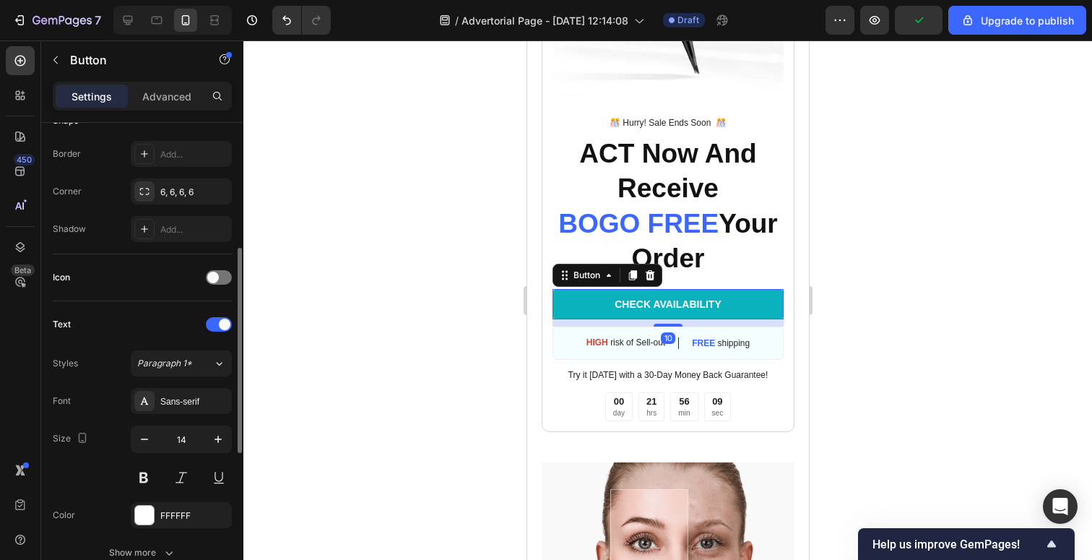
scroll to position [309, 0]
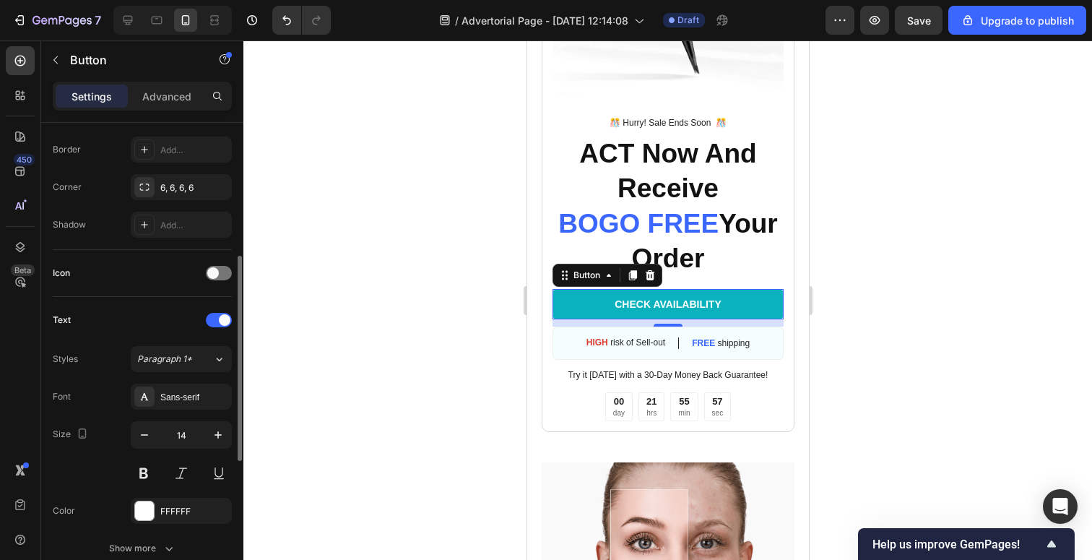
click at [598, 296] on link "CHECK AVAILABILITY" at bounding box center [667, 304] width 231 height 30
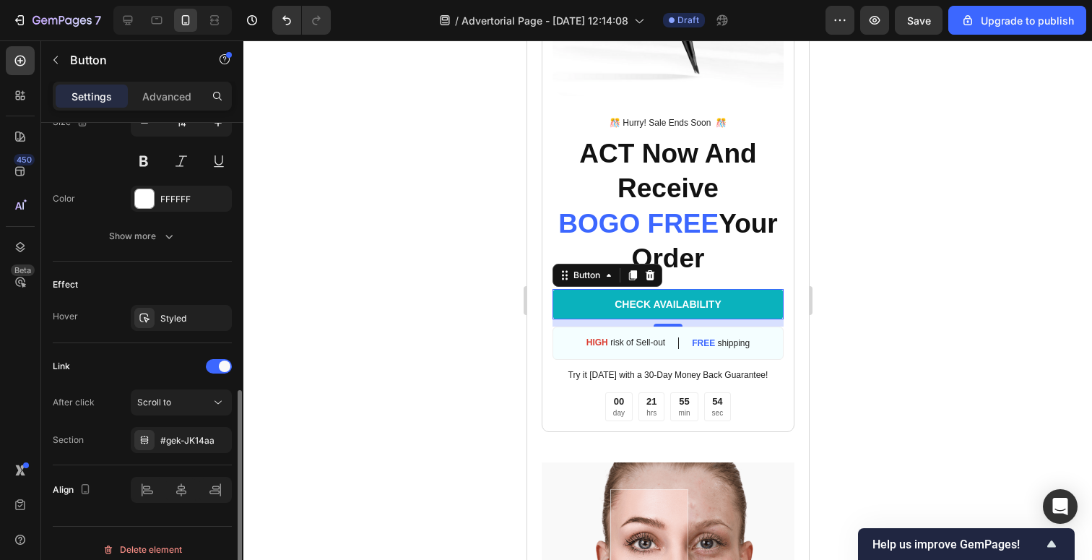
scroll to position [633, 0]
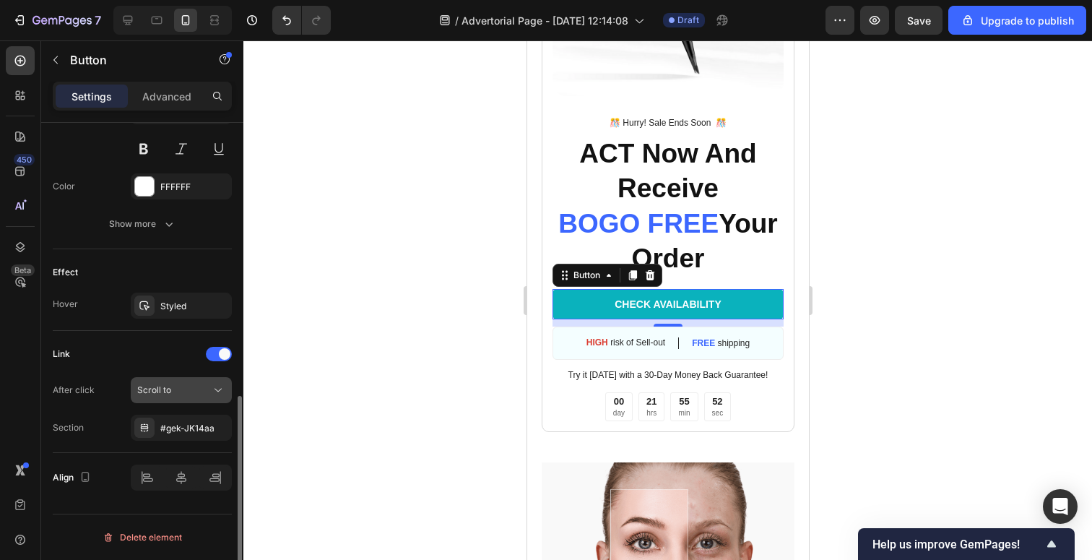
click at [178, 379] on button "Scroll to" at bounding box center [181, 390] width 101 height 26
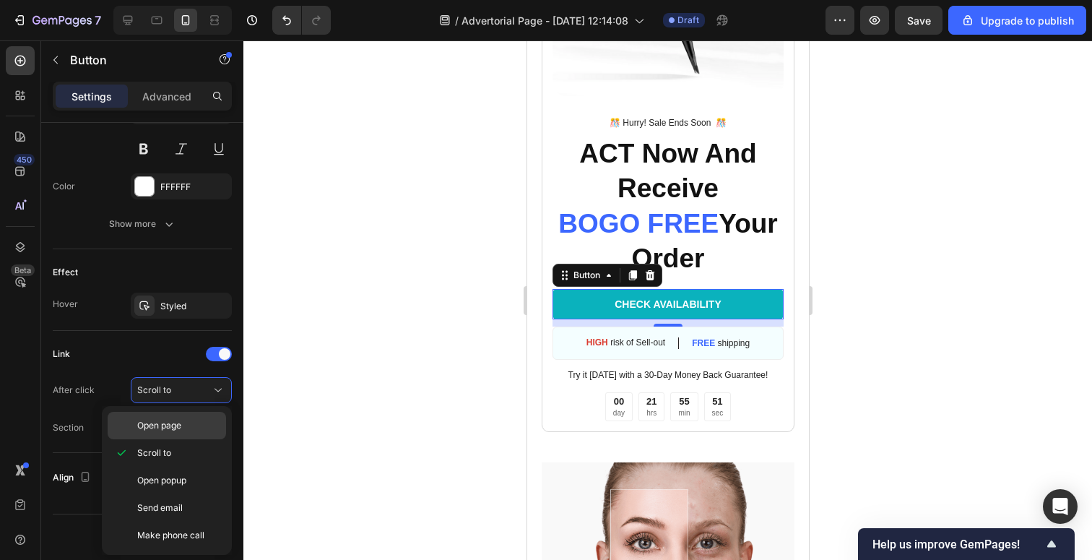
click at [156, 433] on div "Open page" at bounding box center [167, 425] width 118 height 27
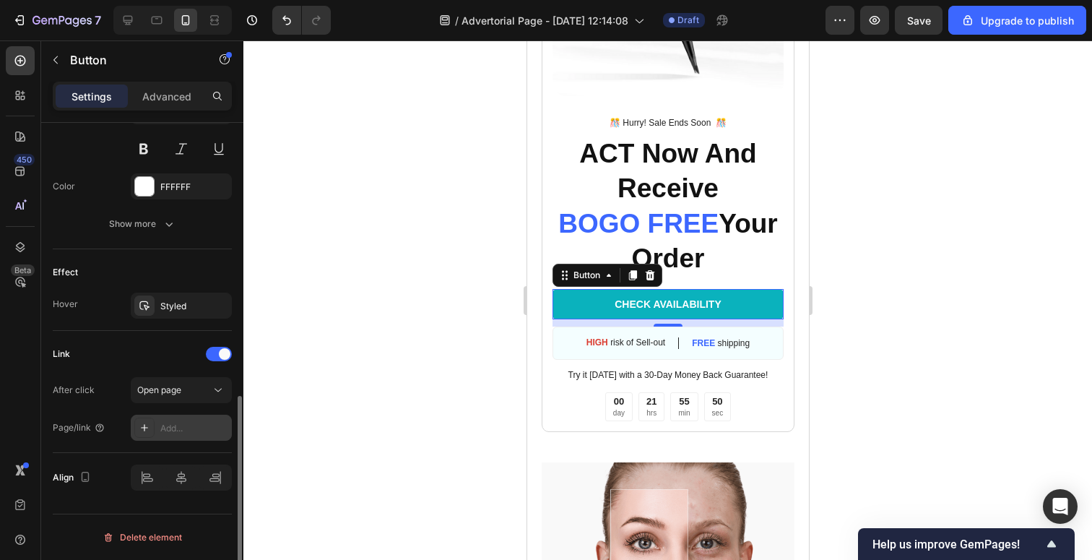
click at [174, 431] on div "Add..." at bounding box center [194, 428] width 68 height 13
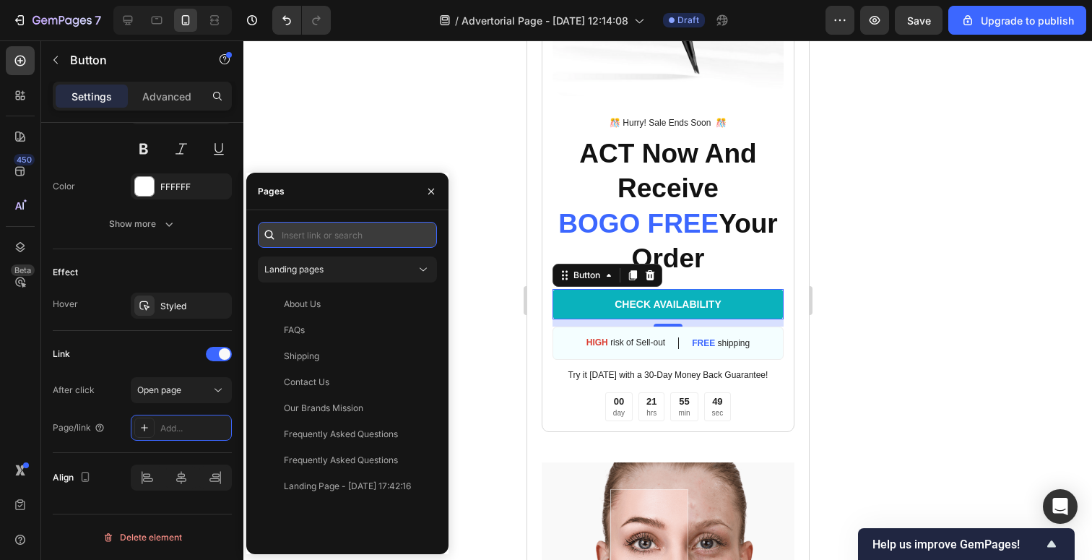
click at [310, 244] on input "text" at bounding box center [347, 235] width 179 height 26
paste input "[URL][DOMAIN_NAME]"
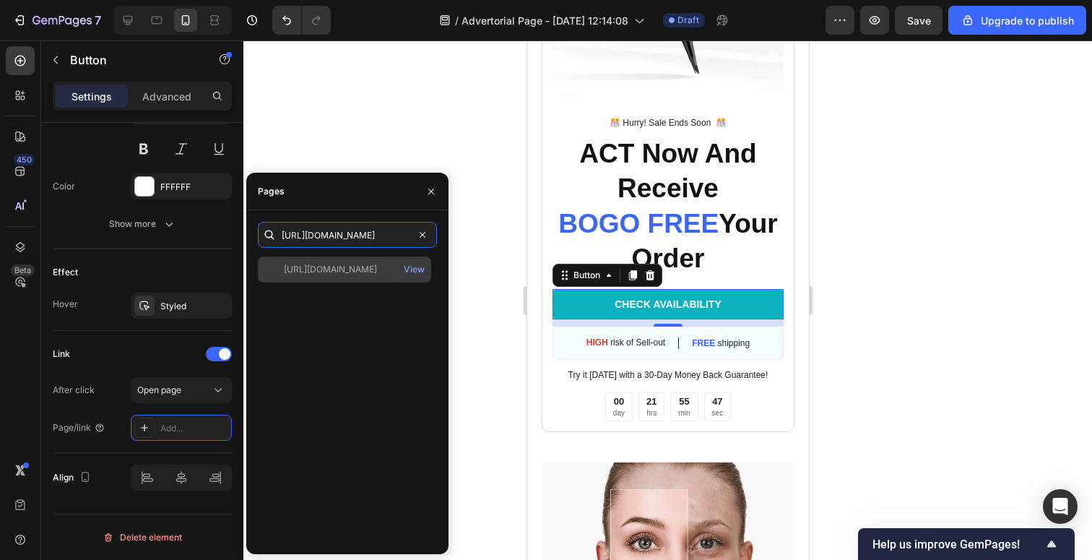
type input "[URL][DOMAIN_NAME]"
click at [346, 271] on div "[URL][DOMAIN_NAME]" at bounding box center [330, 269] width 93 height 13
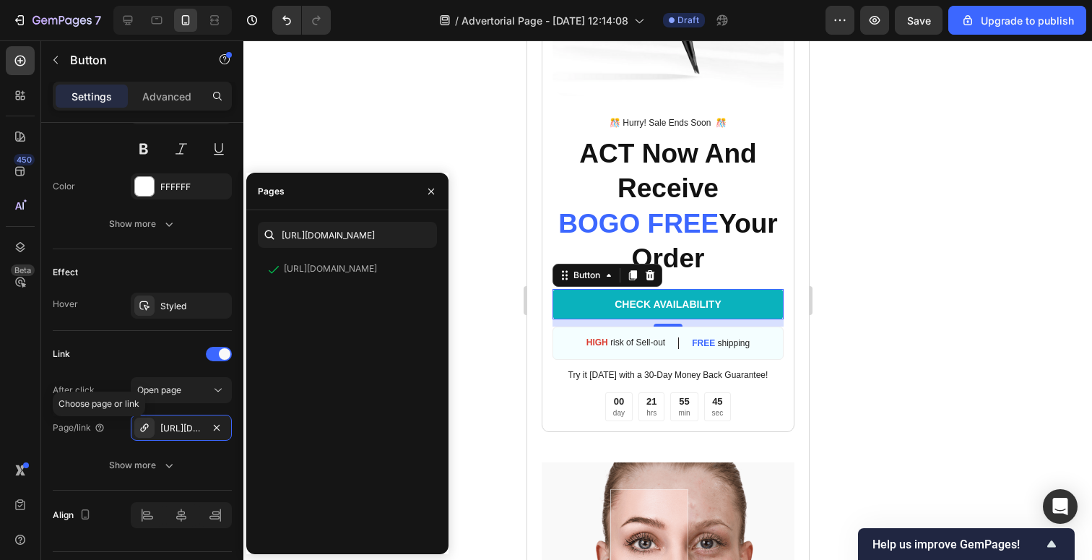
click at [61, 410] on div "Choose page or link" at bounding box center [99, 404] width 92 height 25
click at [438, 188] on button "button" at bounding box center [431, 191] width 23 height 23
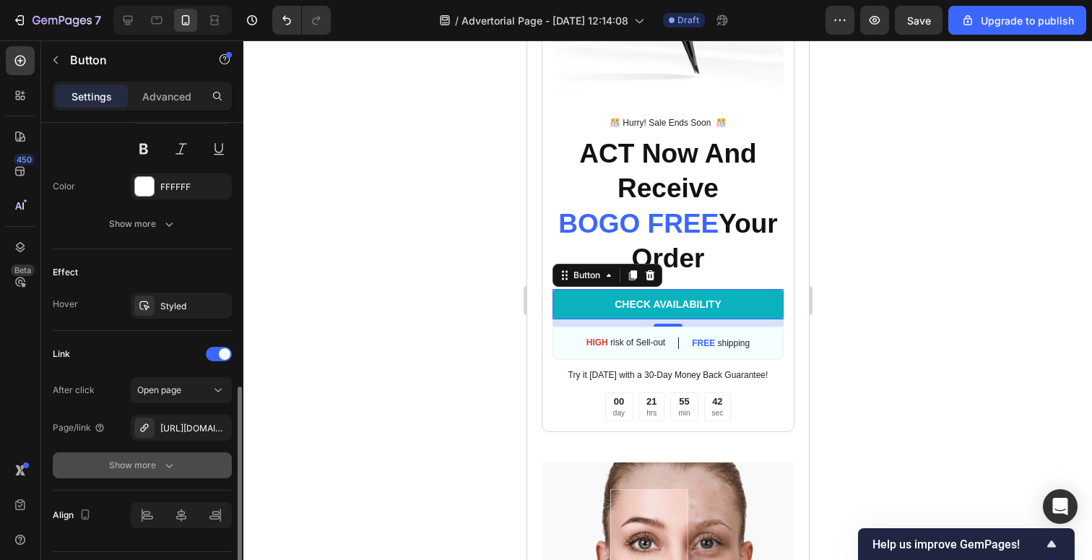
click at [163, 452] on button "Show more" at bounding box center [142, 465] width 179 height 26
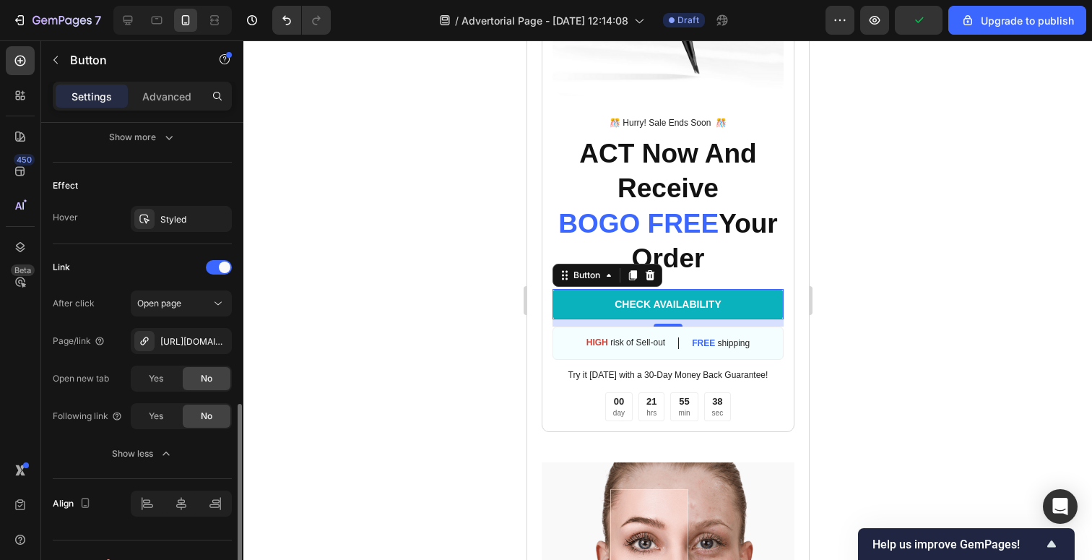
scroll to position [746, 0]
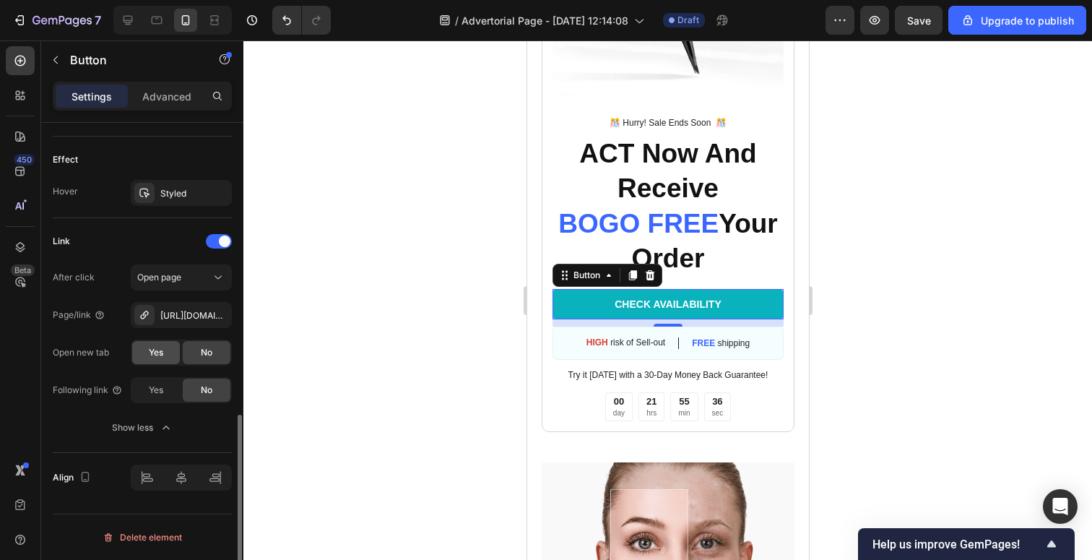
click at [152, 361] on div "Yes" at bounding box center [156, 352] width 48 height 23
click at [142, 428] on div "Show less" at bounding box center [142, 428] width 61 height 14
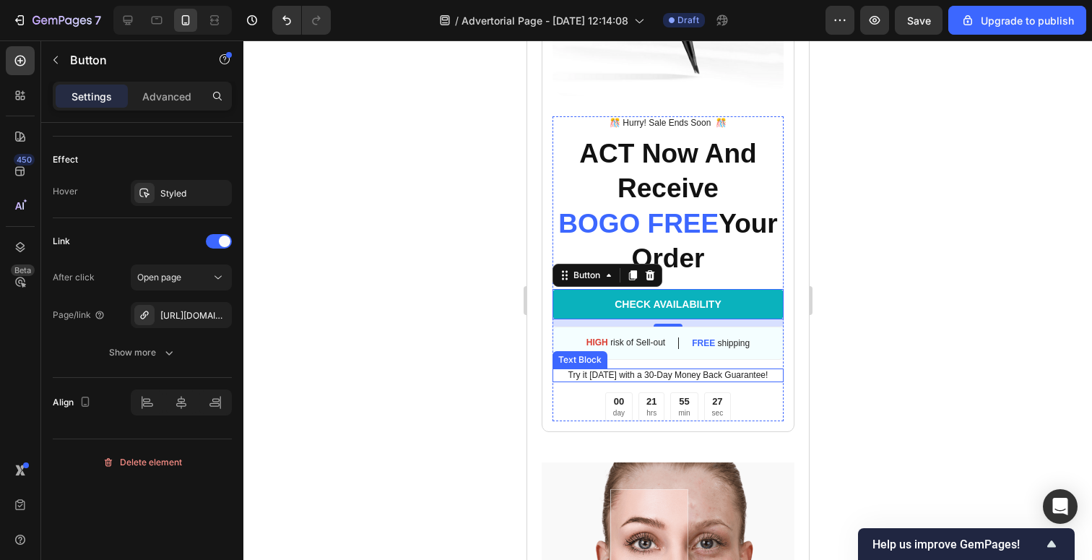
click at [585, 376] on p "Try it [DATE] with a 30-Day Money Back Guarantee!" at bounding box center [667, 376] width 228 height 12
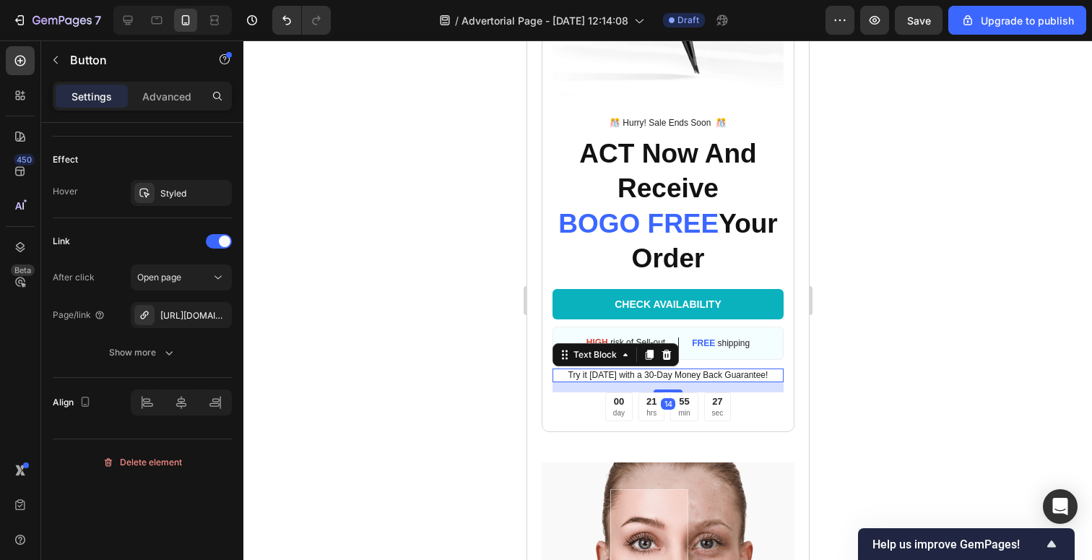
scroll to position [0, 0]
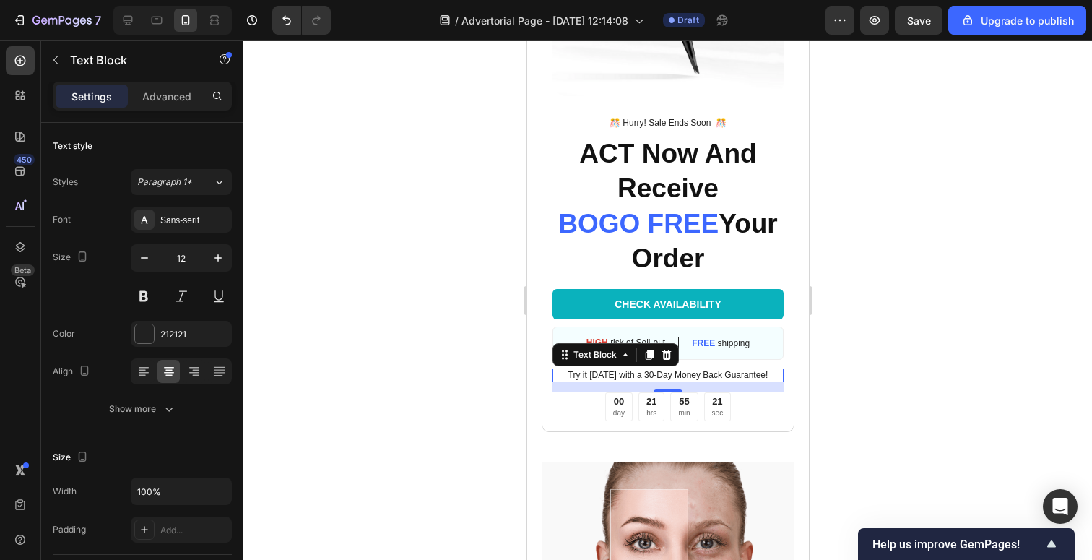
click at [848, 286] on div at bounding box center [667, 300] width 849 height 520
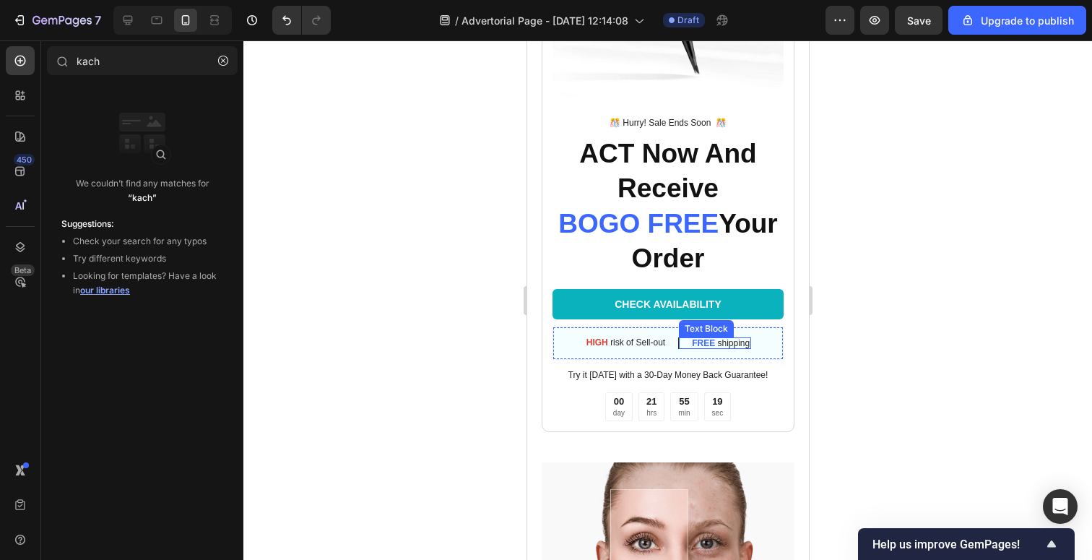
click at [719, 345] on p "FREE shipping" at bounding box center [720, 343] width 58 height 9
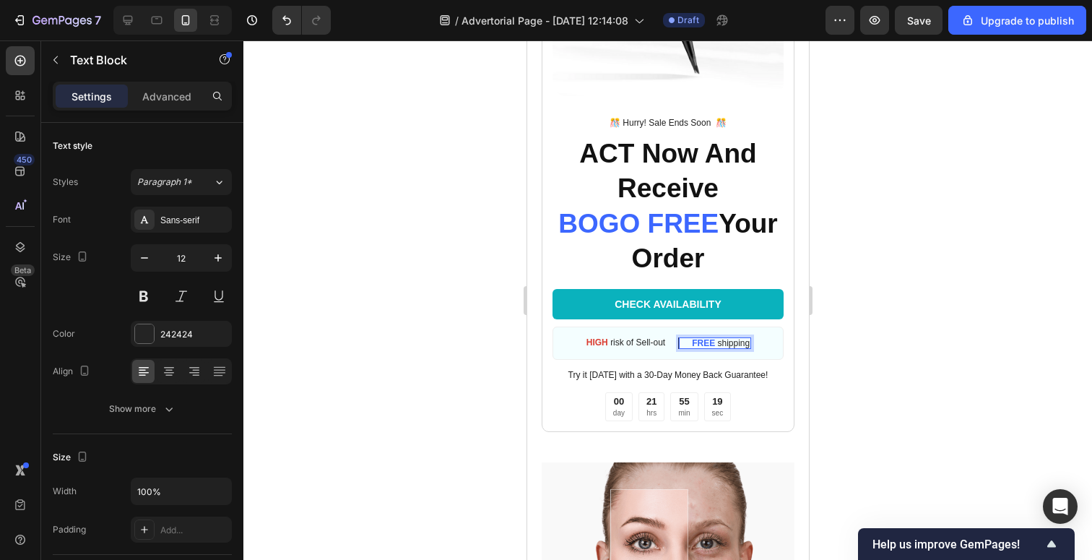
click at [708, 345] on strong "FREE" at bounding box center [702, 343] width 23 height 10
click at [713, 346] on strong "FREE" at bounding box center [702, 343] width 23 height 10
click at [739, 342] on p "FREE shipping" at bounding box center [720, 343] width 58 height 9
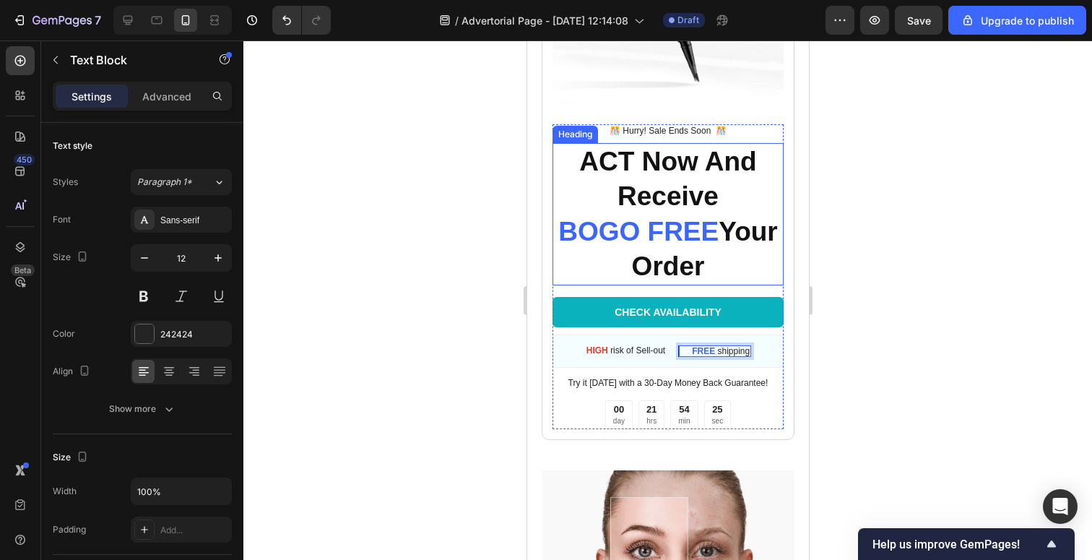
scroll to position [3241, 0]
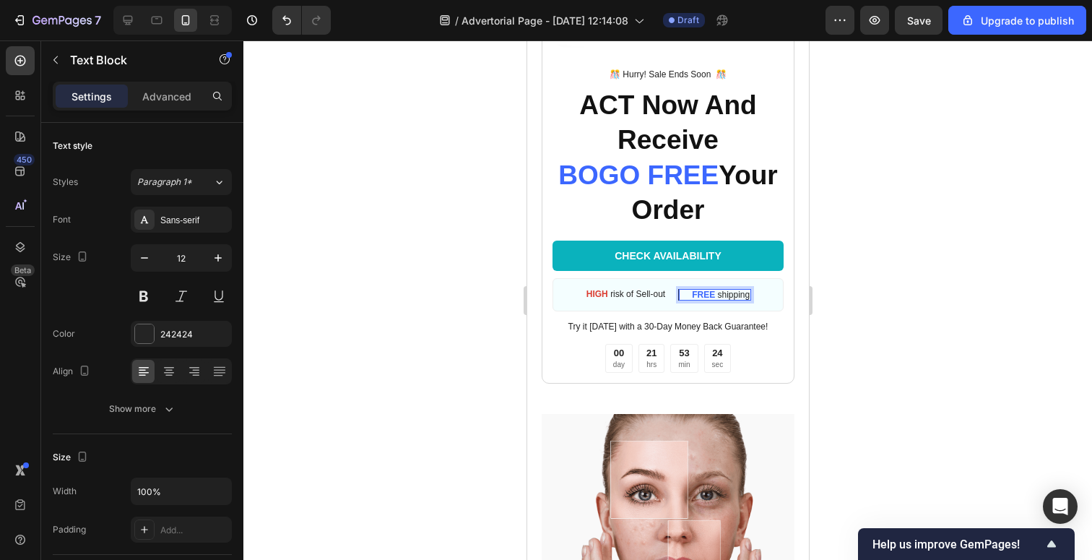
click at [723, 293] on p "FREE shipping" at bounding box center [720, 294] width 58 height 9
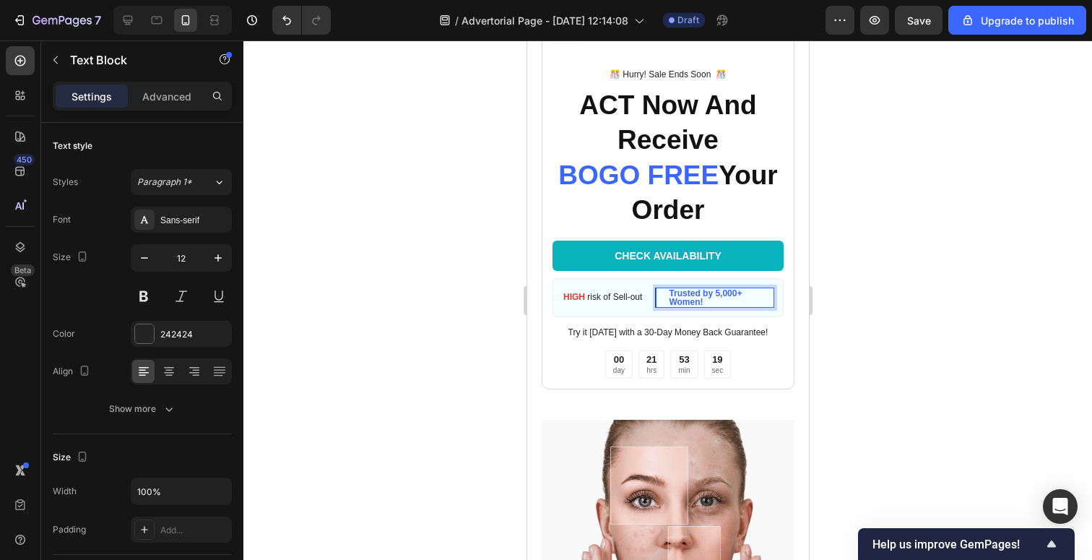
click at [842, 284] on div at bounding box center [667, 300] width 849 height 520
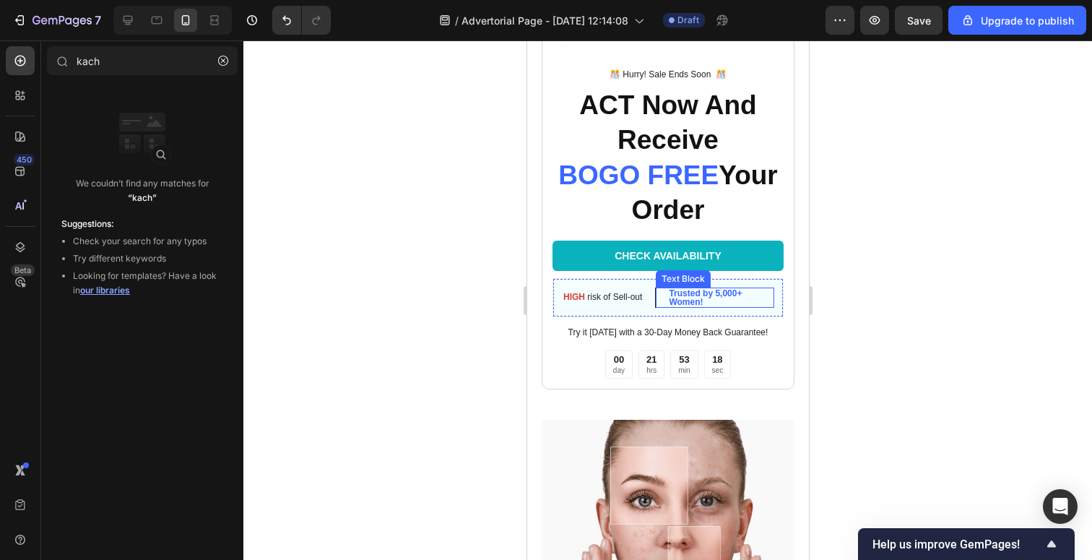
click at [712, 298] on p "Trusted by 5,000+ Women!" at bounding box center [720, 297] width 104 height 17
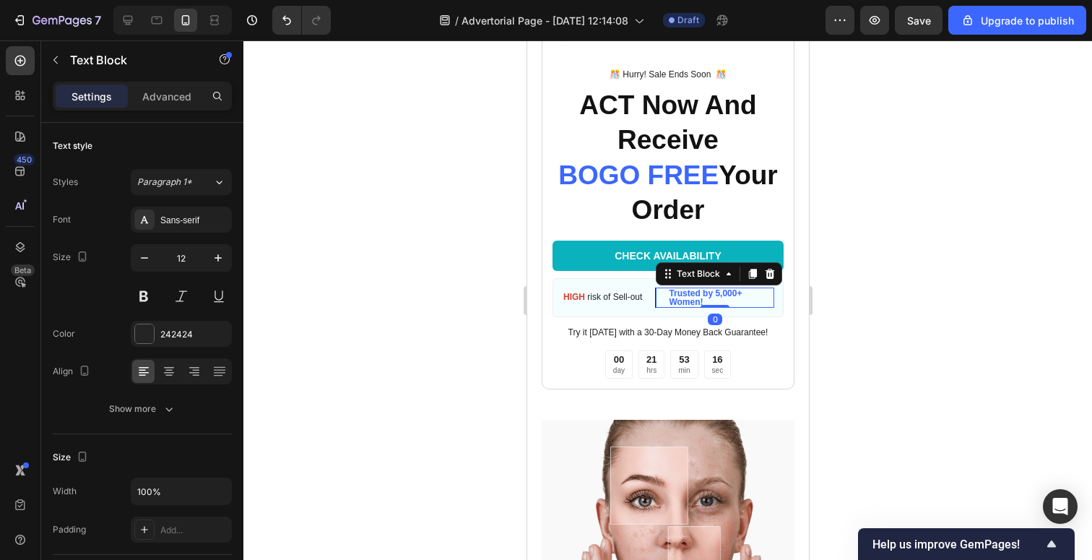
click at [936, 308] on div at bounding box center [667, 300] width 849 height 520
click at [702, 296] on strong "Trusted by 5,000+ Women!" at bounding box center [704, 297] width 73 height 19
click at [745, 301] on p "Trusted by 5,000+ Women!" at bounding box center [720, 297] width 104 height 17
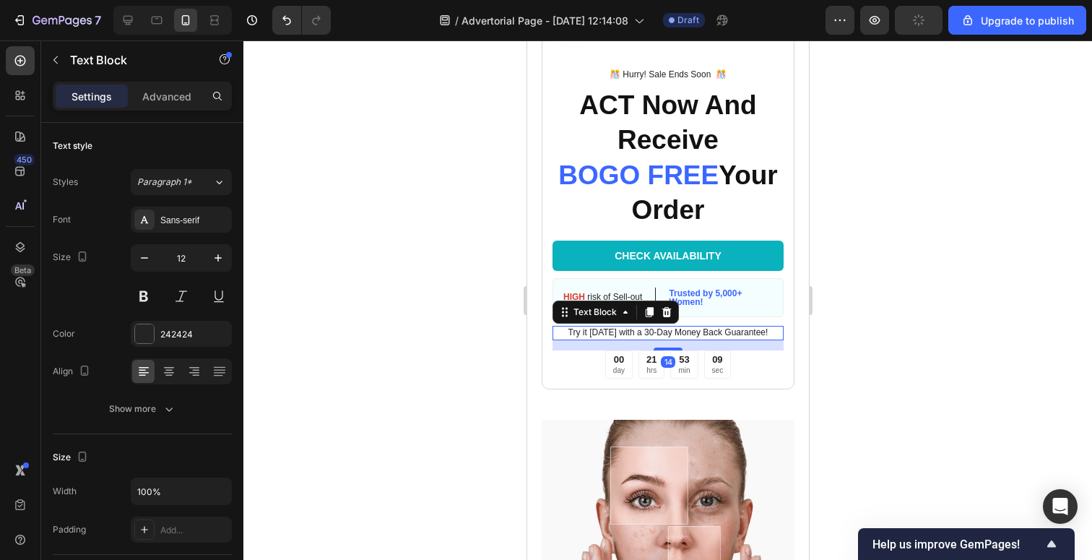
click at [745, 332] on p "Try it [DATE] with a 30-Day Money Back Guarantee!" at bounding box center [667, 333] width 228 height 12
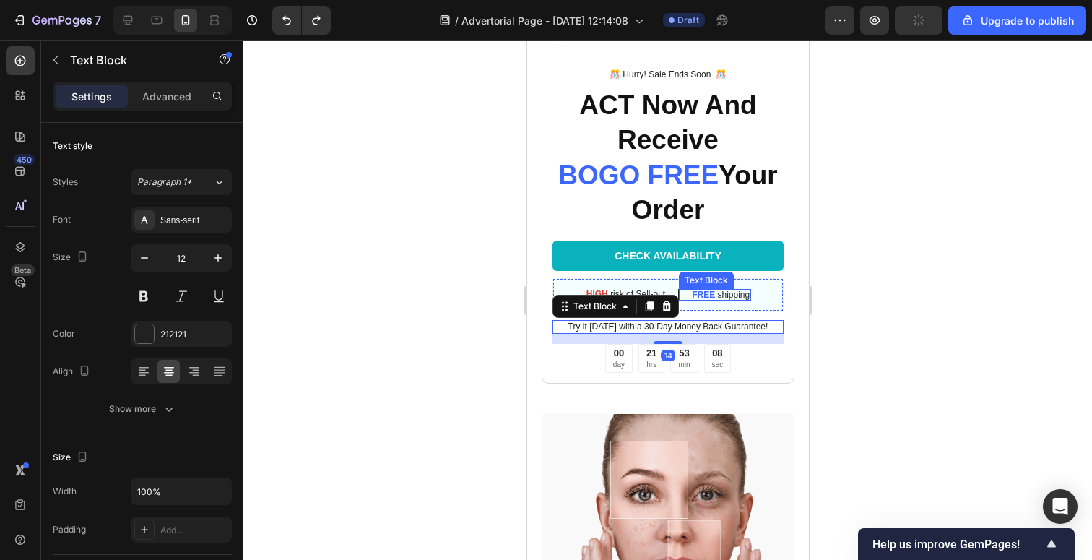
click at [725, 289] on div "FREE shipping" at bounding box center [720, 295] width 61 height 12
